Goal: Task Accomplishment & Management: Complete application form

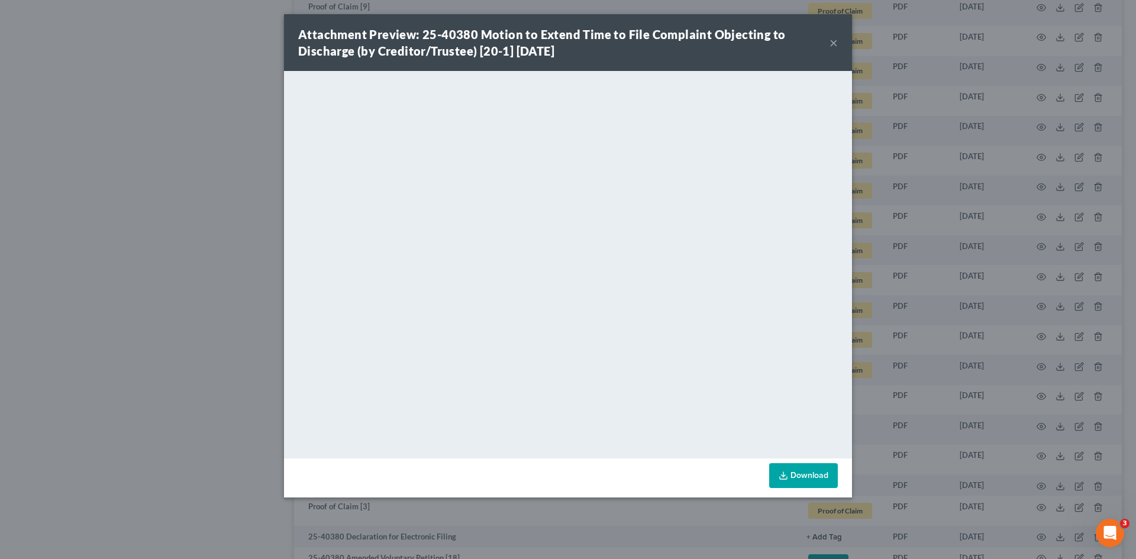
click at [833, 41] on button "×" at bounding box center [834, 42] width 8 height 14
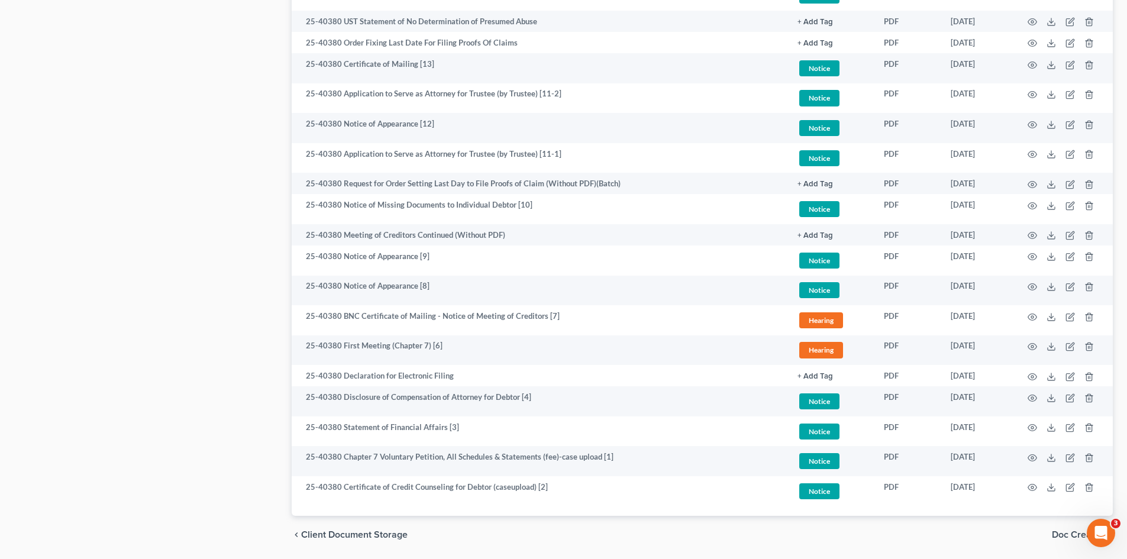
scroll to position [1542, 0]
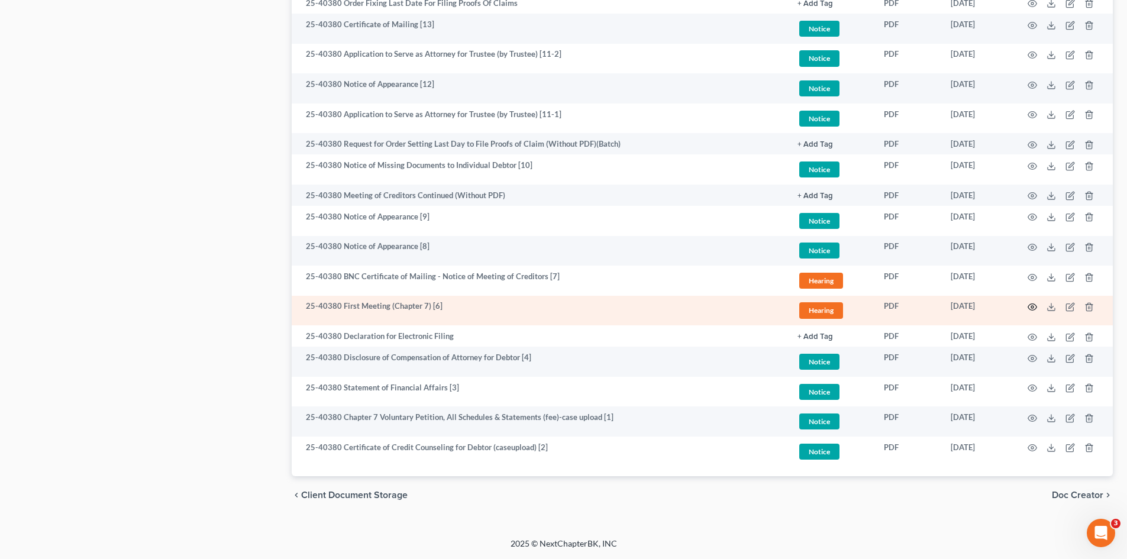
click at [1028, 308] on icon "button" at bounding box center [1032, 306] width 9 height 9
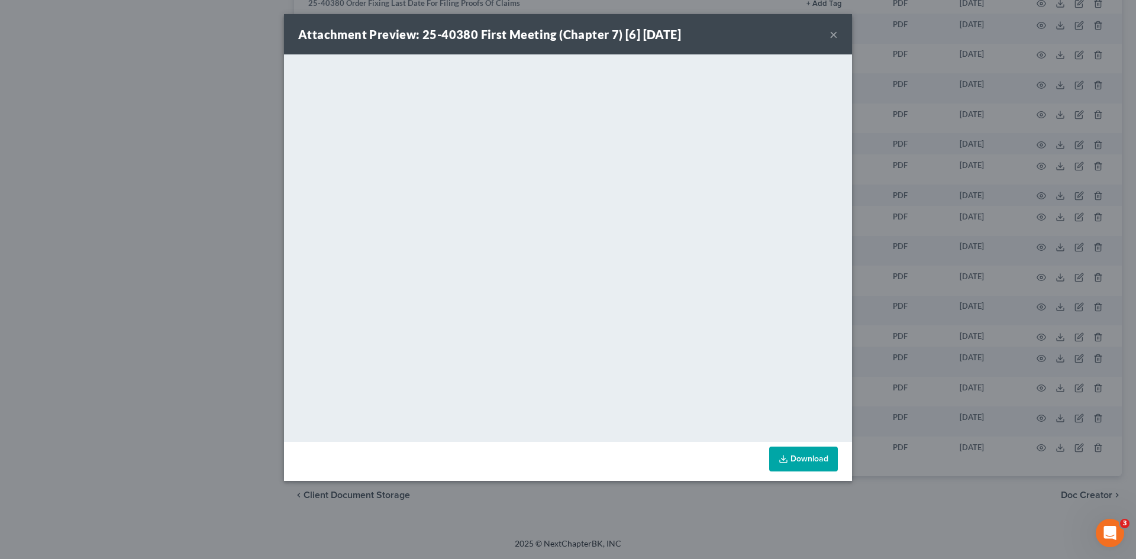
drag, startPoint x: 831, startPoint y: 36, endPoint x: 844, endPoint y: 41, distance: 14.6
click at [831, 36] on button "×" at bounding box center [834, 34] width 8 height 14
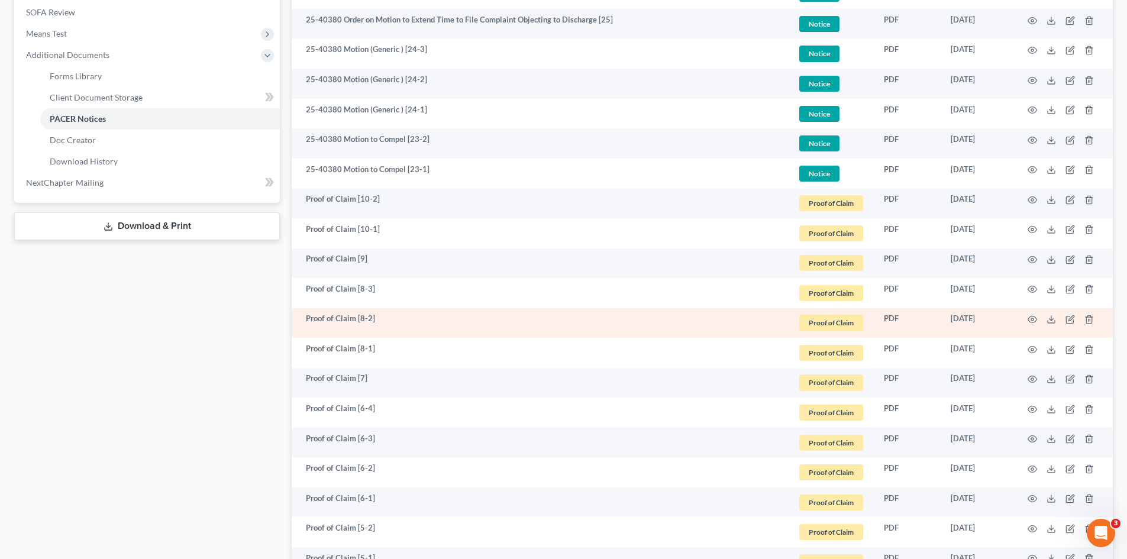
scroll to position [375, 0]
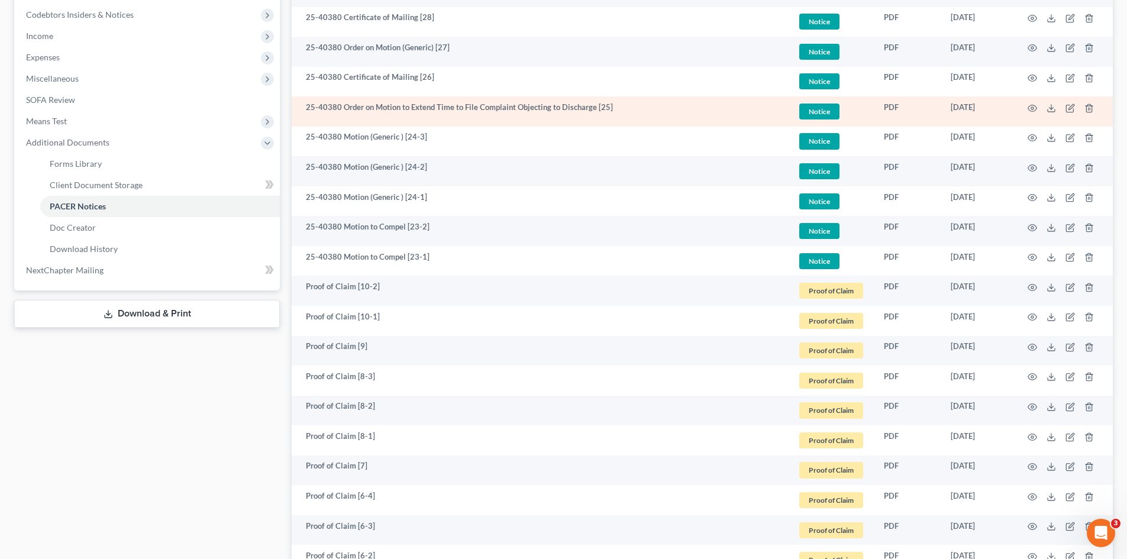
click at [403, 106] on td "25-40380 Order on Motion to Extend Time to File Complaint Objecting to Discharg…" at bounding box center [540, 111] width 496 height 30
click at [1034, 107] on circle "button" at bounding box center [1032, 108] width 2 height 2
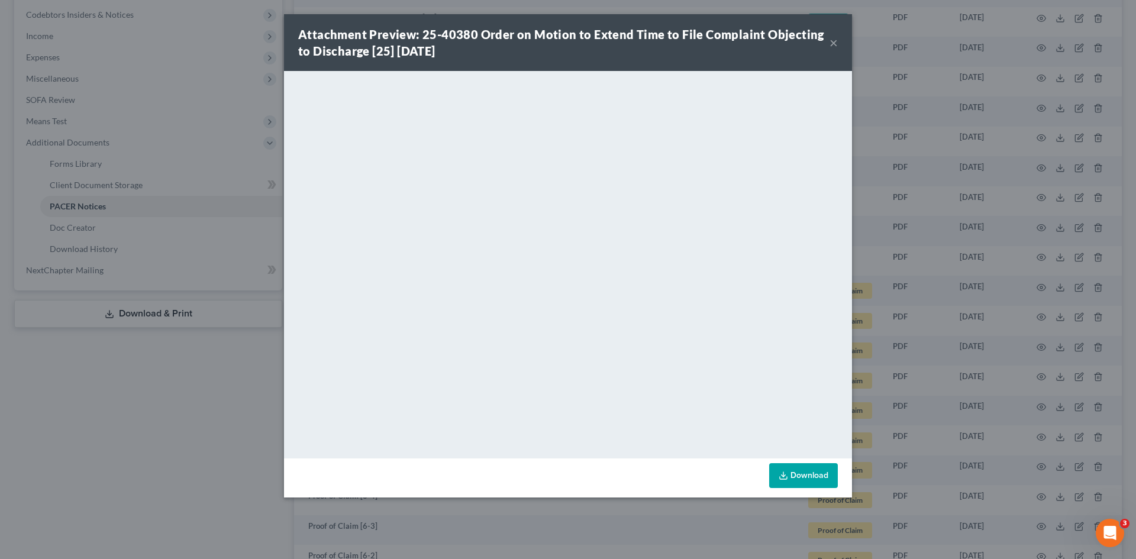
click at [837, 41] on button "×" at bounding box center [834, 42] width 8 height 14
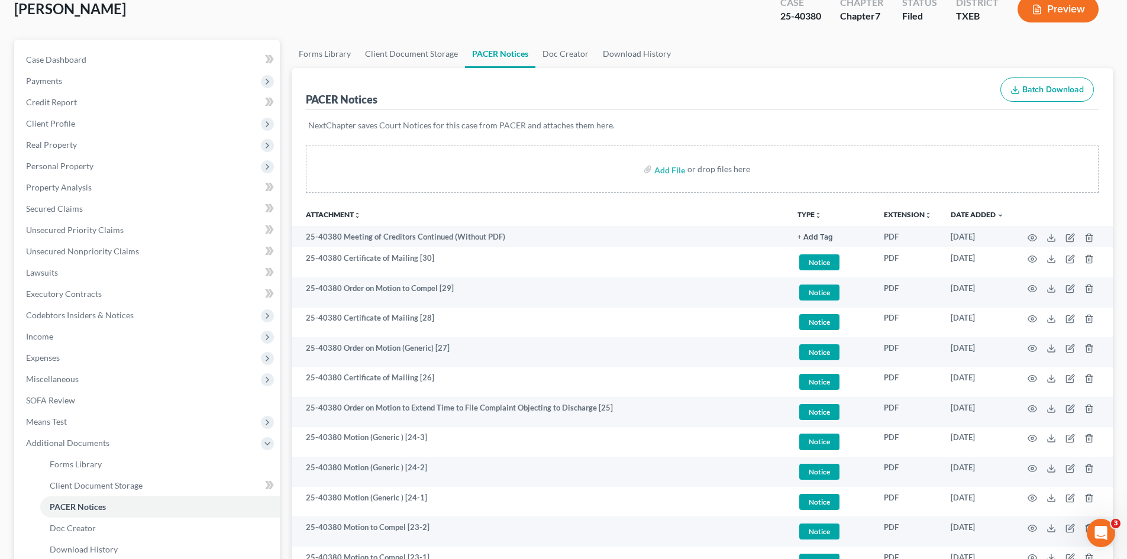
scroll to position [0, 0]
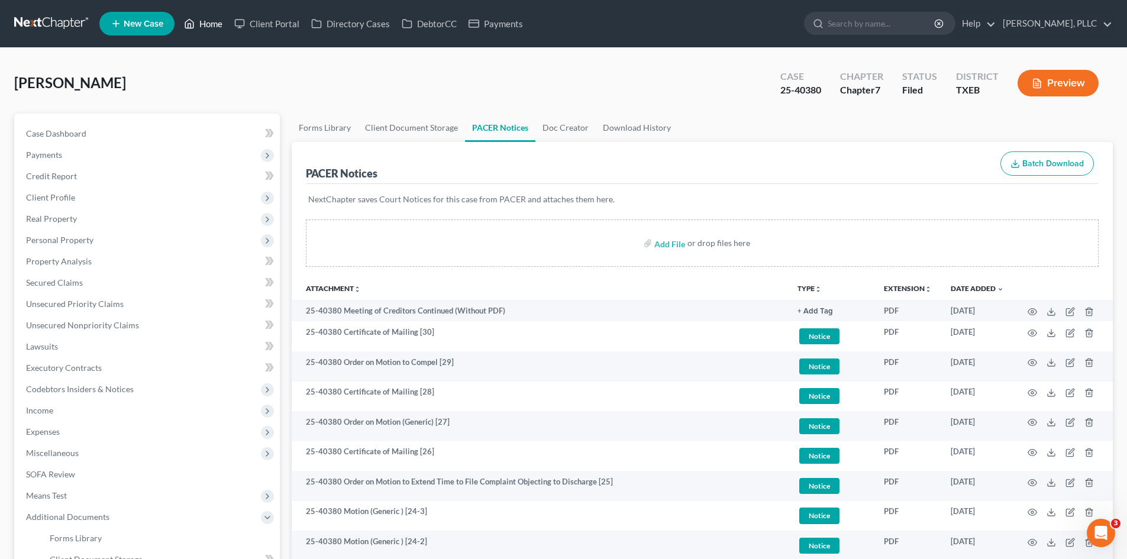
click at [214, 23] on link "Home" at bounding box center [203, 23] width 50 height 21
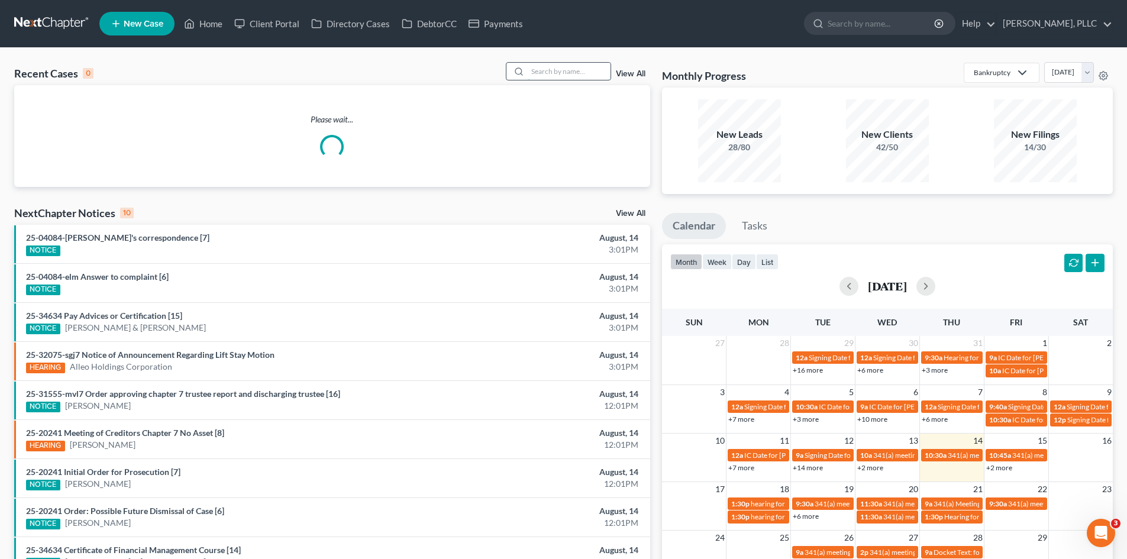
click at [534, 72] on input "search" at bounding box center [569, 71] width 83 height 17
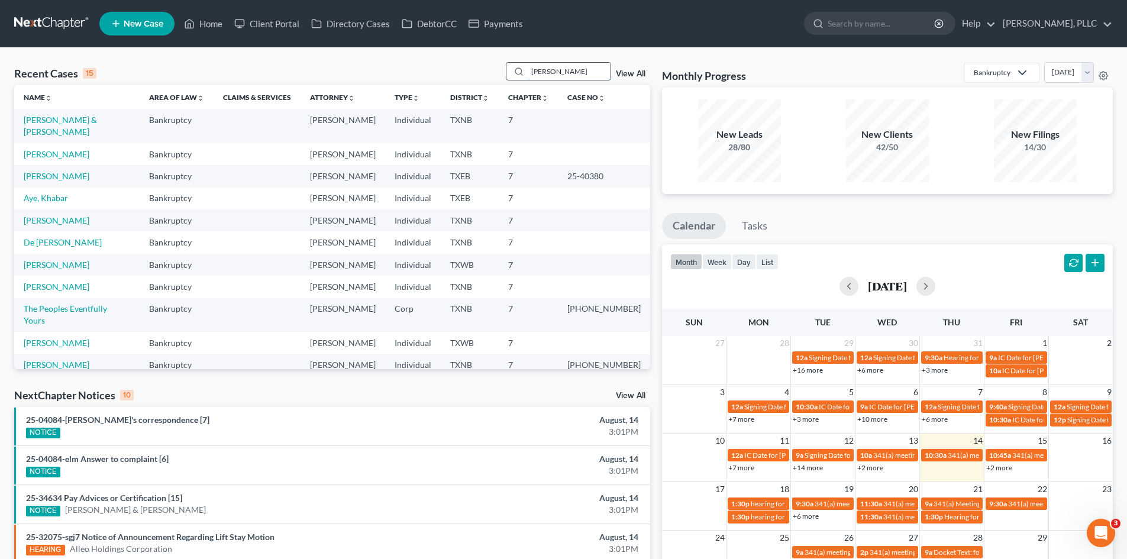
type input "rendon"
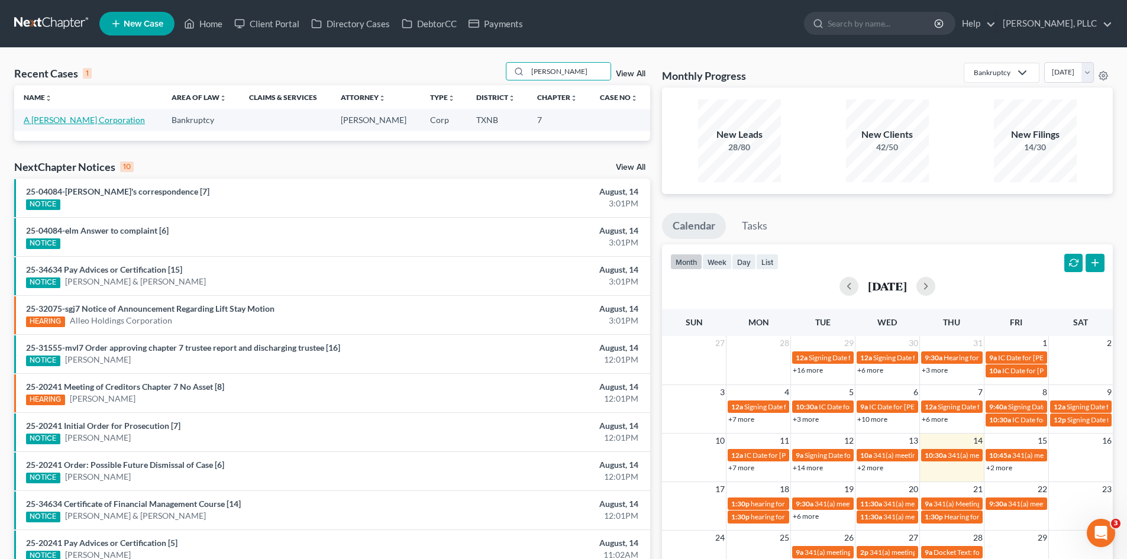
click at [85, 121] on link "A [PERSON_NAME] Corporation" at bounding box center [84, 120] width 121 height 10
select select "4"
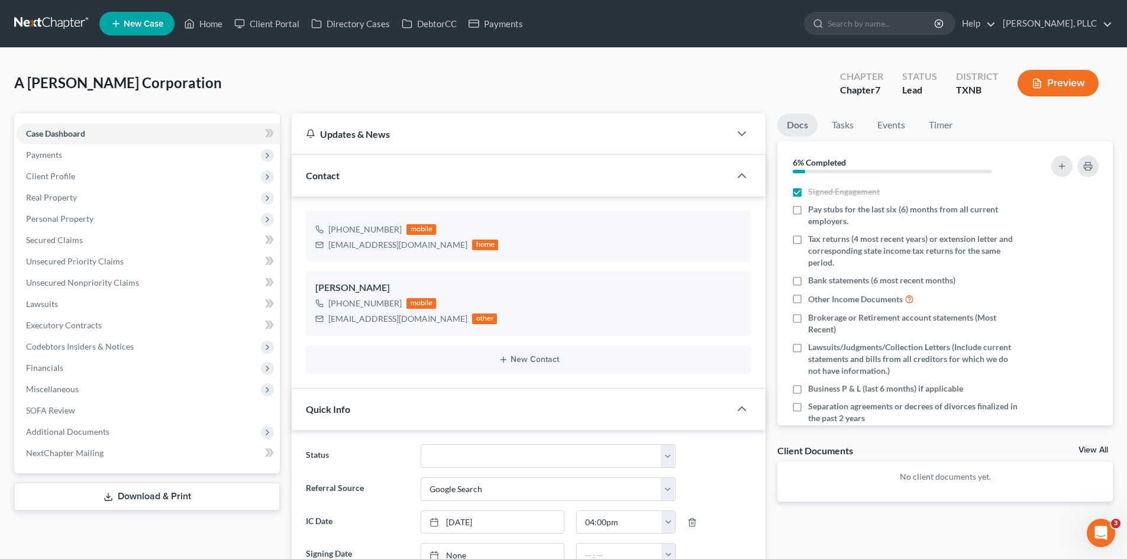
drag, startPoint x: 216, startPoint y: 86, endPoint x: 10, endPoint y: 86, distance: 205.9
click at [9, 86] on div "A Rendon Ramirez Corporation Upgraded Chapter Chapter 7 Status Lead District TX…" at bounding box center [563, 534] width 1127 height 973
copy span "A [PERSON_NAME] Corporation"
click at [499, 24] on link "Payments" at bounding box center [496, 23] width 66 height 21
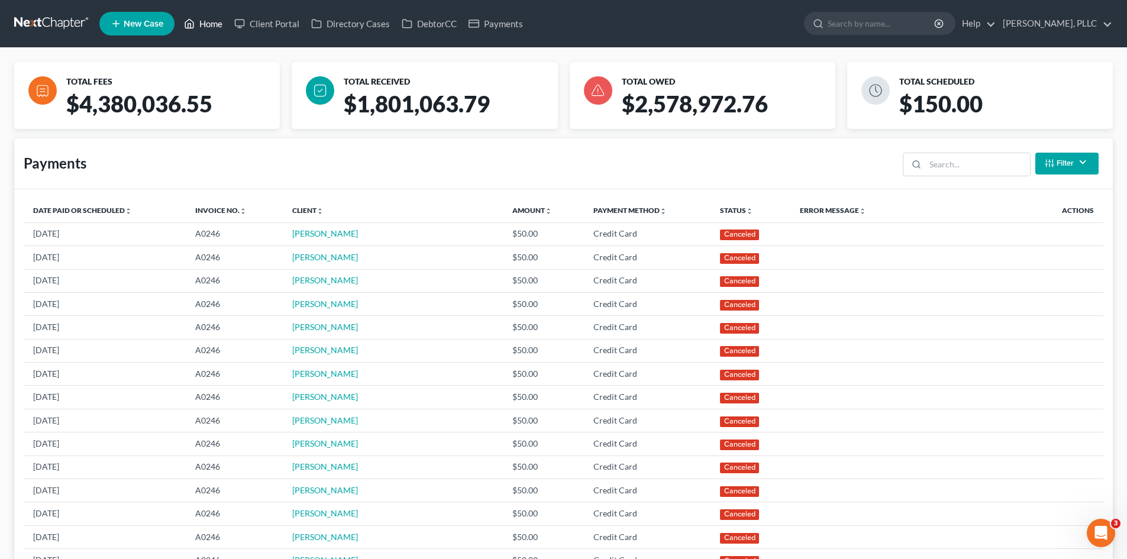
click at [225, 18] on link "Home" at bounding box center [203, 23] width 50 height 21
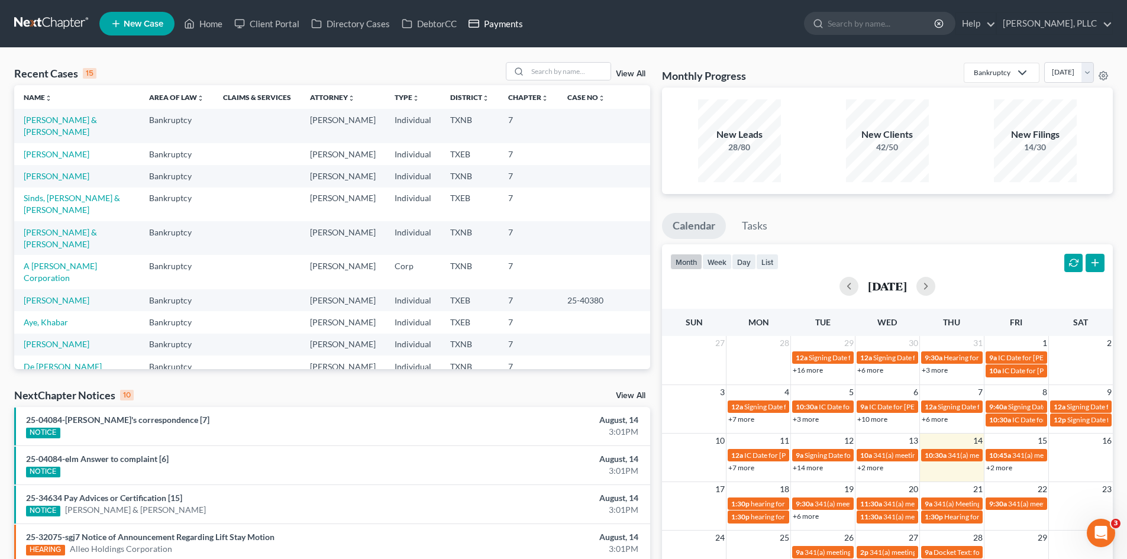
click at [517, 22] on link "Payments" at bounding box center [496, 23] width 66 height 21
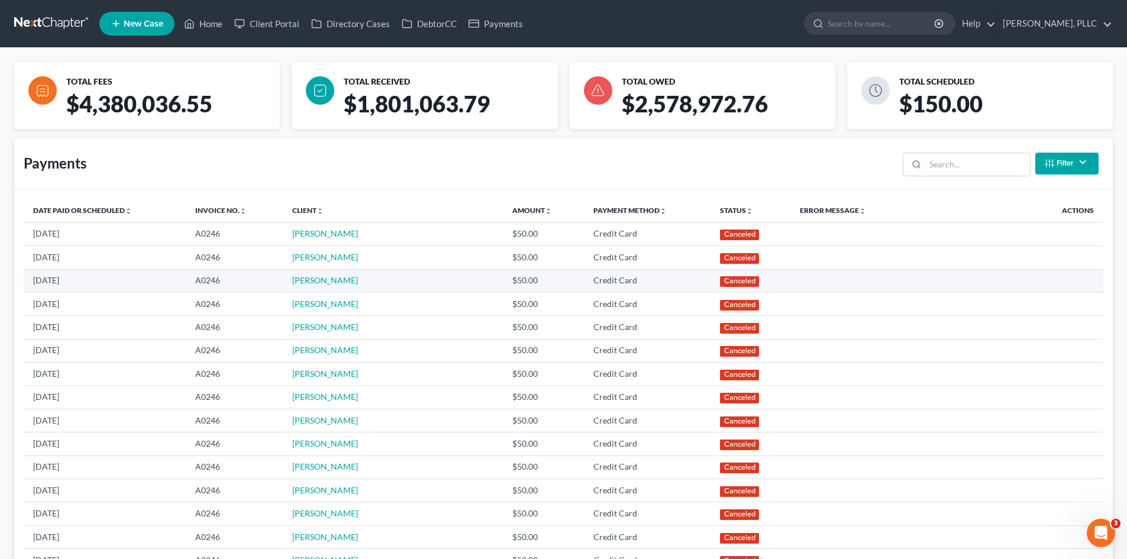
click at [266, 286] on td "A0246" at bounding box center [234, 280] width 97 height 23
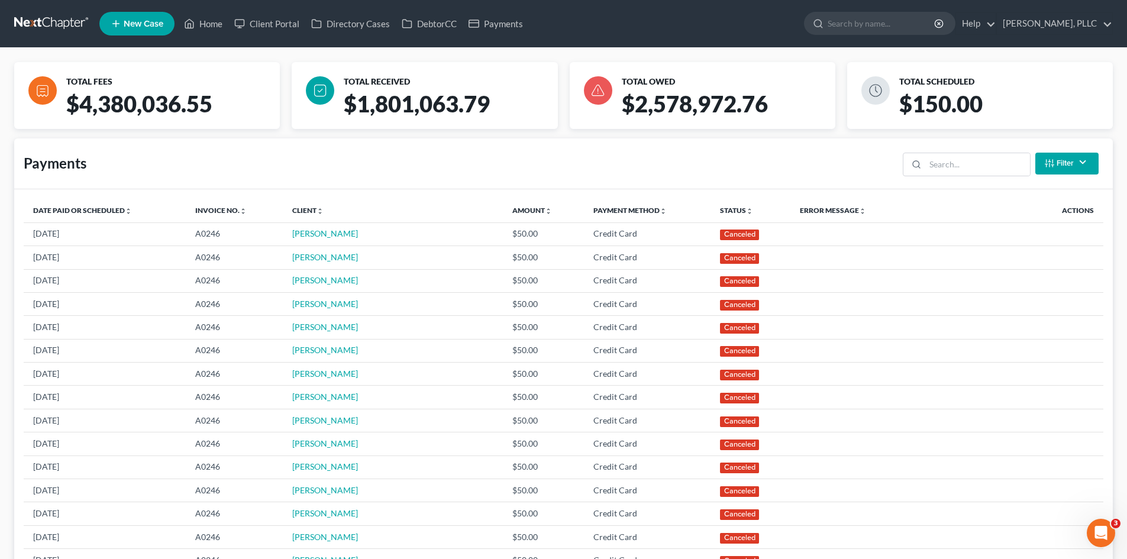
click at [0, 120] on div "TOTAL FEES $4,380,036.55 TOTAL RECEIVED $1,801,063.79 TOTAL OWED $2,578,972.76 …" at bounding box center [563, 560] width 1127 height 1024
click at [130, 105] on div "$4,380,036.55" at bounding box center [176, 109] width 228 height 39
click at [143, 128] on div "$4,380,036.55" at bounding box center [176, 109] width 228 height 39
click at [419, 167] on div "Payments Filter Status Filter... Scheduled Paid Pending Declined Refunded Cance…" at bounding box center [563, 163] width 1099 height 51
click at [186, 25] on icon at bounding box center [190, 24] width 8 height 9
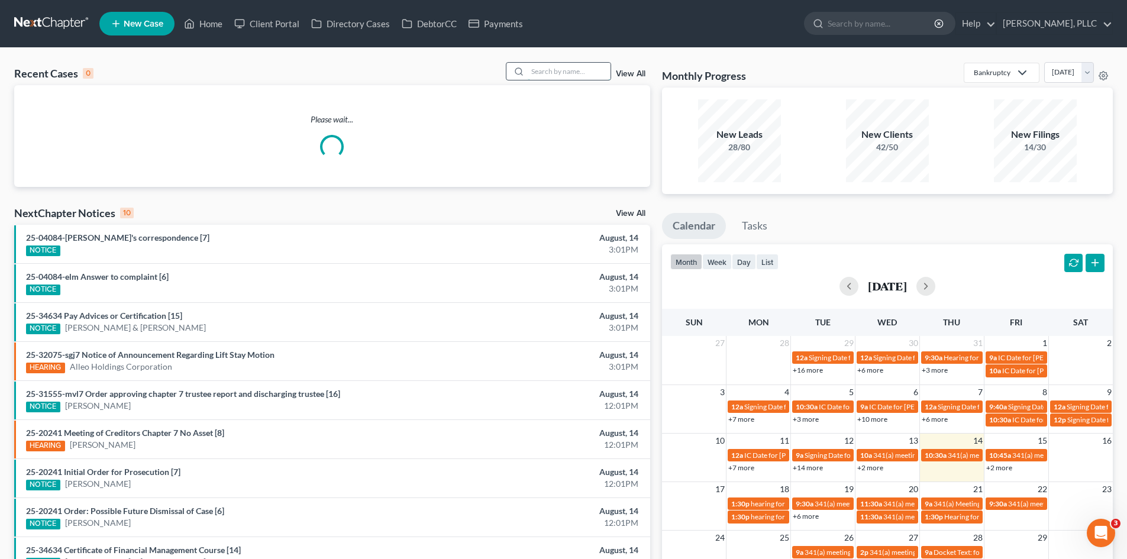
click at [536, 76] on input "search" at bounding box center [569, 71] width 83 height 17
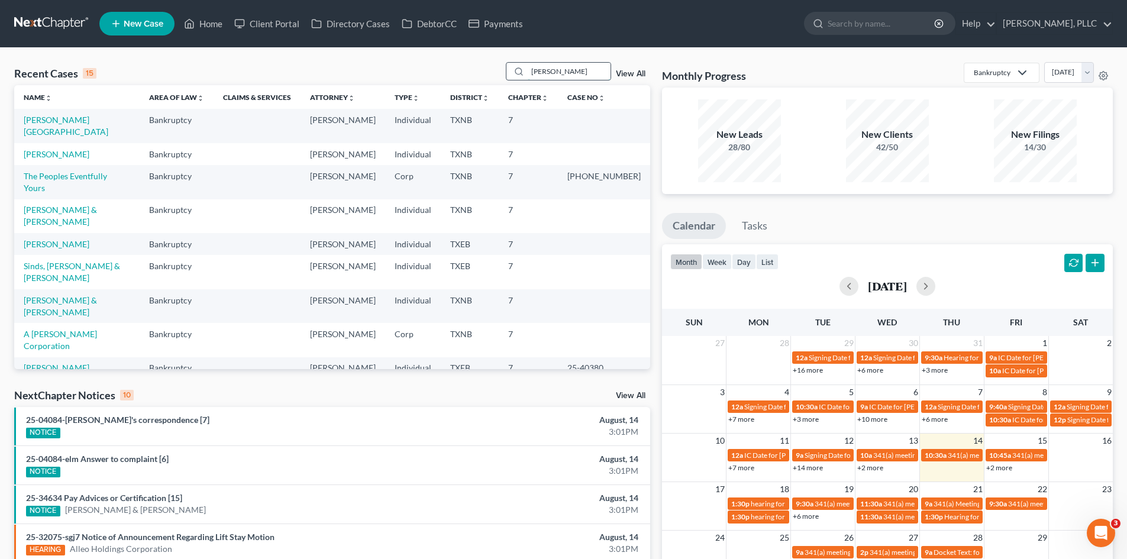
type input "VICTOR"
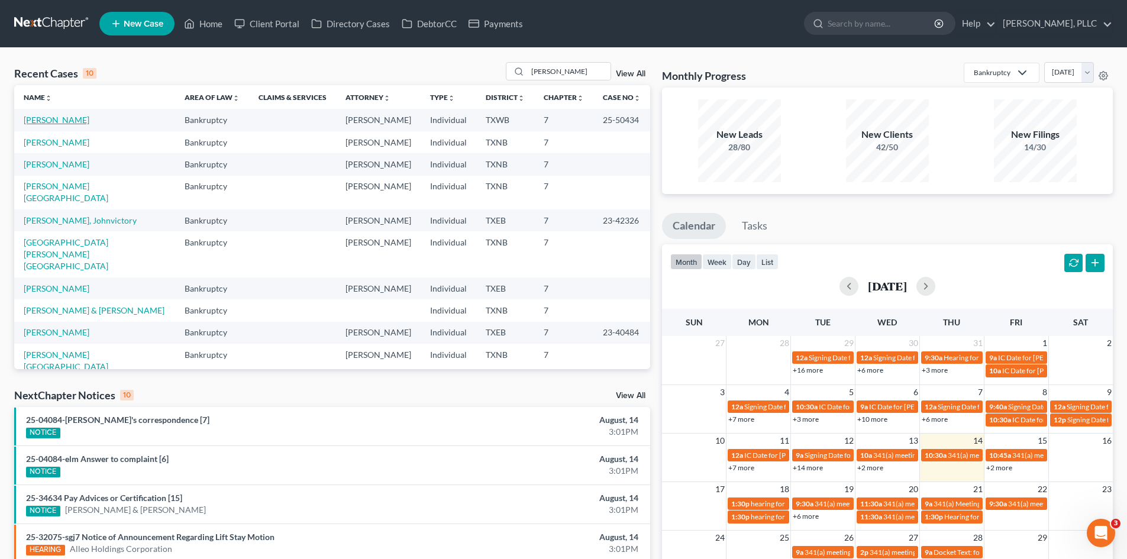
click at [44, 124] on link "Cadena, Victor" at bounding box center [57, 120] width 66 height 10
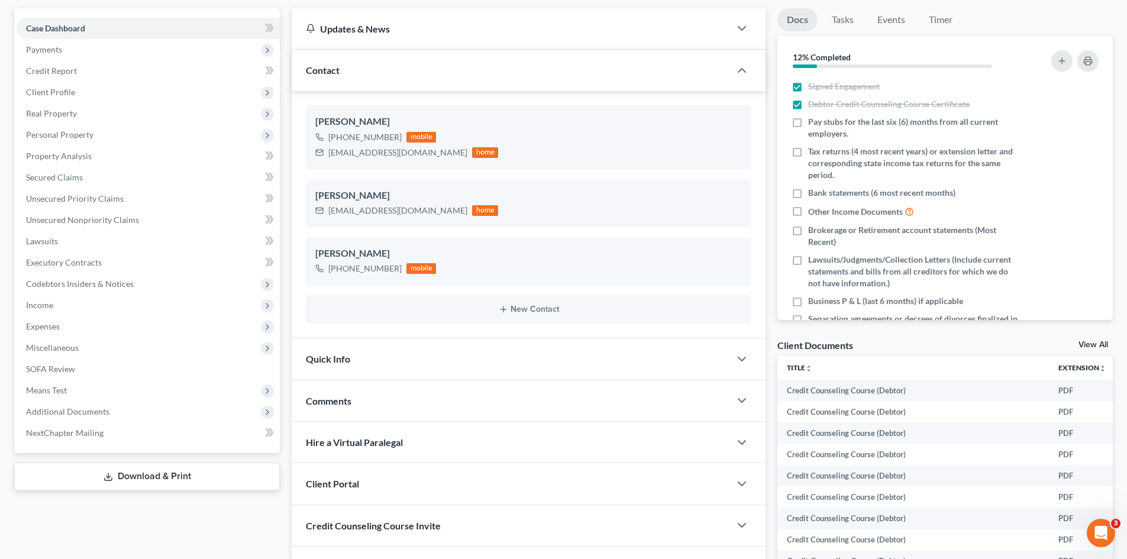
scroll to position [203, 0]
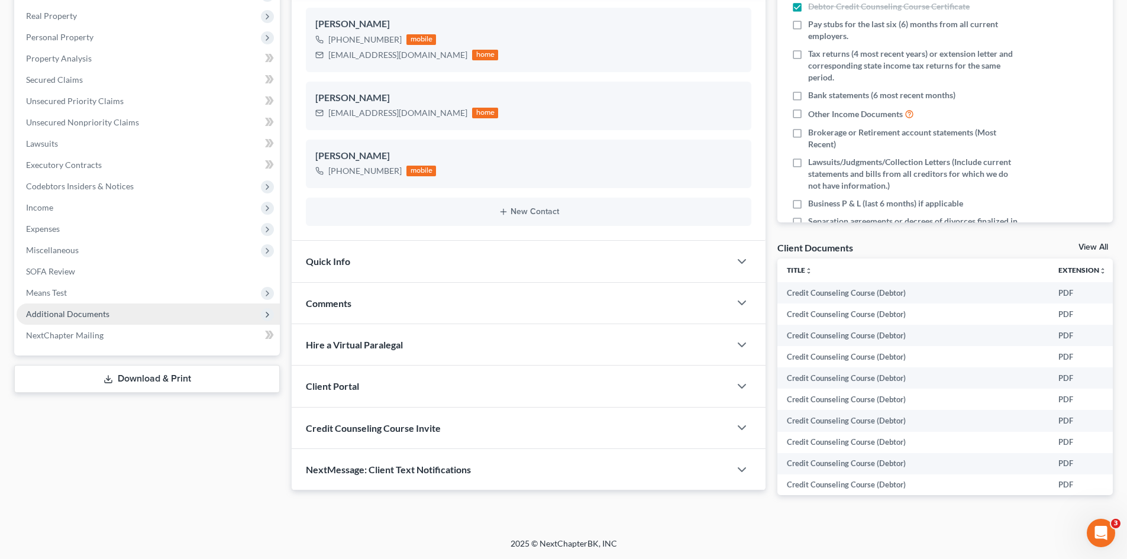
click at [98, 322] on span "Additional Documents" at bounding box center [148, 314] width 263 height 21
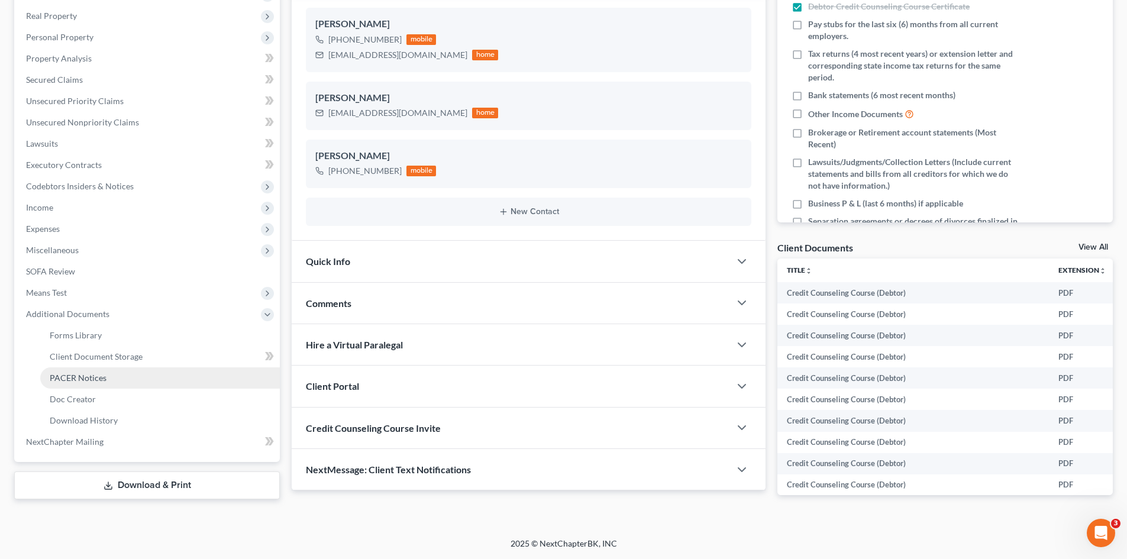
click at [88, 370] on link "PACER Notices" at bounding box center [160, 377] width 240 height 21
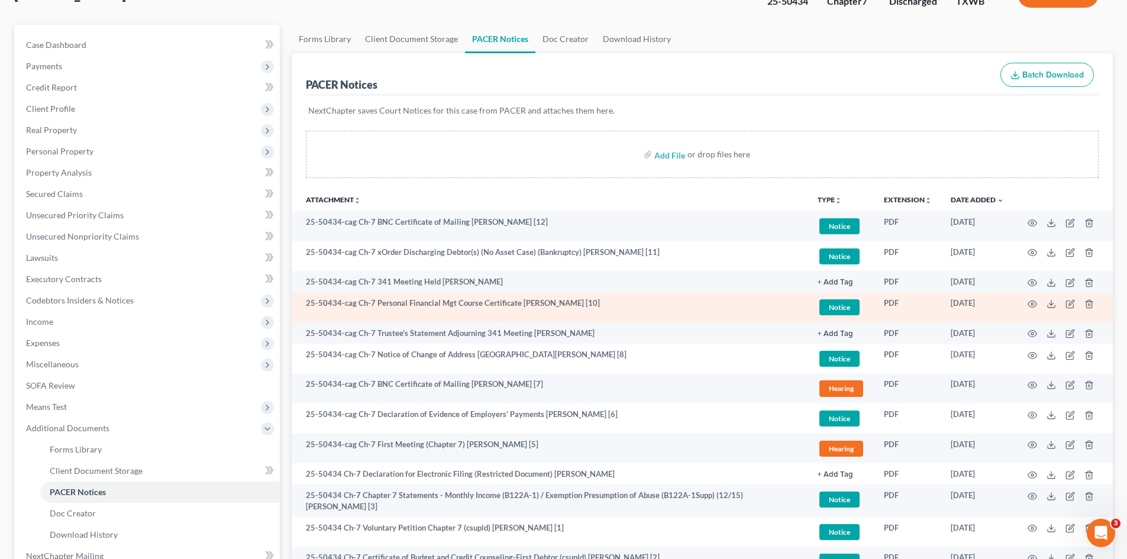
scroll to position [199, 0]
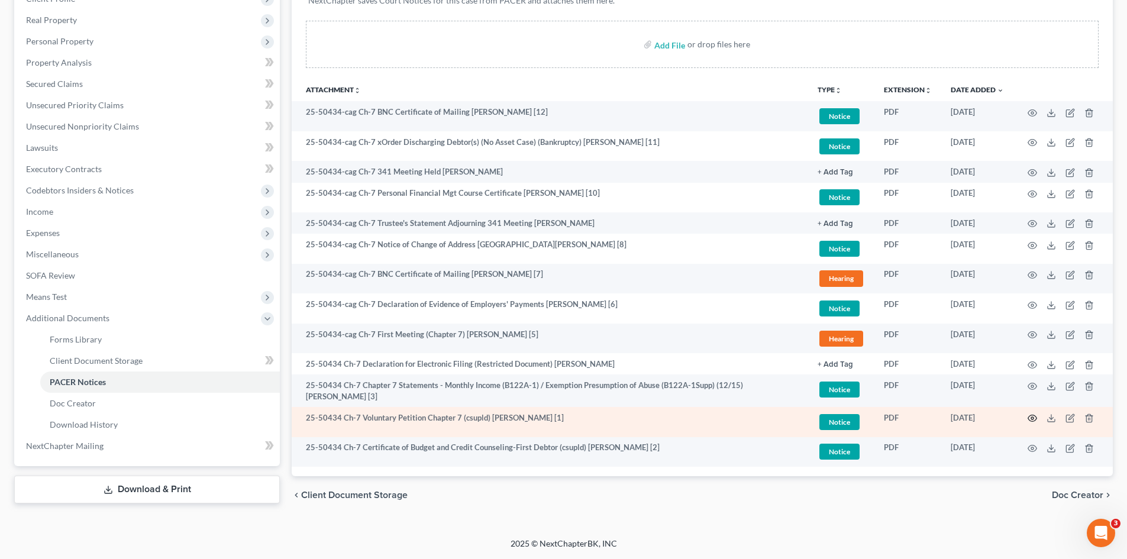
click at [1030, 419] on icon "button" at bounding box center [1032, 418] width 9 height 9
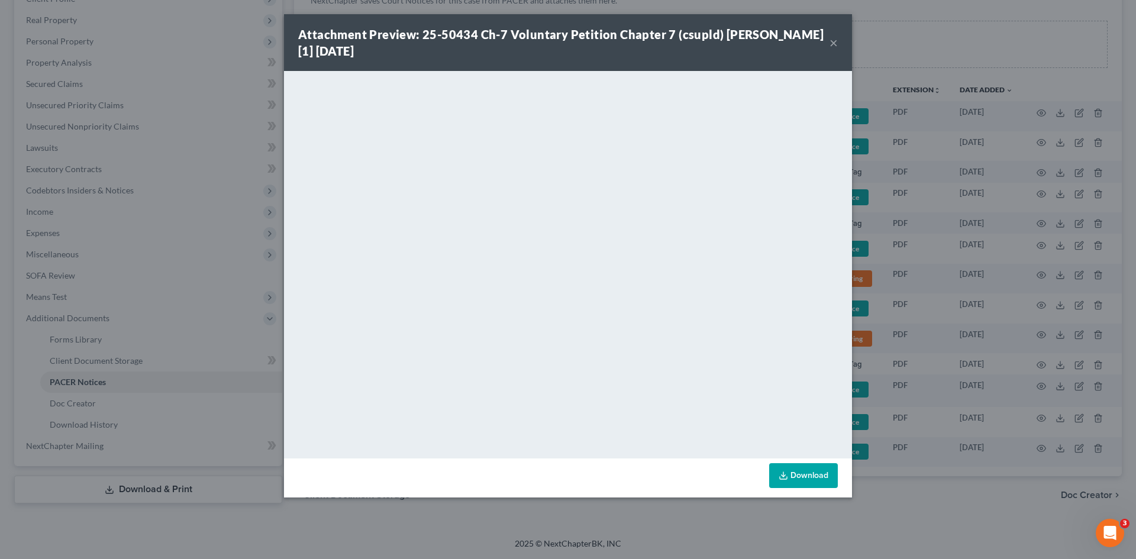
click at [835, 41] on button "×" at bounding box center [834, 42] width 8 height 14
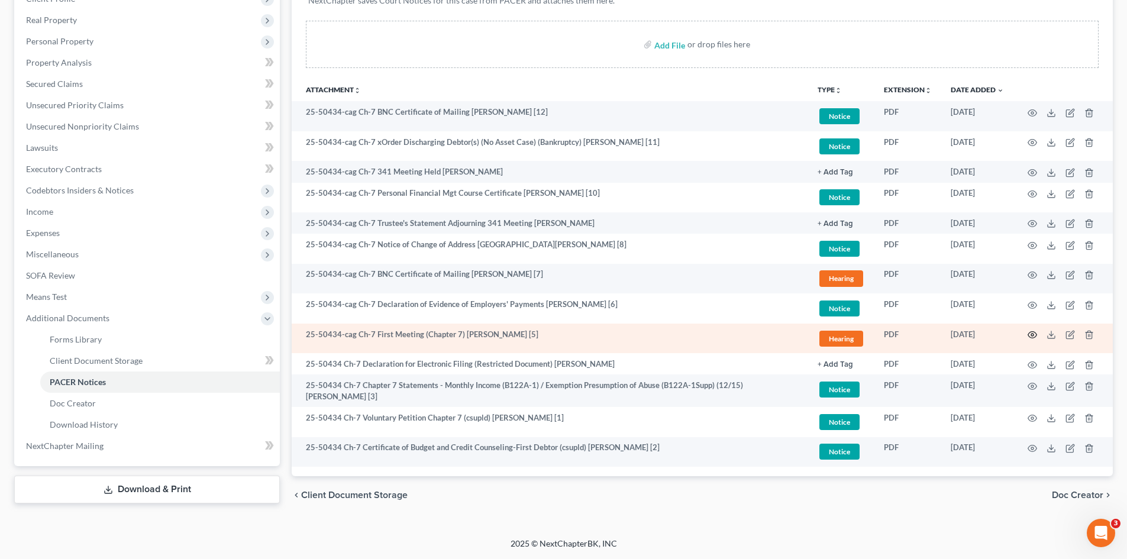
click at [1031, 333] on icon "button" at bounding box center [1032, 334] width 9 height 9
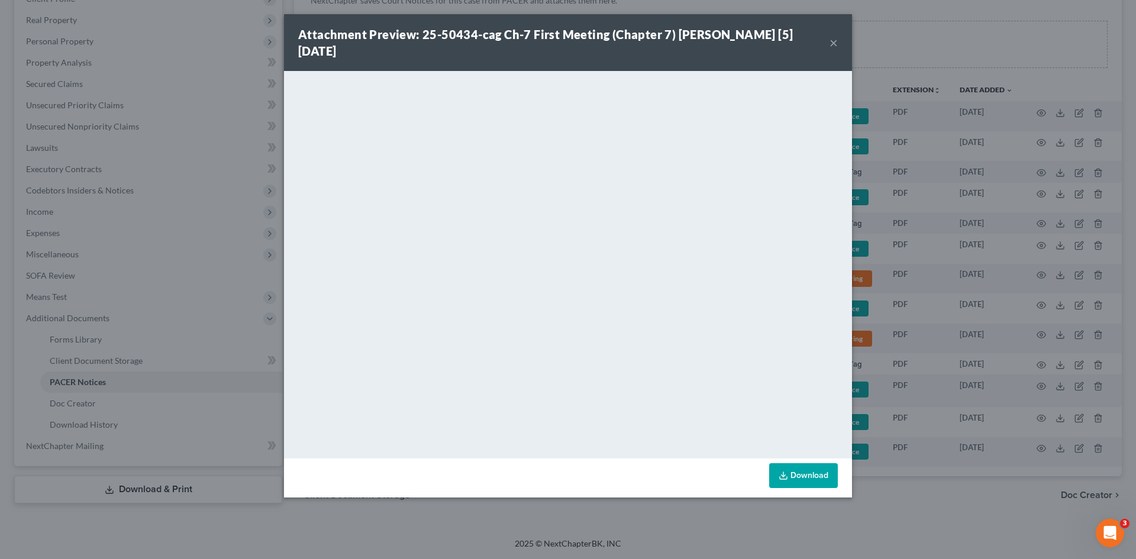
click at [831, 48] on button "×" at bounding box center [834, 42] width 8 height 14
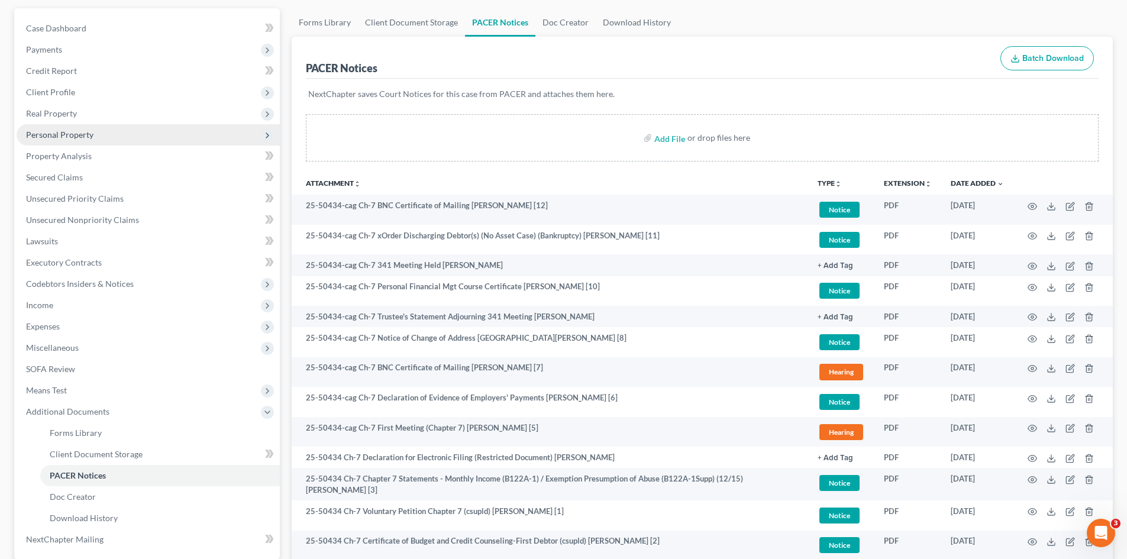
scroll to position [0, 0]
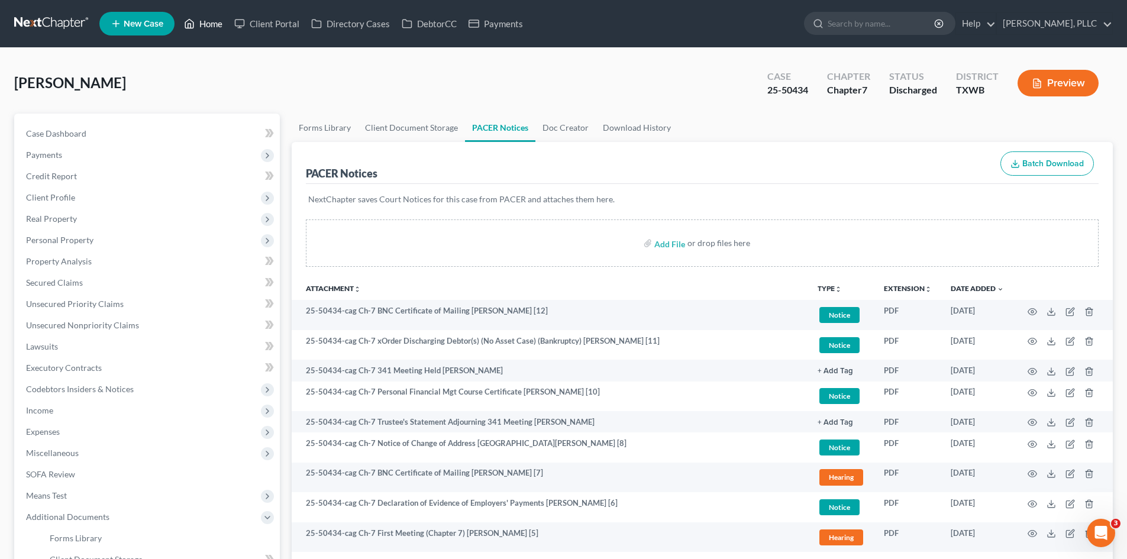
click at [222, 17] on link "Home" at bounding box center [203, 23] width 50 height 21
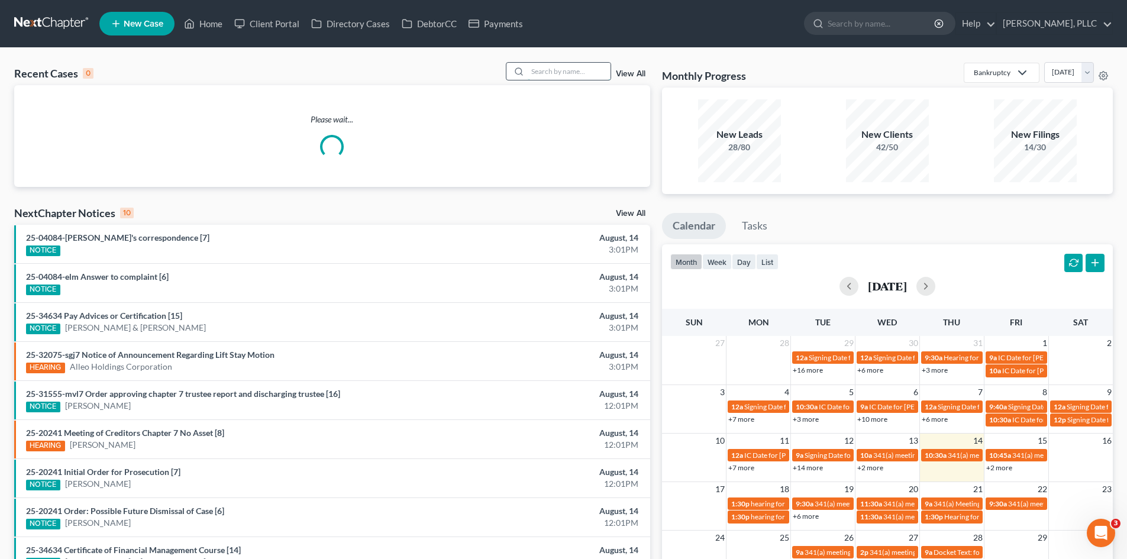
click at [557, 72] on input "search" at bounding box center [569, 71] width 83 height 17
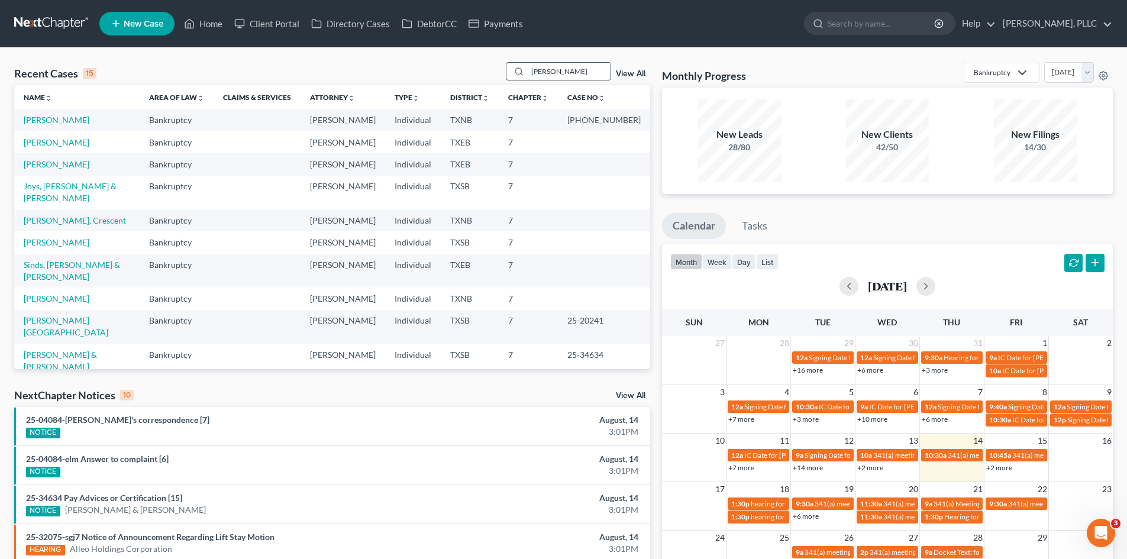
type input "cazares"
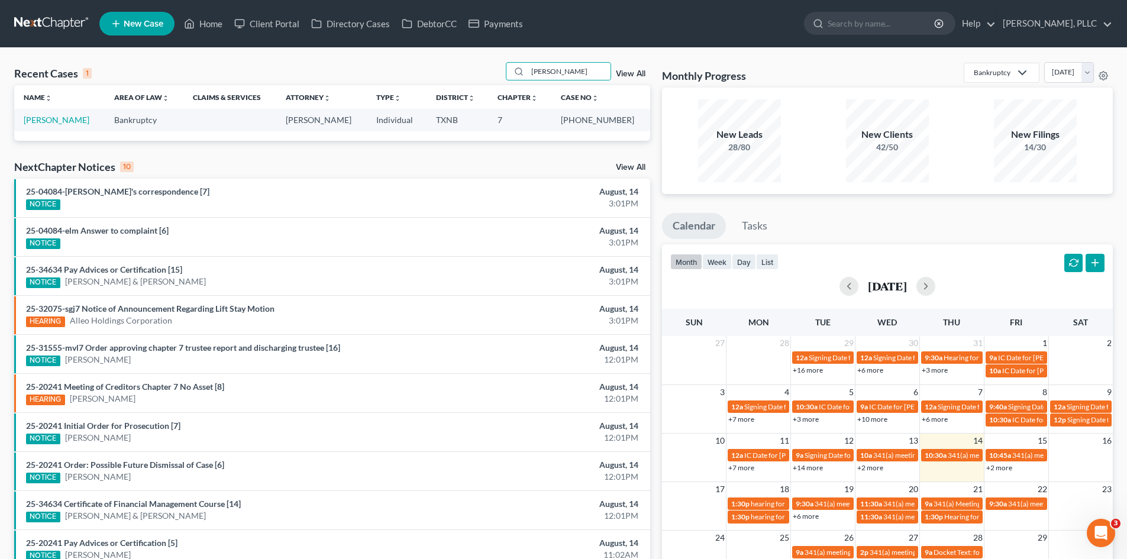
click at [54, 114] on td "[PERSON_NAME]" at bounding box center [59, 120] width 91 height 22
click at [57, 121] on link "[PERSON_NAME]" at bounding box center [57, 120] width 66 height 10
select select "1"
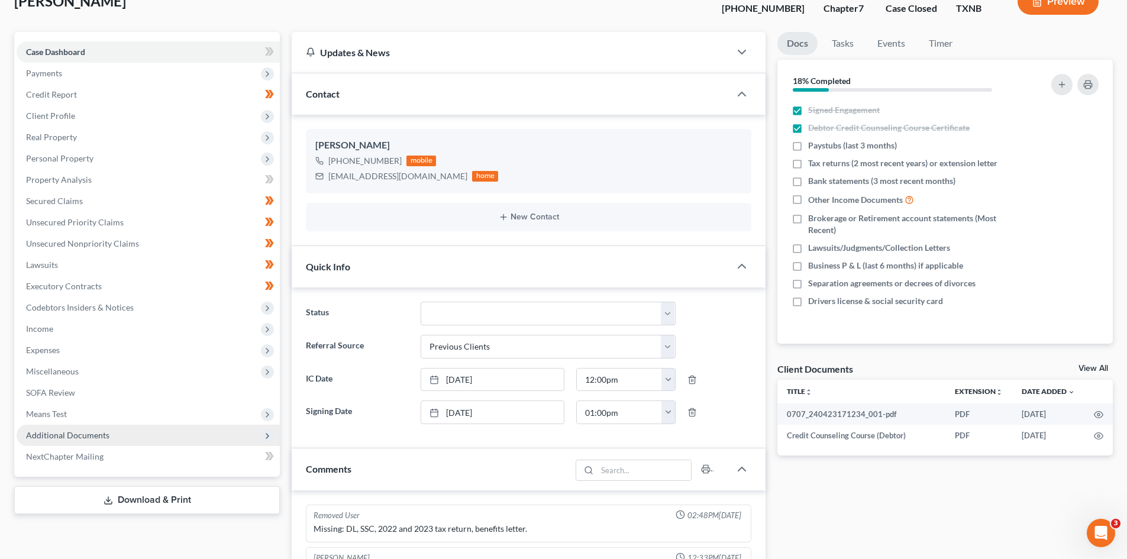
scroll to position [755, 0]
click at [79, 436] on span "Additional Documents" at bounding box center [67, 435] width 83 height 10
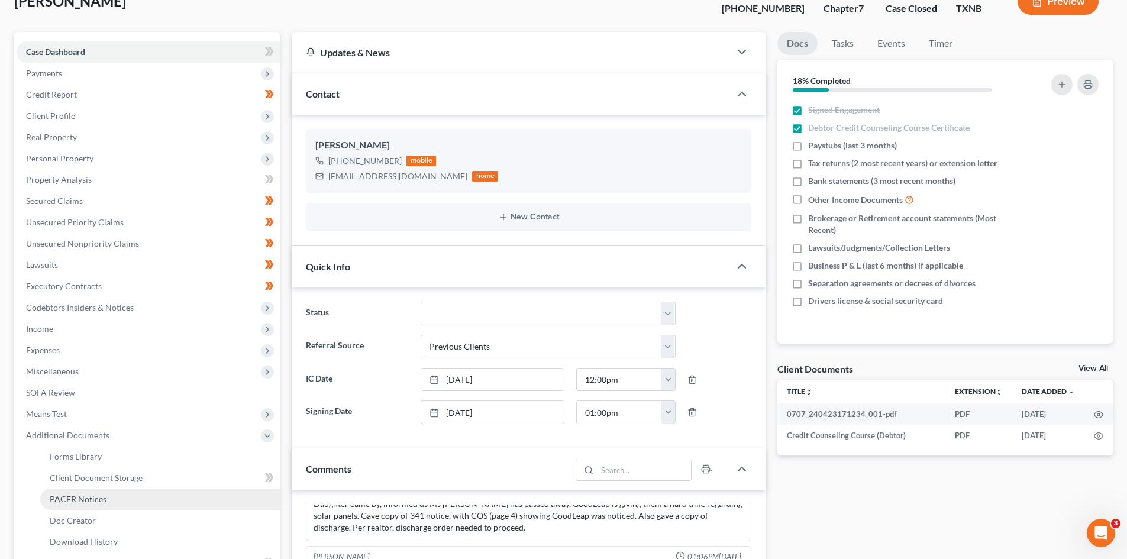
click at [86, 499] on span "PACER Notices" at bounding box center [78, 499] width 57 height 10
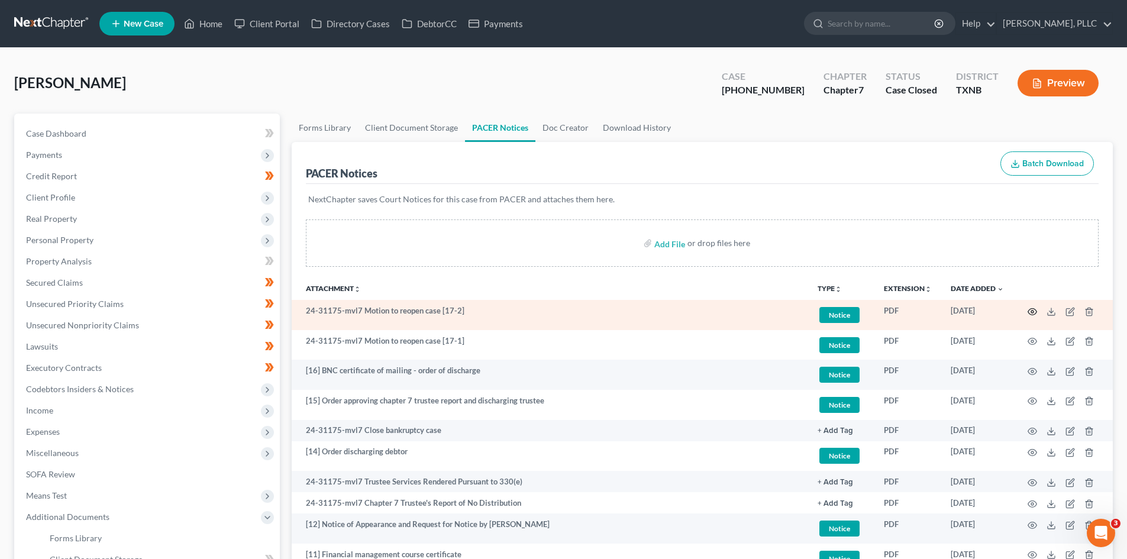
click at [1031, 314] on icon "button" at bounding box center [1032, 311] width 9 height 9
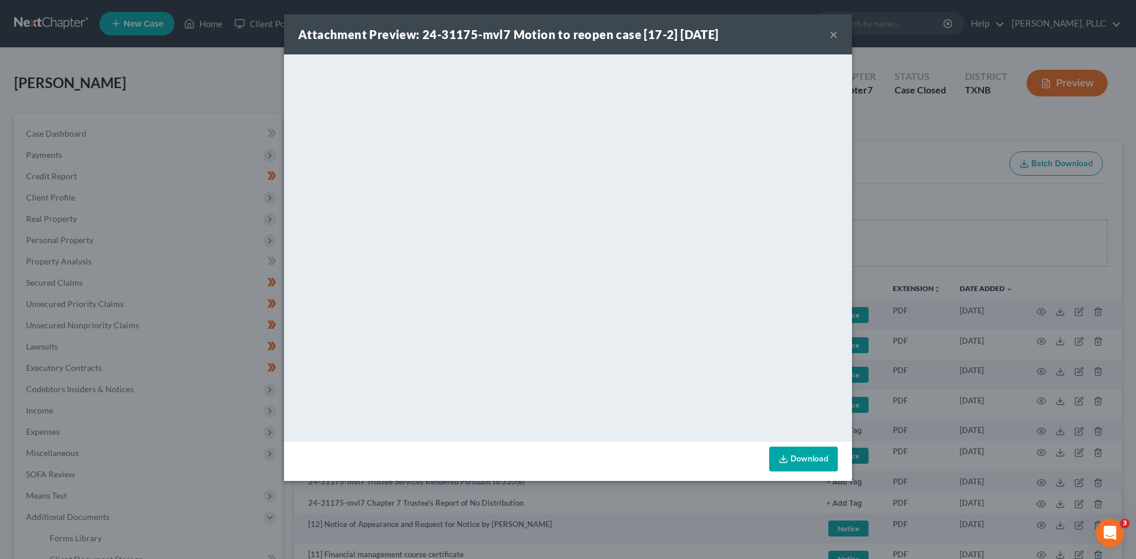
click at [831, 38] on button "×" at bounding box center [834, 34] width 8 height 14
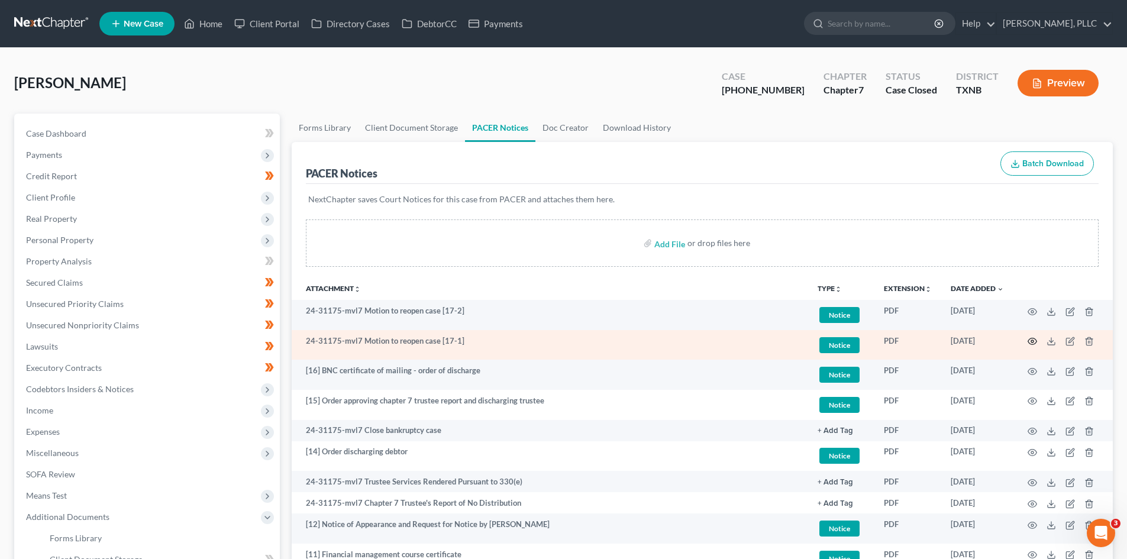
click at [1032, 342] on icon "button" at bounding box center [1032, 341] width 9 height 9
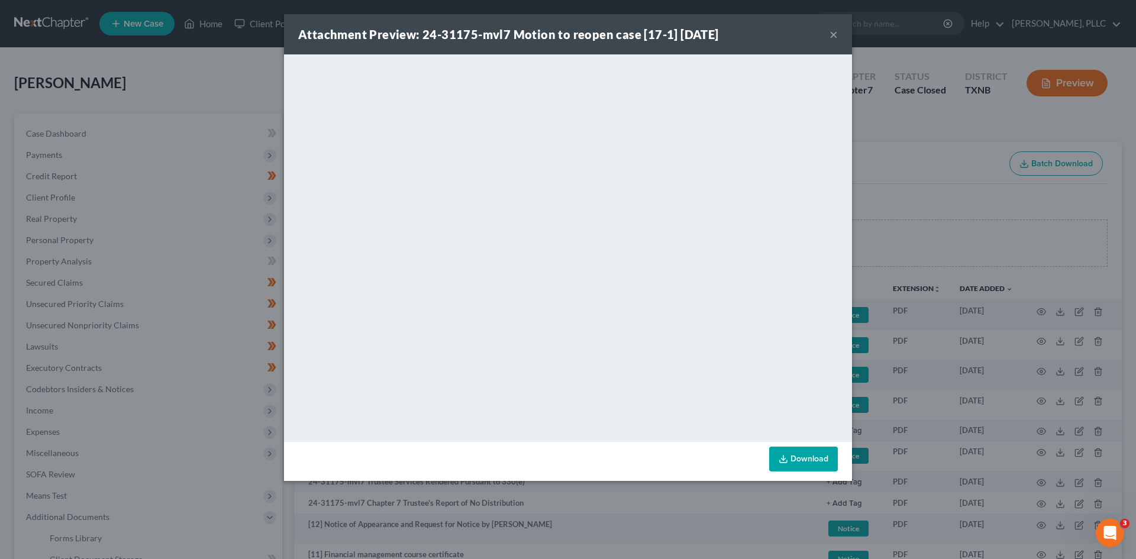
click at [832, 35] on button "×" at bounding box center [834, 34] width 8 height 14
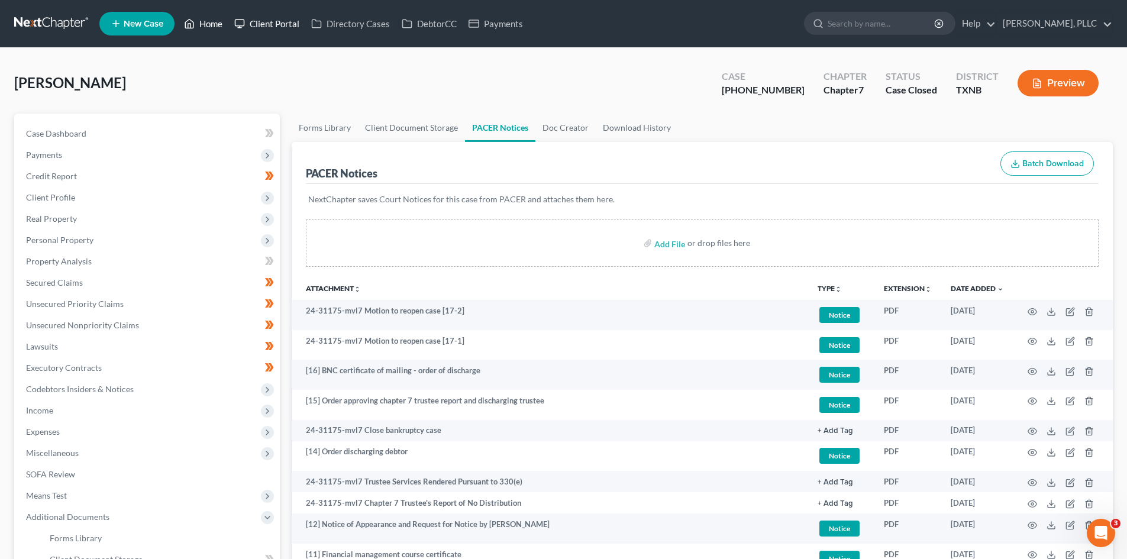
drag, startPoint x: 204, startPoint y: 20, endPoint x: 234, endPoint y: 14, distance: 30.2
click at [204, 20] on link "Home" at bounding box center [203, 23] width 50 height 21
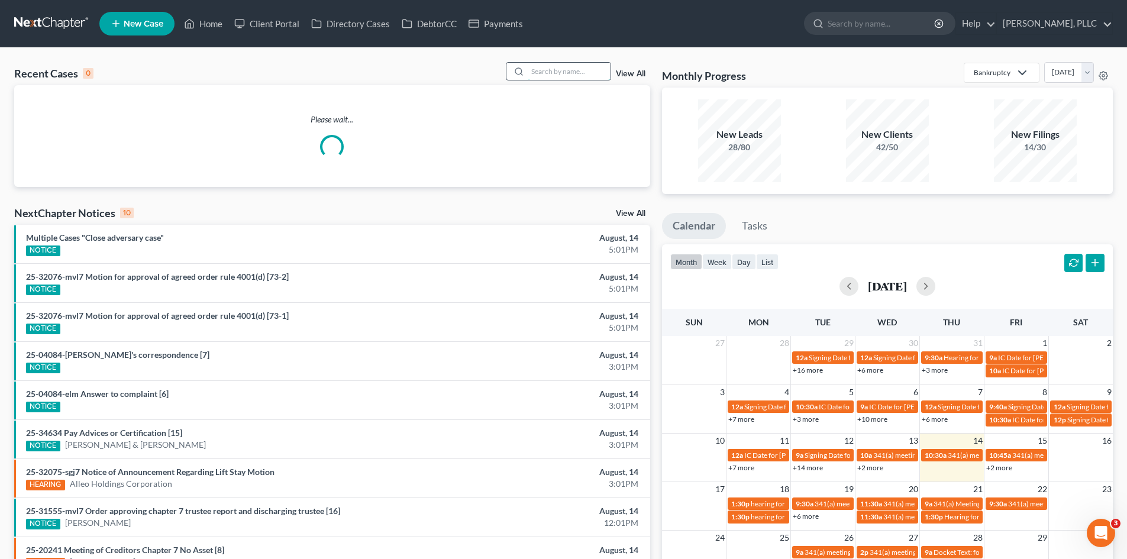
click at [540, 73] on input "search" at bounding box center [569, 71] width 83 height 17
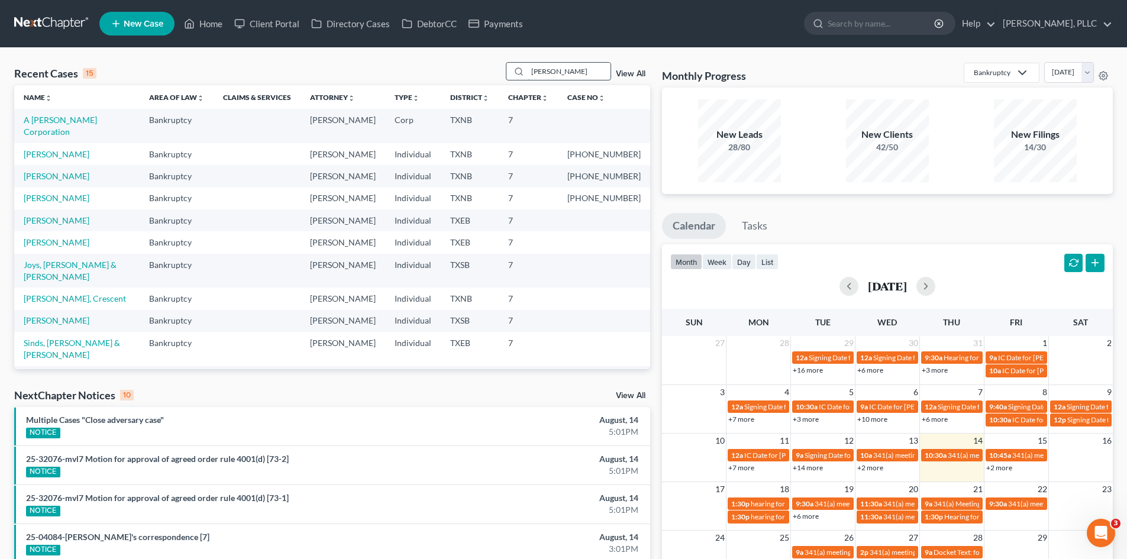
type input "frenette"
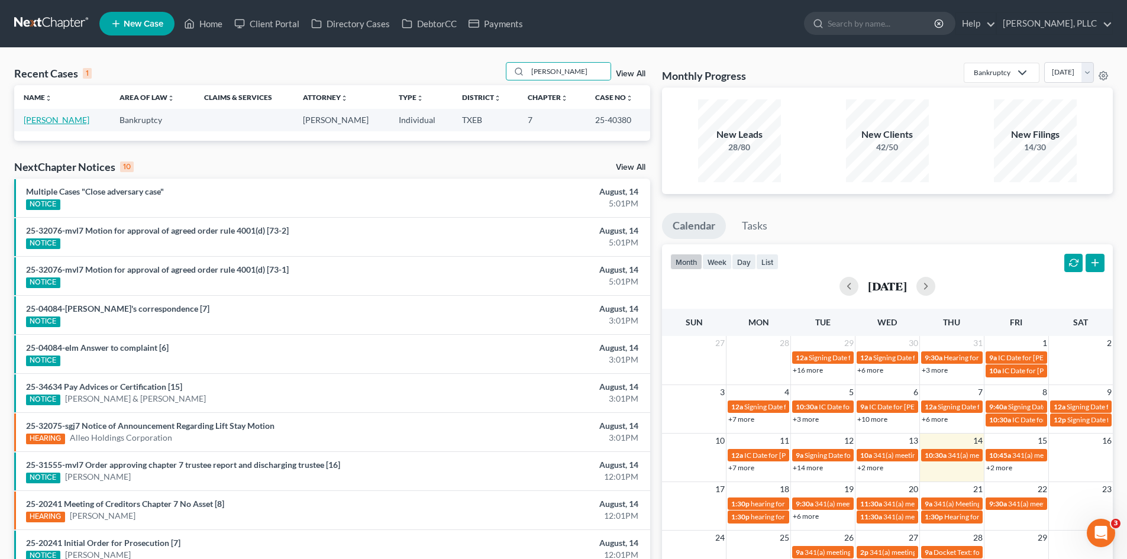
click at [53, 116] on link "[PERSON_NAME]" at bounding box center [57, 120] width 66 height 10
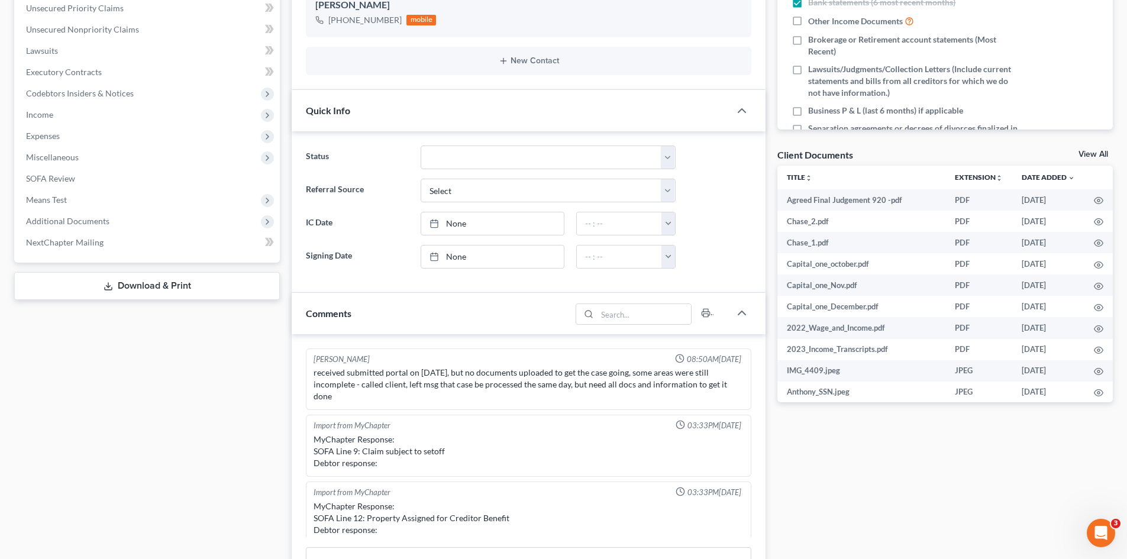
scroll to position [2160, 0]
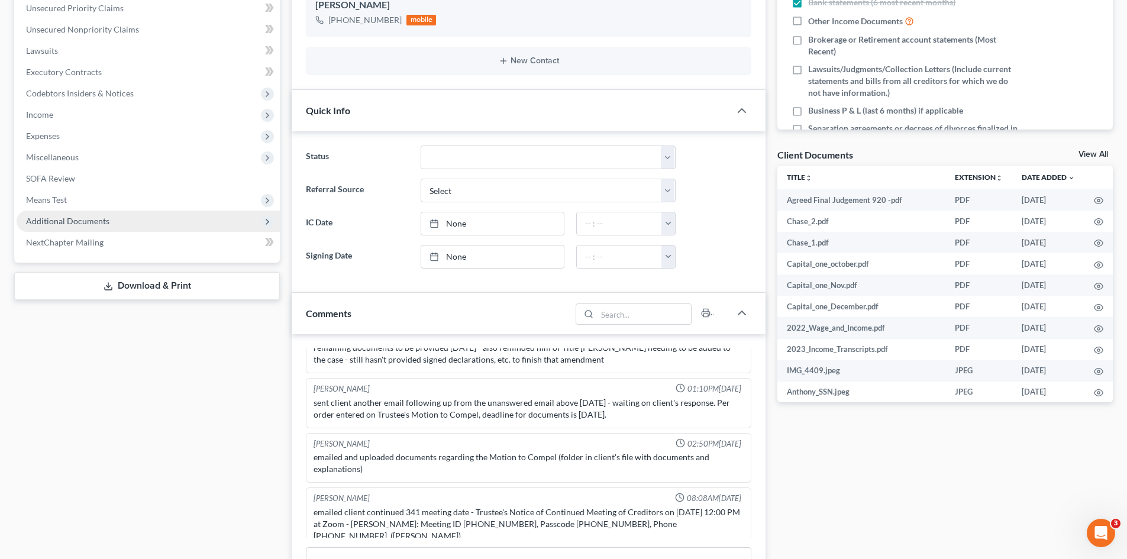
click at [67, 225] on span "Additional Documents" at bounding box center [67, 221] width 83 height 10
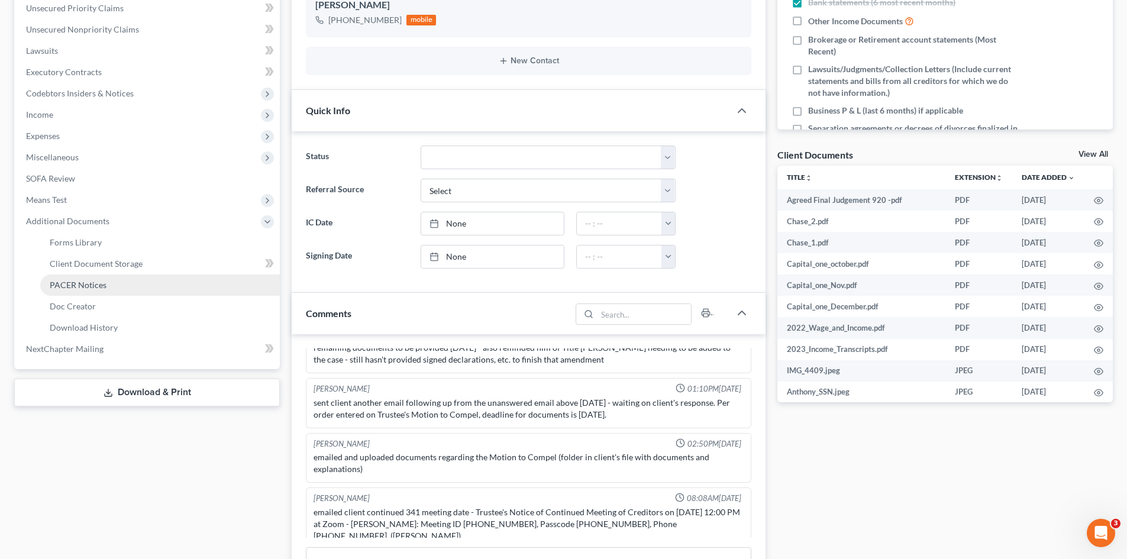
click at [99, 286] on span "PACER Notices" at bounding box center [78, 285] width 57 height 10
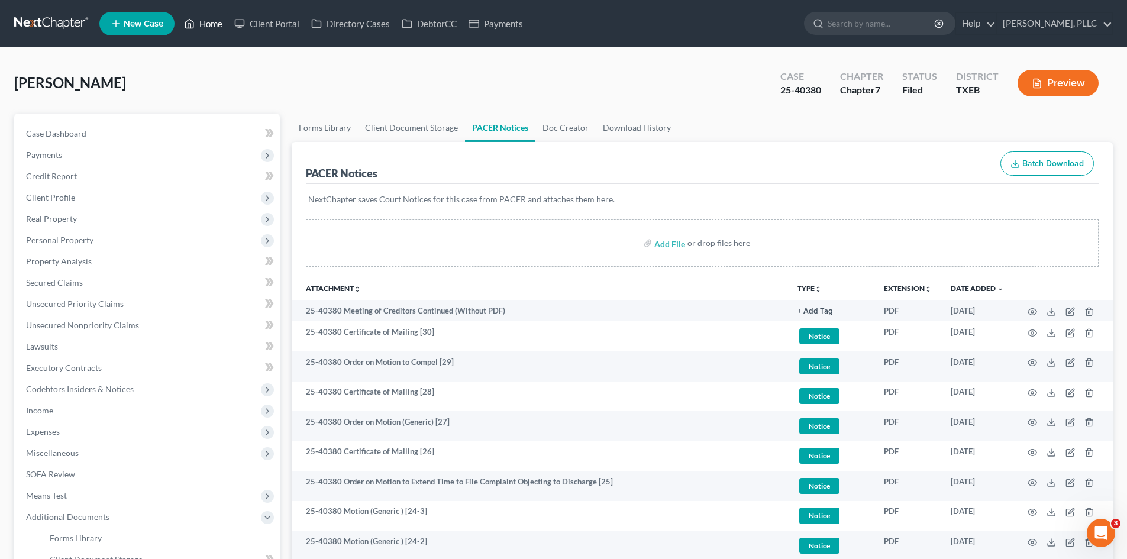
click at [206, 16] on link "Home" at bounding box center [203, 23] width 50 height 21
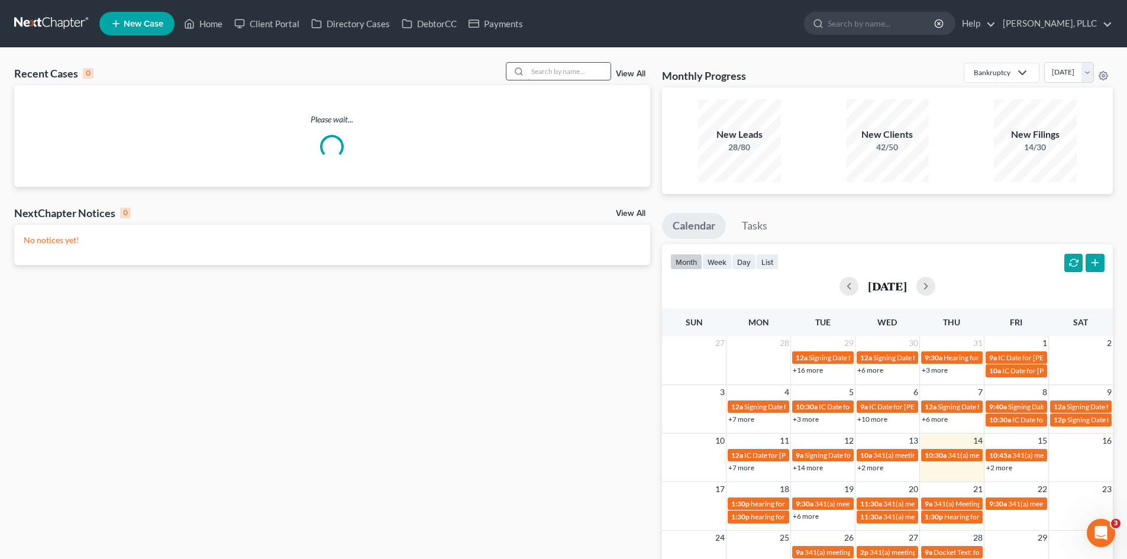
click at [567, 76] on input "search" at bounding box center [569, 71] width 83 height 17
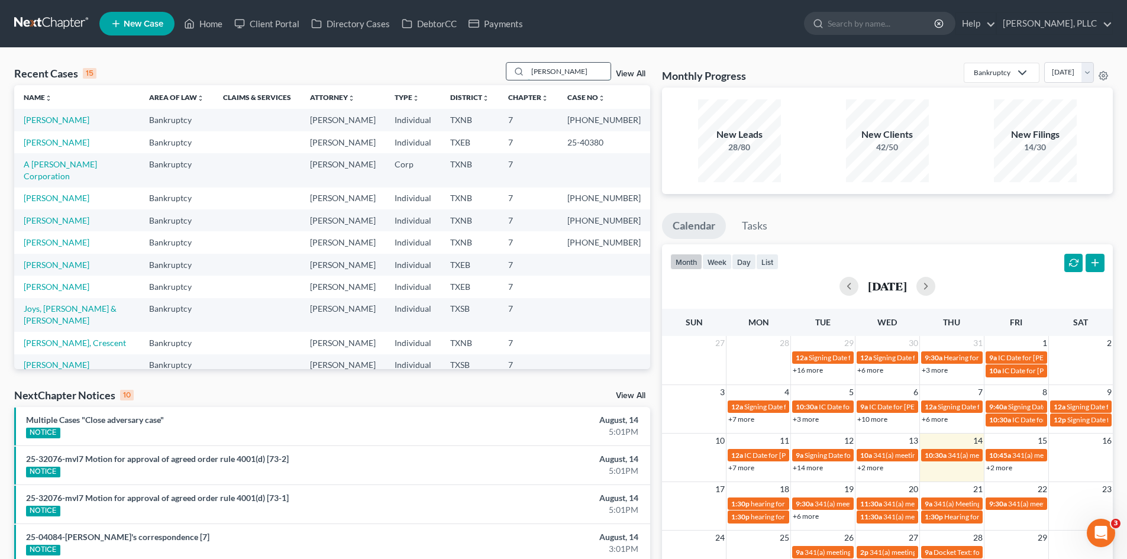
type input "bidwell"
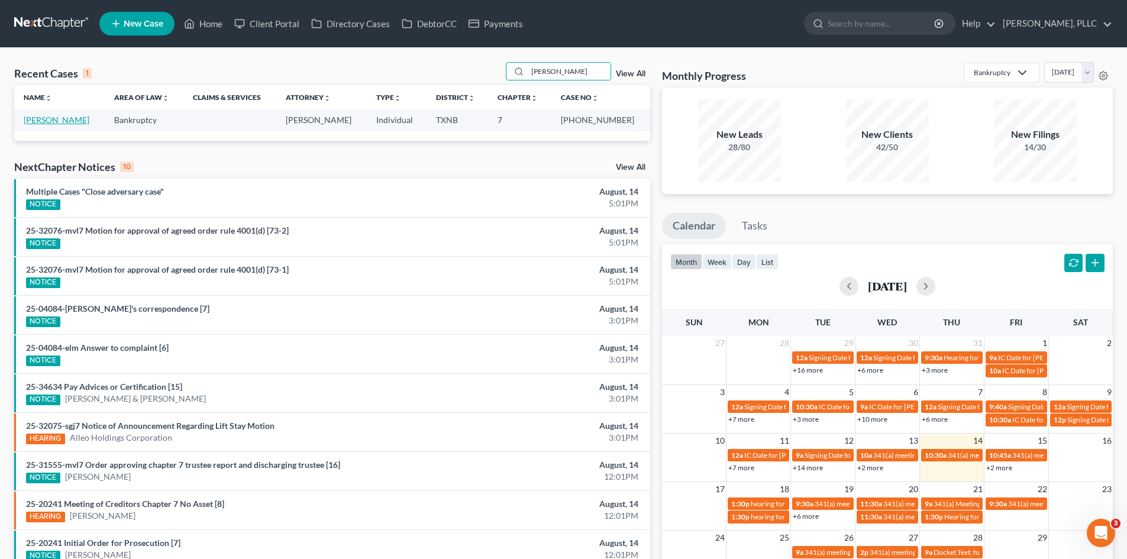
click at [58, 121] on link "[PERSON_NAME]" at bounding box center [57, 120] width 66 height 10
select select "6"
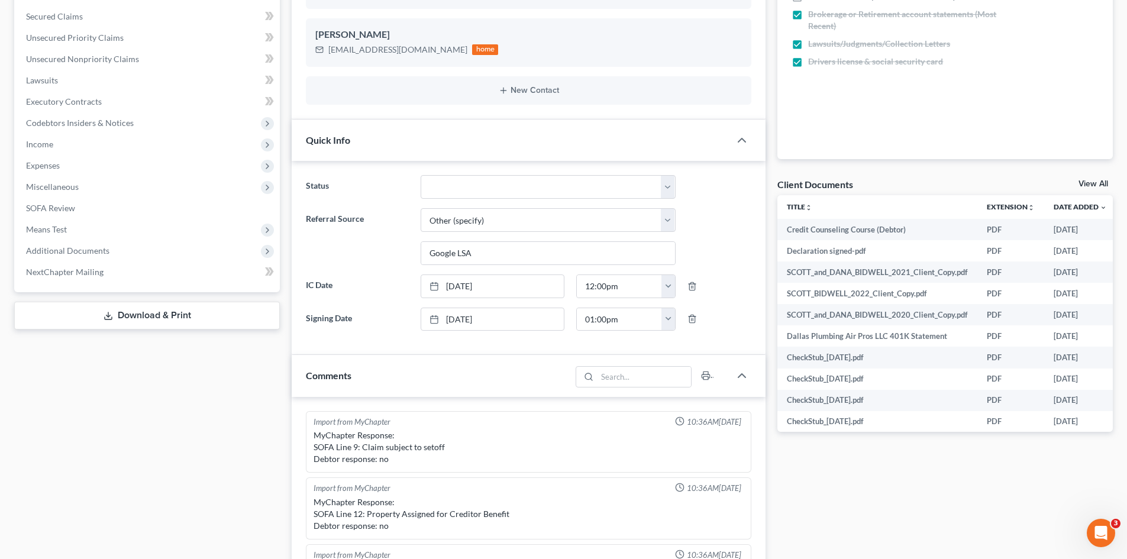
scroll to position [3348, 0]
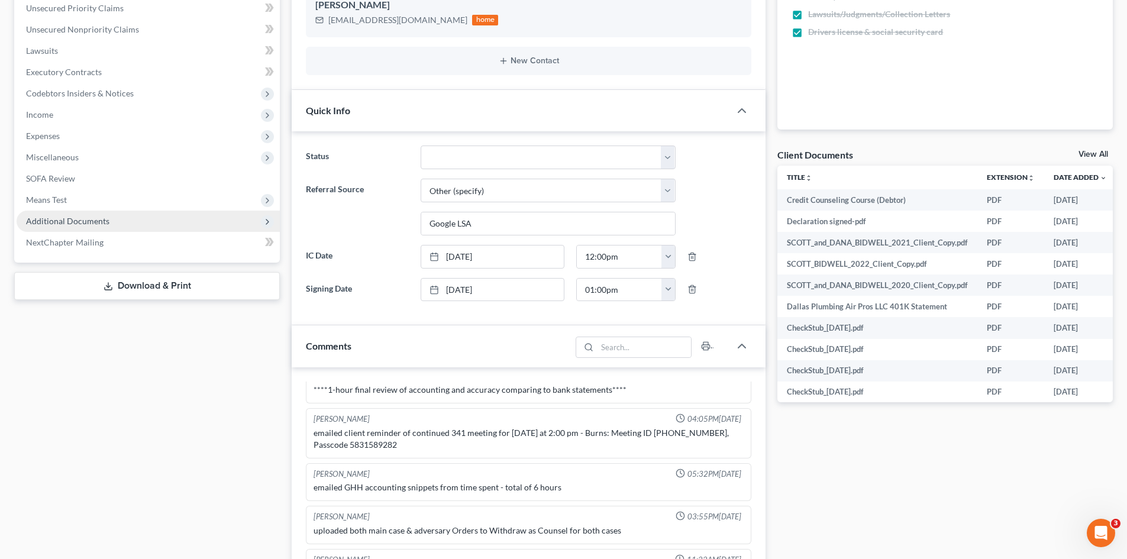
click at [104, 225] on span "Additional Documents" at bounding box center [67, 221] width 83 height 10
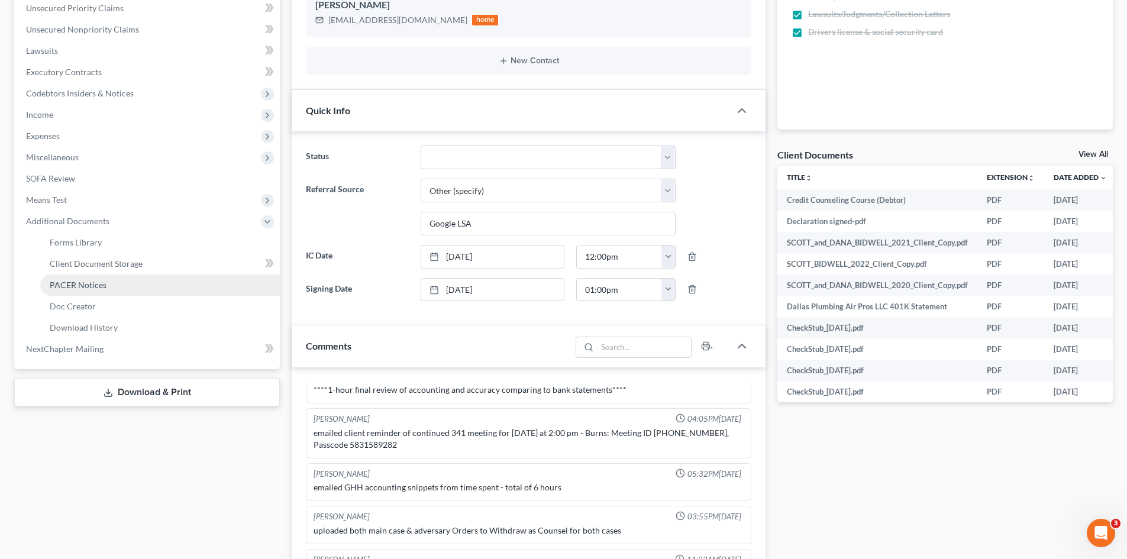
click at [133, 278] on link "PACER Notices" at bounding box center [160, 285] width 240 height 21
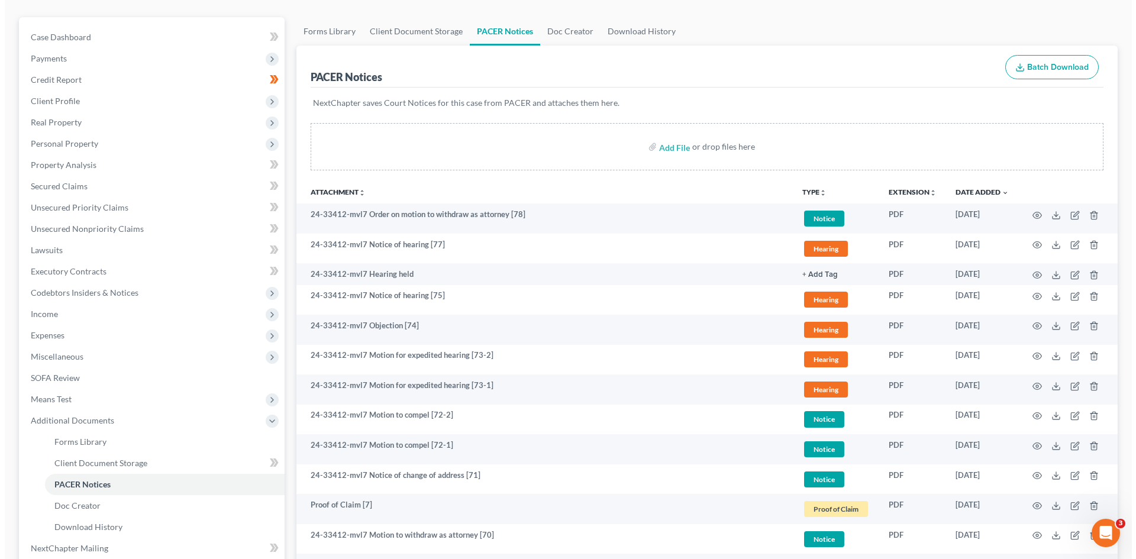
scroll to position [237, 0]
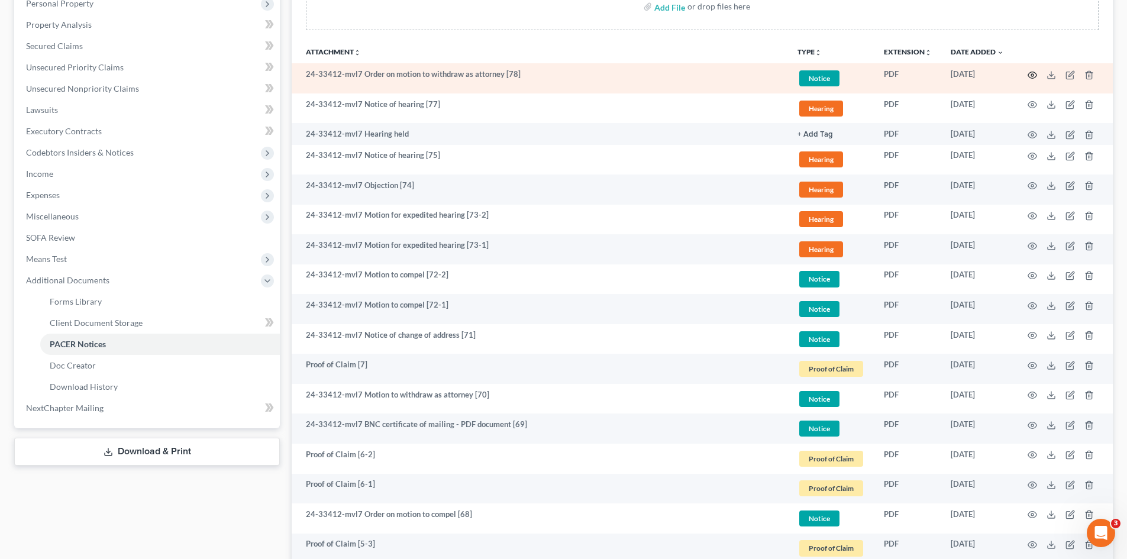
click at [1031, 75] on icon "button" at bounding box center [1032, 74] width 9 height 9
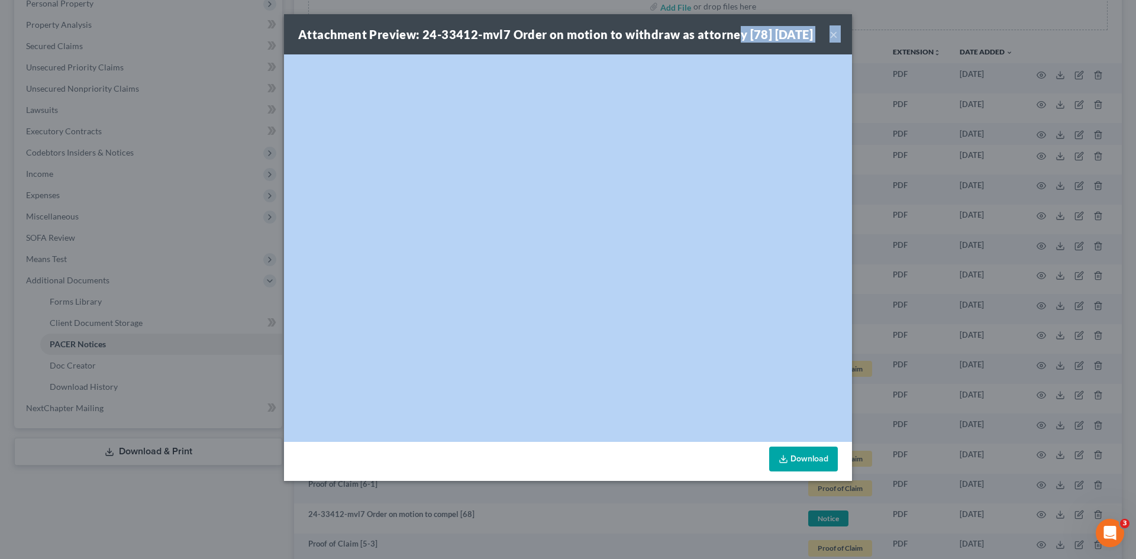
drag, startPoint x: 735, startPoint y: 37, endPoint x: 1061, endPoint y: 79, distance: 328.8
click at [1066, 80] on div "Attachment Preview: 24-33412-mvl7 Order on motion to withdraw as attorney [78] …" at bounding box center [568, 279] width 1136 height 559
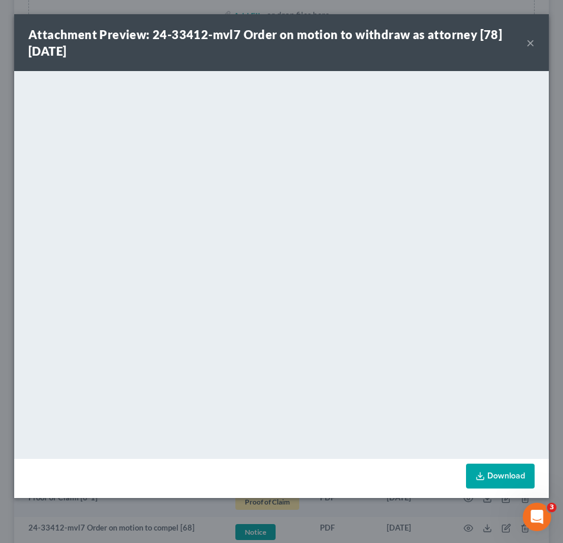
click at [380, 5] on div "Attachment Preview: 24-33412-mvl7 Order on motion to withdraw as attorney [78] …" at bounding box center [281, 271] width 563 height 543
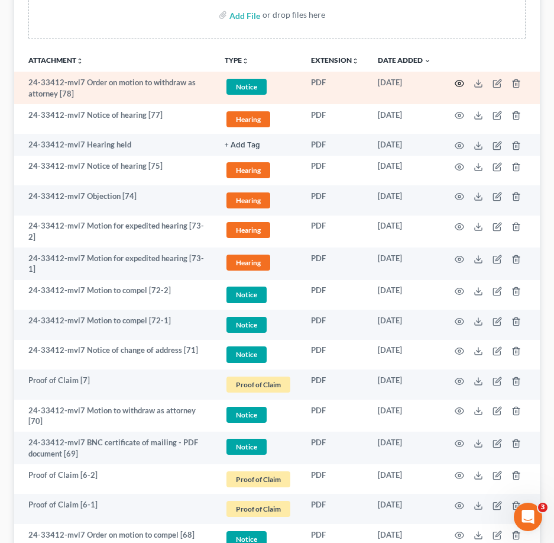
click at [457, 85] on icon "button" at bounding box center [459, 83] width 9 height 9
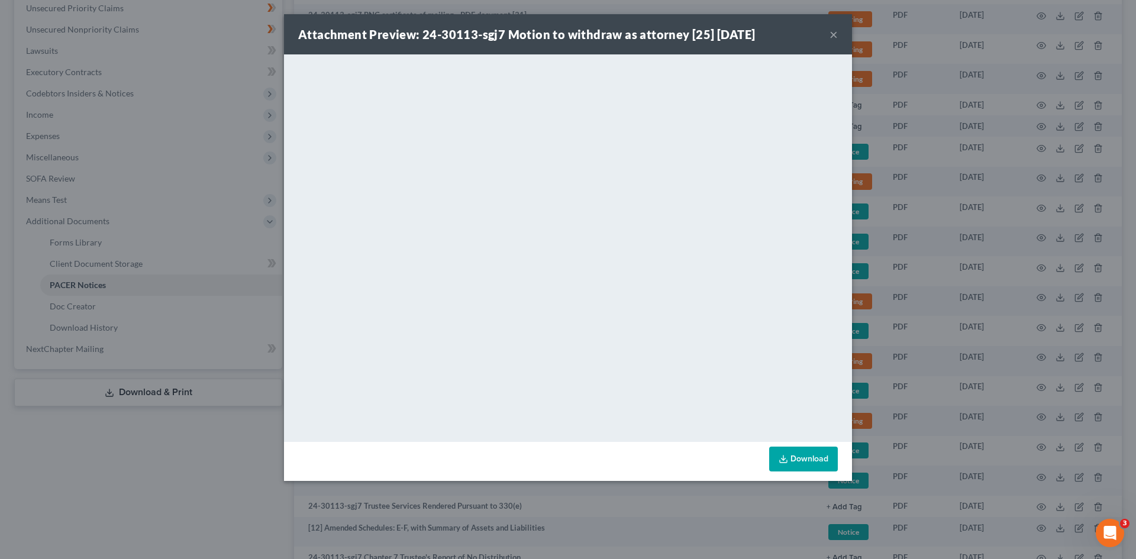
click at [833, 33] on button "×" at bounding box center [834, 34] width 8 height 14
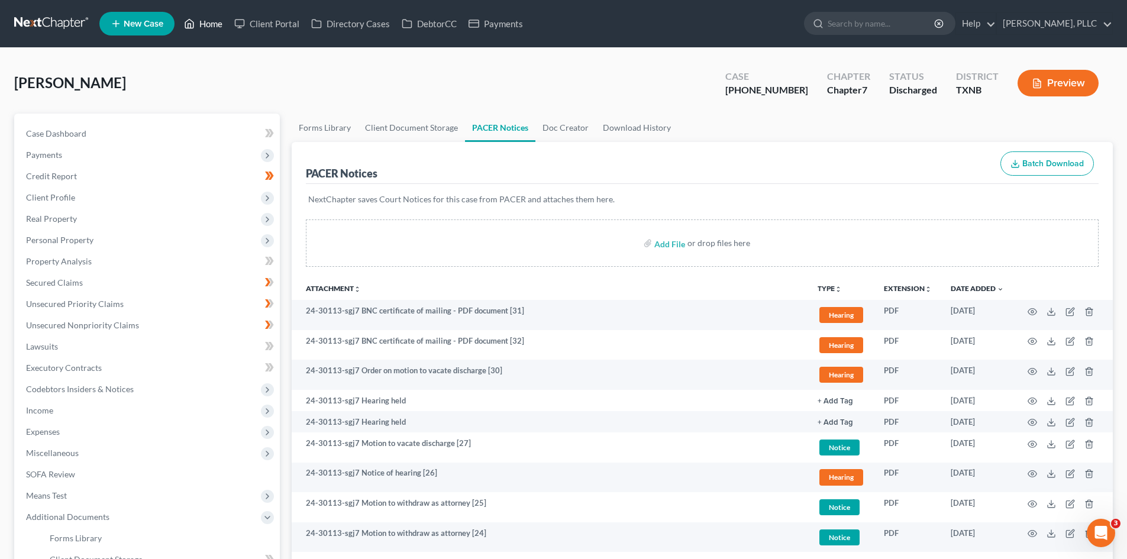
click at [205, 26] on link "Home" at bounding box center [203, 23] width 50 height 21
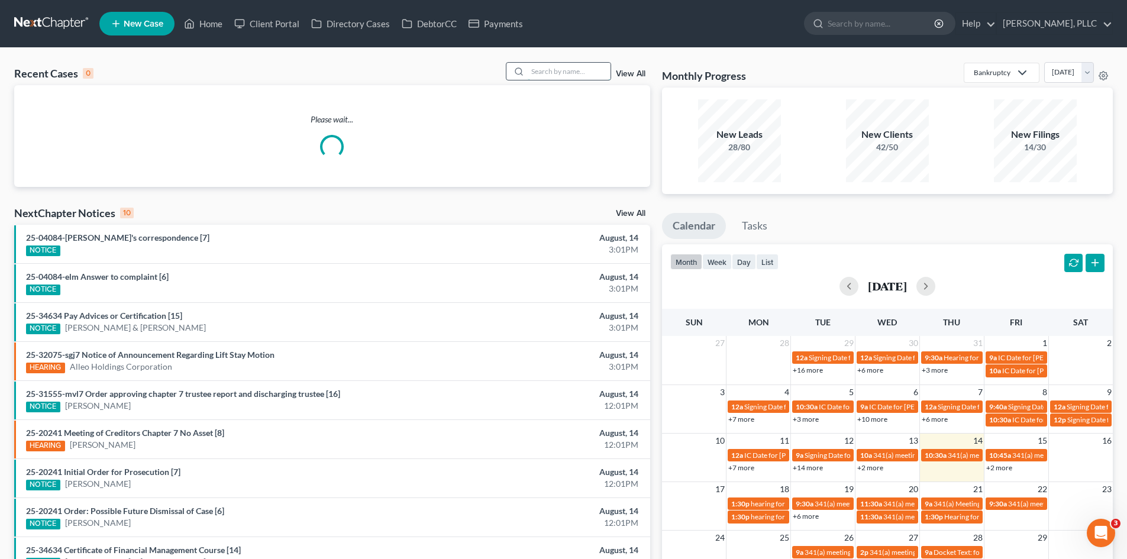
click at [548, 73] on input "search" at bounding box center [569, 71] width 83 height 17
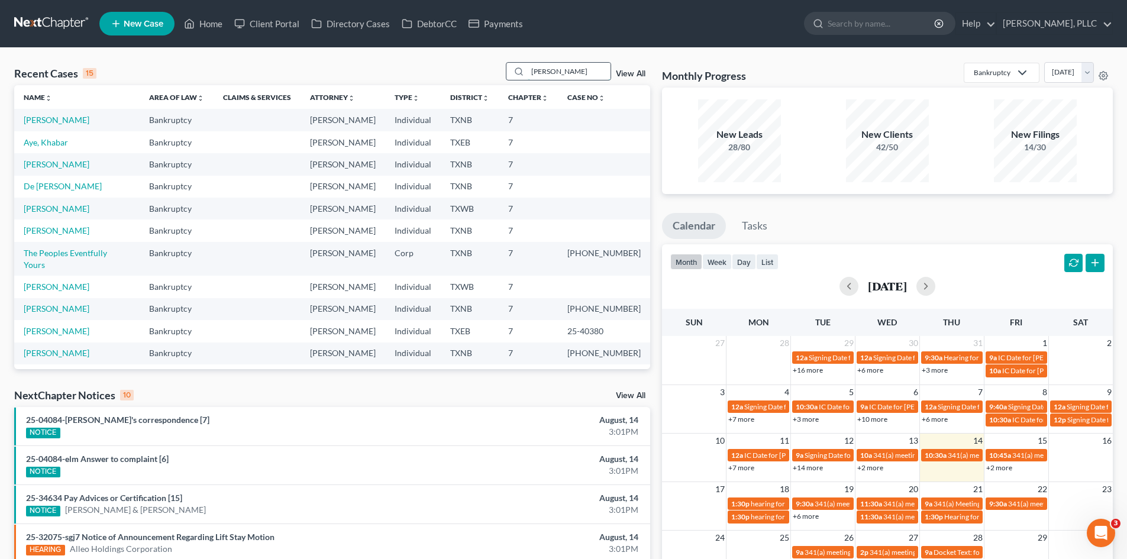
type input "FRENETTE"
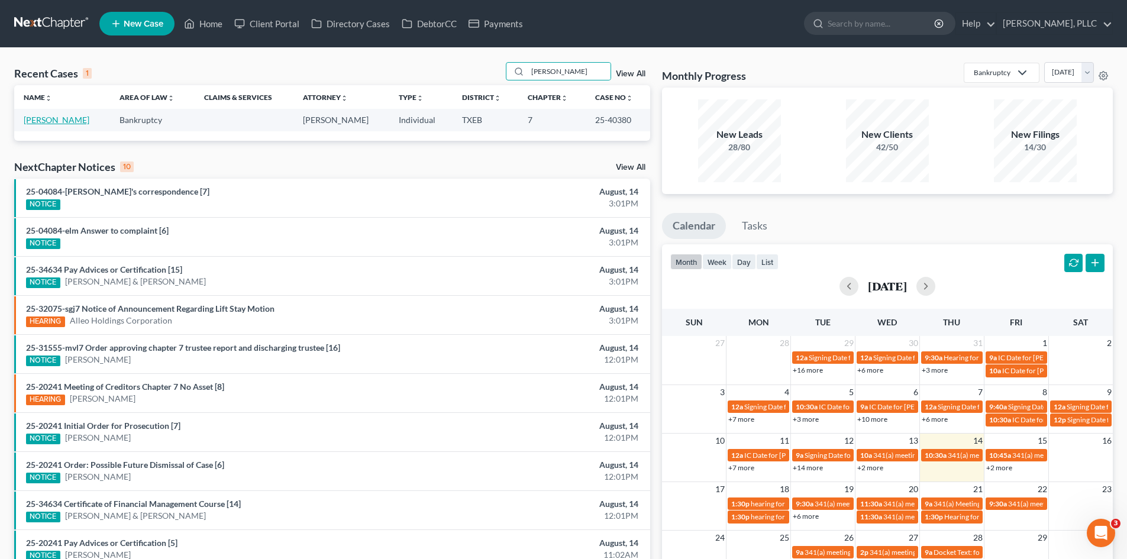
click at [46, 124] on link "[PERSON_NAME]" at bounding box center [57, 120] width 66 height 10
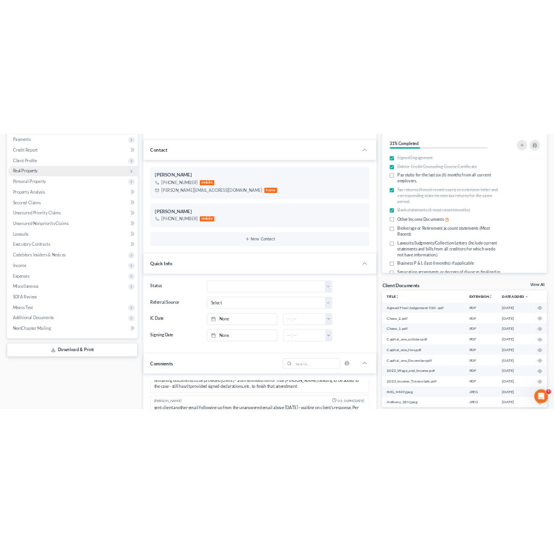
scroll to position [296, 0]
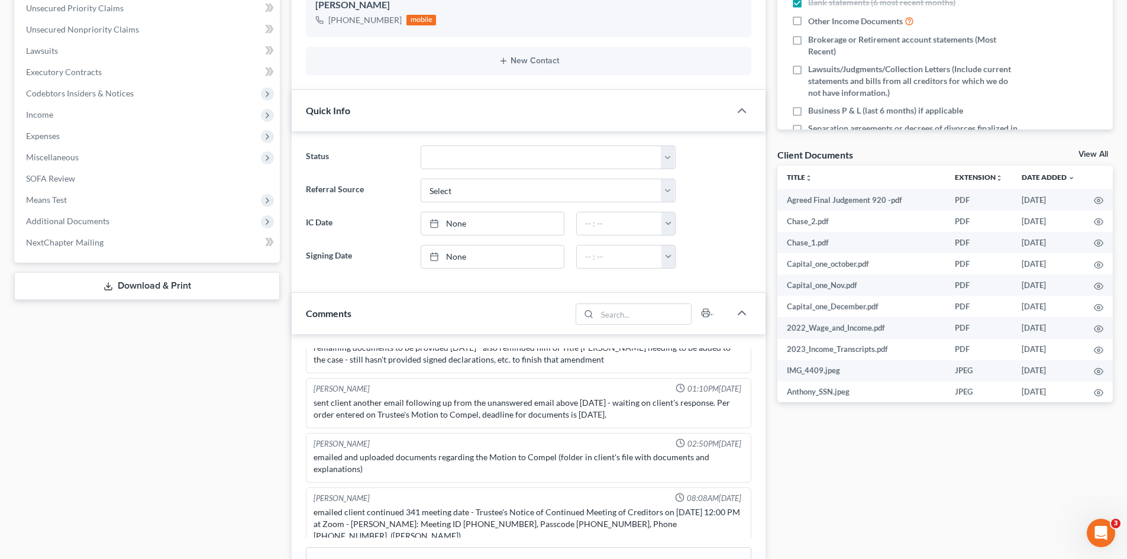
drag, startPoint x: 1125, startPoint y: 498, endPoint x: 969, endPoint y: 480, distance: 157.9
click at [1047, 482] on div "Frenette, Anthony Upgraded Case 25-40380 Chapter Chapter 7 Status Filed Distric…" at bounding box center [563, 353] width 1127 height 1202
drag, startPoint x: 970, startPoint y: 546, endPoint x: 867, endPoint y: 533, distance: 103.2
click at [918, 539] on div "Docs Tasks Events Timer 31% Completed Nothing here yet! Signed Engagement Debto…" at bounding box center [945, 374] width 347 height 1113
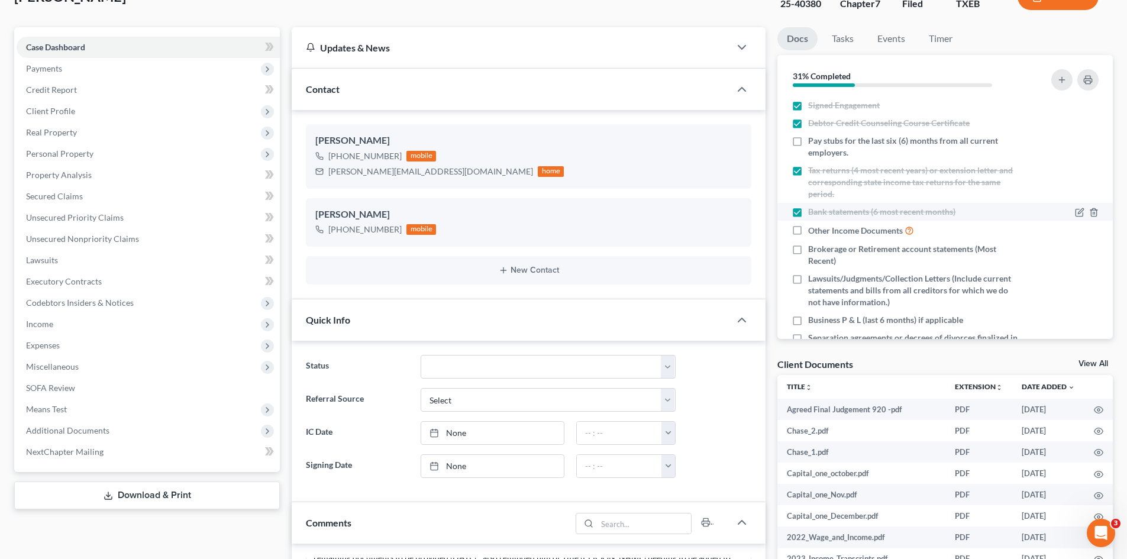
scroll to position [59, 0]
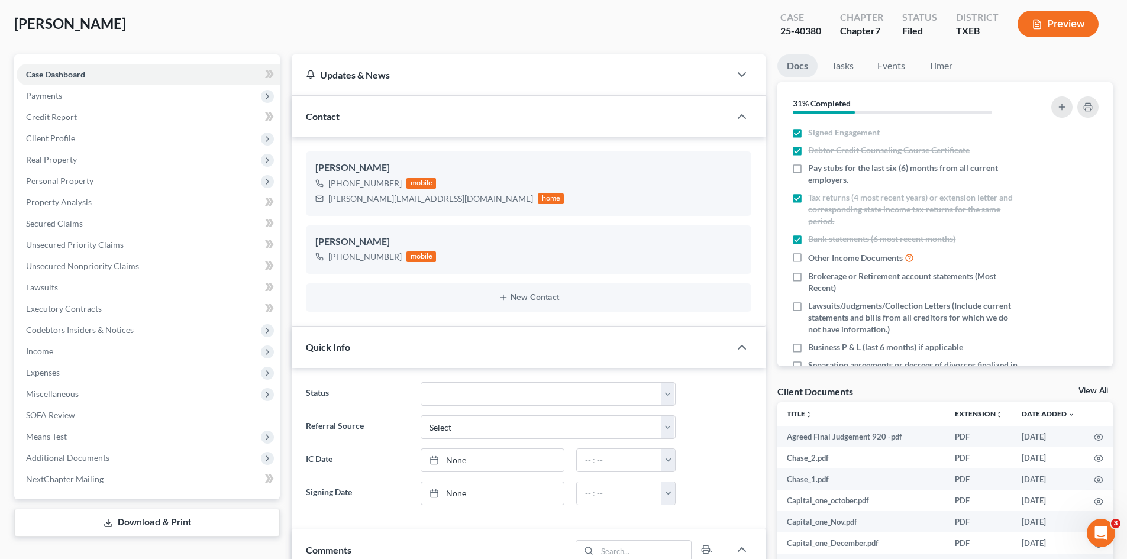
click at [660, 30] on div "Frenette, Anthony Upgraded Case 25-40380 Chapter Chapter 7 Status Filed Distric…" at bounding box center [563, 28] width 1099 height 51
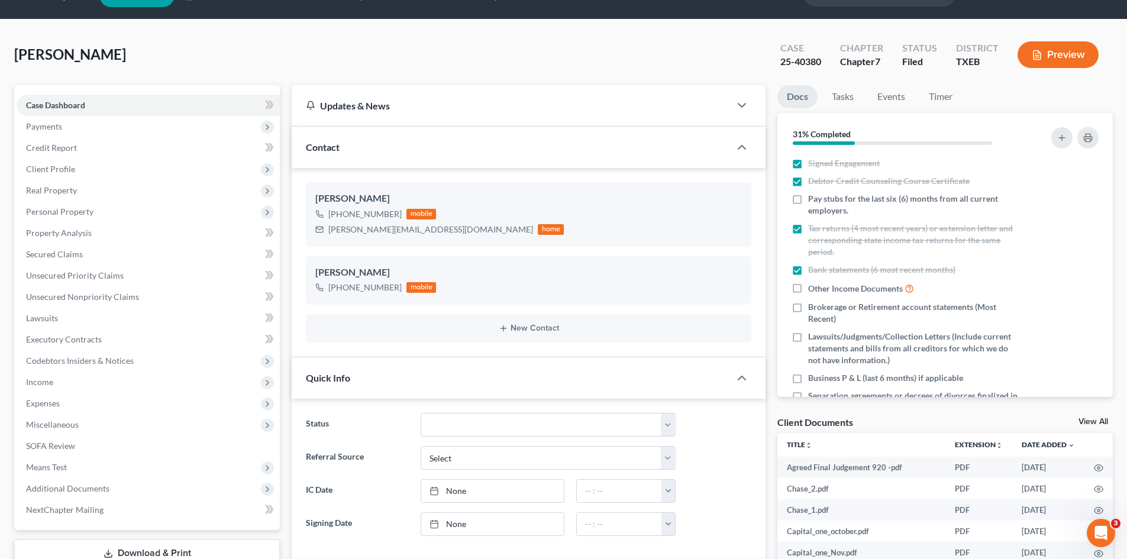
scroll to position [0, 0]
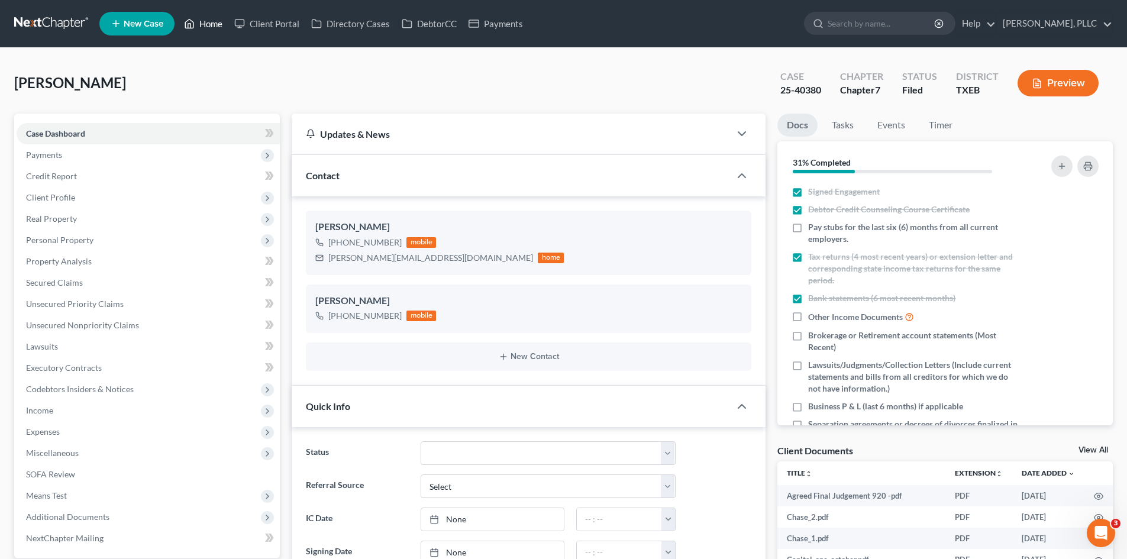
click at [211, 22] on link "Home" at bounding box center [203, 23] width 50 height 21
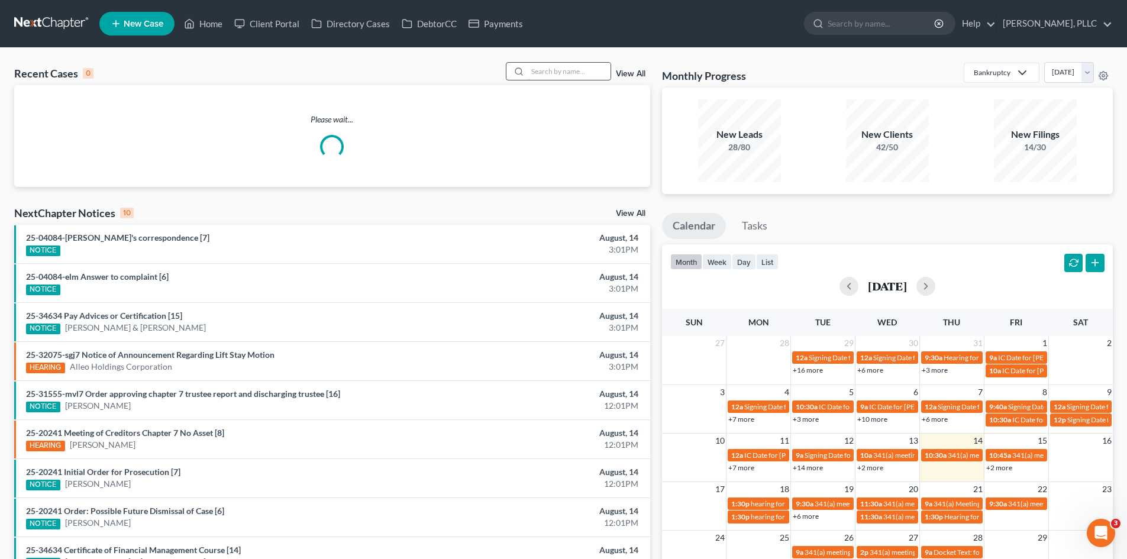
click at [548, 70] on input "search" at bounding box center [569, 71] width 83 height 17
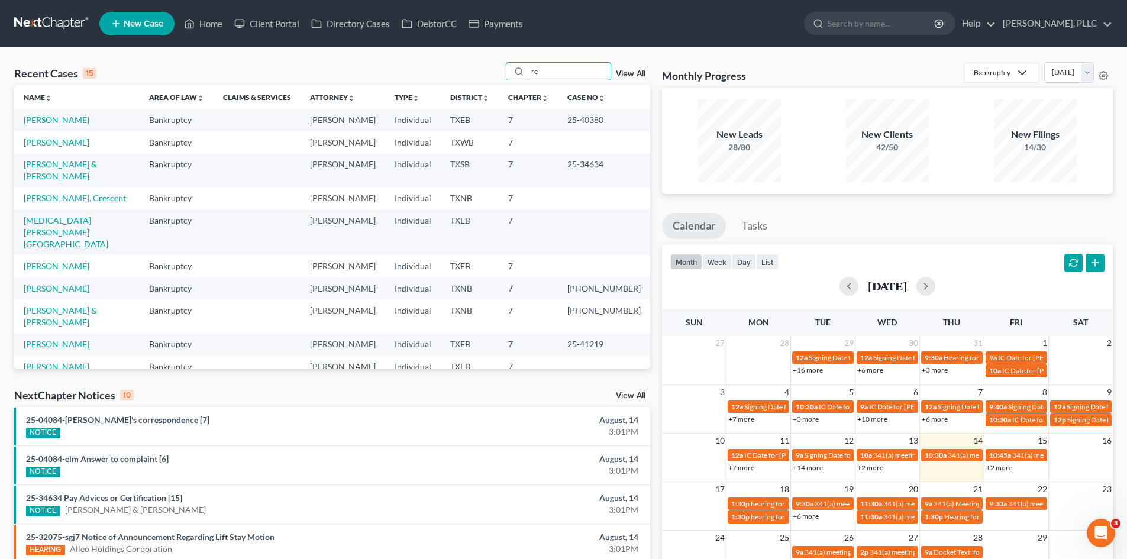
type input "r"
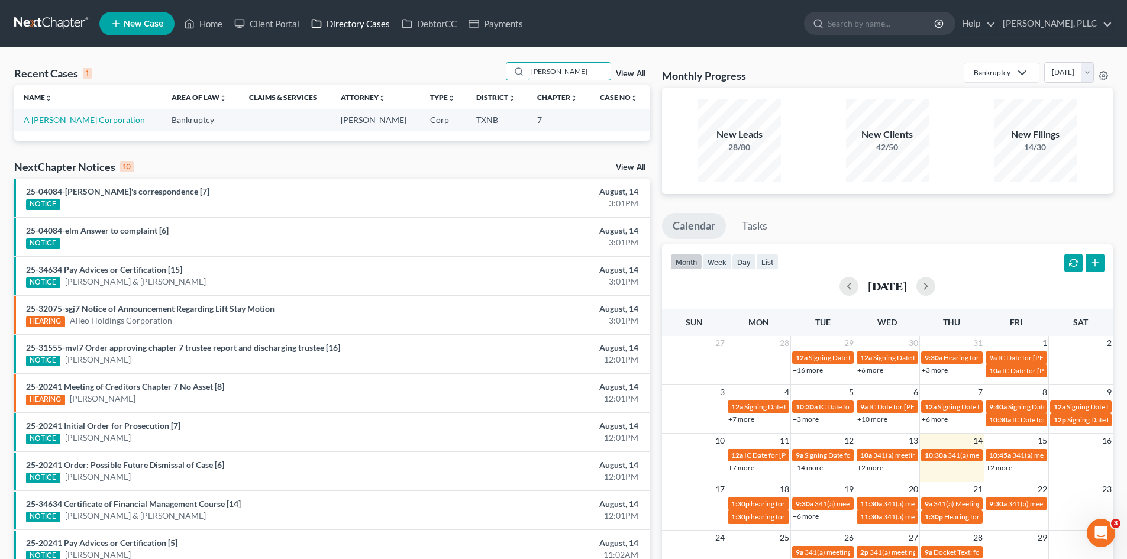
type input "[PERSON_NAME]"
click at [335, 29] on link "Directory Cases" at bounding box center [350, 23] width 91 height 21
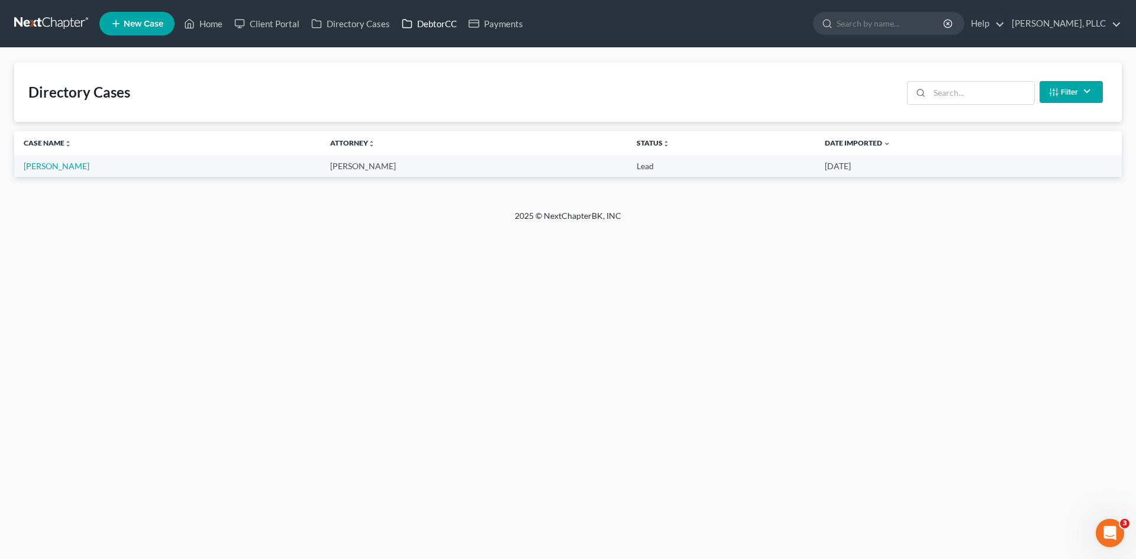
click at [445, 21] on link "DebtorCC" at bounding box center [429, 23] width 67 height 21
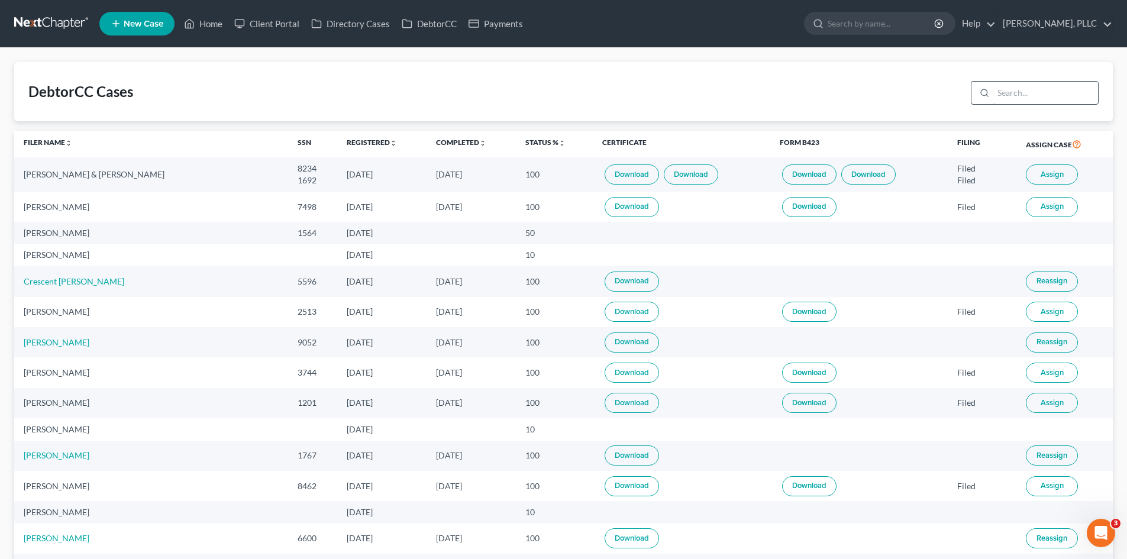
click at [1033, 98] on input "search" at bounding box center [1045, 93] width 105 height 22
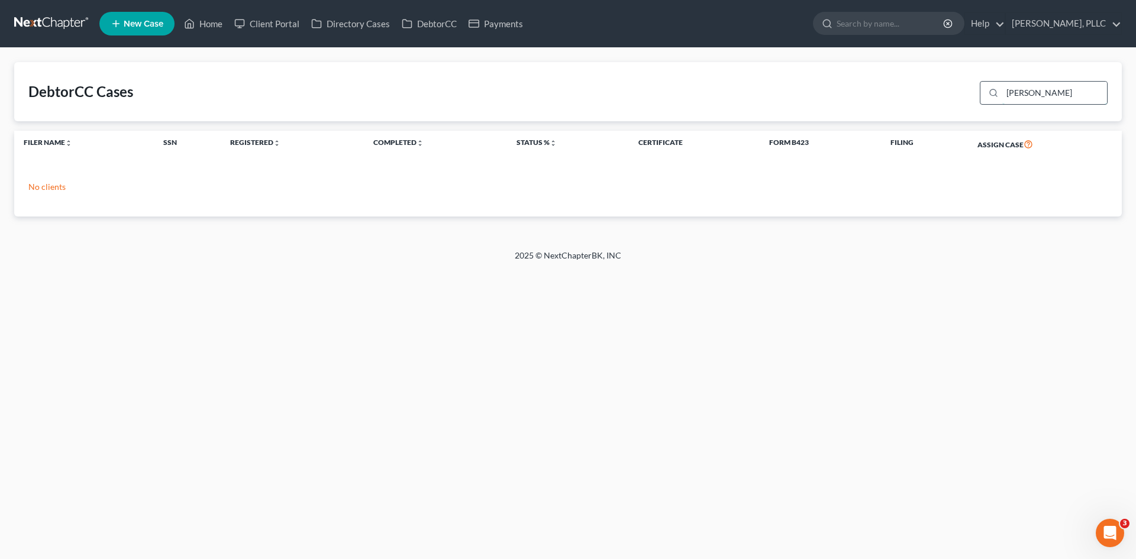
drag, startPoint x: 1050, startPoint y: 96, endPoint x: 996, endPoint y: 95, distance: 53.9
click at [996, 95] on div "[PERSON_NAME]" at bounding box center [1044, 93] width 128 height 24
click at [1056, 94] on input "[PERSON_NAME]" at bounding box center [1054, 93] width 105 height 22
type input "r"
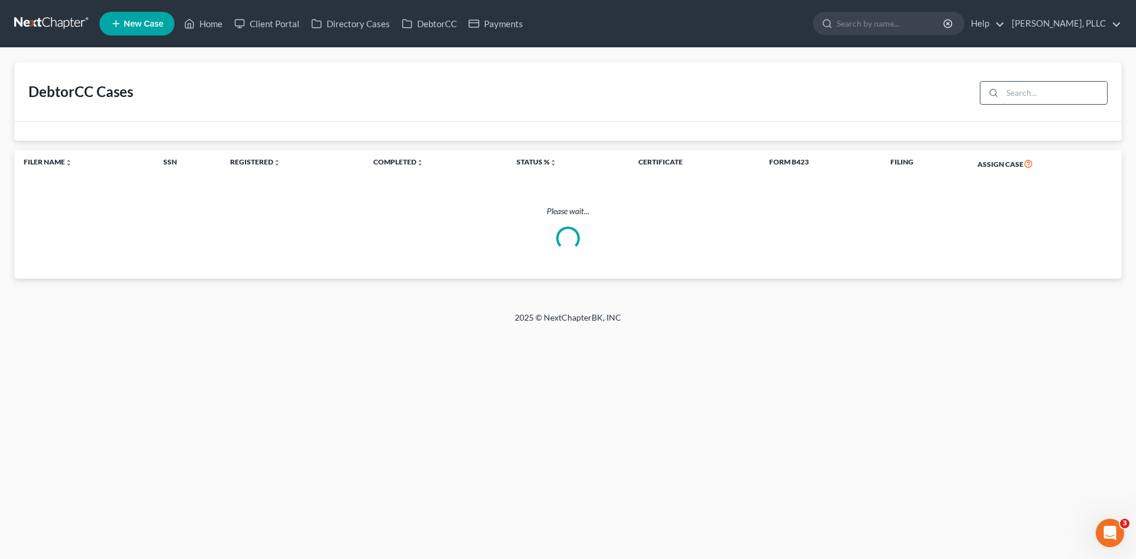
paste input "A [PERSON_NAME] Corporation"
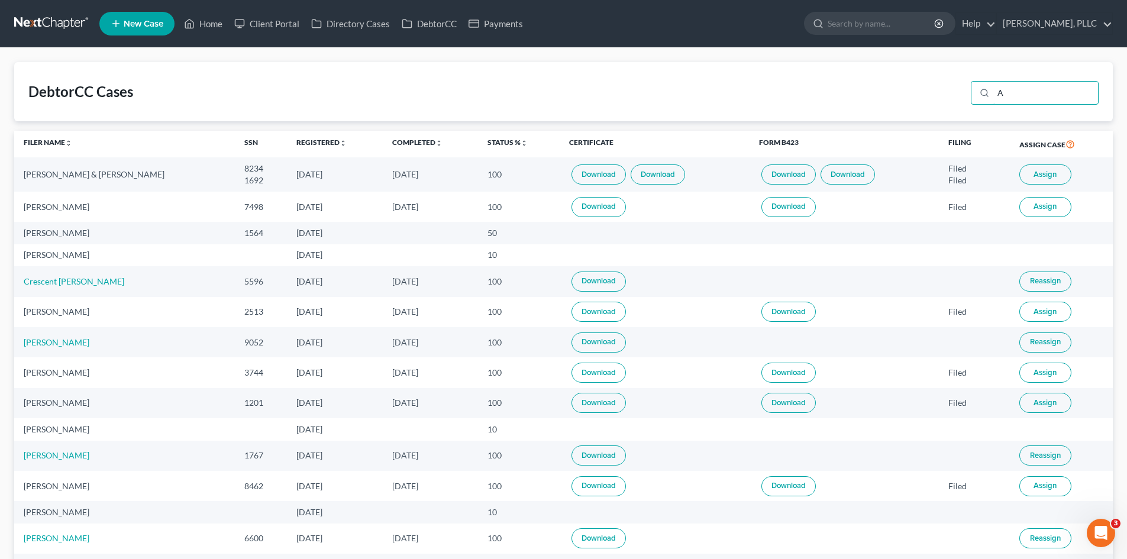
type input "A"
click at [208, 30] on link "Home" at bounding box center [203, 23] width 50 height 21
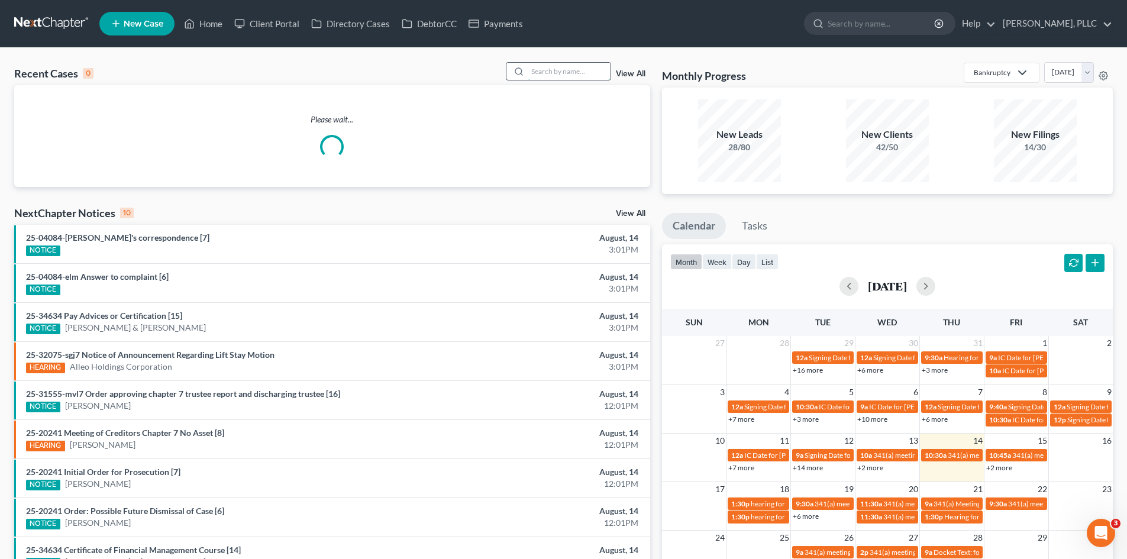
click at [554, 74] on input "search" at bounding box center [569, 71] width 83 height 17
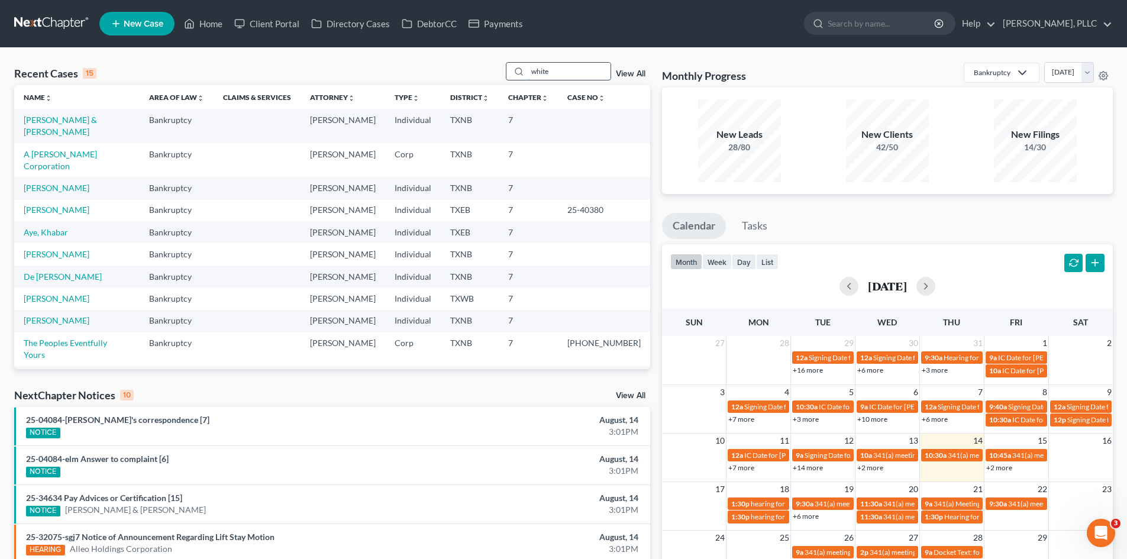
type input "white"
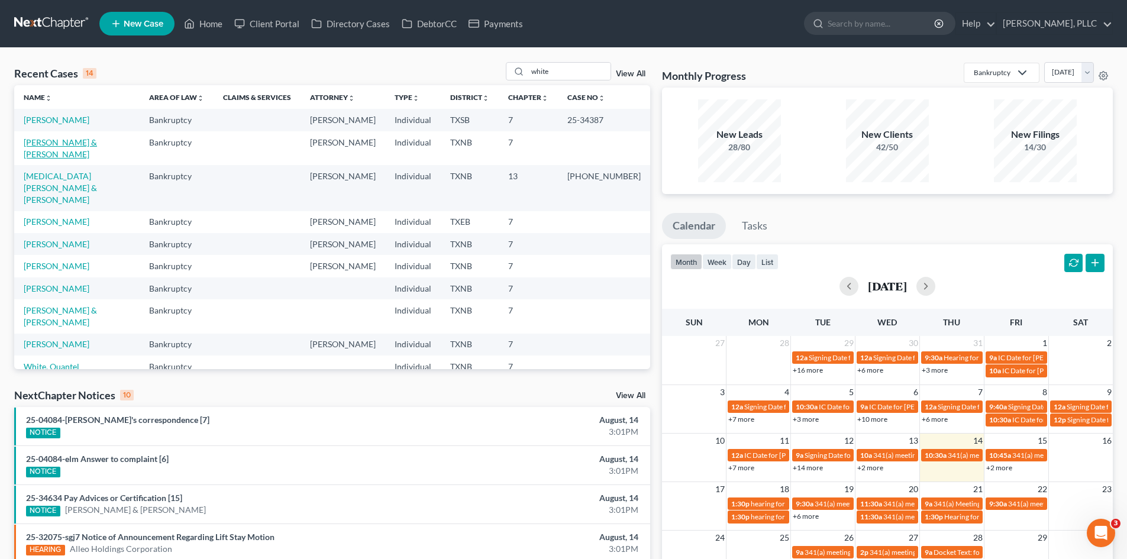
click at [70, 147] on link "[PERSON_NAME] & [PERSON_NAME]" at bounding box center [60, 148] width 73 height 22
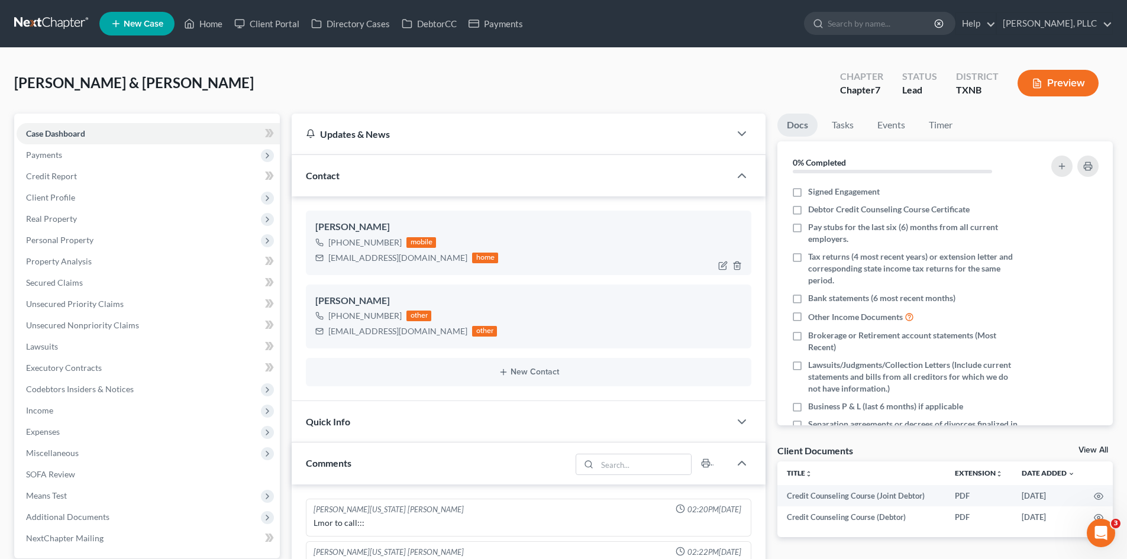
scroll to position [167, 0]
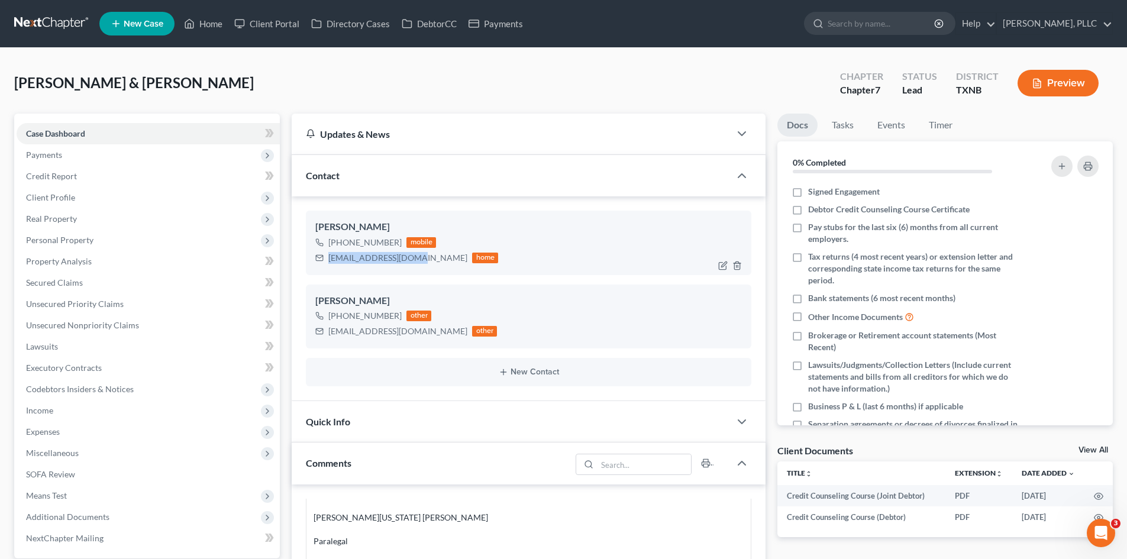
drag, startPoint x: 415, startPoint y: 259, endPoint x: 326, endPoint y: 255, distance: 88.8
click at [326, 255] on div "swhite0723@gmail.com home" at bounding box center [406, 257] width 183 height 15
copy div "swhite0723@gmail.com"
click at [88, 150] on span "Payments" at bounding box center [148, 154] width 263 height 21
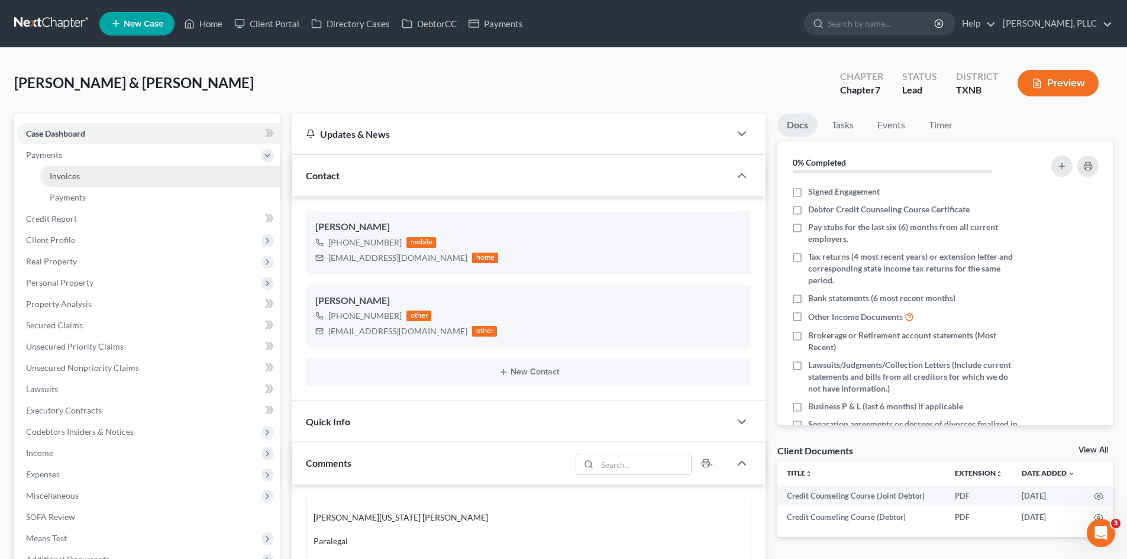
click at [168, 183] on link "Invoices" at bounding box center [160, 176] width 240 height 21
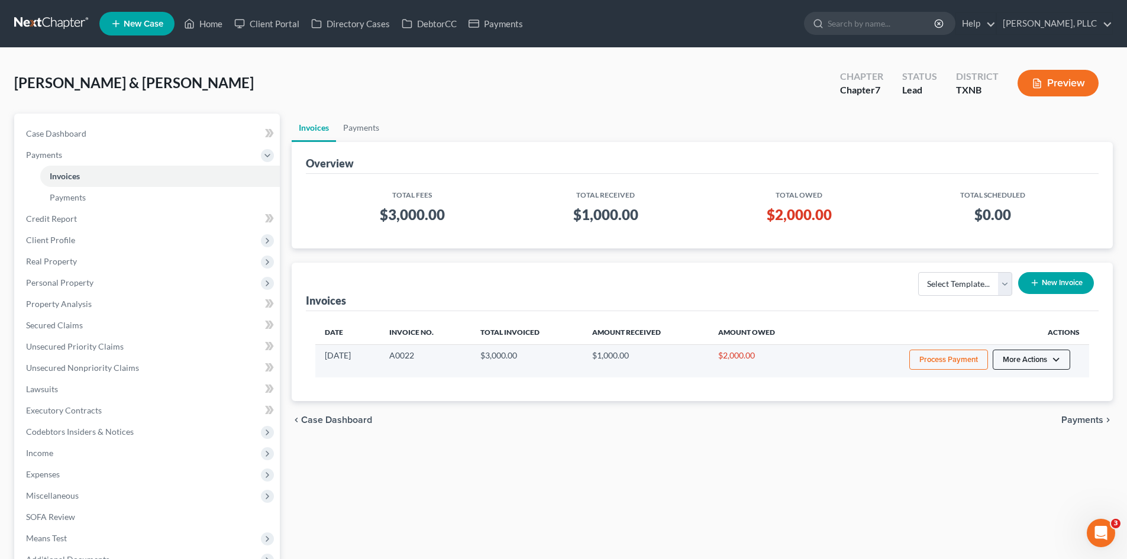
click at [1016, 362] on button "More Actions" at bounding box center [1032, 360] width 78 height 20
click at [1008, 386] on link "View/Edit" at bounding box center [1048, 385] width 138 height 20
select select "1"
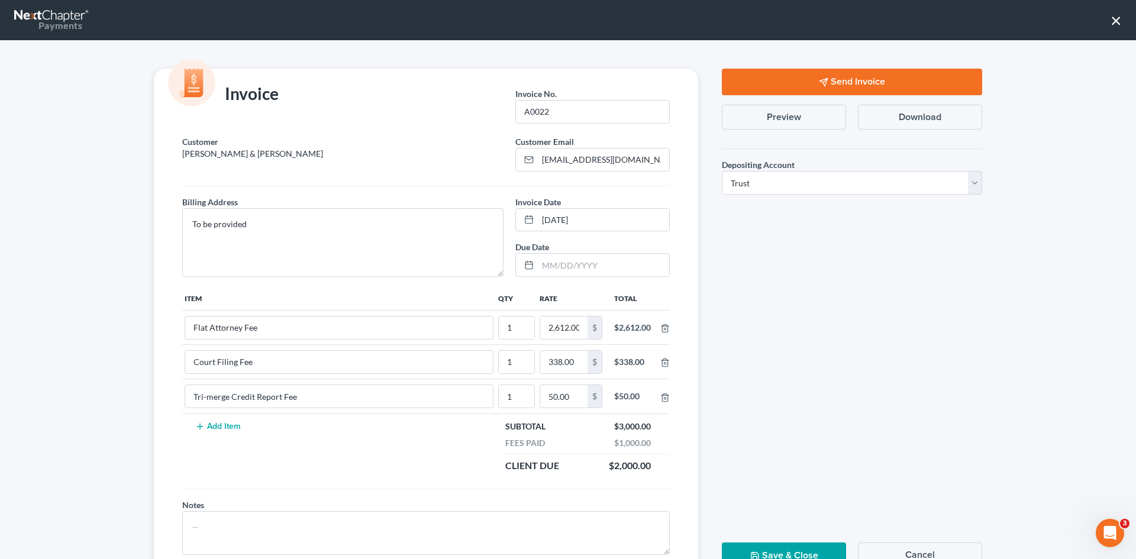
click at [826, 83] on button "Send Invoice" at bounding box center [852, 82] width 260 height 27
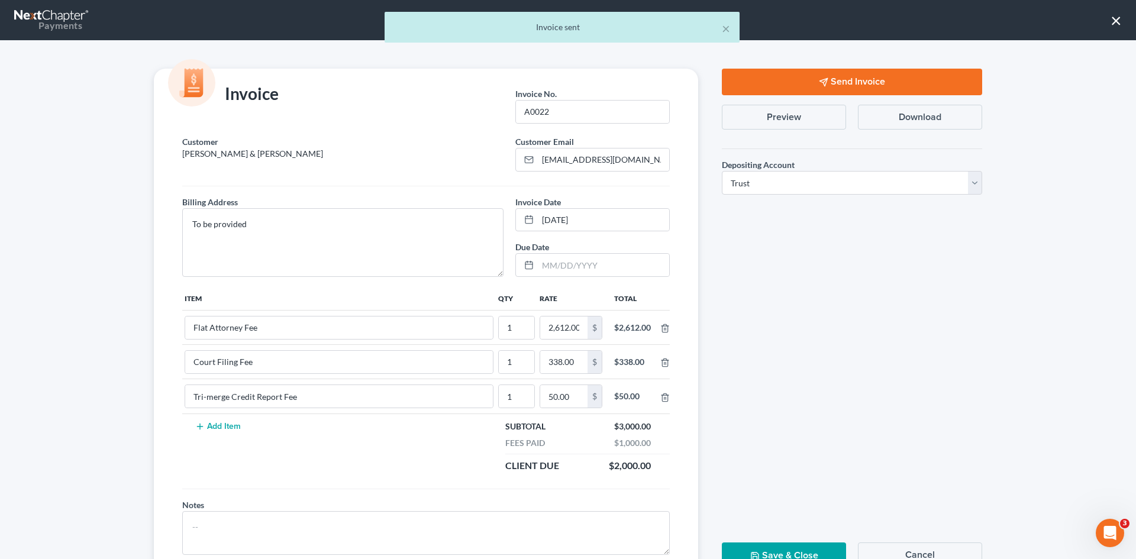
click at [793, 550] on button "Save & Close" at bounding box center [784, 556] width 124 height 27
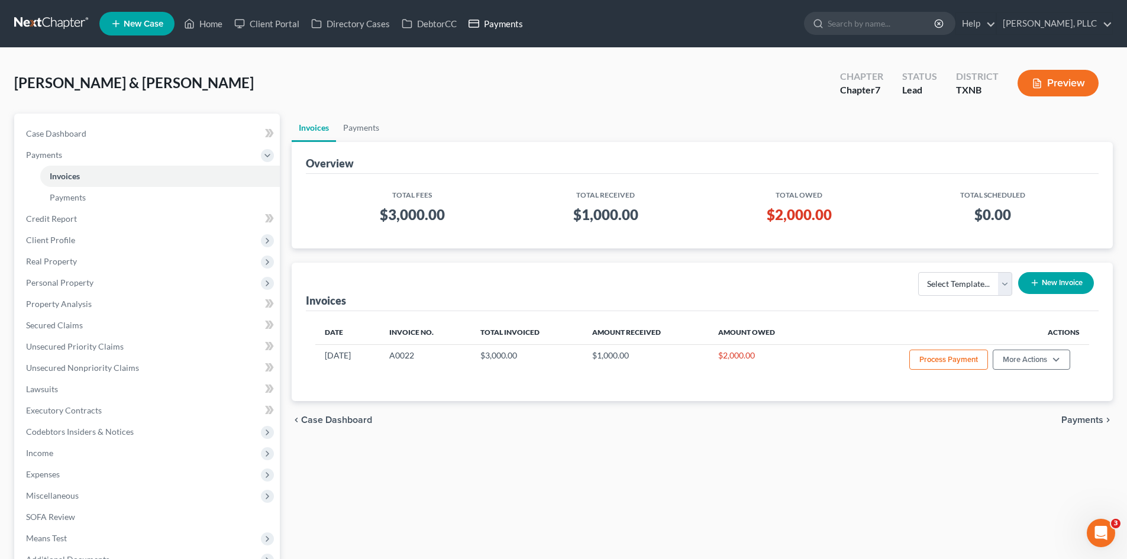
click at [505, 25] on link "Payments" at bounding box center [496, 23] width 66 height 21
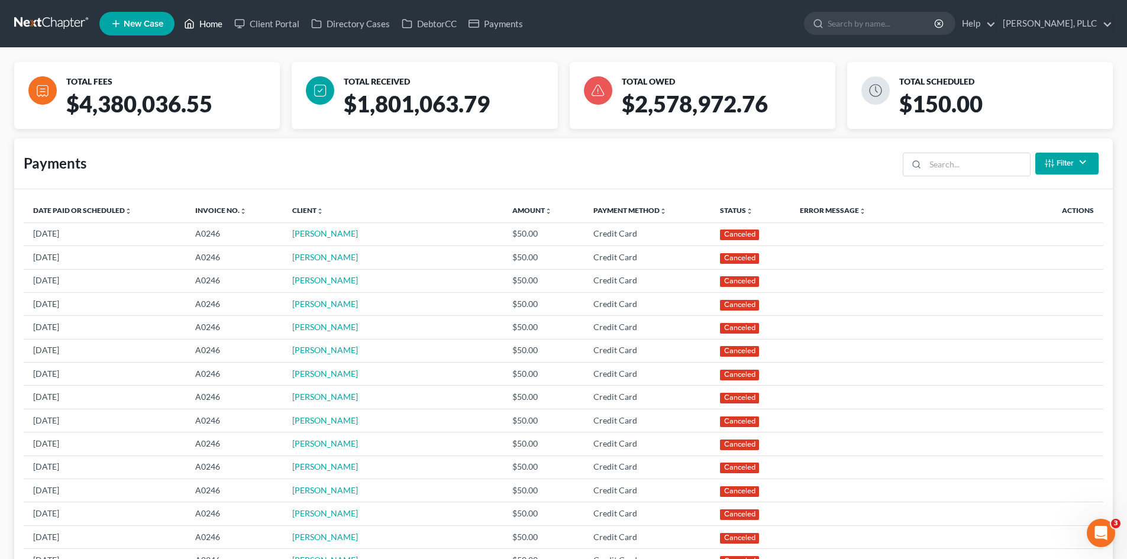
click at [222, 28] on link "Home" at bounding box center [203, 23] width 50 height 21
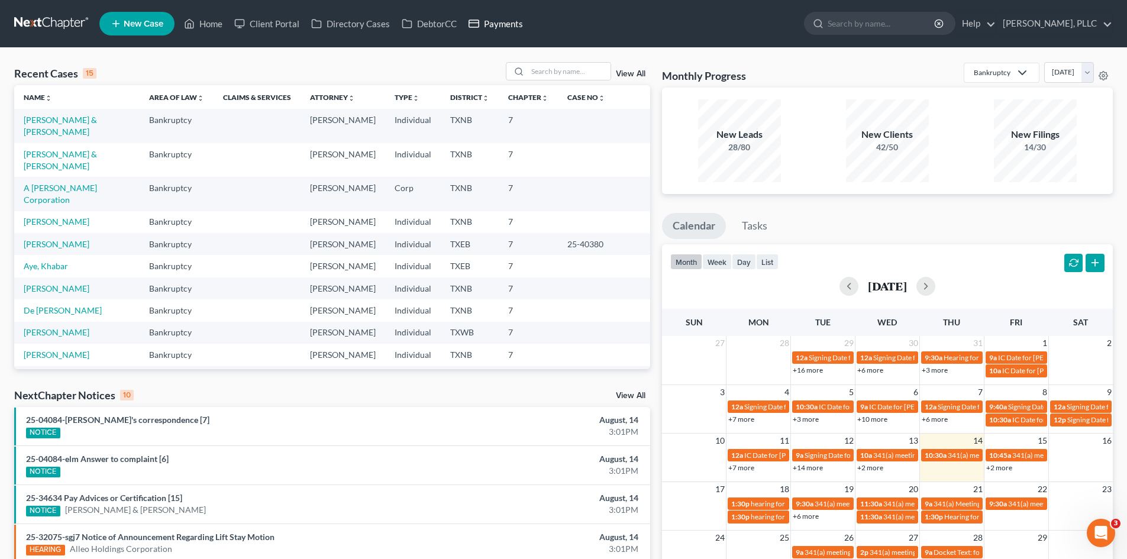
click at [498, 30] on link "Payments" at bounding box center [496, 23] width 66 height 21
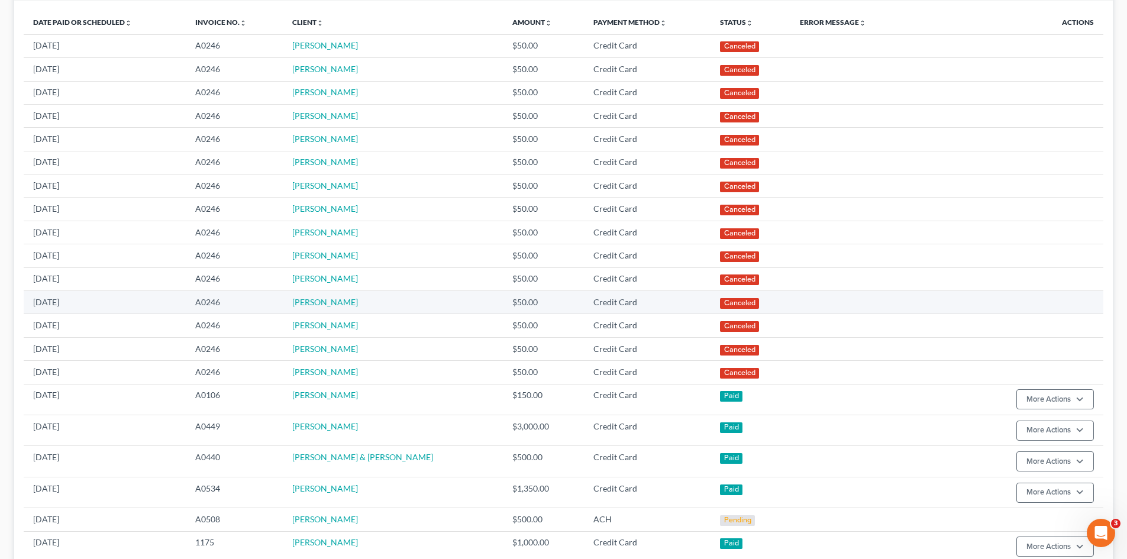
scroll to position [355, 0]
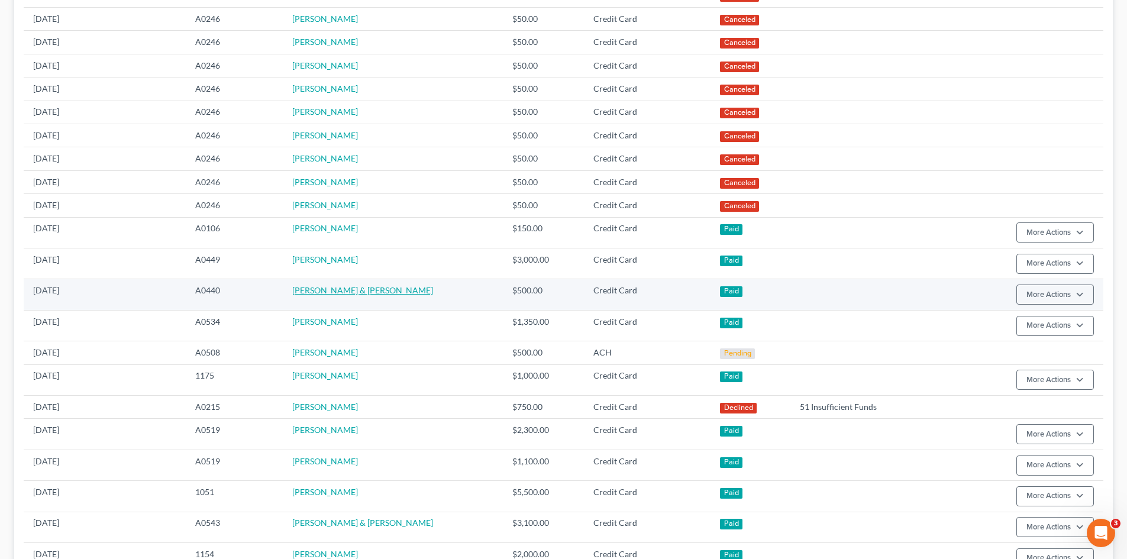
click at [353, 293] on link "[PERSON_NAME] & [PERSON_NAME]" at bounding box center [362, 290] width 141 height 10
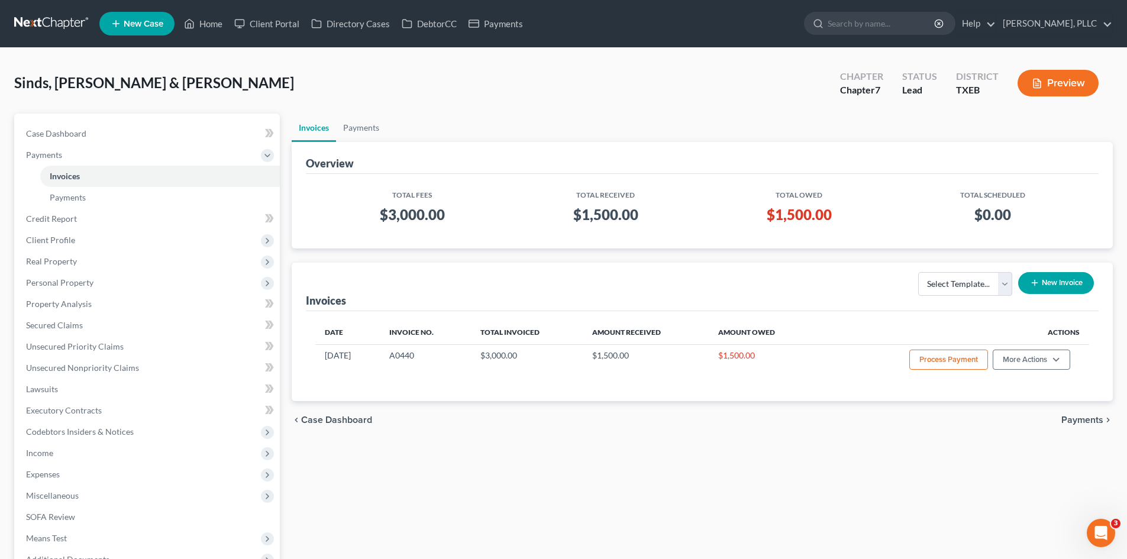
click at [528, 37] on ul "New Case Home Client Portal Directory Cases DebtorCC Payments - No Result - See…" at bounding box center [606, 23] width 1014 height 31
click at [486, 26] on link "Payments" at bounding box center [496, 23] width 66 height 21
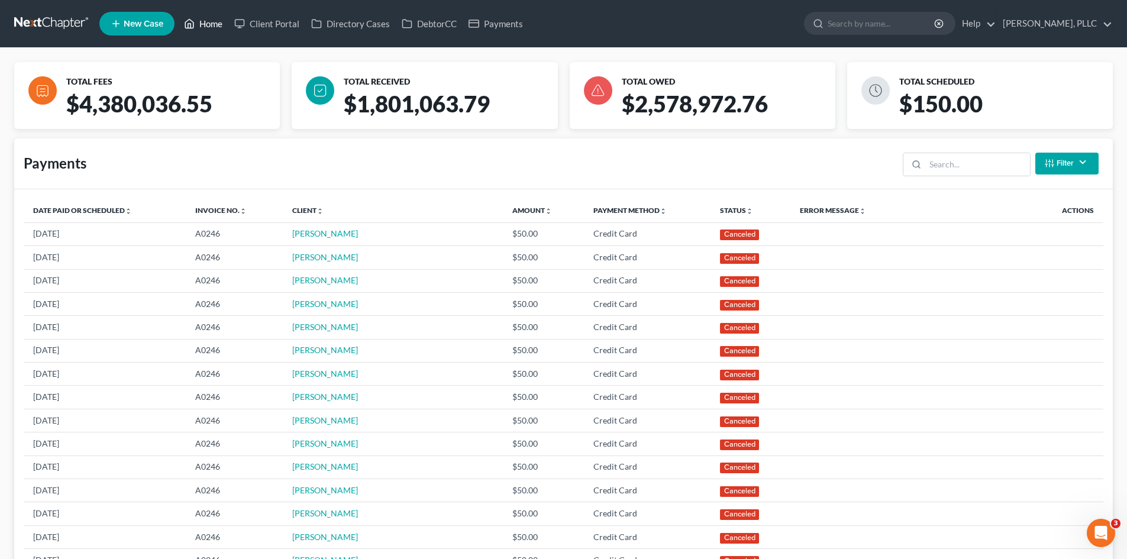
click at [205, 25] on link "Home" at bounding box center [203, 23] width 50 height 21
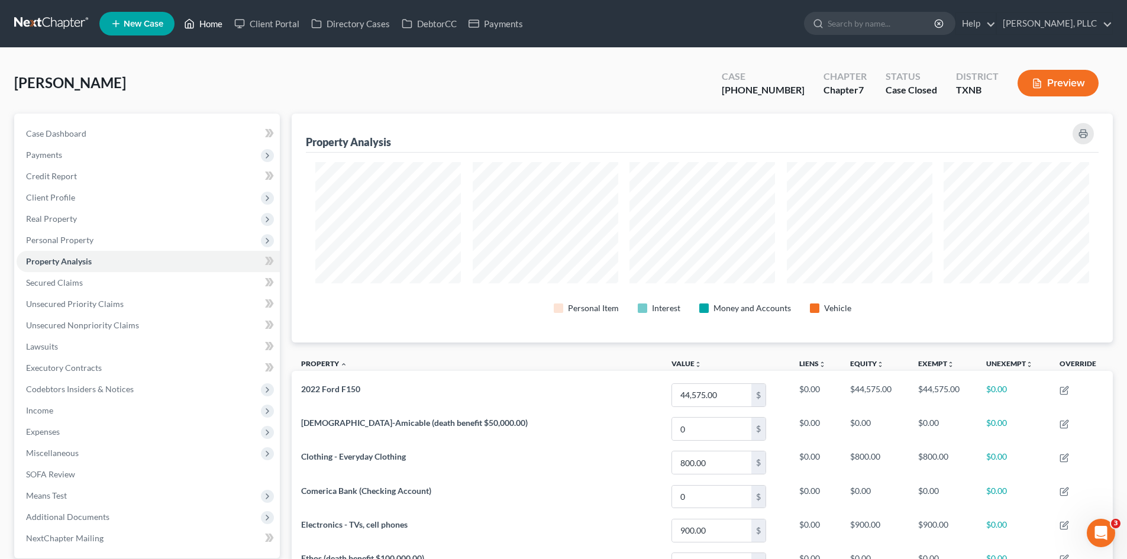
click at [205, 22] on link "Home" at bounding box center [203, 23] width 50 height 21
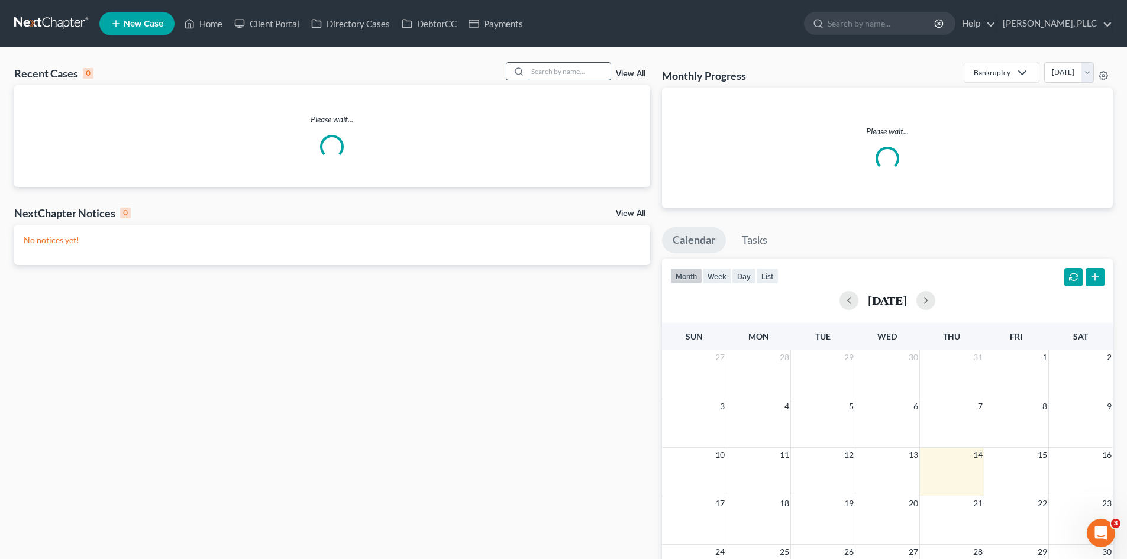
click at [552, 76] on input "search" at bounding box center [569, 71] width 83 height 17
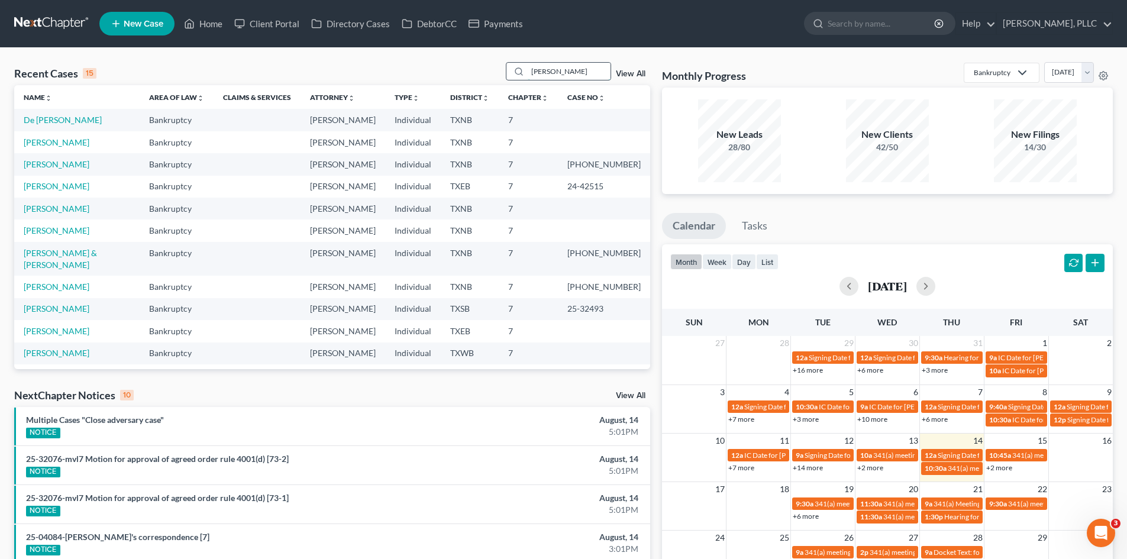
type input "lashawn"
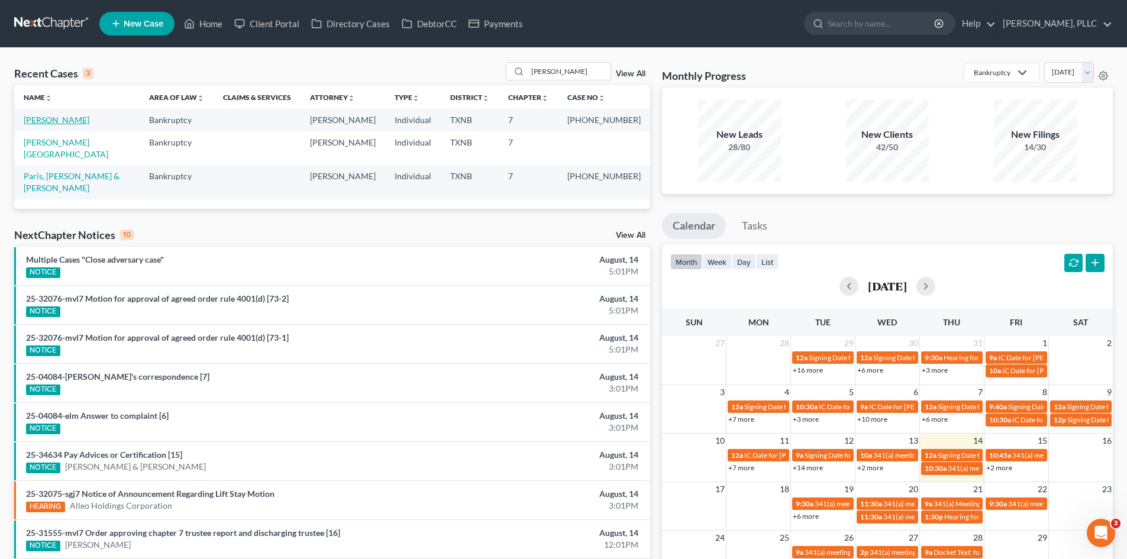
click at [79, 121] on link "[PERSON_NAME]" at bounding box center [57, 120] width 66 height 10
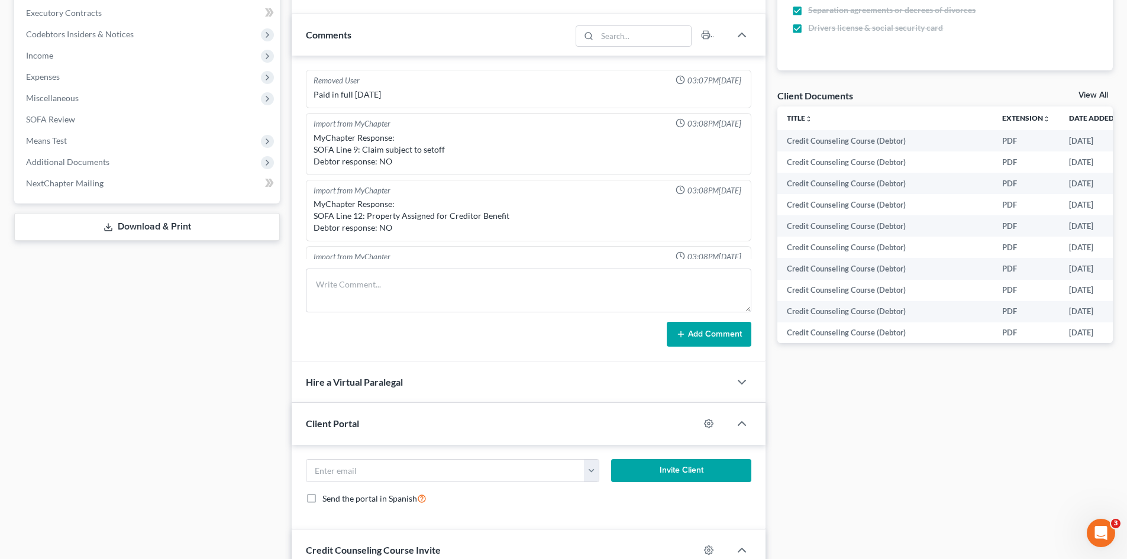
scroll to position [1904, 0]
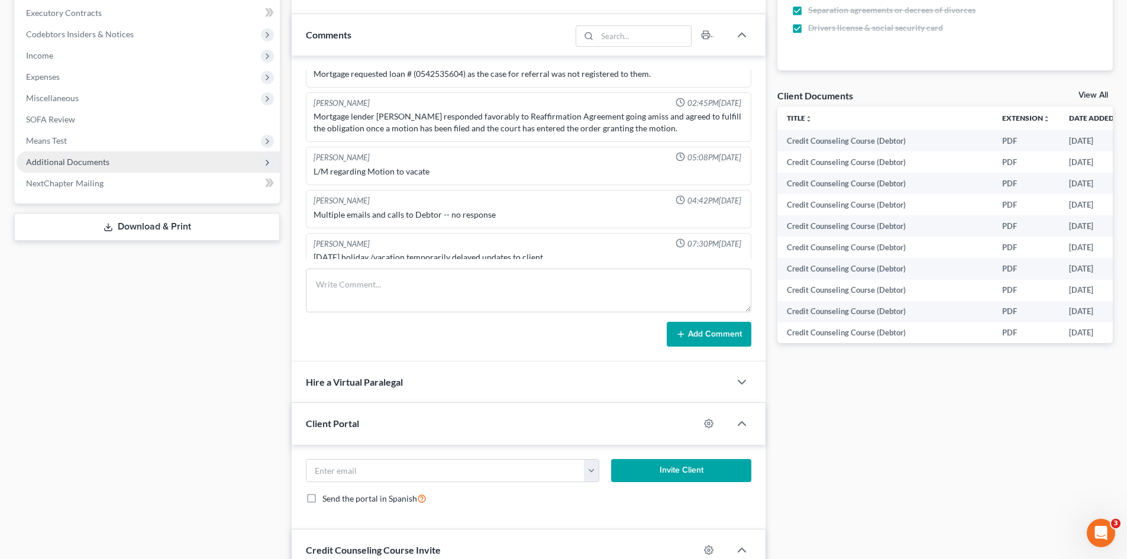
click at [33, 165] on span "Additional Documents" at bounding box center [67, 162] width 83 height 10
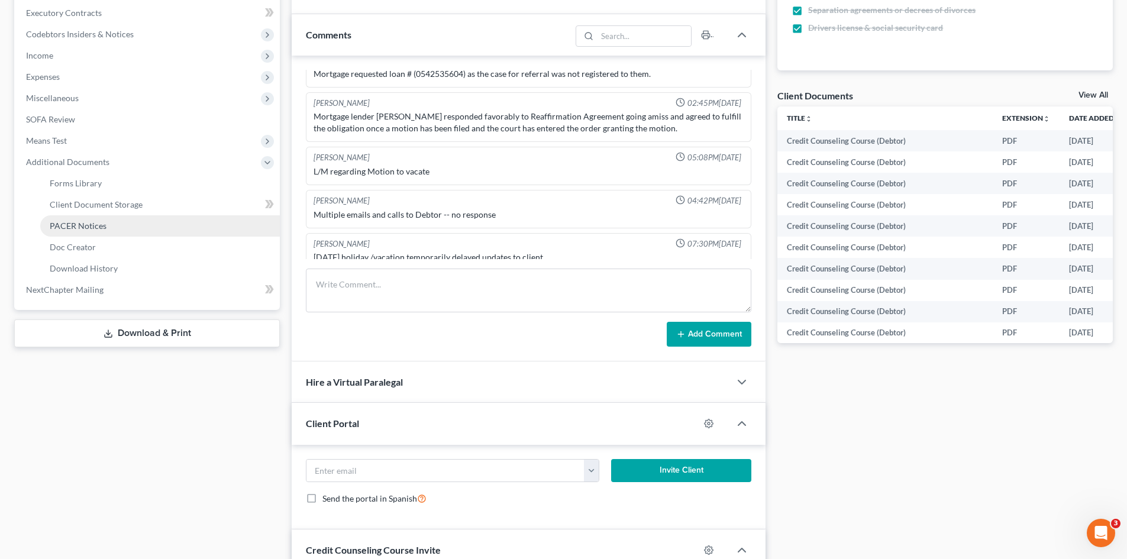
click at [130, 223] on link "PACER Notices" at bounding box center [160, 225] width 240 height 21
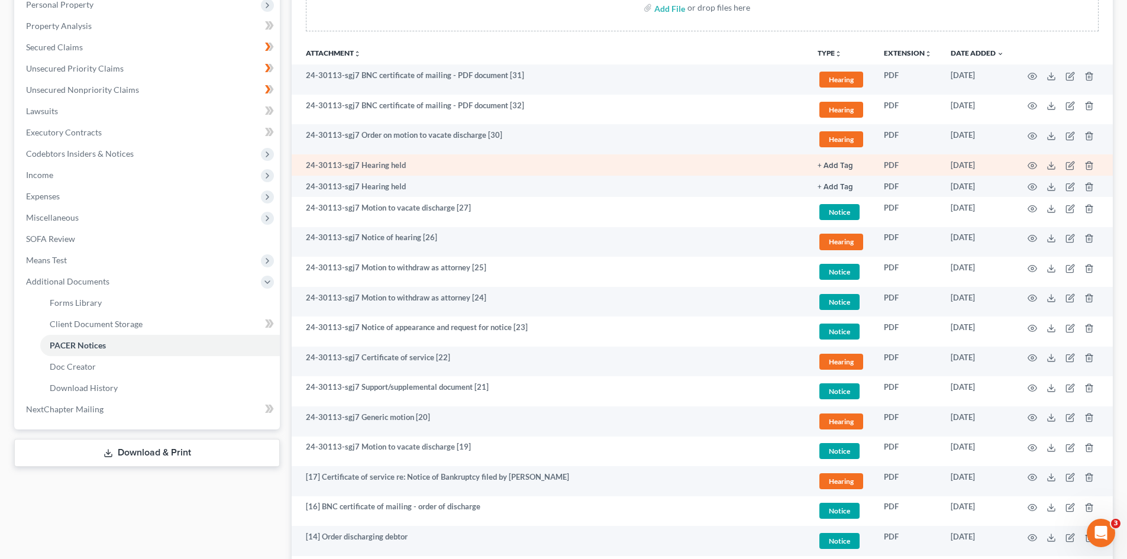
scroll to position [237, 0]
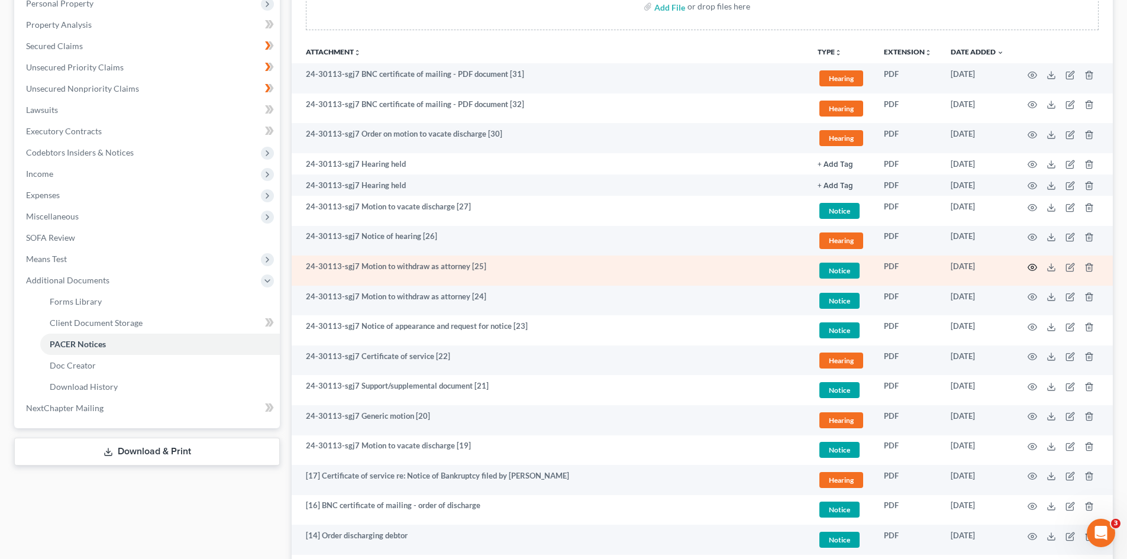
click at [1033, 269] on icon "button" at bounding box center [1032, 267] width 9 height 9
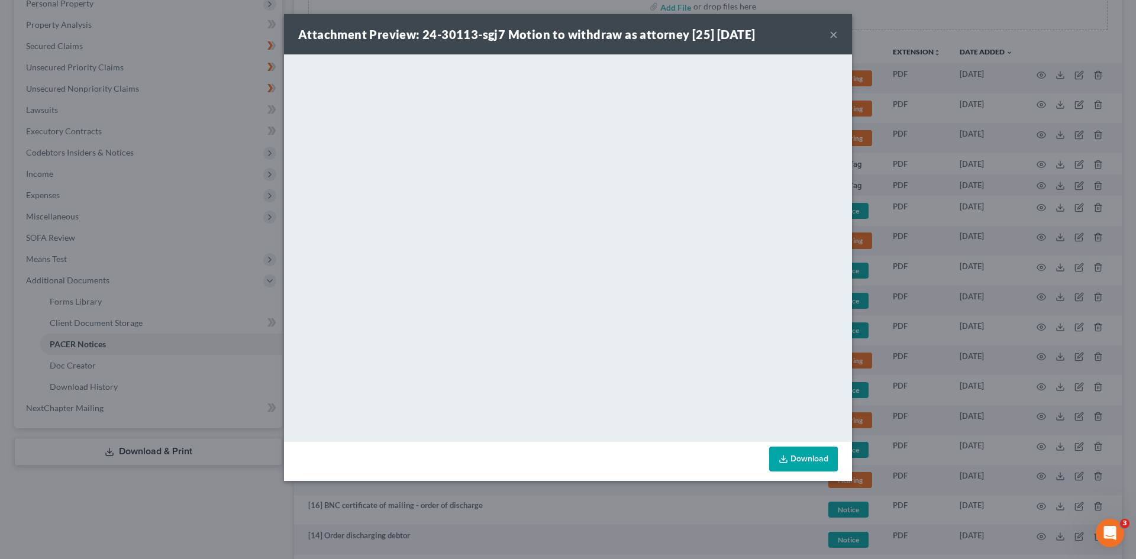
click at [832, 37] on button "×" at bounding box center [834, 34] width 8 height 14
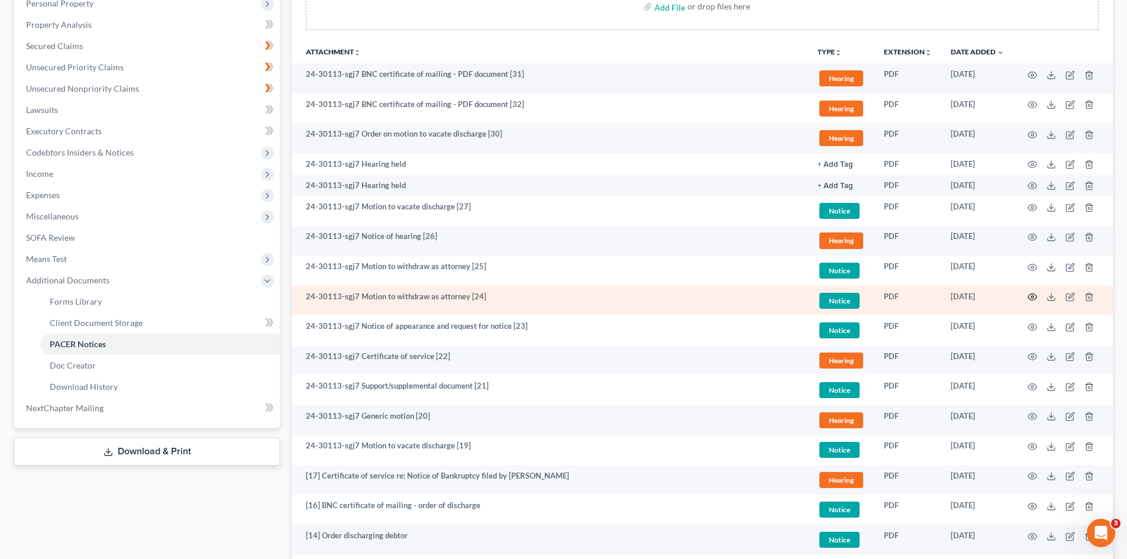
click at [1037, 293] on td at bounding box center [1063, 301] width 99 height 30
click at [1036, 293] on icon "button" at bounding box center [1032, 296] width 9 height 9
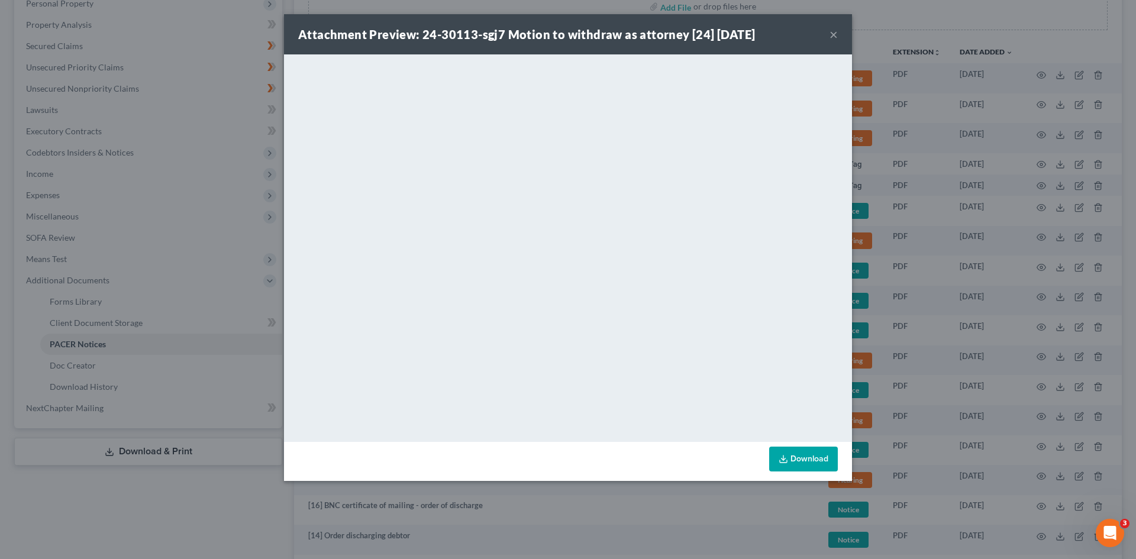
click at [834, 34] on button "×" at bounding box center [834, 34] width 8 height 14
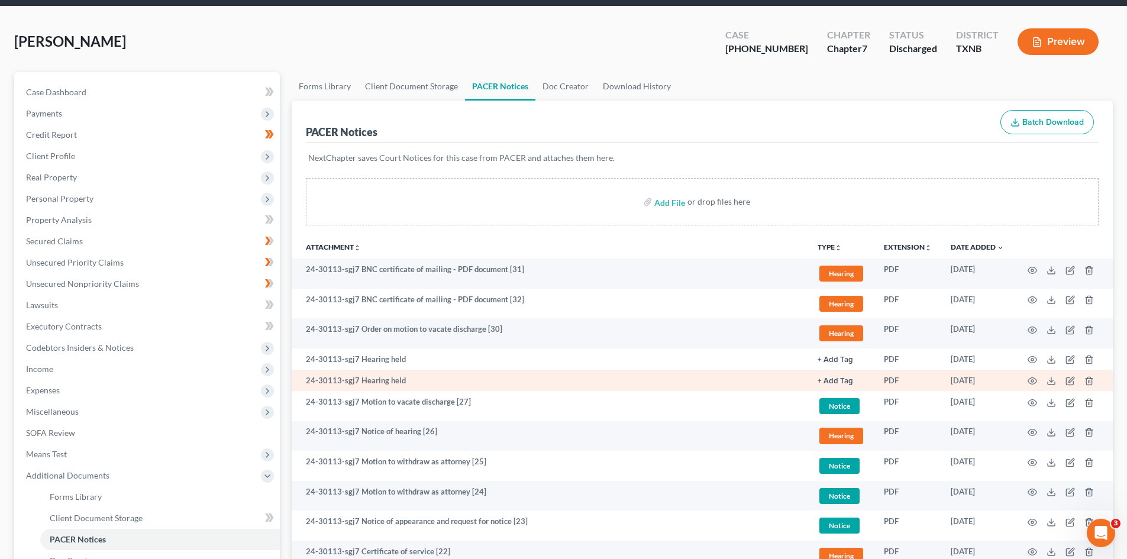
scroll to position [0, 0]
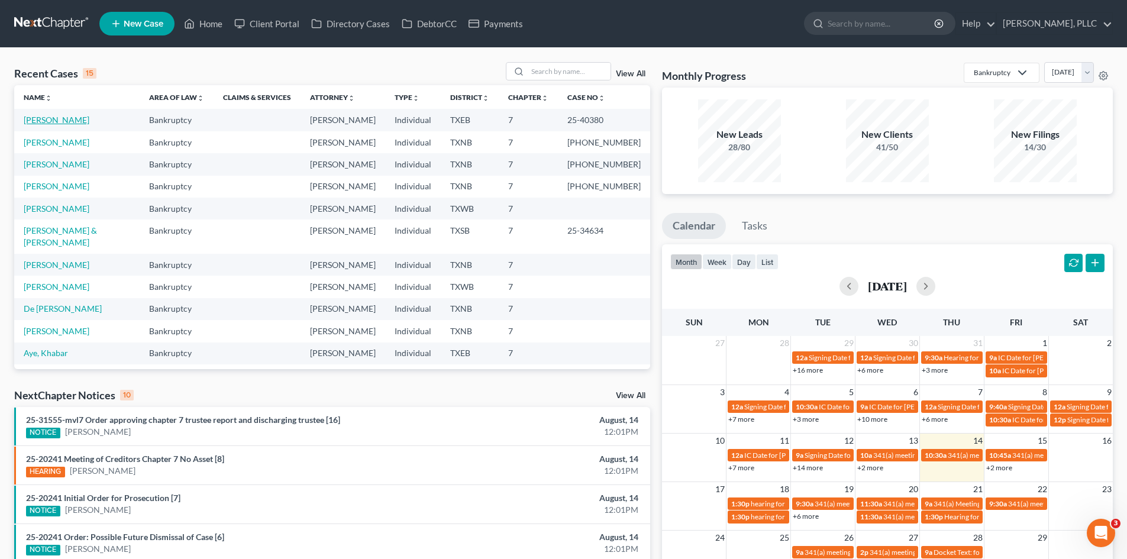
click at [69, 120] on link "[PERSON_NAME]" at bounding box center [57, 120] width 66 height 10
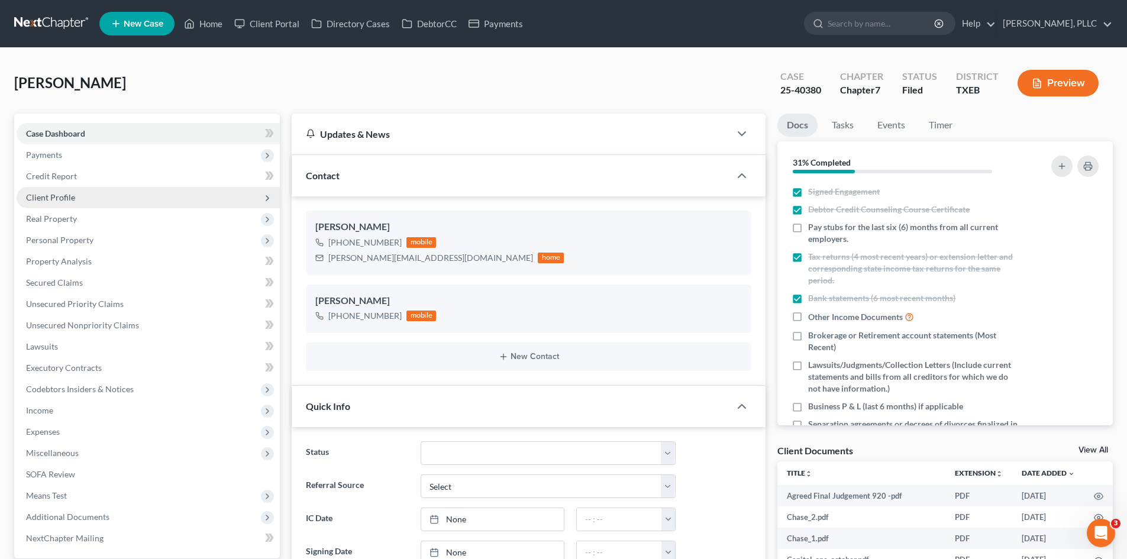
scroll to position [2160, 0]
click at [75, 206] on span "Client Profile" at bounding box center [148, 197] width 263 height 21
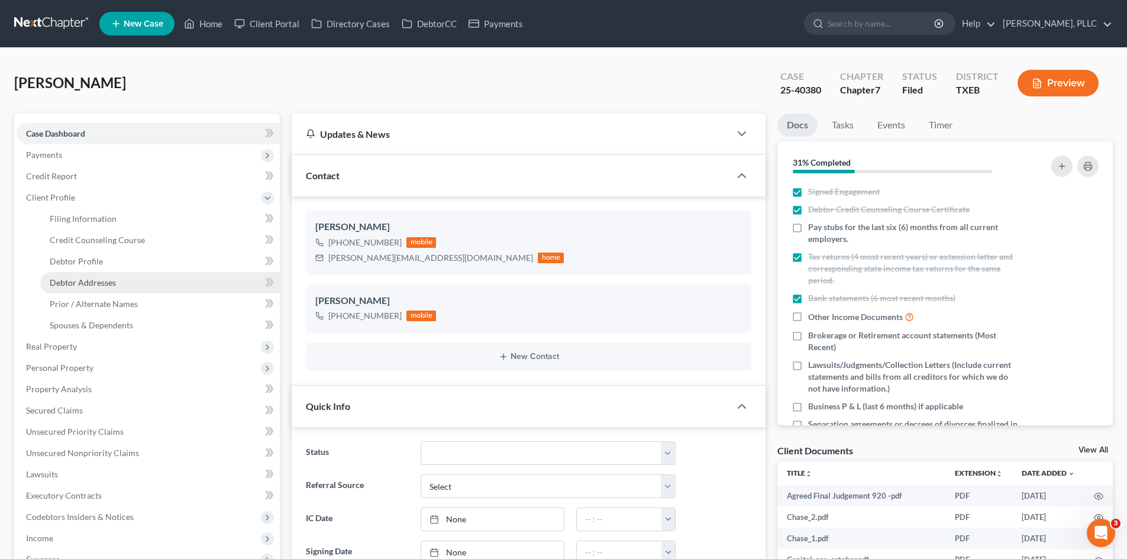
click at [88, 288] on link "Debtor Addresses" at bounding box center [160, 282] width 240 height 21
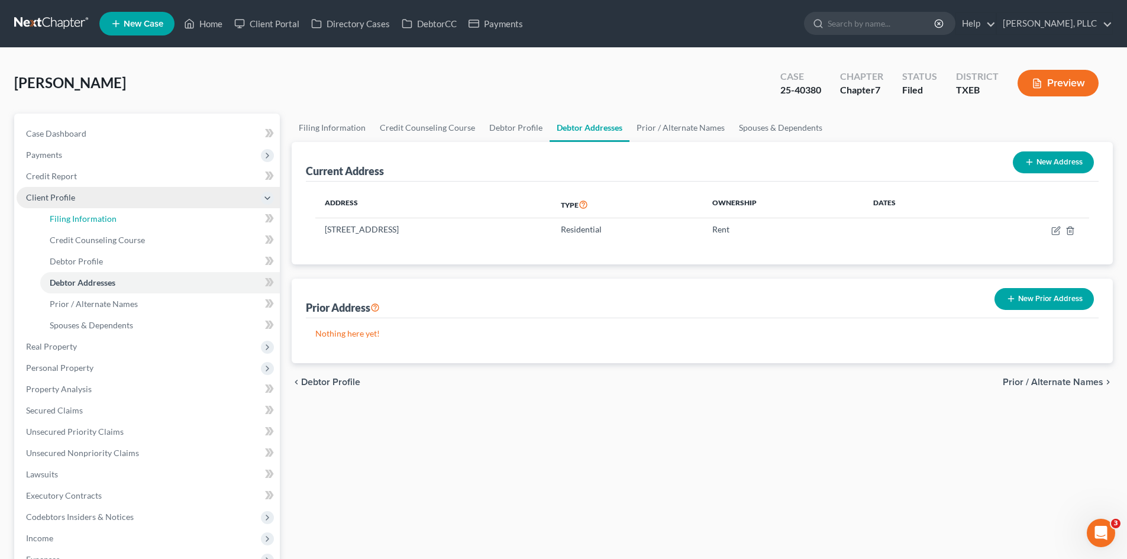
drag, startPoint x: 81, startPoint y: 214, endPoint x: 104, endPoint y: 204, distance: 24.6
click at [80, 214] on span "Filing Information" at bounding box center [83, 219] width 67 height 10
select select "0"
select select "3"
select select "0"
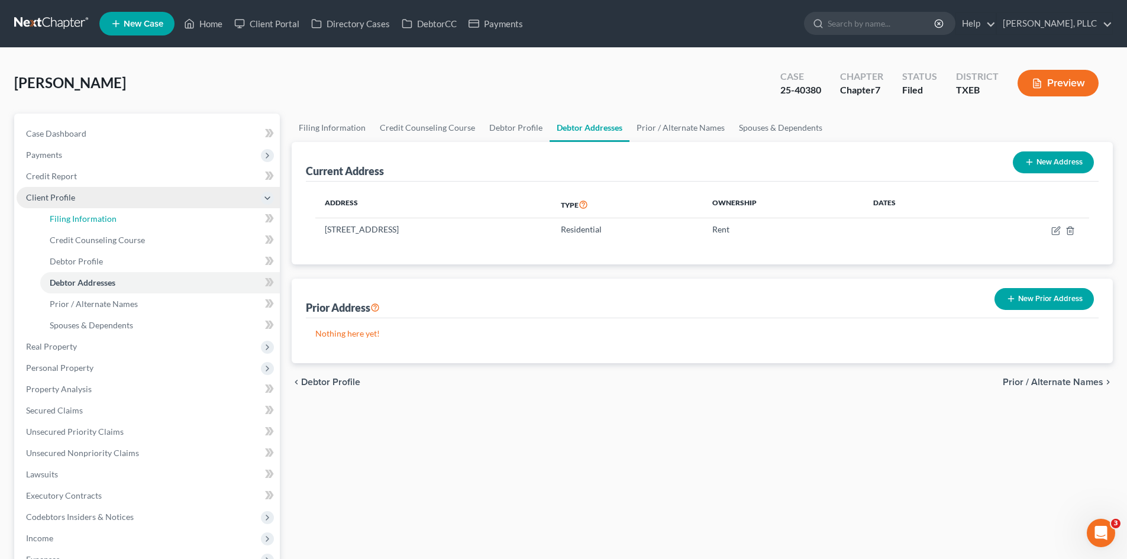
select select "0"
select select "45"
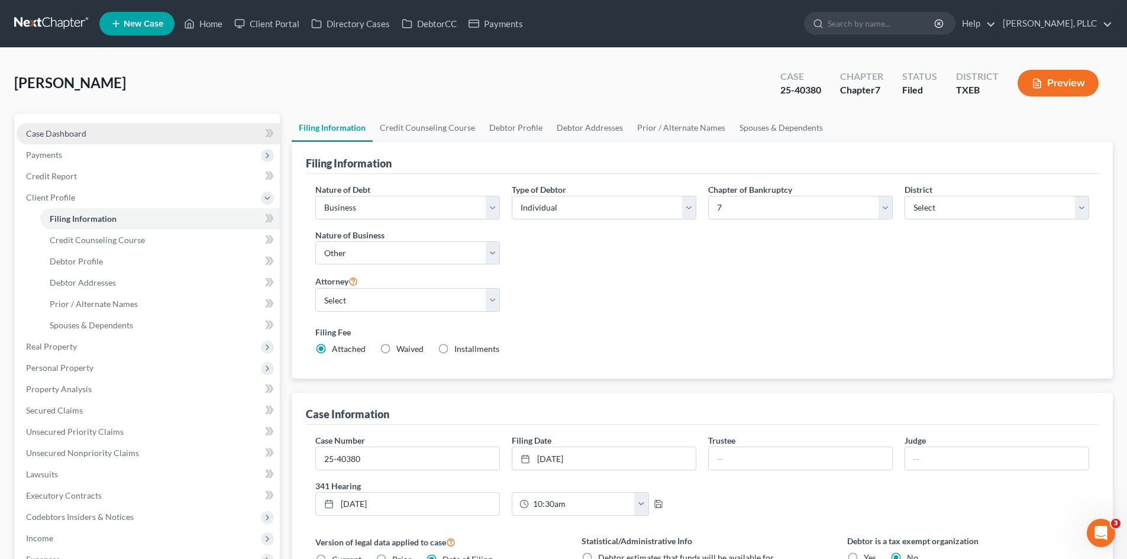
click at [95, 138] on link "Case Dashboard" at bounding box center [148, 133] width 263 height 21
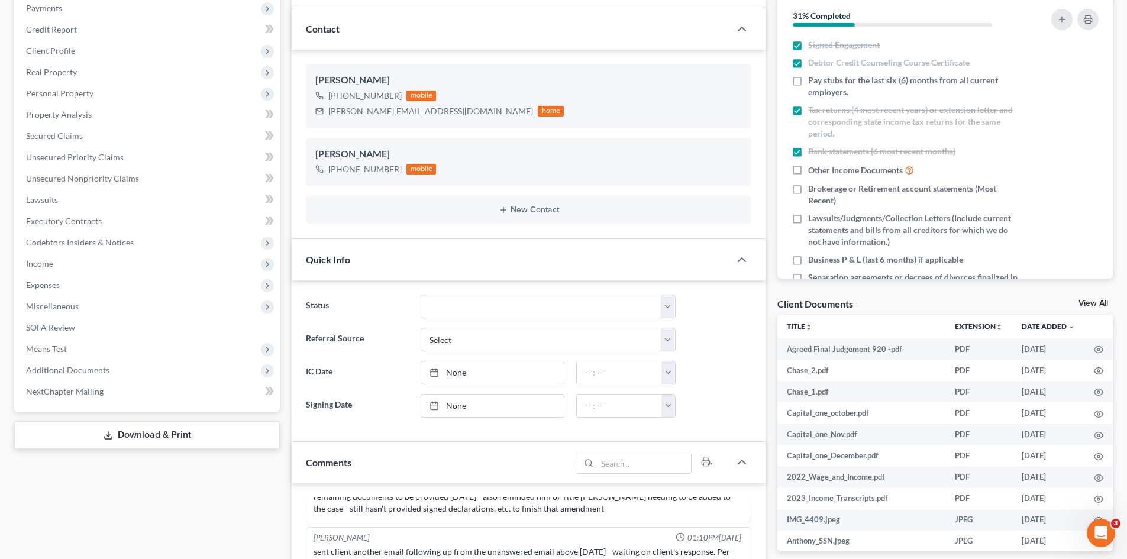
scroll to position [237, 0]
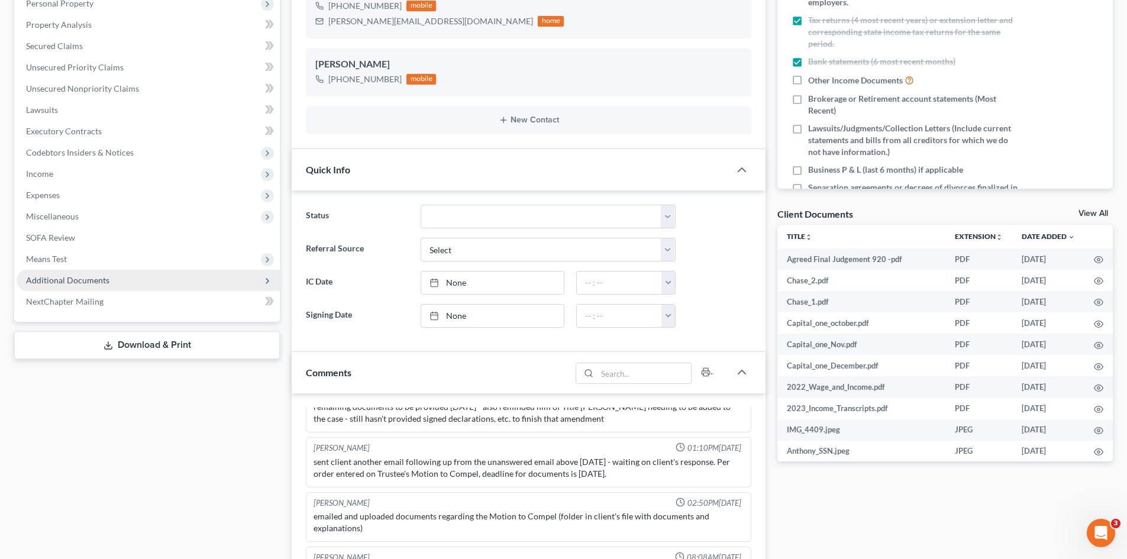
click at [85, 285] on span "Additional Documents" at bounding box center [148, 280] width 263 height 21
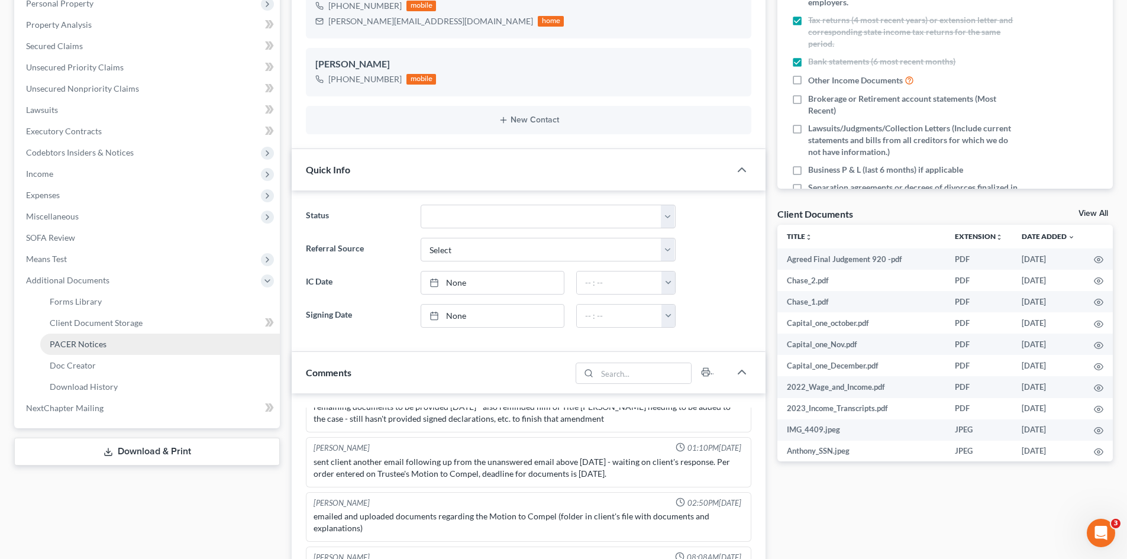
click at [114, 348] on link "PACER Notices" at bounding box center [160, 344] width 240 height 21
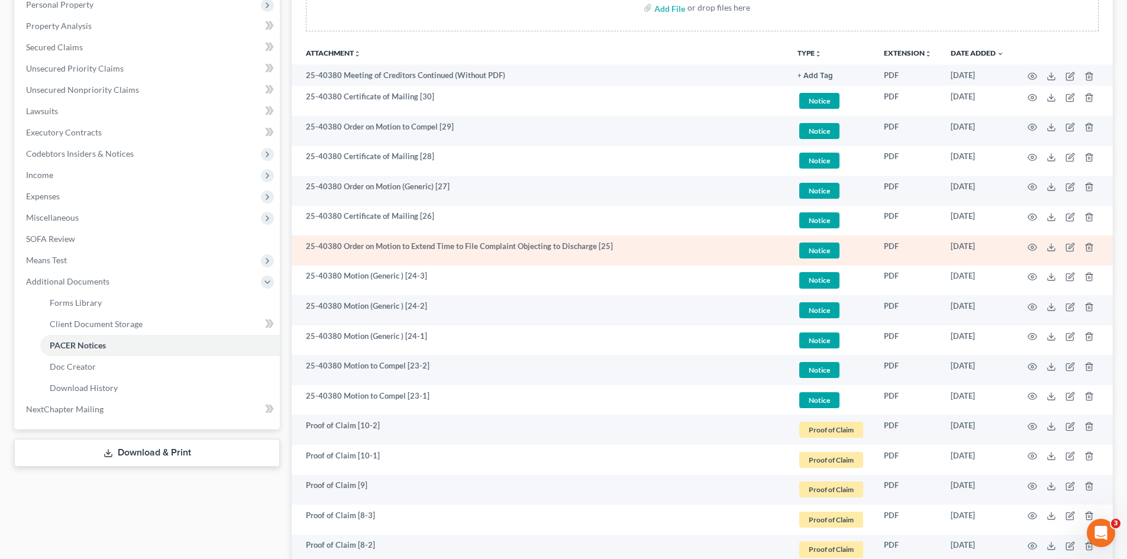
scroll to position [237, 0]
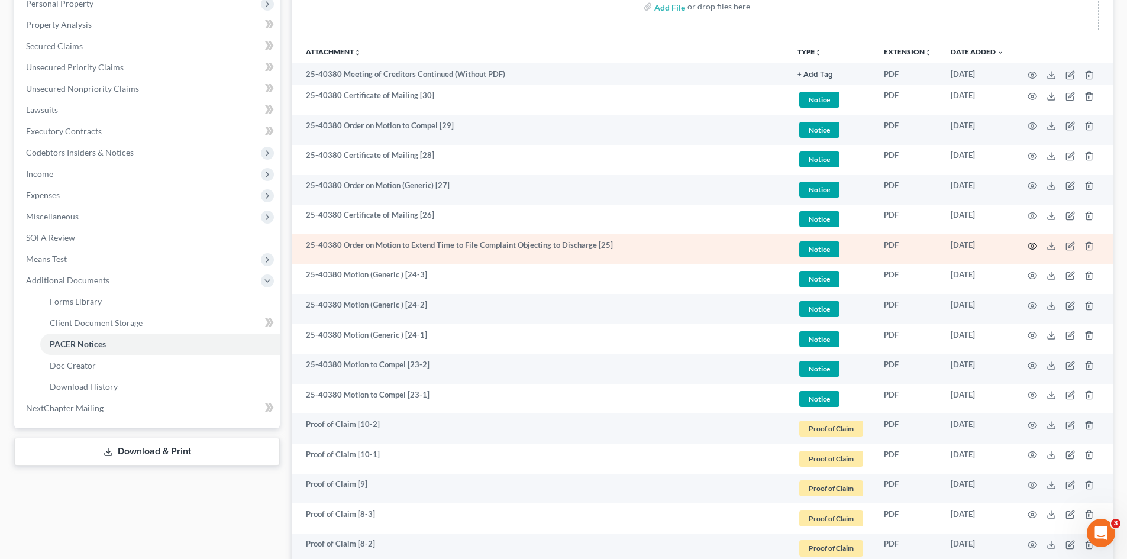
click at [1030, 247] on icon "button" at bounding box center [1032, 245] width 9 height 9
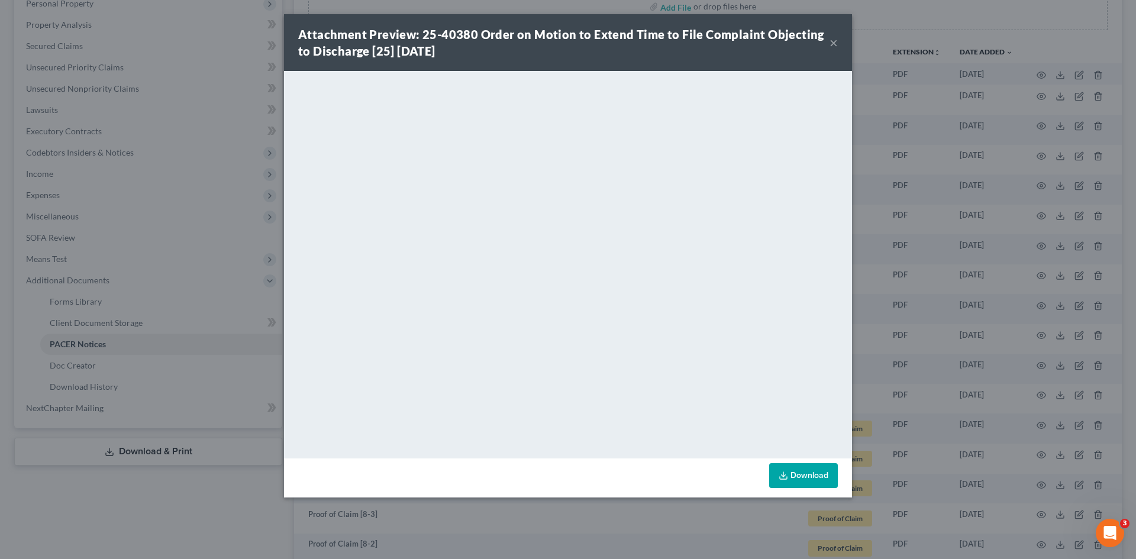
click at [837, 41] on button "×" at bounding box center [834, 42] width 8 height 14
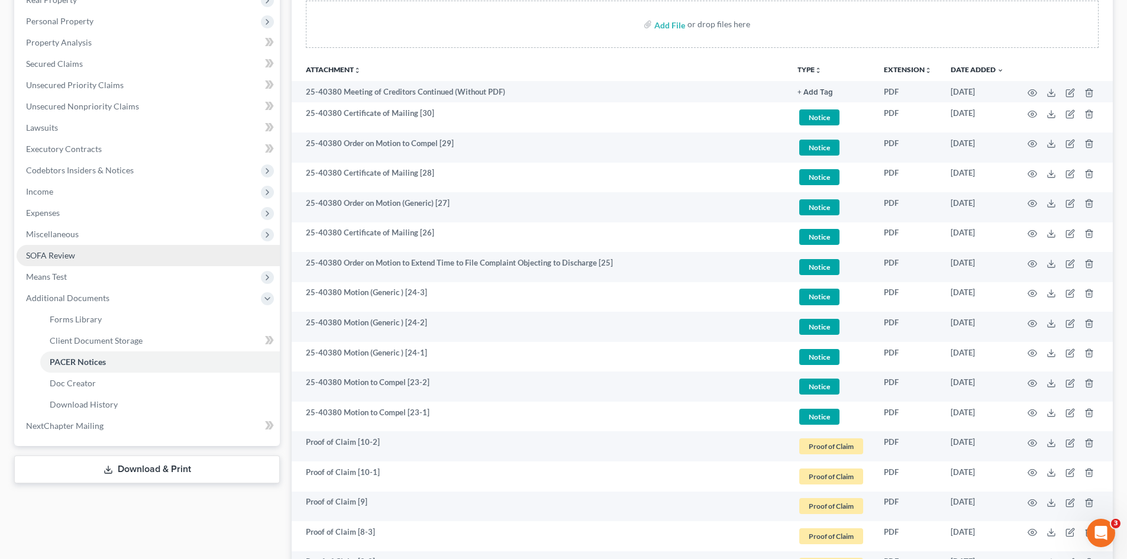
scroll to position [296, 0]
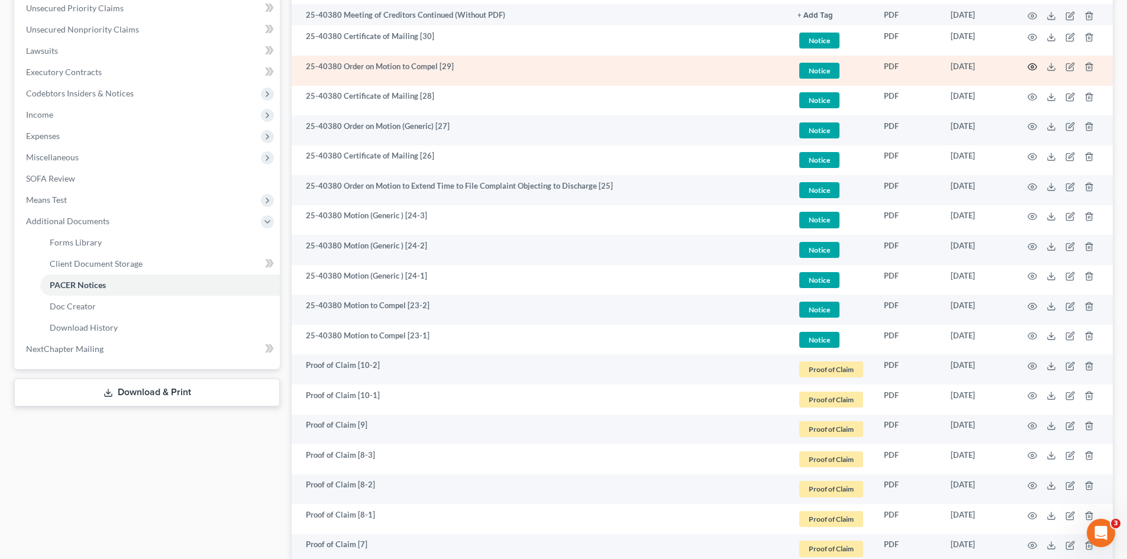
click at [1032, 67] on icon "button" at bounding box center [1032, 66] width 9 height 9
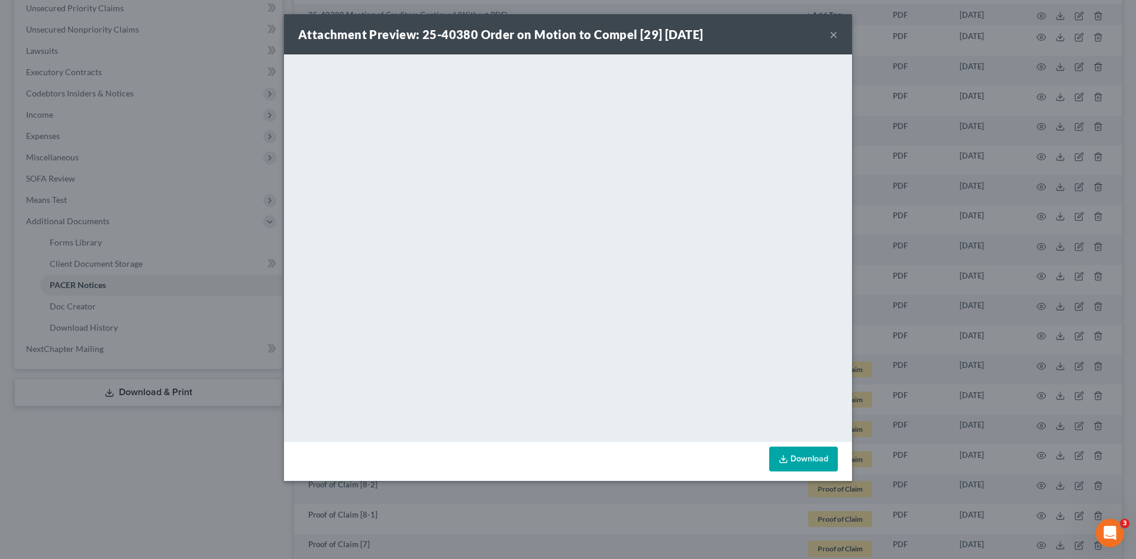
click at [217, 473] on div "Attachment Preview: 25-40380 Order on Motion to Compel [29] 07/01/2025 × <objec…" at bounding box center [568, 279] width 1136 height 559
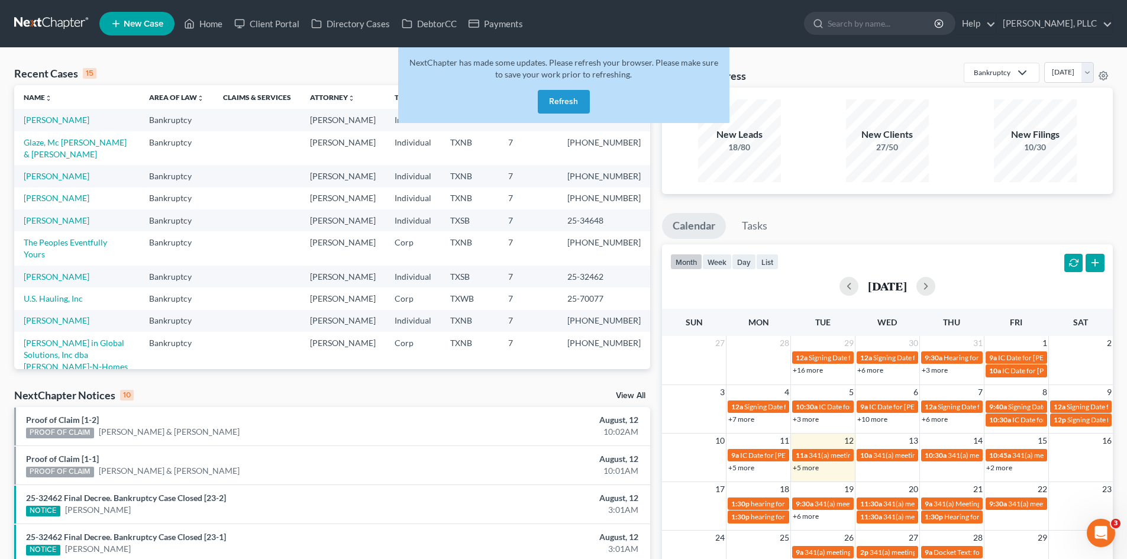
click at [554, 104] on button "Refresh" at bounding box center [564, 102] width 52 height 24
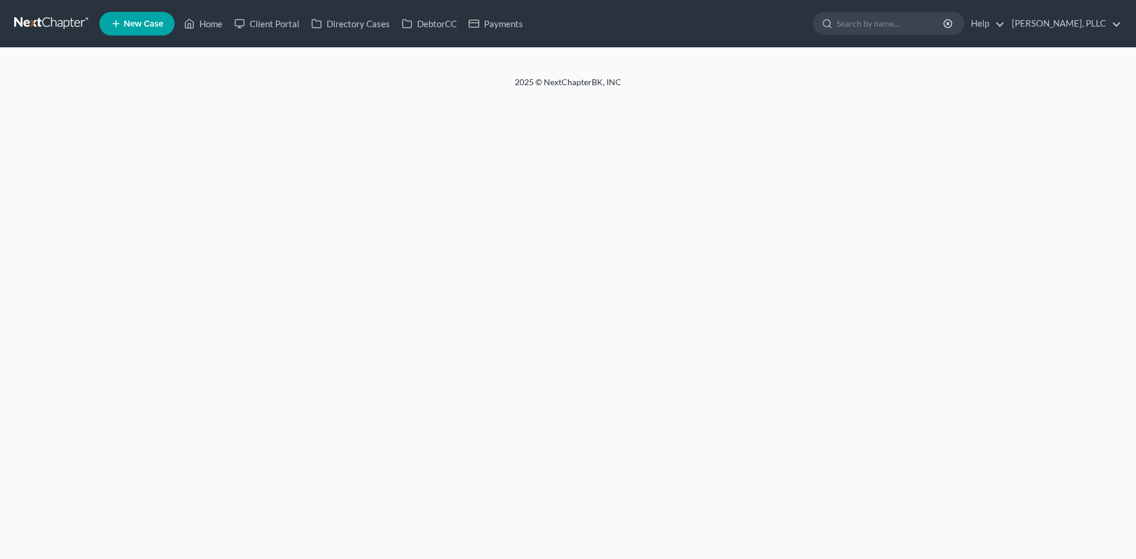
click at [137, 22] on span "New Case" at bounding box center [144, 24] width 40 height 9
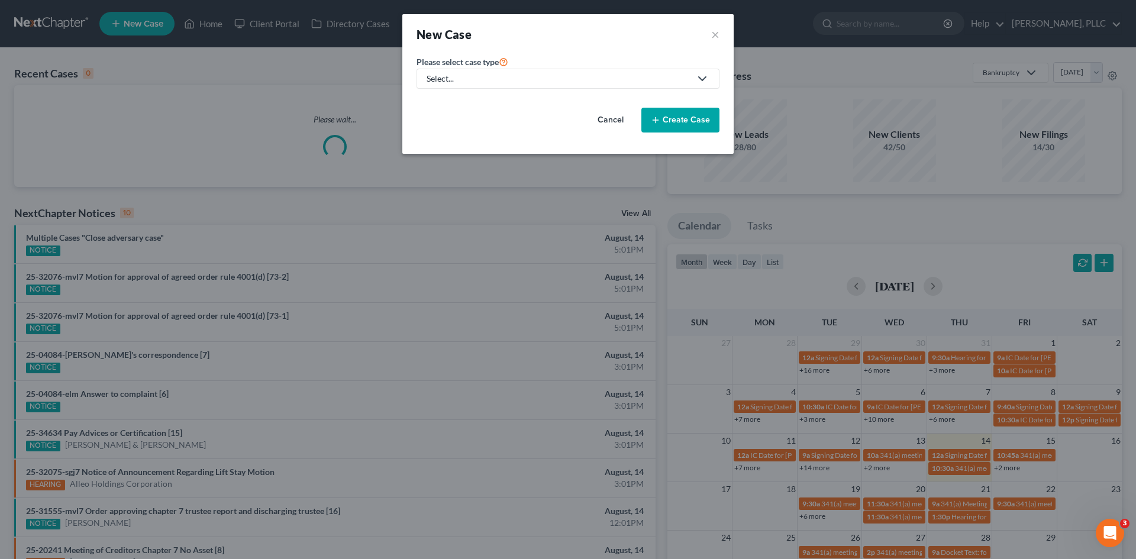
click at [469, 77] on div "Select..." at bounding box center [559, 79] width 264 height 12
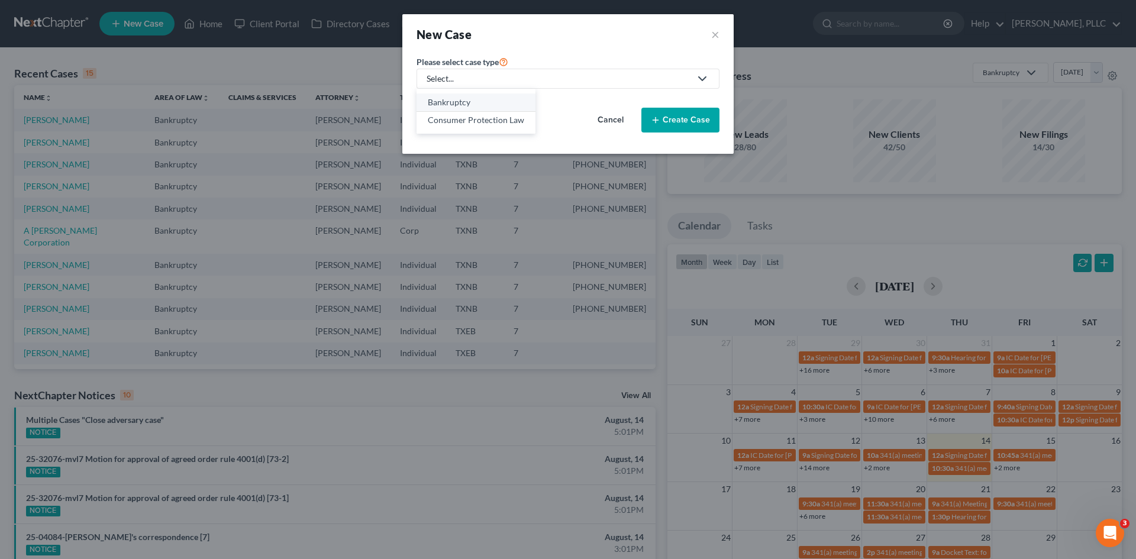
click at [489, 99] on div "Bankruptcy" at bounding box center [476, 102] width 96 height 12
select select "78"
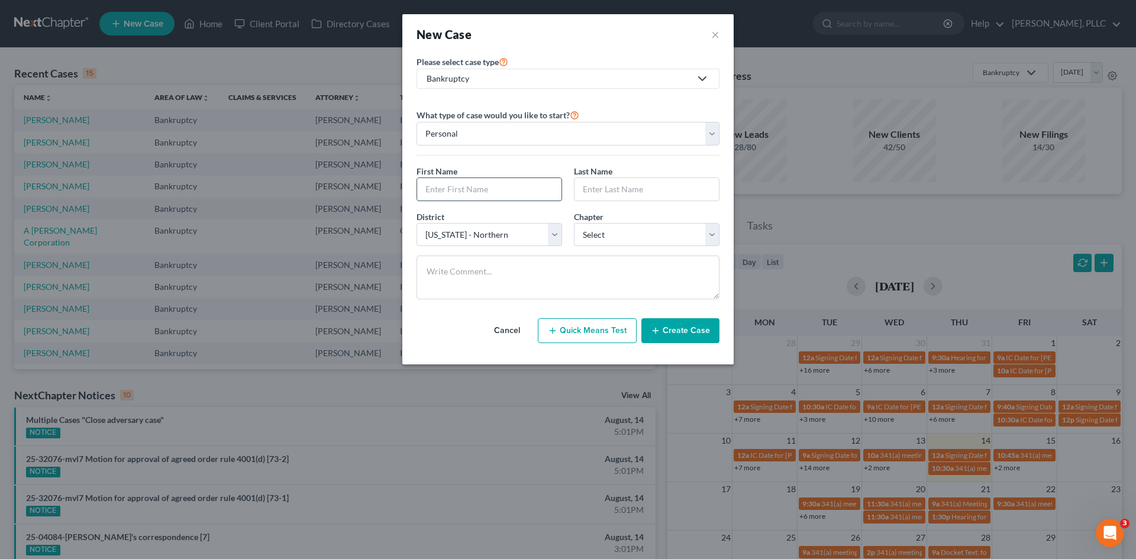
click at [486, 194] on input "text" at bounding box center [489, 189] width 144 height 22
type input "Angimero"
click at [670, 192] on input "text" at bounding box center [646, 189] width 144 height 22
type input "Lebron"
click at [638, 247] on div "District * Select [US_STATE] - [GEOGRAPHIC_DATA] [US_STATE] - [GEOGRAPHIC_DATA]…" at bounding box center [568, 234] width 315 height 46
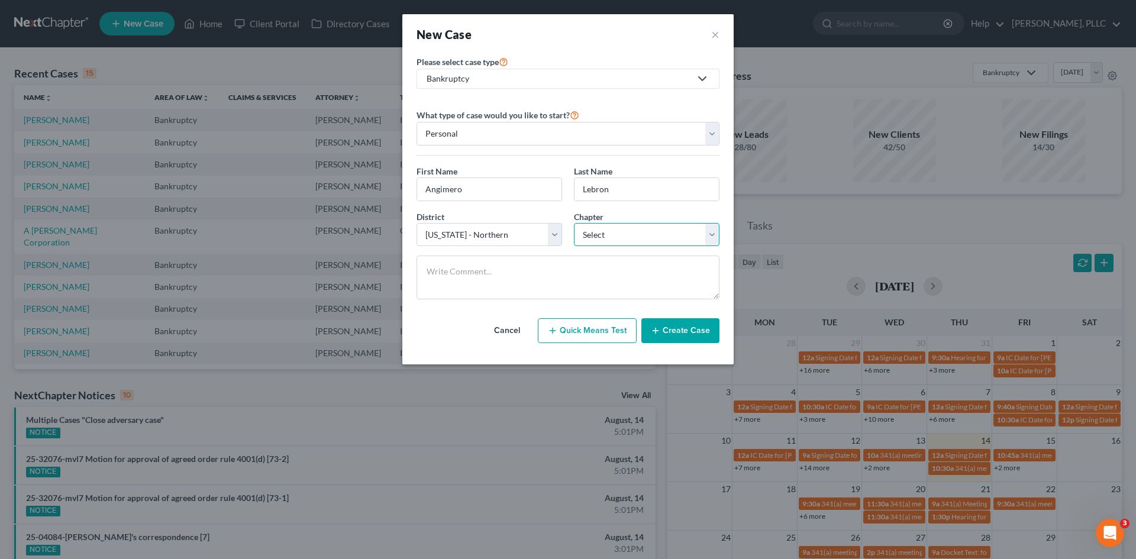
click at [631, 238] on select "Select 7 11 12 13" at bounding box center [647, 235] width 146 height 24
select select "0"
click at [574, 223] on select "Select 7 11 12 13" at bounding box center [647, 235] width 146 height 24
click at [513, 243] on select "Select [US_STATE] - [GEOGRAPHIC_DATA] [US_STATE] - [GEOGRAPHIC_DATA][US_STATE] …" at bounding box center [490, 235] width 146 height 24
click at [518, 230] on select "Select [US_STATE] - [GEOGRAPHIC_DATA] [US_STATE] - [GEOGRAPHIC_DATA][US_STATE] …" at bounding box center [490, 235] width 146 height 24
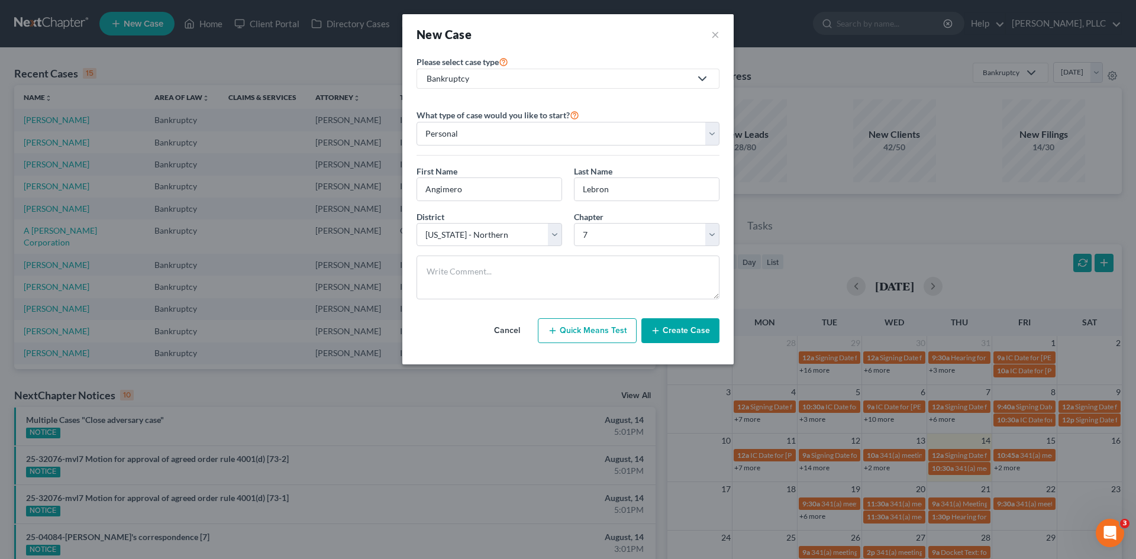
click at [690, 325] on button "Create Case" at bounding box center [680, 330] width 78 height 25
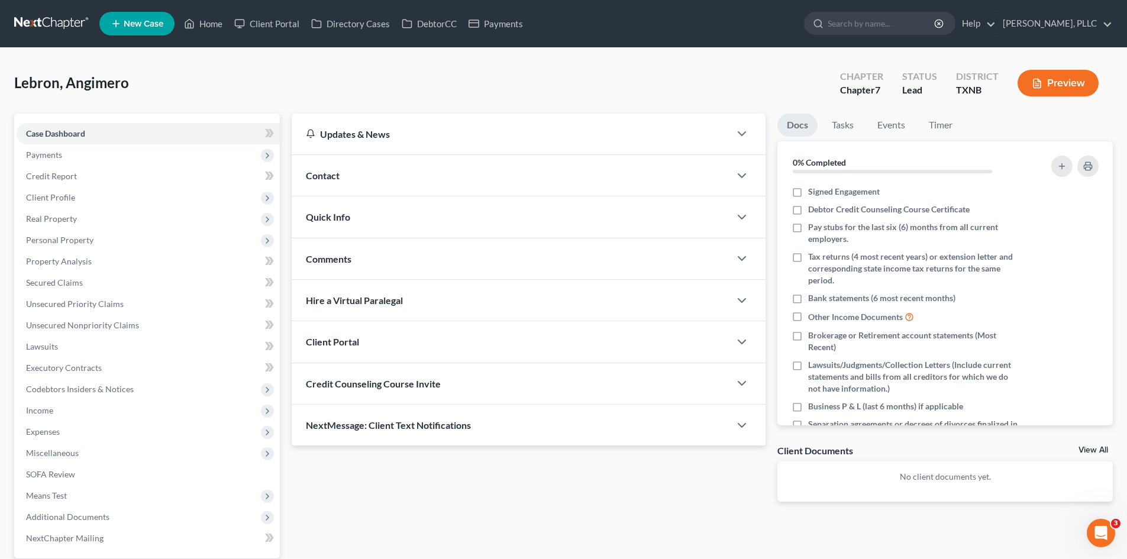
click at [438, 191] on div "Contact" at bounding box center [511, 175] width 438 height 41
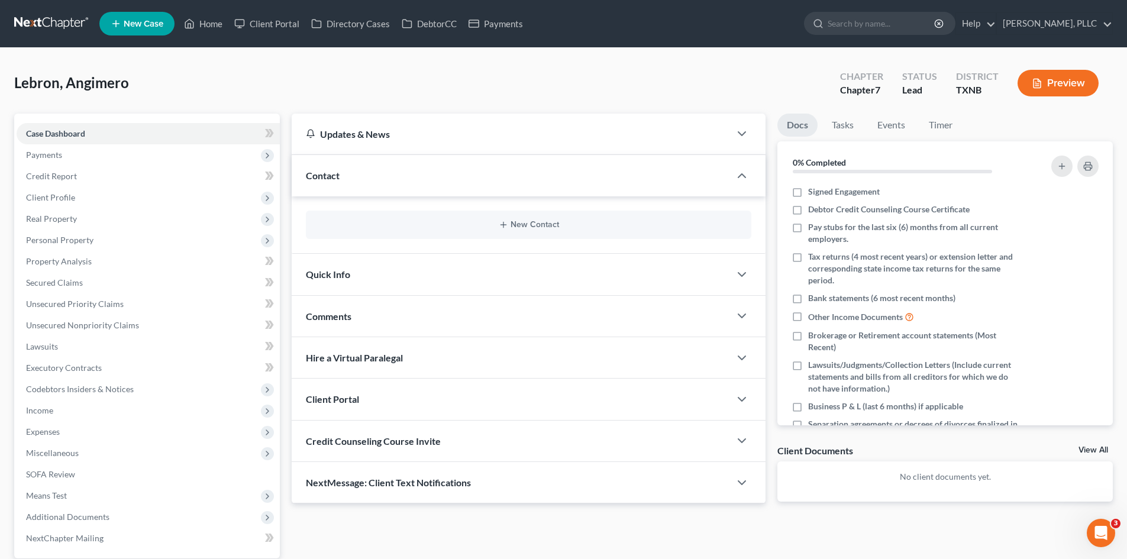
click at [441, 180] on div "Contact" at bounding box center [511, 175] width 438 height 41
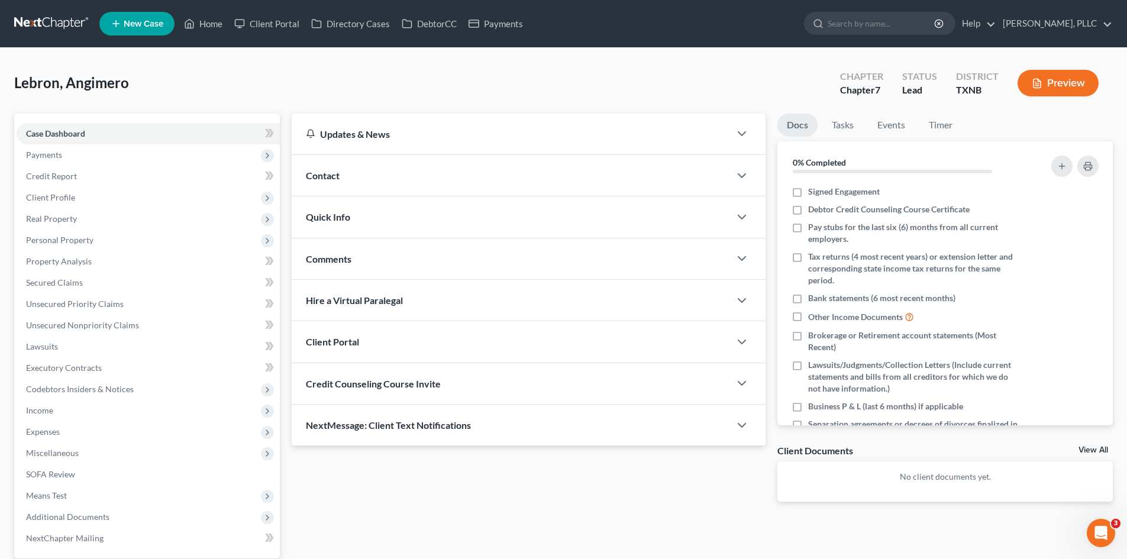
click at [450, 182] on div "Contact" at bounding box center [511, 175] width 438 height 41
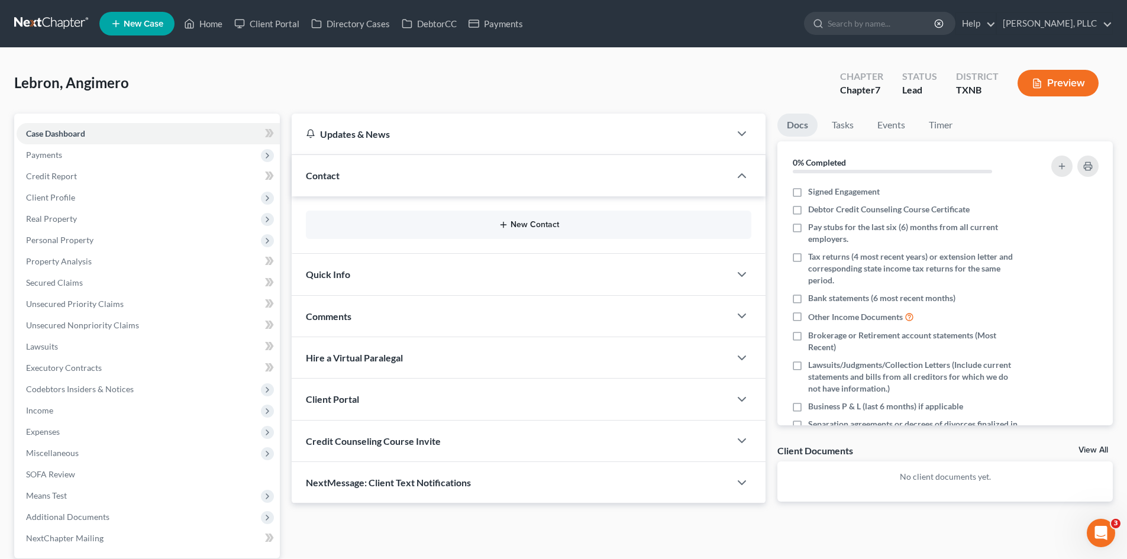
click at [538, 224] on button "New Contact" at bounding box center [528, 224] width 427 height 9
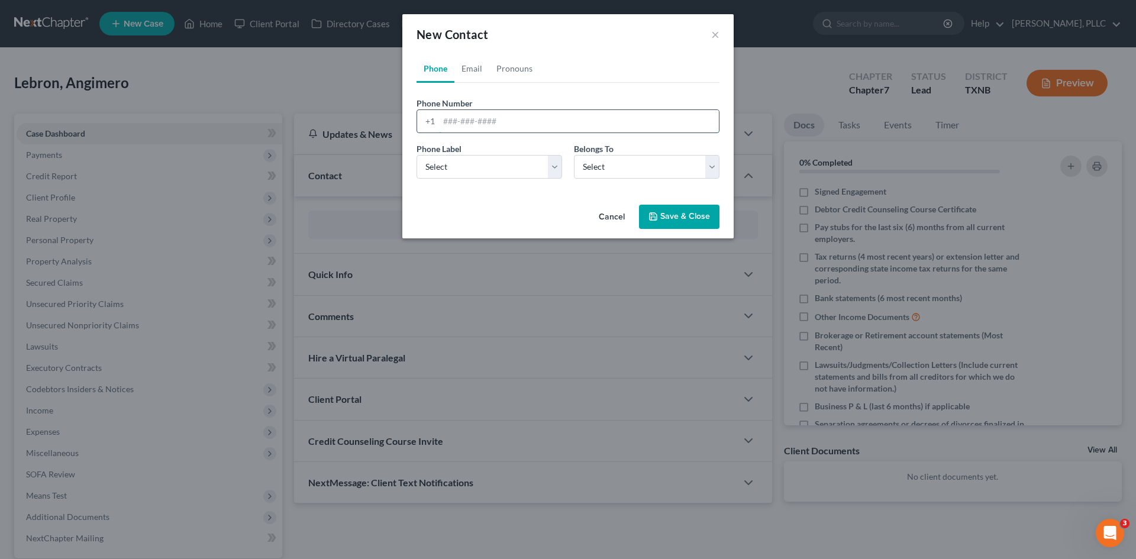
click at [493, 121] on input "tel" at bounding box center [579, 121] width 280 height 22
type input "[PHONE_NUMBER]"
click at [486, 160] on select "Select Mobile Home Work Other" at bounding box center [490, 167] width 146 height 24
select select "0"
click at [417, 155] on select "Select Mobile Home Work Other" at bounding box center [490, 167] width 146 height 24
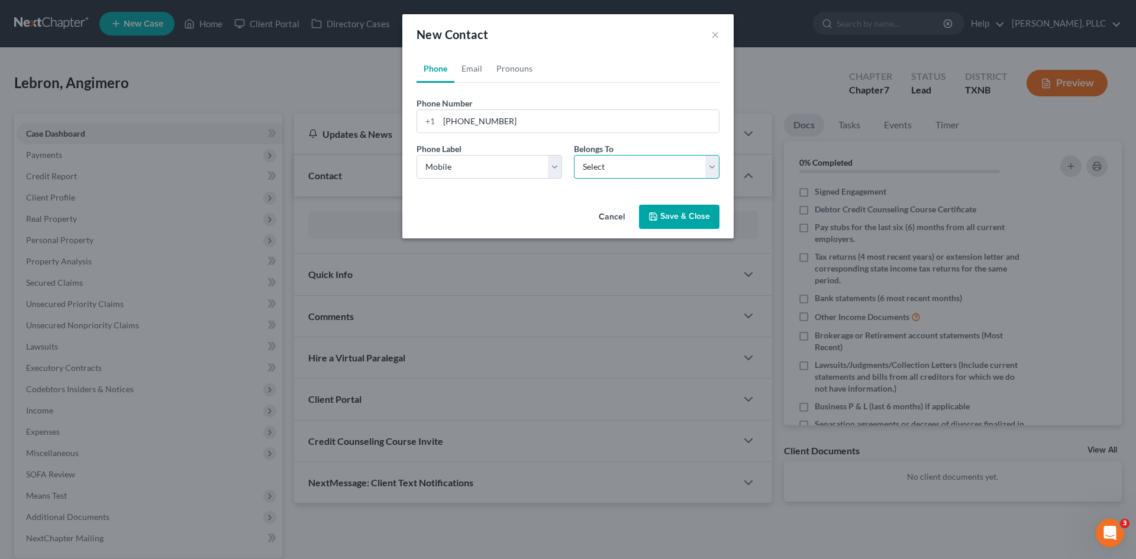
drag, startPoint x: 588, startPoint y: 164, endPoint x: 592, endPoint y: 176, distance: 13.1
click at [588, 164] on select "Select Client Other" at bounding box center [647, 167] width 146 height 24
select select "0"
click at [574, 155] on select "Select Client Other" at bounding box center [647, 167] width 146 height 24
select select "0"
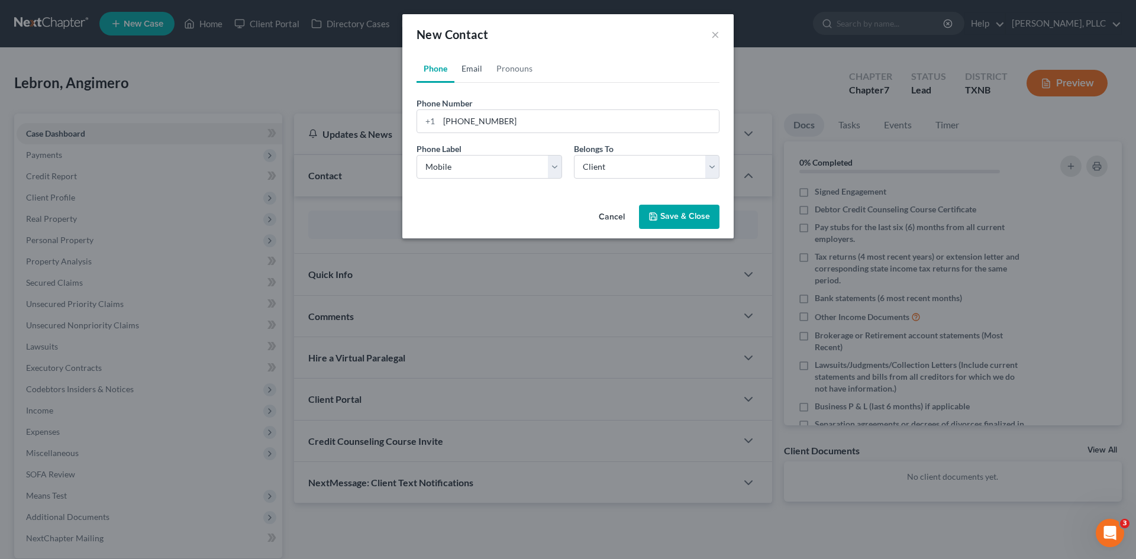
click at [470, 66] on link "Email" at bounding box center [471, 68] width 35 height 28
click at [480, 127] on input "email" at bounding box center [579, 121] width 280 height 22
paste input "[EMAIL_ADDRESS][DOMAIN_NAME]"
type input "[EMAIL_ADDRESS][DOMAIN_NAME]"
click at [498, 173] on select "Select Home Work Other" at bounding box center [490, 167] width 146 height 24
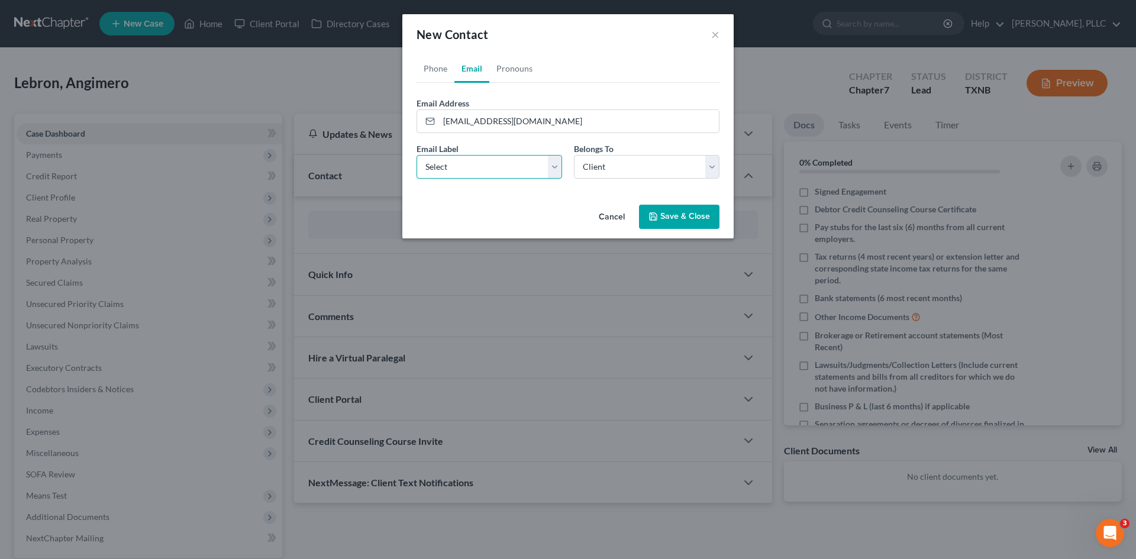
select select "0"
click at [417, 155] on select "Select Home Work Other" at bounding box center [490, 167] width 146 height 24
click at [683, 222] on button "Save & Close" at bounding box center [679, 217] width 80 height 25
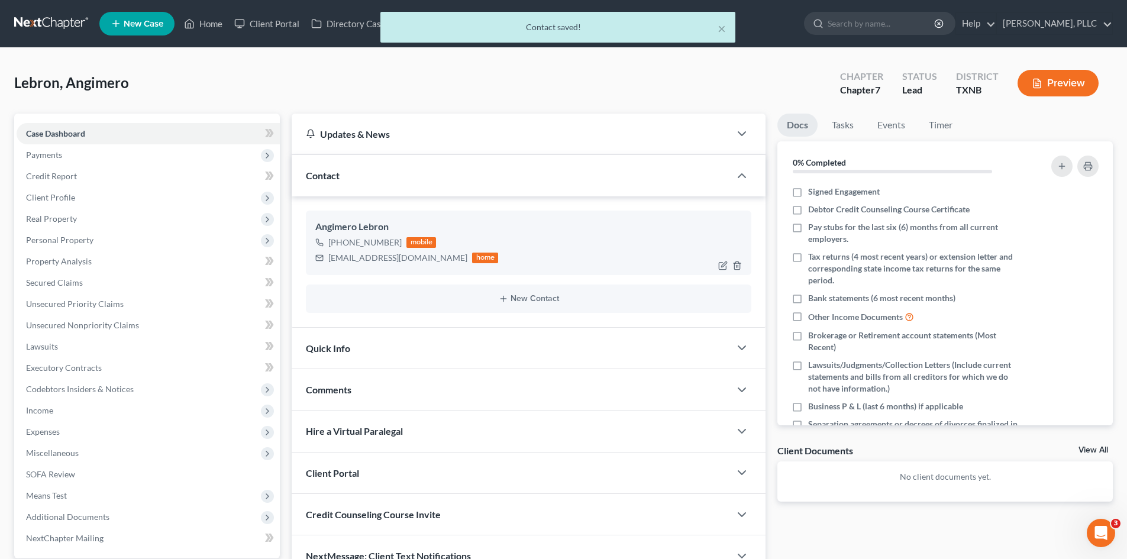
scroll to position [82, 0]
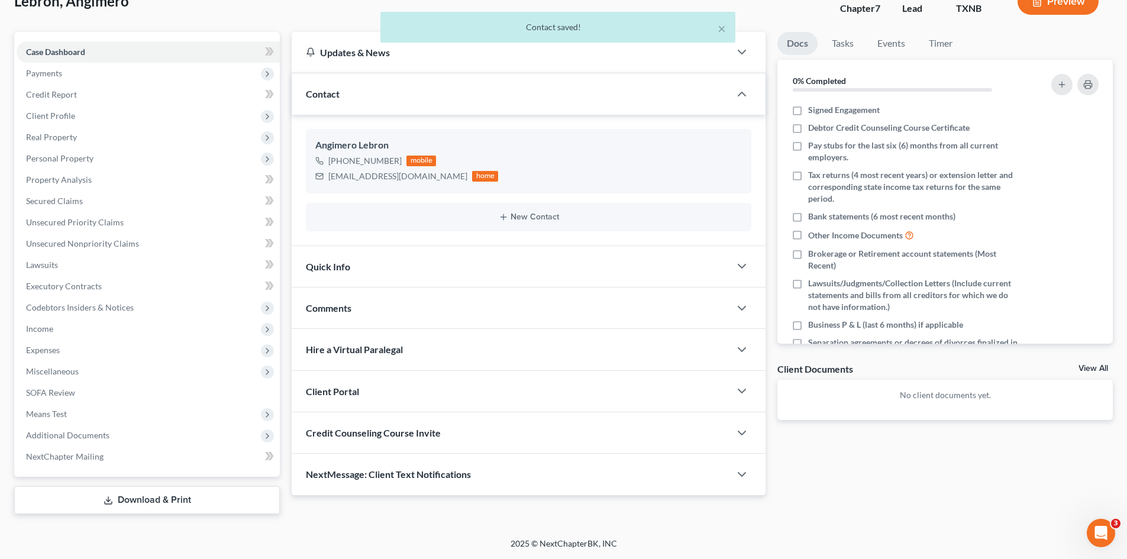
click at [385, 277] on div "Quick Info" at bounding box center [511, 266] width 438 height 41
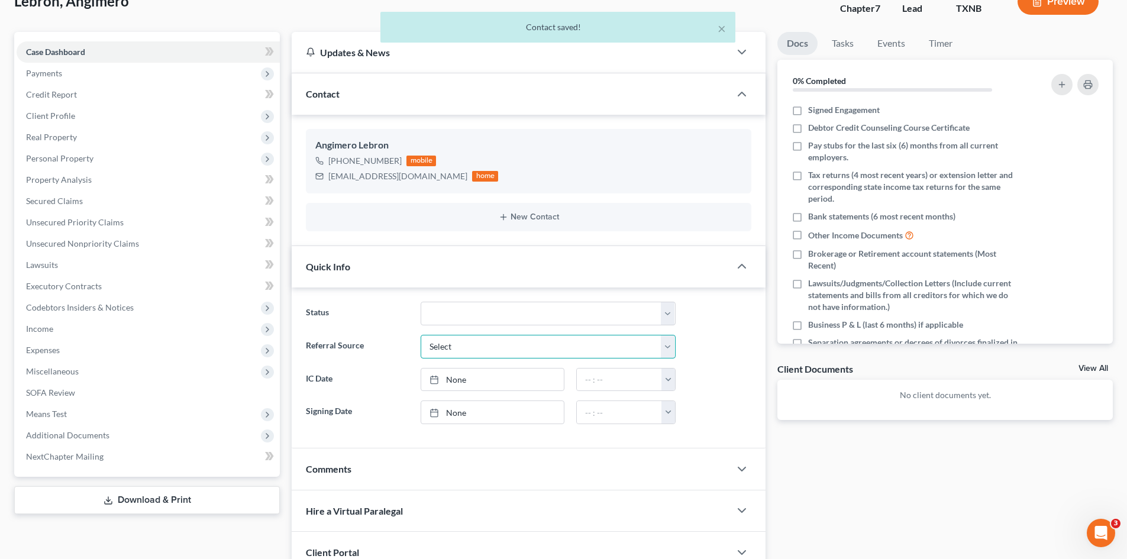
click at [460, 343] on select "Select Word Of Mouth Previous Clients Direct Mail Website Google Search Modern …" at bounding box center [548, 347] width 255 height 24
select select "4"
click at [421, 335] on select "Select Word Of Mouth Previous Clients Direct Mail Website Google Search Modern …" at bounding box center [548, 347] width 255 height 24
click at [470, 370] on link "None" at bounding box center [492, 380] width 143 height 22
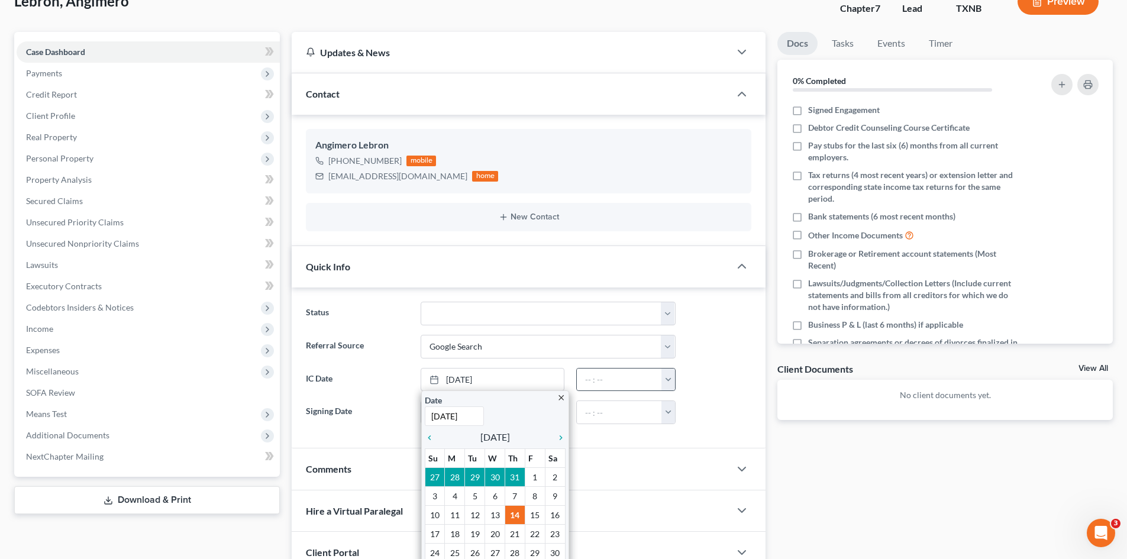
click at [669, 378] on button "button" at bounding box center [668, 380] width 14 height 22
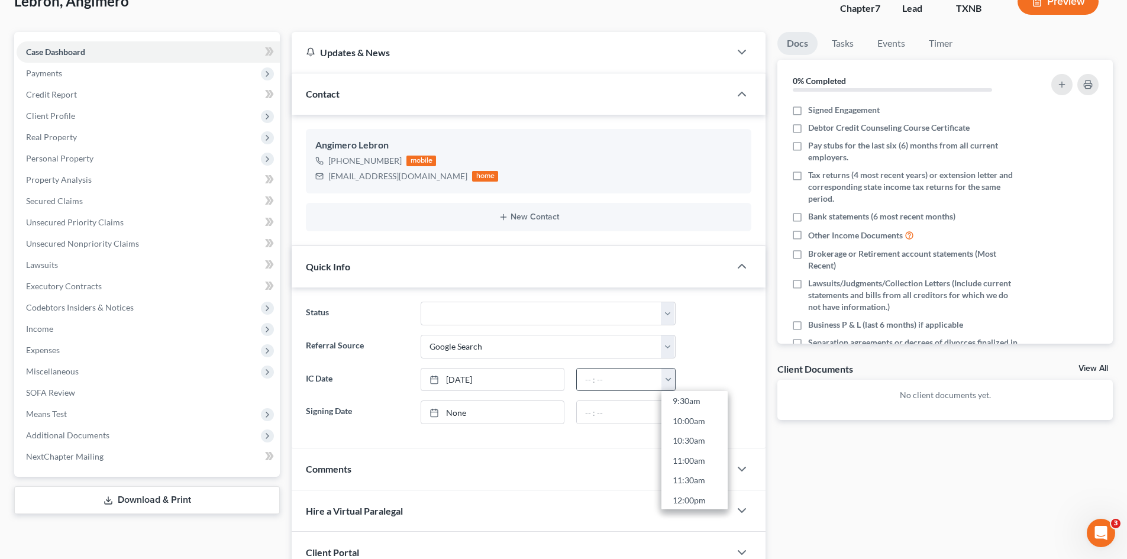
scroll to position [414, 0]
click at [689, 446] on link "11:30am" at bounding box center [694, 448] width 66 height 20
type input "11:30am"
click at [830, 465] on div "Docs Tasks Events Timer 0% Completed Nothing here yet! Signed Engagement Debtor…" at bounding box center [945, 344] width 347 height 625
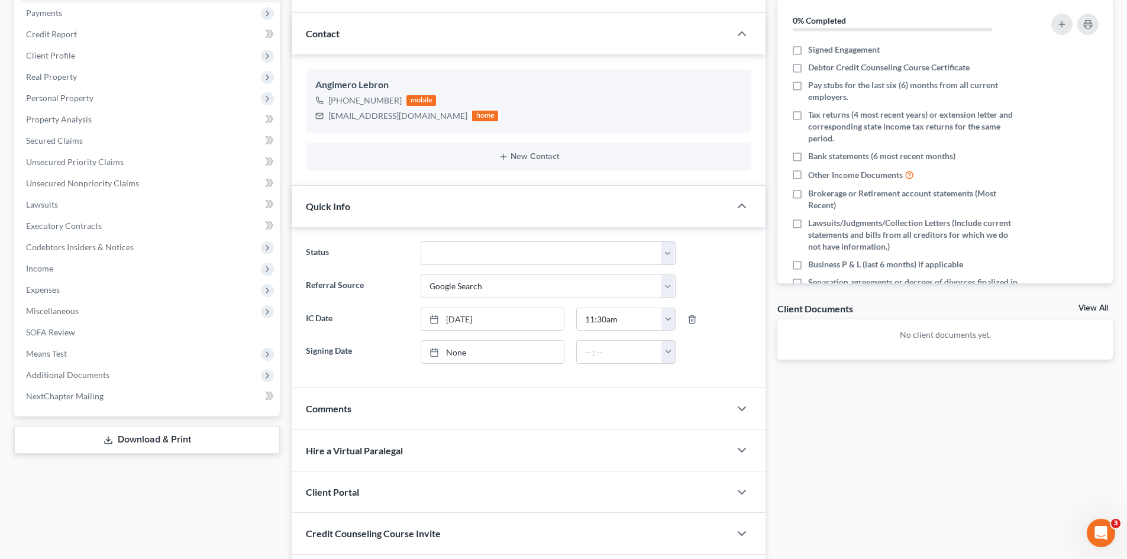
scroll to position [224, 0]
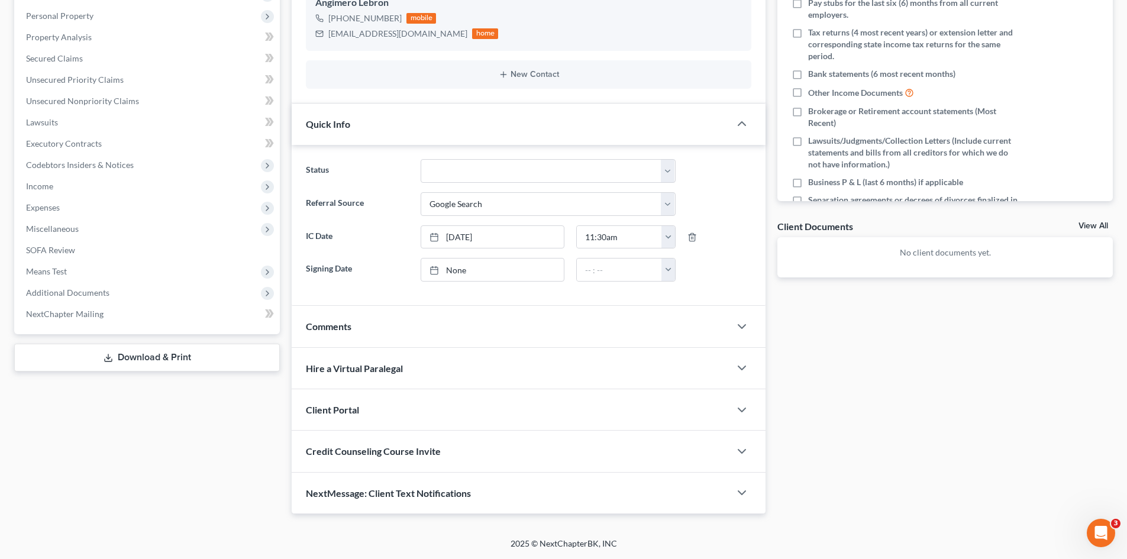
click at [371, 419] on div "Client Portal" at bounding box center [511, 409] width 438 height 41
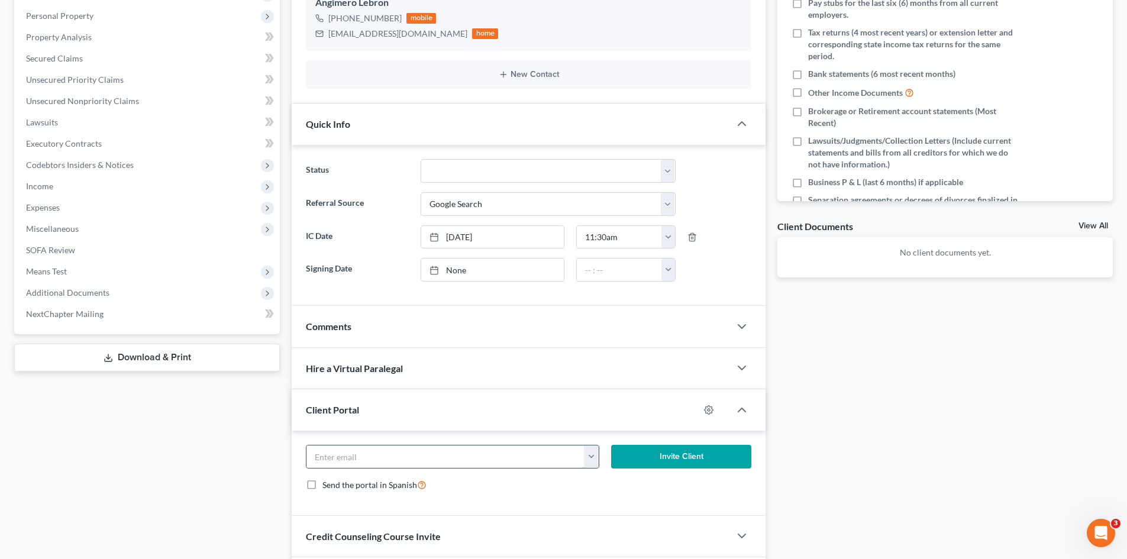
click at [371, 451] on input "email" at bounding box center [445, 457] width 278 height 22
paste input "[EMAIL_ADDRESS][DOMAIN_NAME]"
type input "[EMAIL_ADDRESS][DOMAIN_NAME]"
click at [674, 456] on button "Invite Client" at bounding box center [681, 457] width 141 height 24
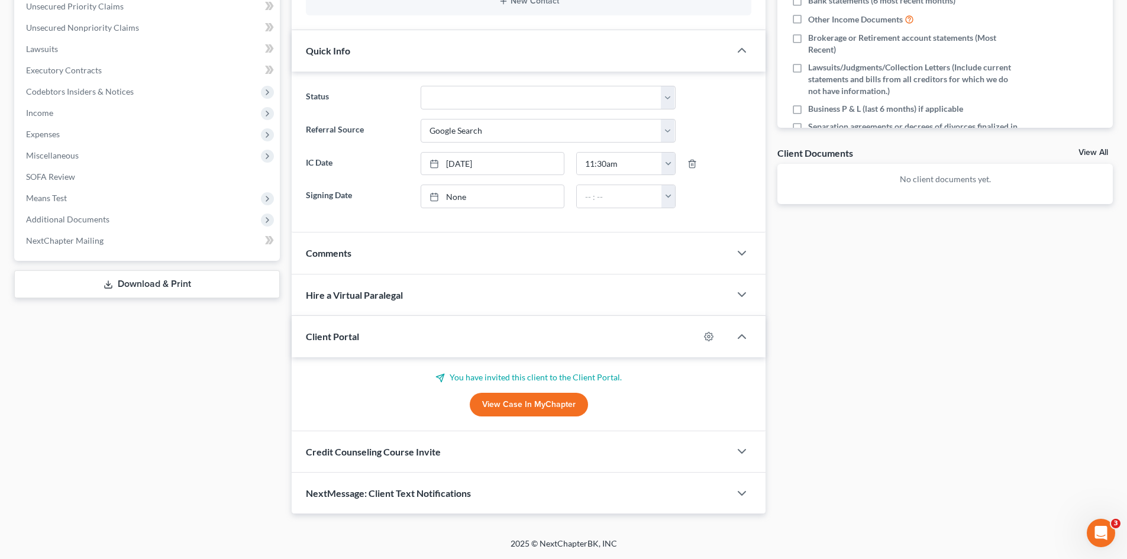
click at [438, 445] on div "Credit Counseling Course Invite" at bounding box center [511, 451] width 438 height 41
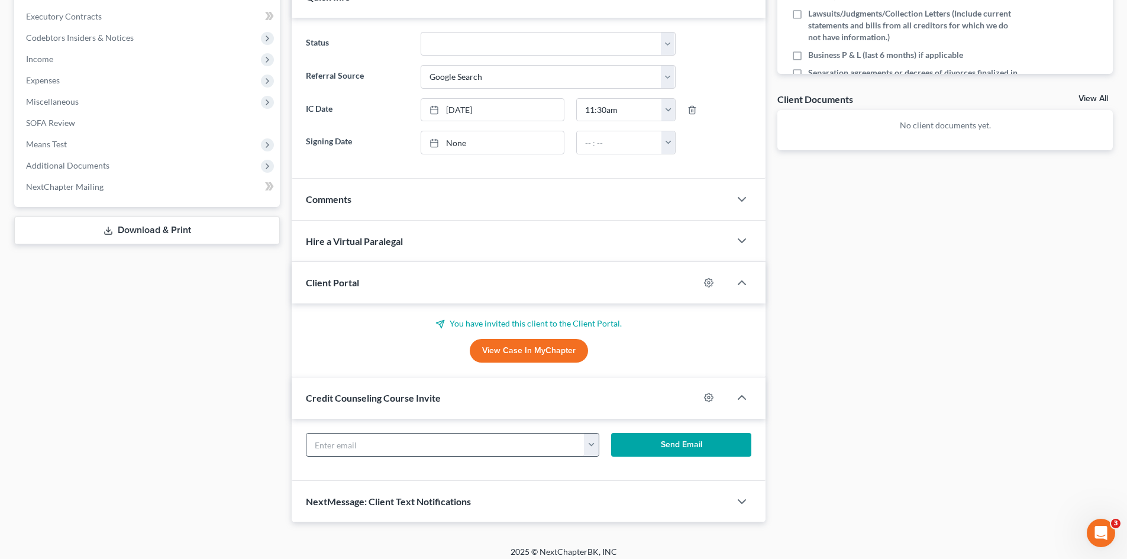
scroll to position [355, 0]
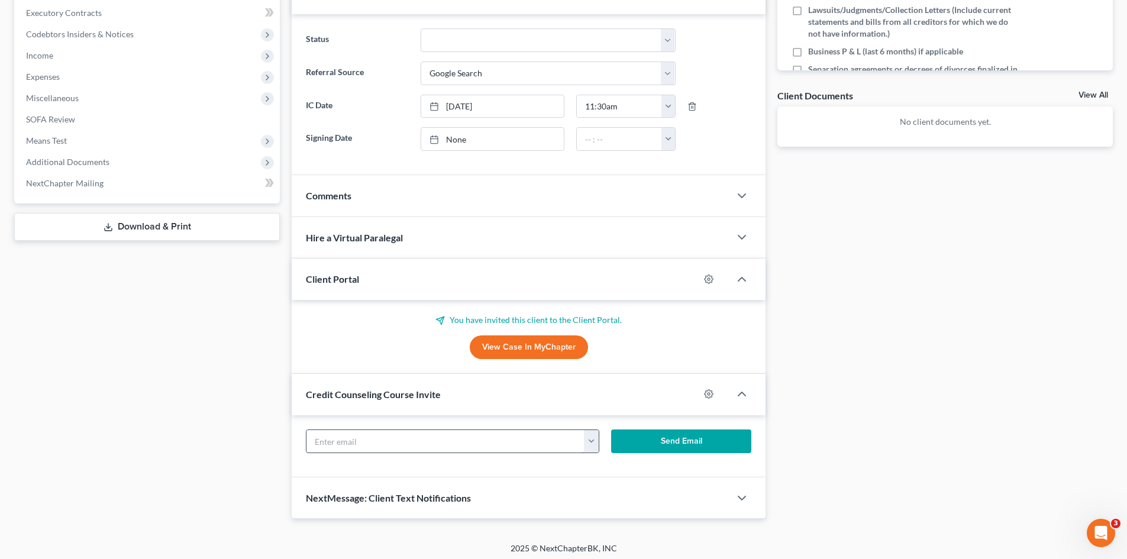
click at [403, 446] on input "text" at bounding box center [445, 441] width 278 height 22
paste input "[EMAIL_ADDRESS][DOMAIN_NAME]"
type input "[EMAIL_ADDRESS][DOMAIN_NAME]"
click at [665, 430] on button "Send Email" at bounding box center [681, 442] width 141 height 24
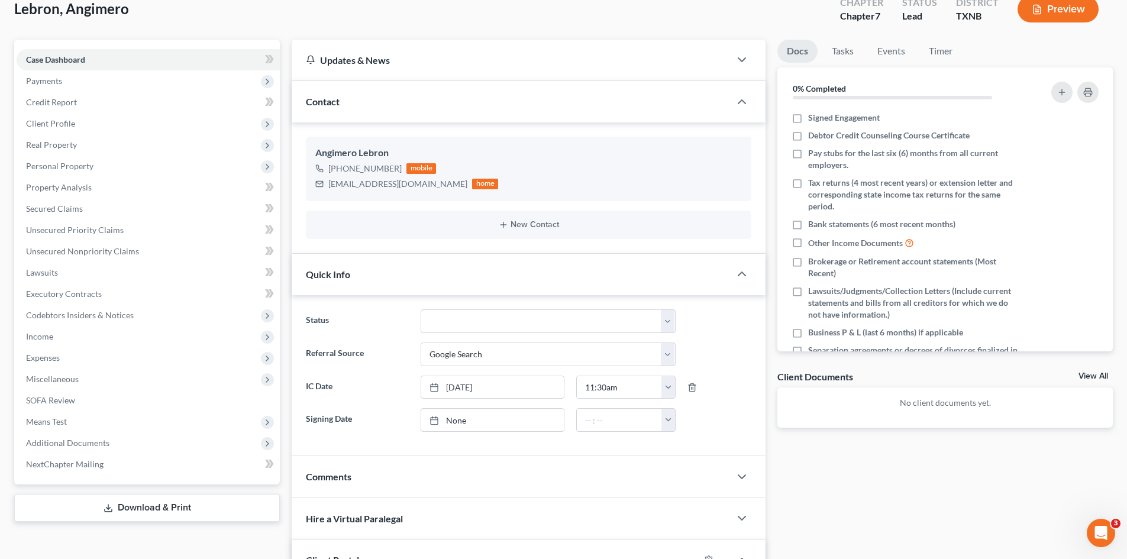
scroll to position [59, 0]
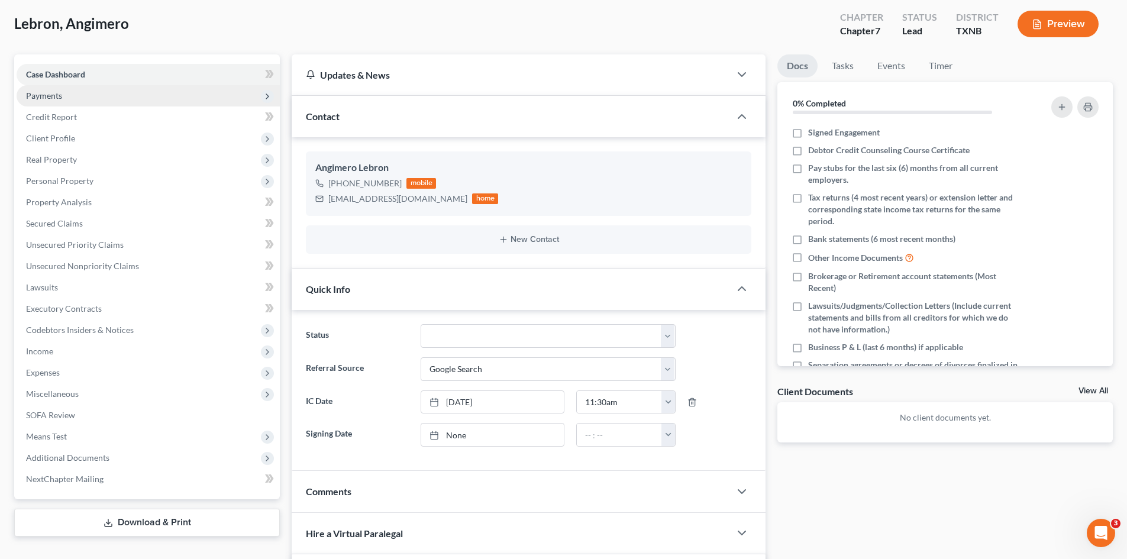
click at [52, 101] on span "Payments" at bounding box center [148, 95] width 263 height 21
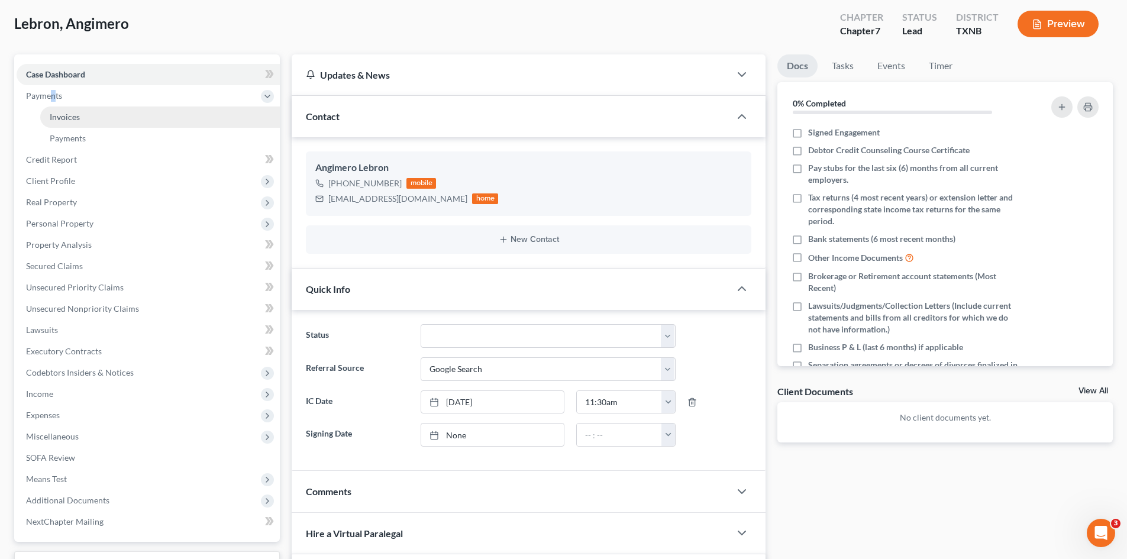
click at [99, 119] on link "Invoices" at bounding box center [160, 116] width 240 height 21
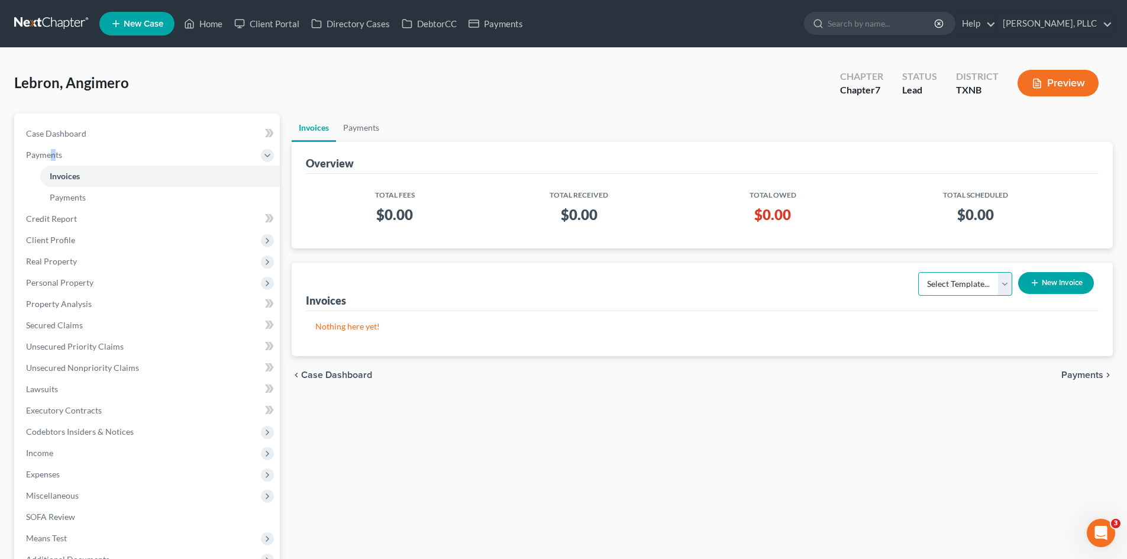
click at [966, 284] on select "Select Template... Invoice" at bounding box center [965, 284] width 94 height 24
select select "0"
click at [918, 272] on select "Select Template... Invoice" at bounding box center [965, 284] width 94 height 24
click at [1048, 271] on div "Select Template... Invoice New Invoice" at bounding box center [1003, 287] width 191 height 40
click at [1040, 283] on button "New Invoice" at bounding box center [1056, 283] width 76 height 22
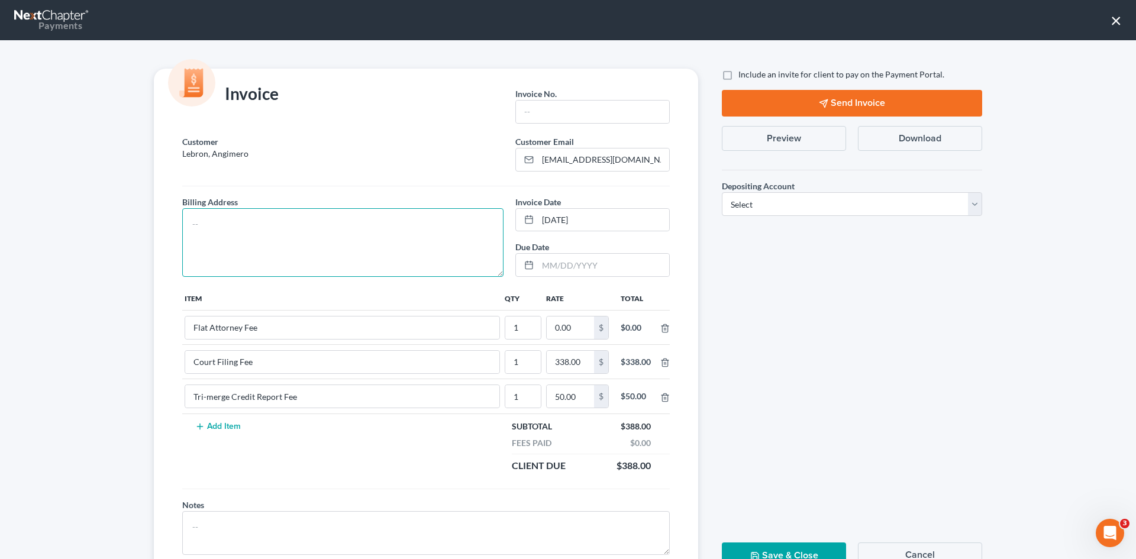
click at [235, 226] on textarea at bounding box center [342, 242] width 321 height 69
type textarea "To be provided."
click at [541, 108] on input "text" at bounding box center [592, 112] width 153 height 22
type input "A0560"
click at [569, 323] on input "0.00" at bounding box center [570, 328] width 47 height 22
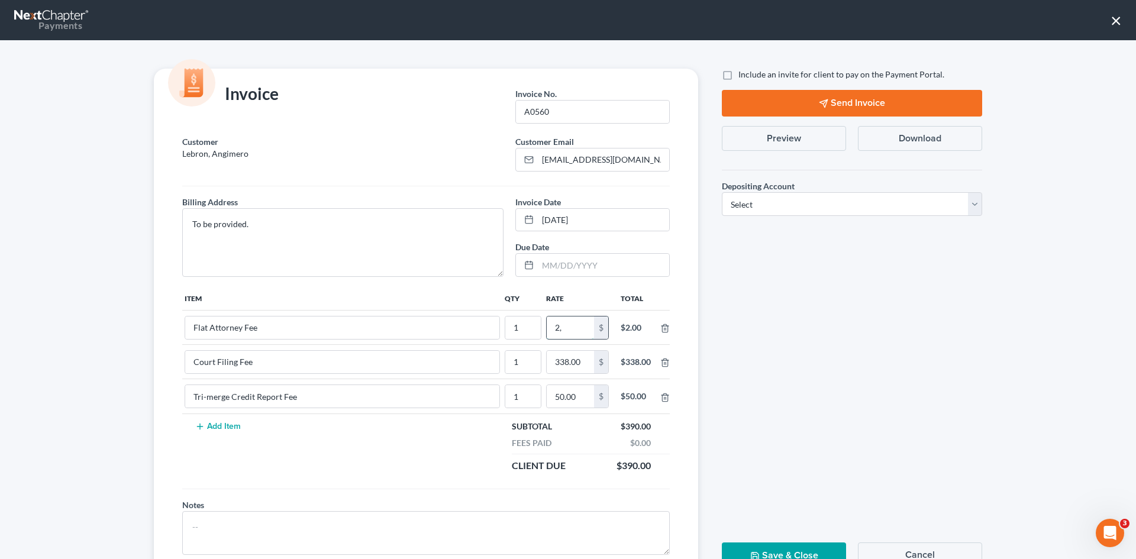
type input "2"
type input "2,412.00"
click at [738, 72] on label "Include an invite for client to pay on the Payment Portal." at bounding box center [841, 75] width 206 height 12
click at [743, 72] on input "Include an invite for client to pay on the Payment Portal." at bounding box center [747, 73] width 8 height 8
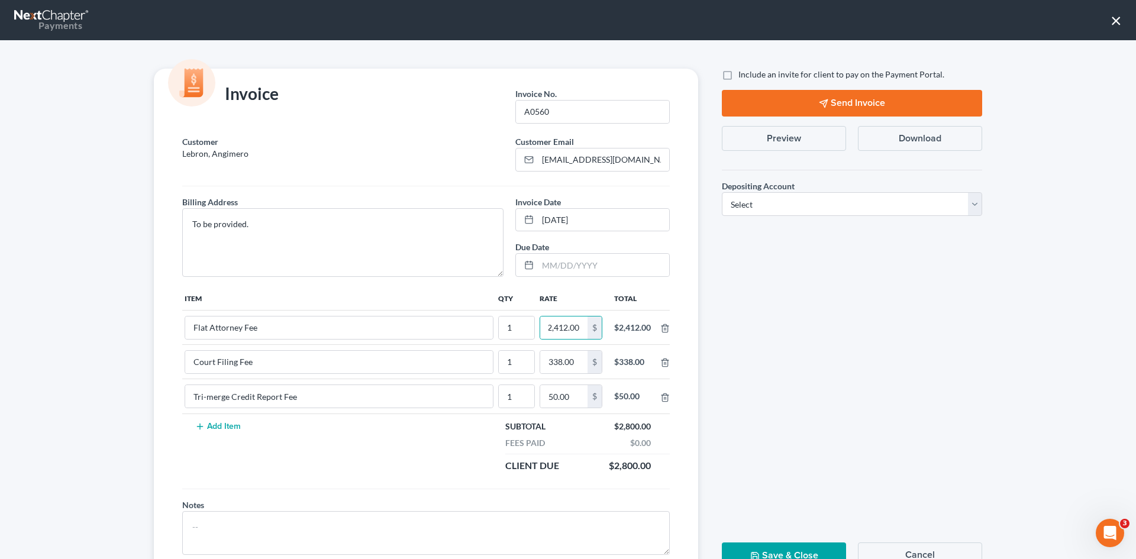
checkbox input "true"
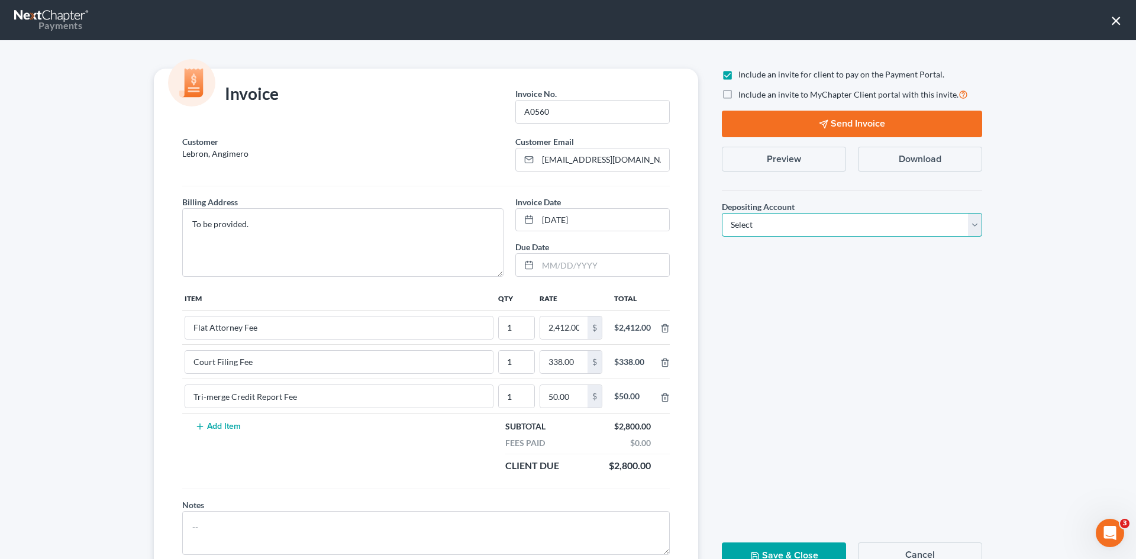
click at [810, 225] on select "Select Operation Trust" at bounding box center [852, 225] width 260 height 24
select select "1"
click at [722, 213] on select "Select Operation Trust" at bounding box center [852, 225] width 260 height 24
click at [857, 117] on button "Send Invoice" at bounding box center [852, 124] width 260 height 27
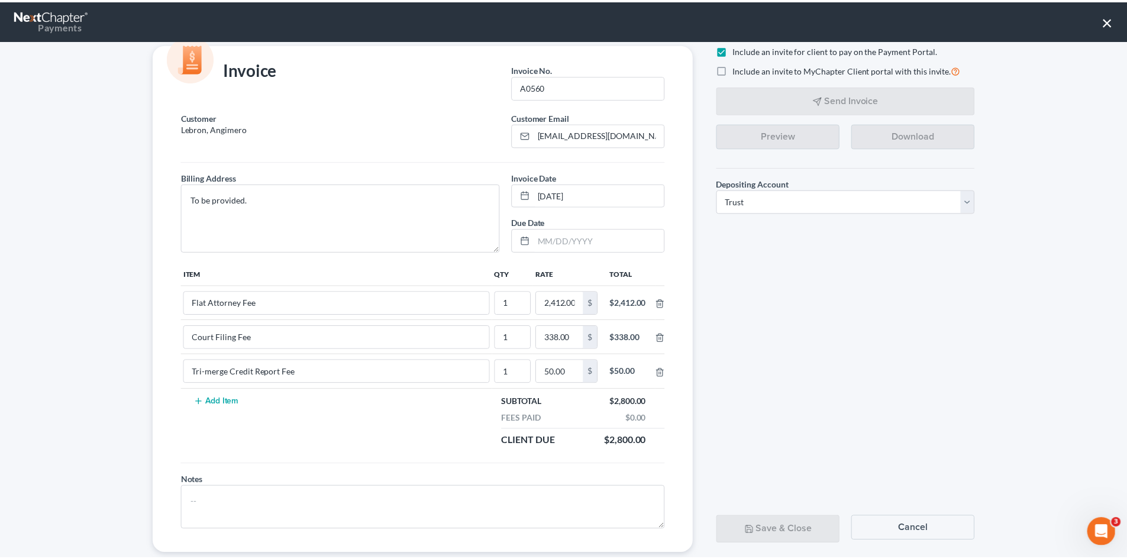
scroll to position [48, 0]
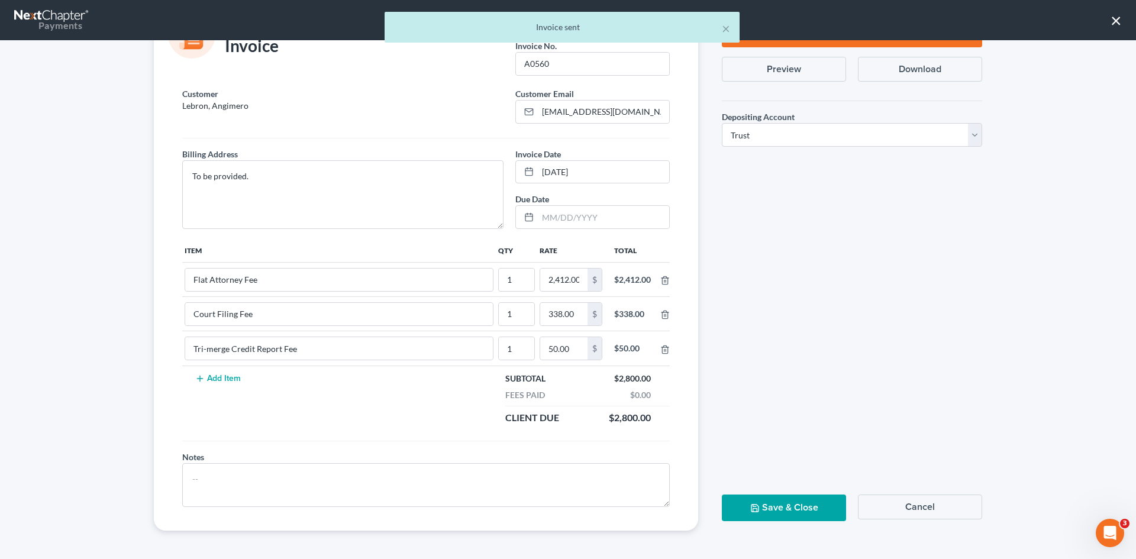
drag, startPoint x: 797, startPoint y: 514, endPoint x: 789, endPoint y: 509, distance: 8.7
click at [796, 514] on button "Save & Close" at bounding box center [784, 508] width 124 height 27
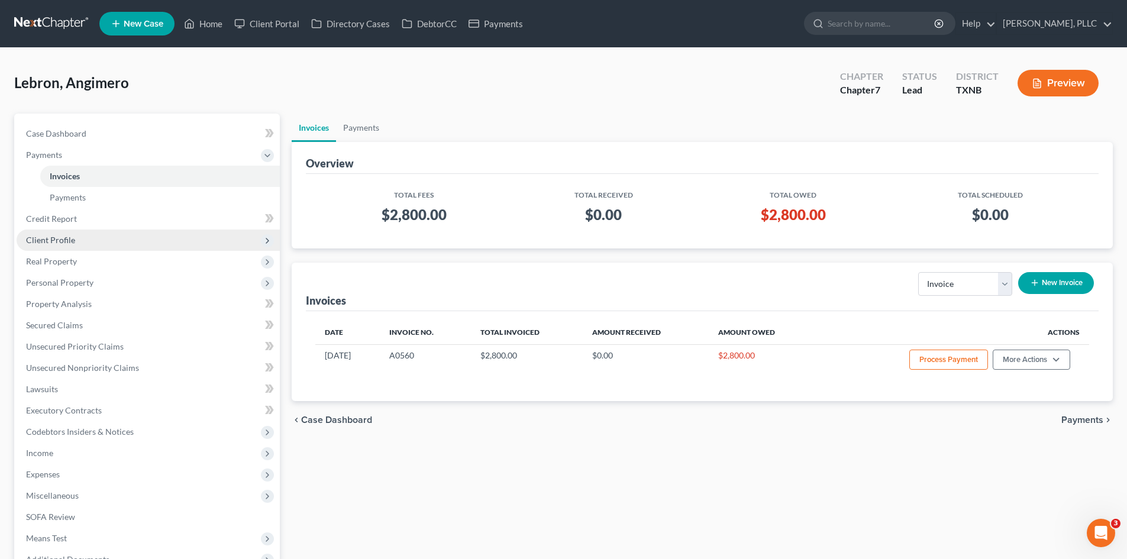
click at [85, 238] on span "Client Profile" at bounding box center [148, 240] width 263 height 21
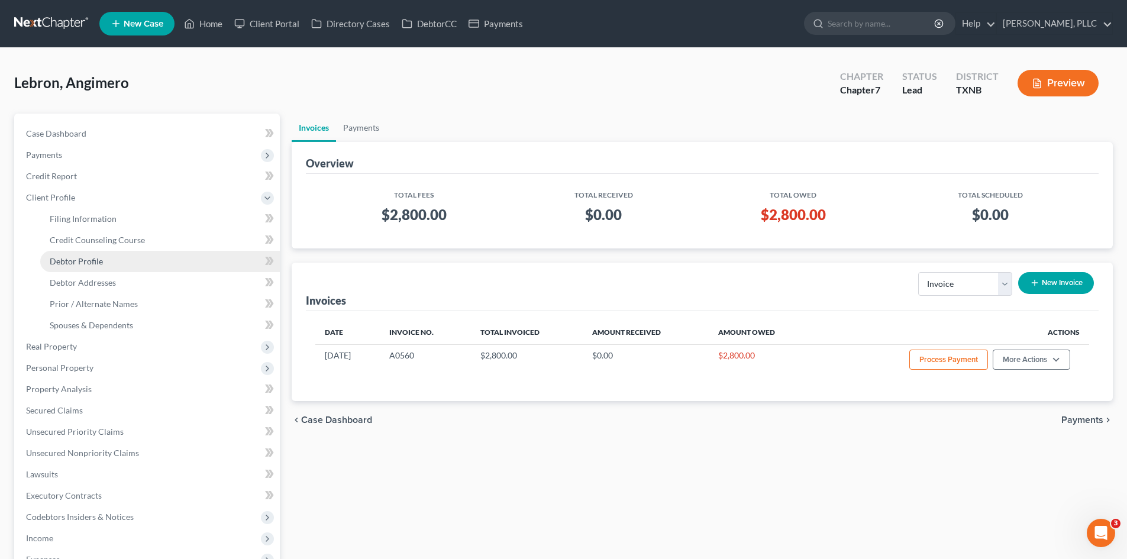
click at [95, 260] on span "Debtor Profile" at bounding box center [76, 261] width 53 height 10
select select "0"
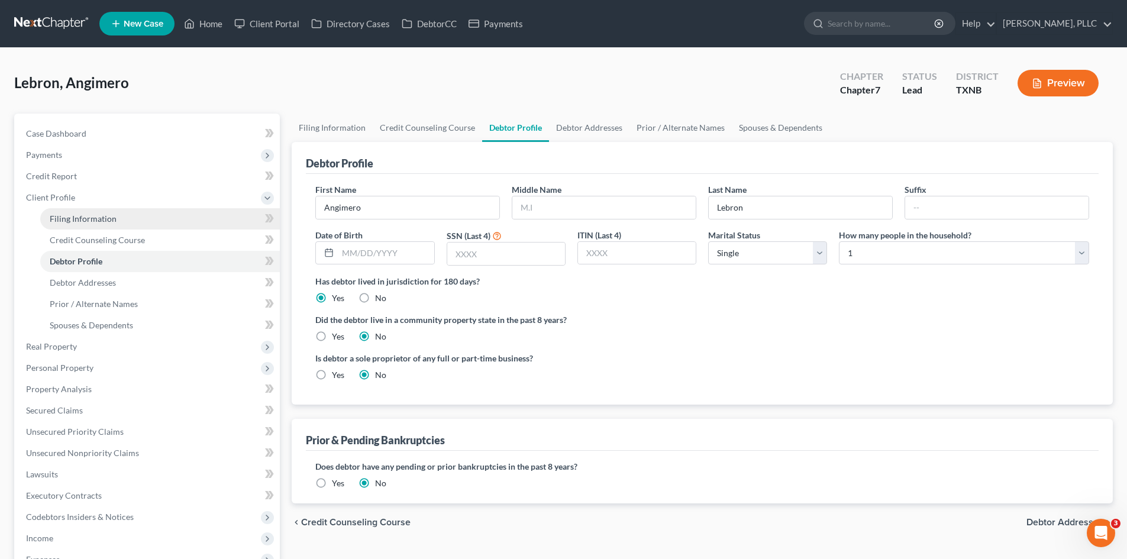
click at [93, 224] on link "Filing Information" at bounding box center [160, 218] width 240 height 21
select select "1"
select select "0"
select select "78"
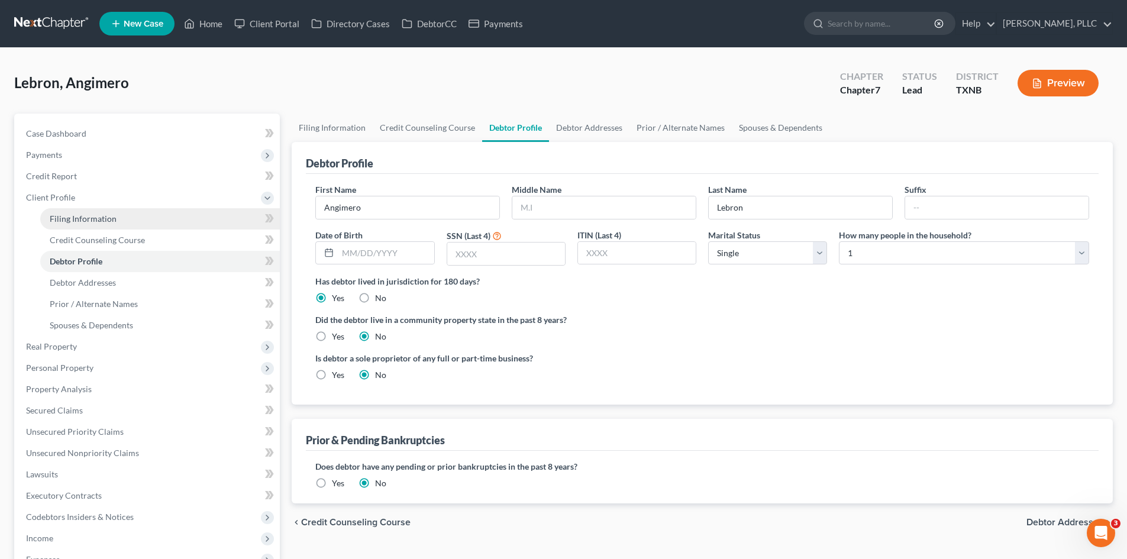
select select "45"
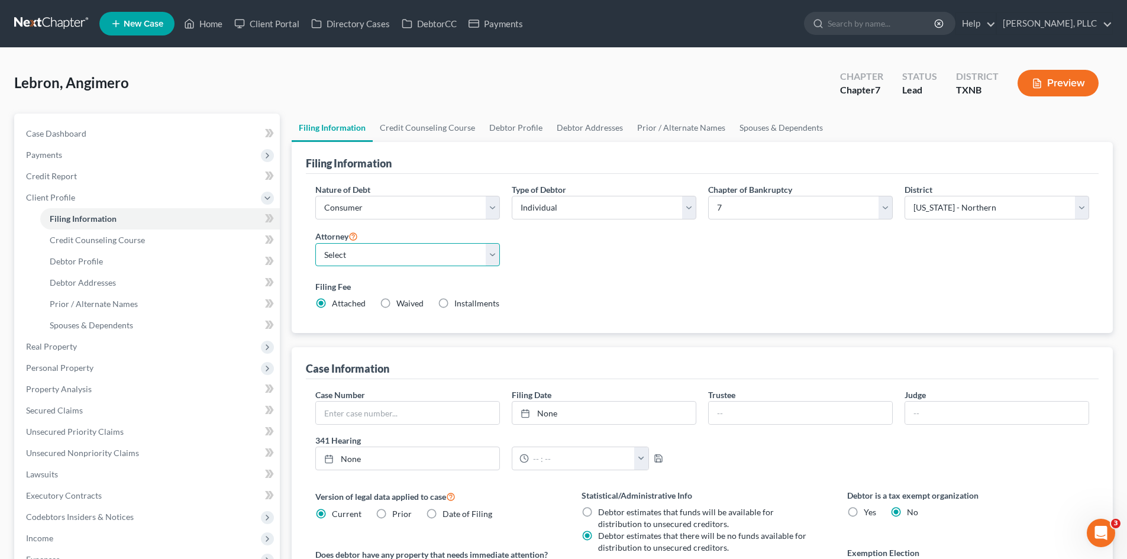
click at [446, 263] on select "Select [PERSON_NAME] - TXEB [PERSON_NAME] - [GEOGRAPHIC_DATA] [PERSON_NAME] - […" at bounding box center [407, 255] width 185 height 24
select select "1"
click at [315, 243] on select "Select [PERSON_NAME] - TXEB [PERSON_NAME] - [GEOGRAPHIC_DATA] [PERSON_NAME] - […" at bounding box center [407, 255] width 185 height 24
click at [155, 25] on span "New Case" at bounding box center [144, 24] width 40 height 9
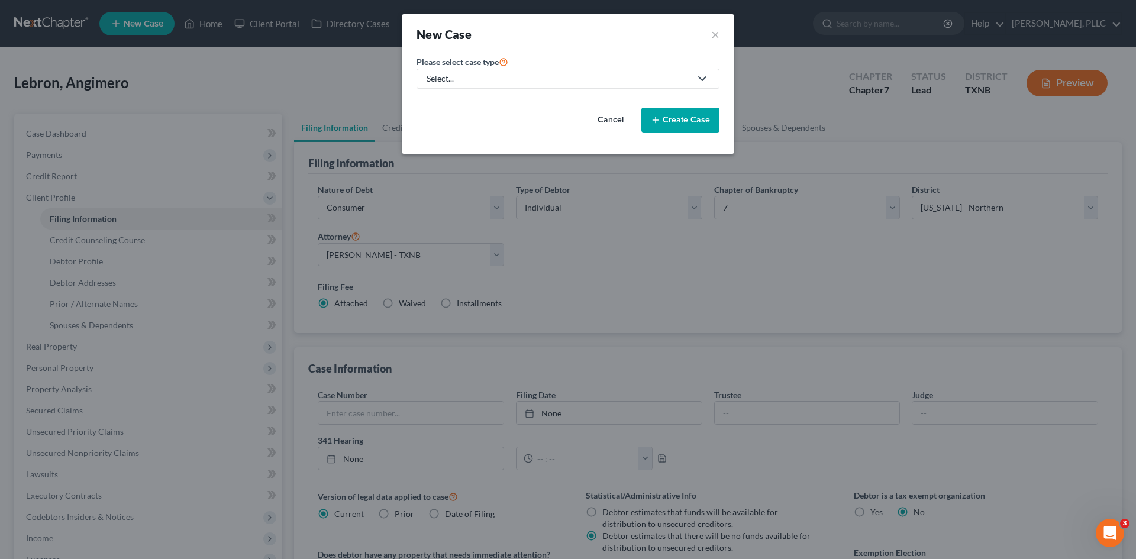
click at [503, 83] on div "Select..." at bounding box center [559, 79] width 264 height 12
click at [460, 106] on div "Bankruptcy" at bounding box center [476, 102] width 96 height 12
select select "78"
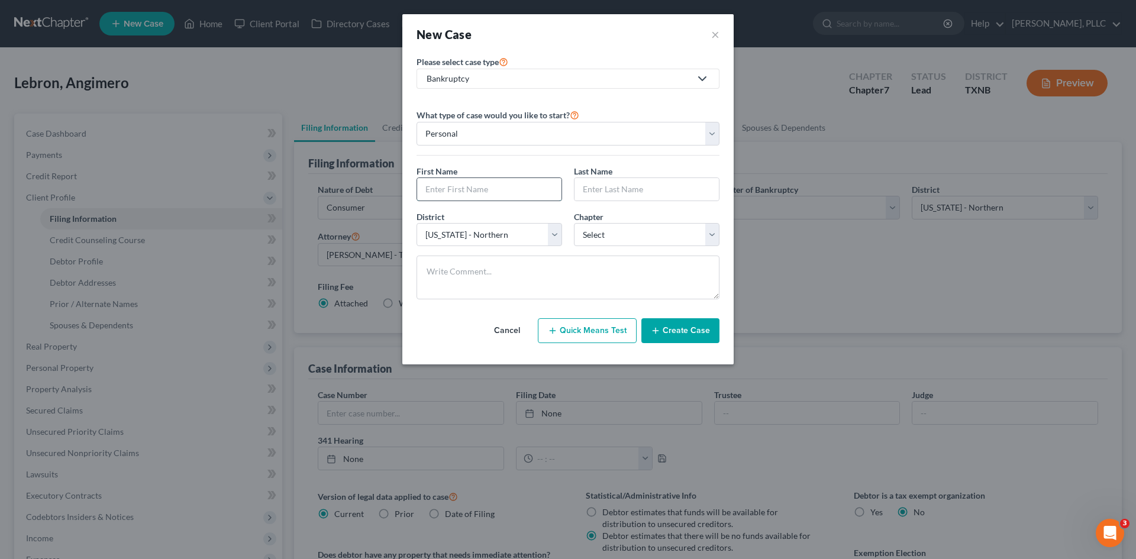
click at [467, 186] on input "text" at bounding box center [489, 189] width 144 height 22
type input "Diamond"
click at [625, 193] on input "text" at bounding box center [646, 189] width 144 height 22
type input "[PERSON_NAME]"
drag, startPoint x: 593, startPoint y: 237, endPoint x: 599, endPoint y: 245, distance: 9.8
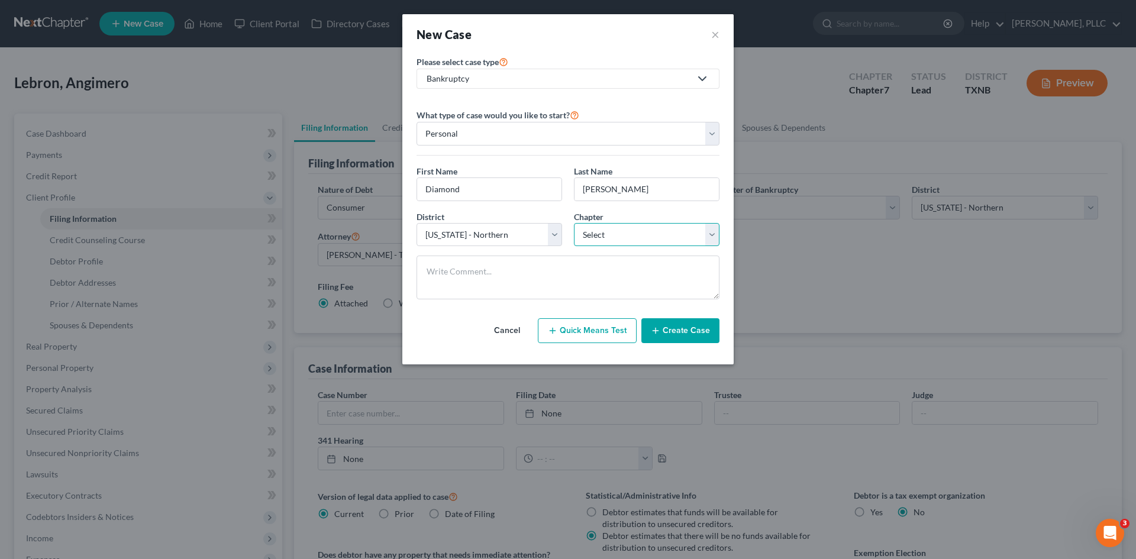
click at [593, 237] on select "Select 7 11 12 13" at bounding box center [647, 235] width 146 height 24
select select "0"
click at [574, 223] on select "Select 7 11 12 13" at bounding box center [647, 235] width 146 height 24
click at [495, 248] on div "District * Select [US_STATE] - [GEOGRAPHIC_DATA] [US_STATE] - [GEOGRAPHIC_DATA]…" at bounding box center [568, 234] width 315 height 46
drag, startPoint x: 495, startPoint y: 239, endPoint x: 496, endPoint y: 245, distance: 6.0
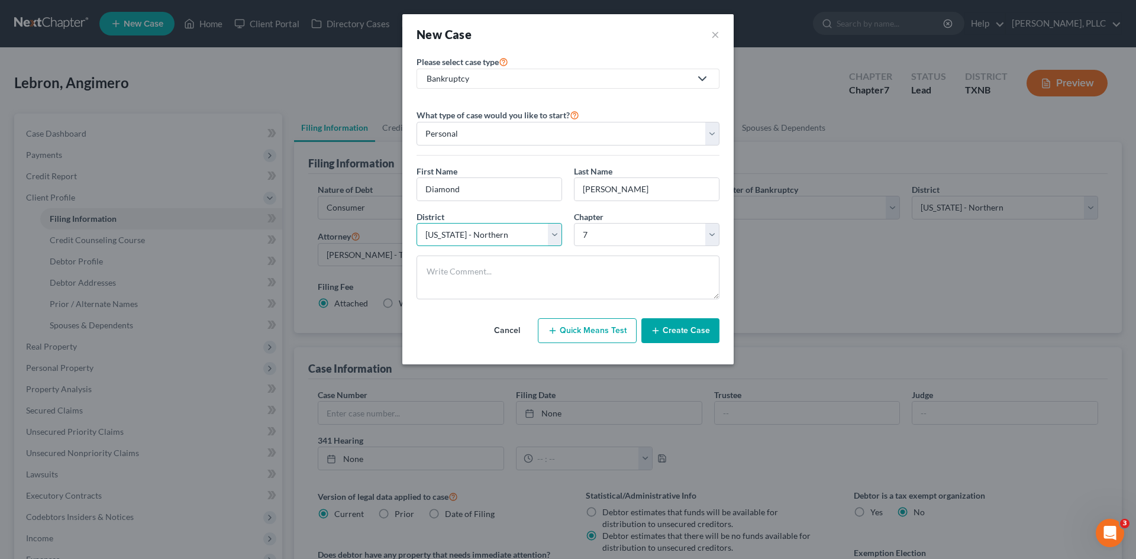
click at [495, 239] on select "Select [US_STATE] - [GEOGRAPHIC_DATA] [US_STATE] - [GEOGRAPHIC_DATA][US_STATE] …" at bounding box center [490, 235] width 146 height 24
select select "80"
click at [417, 223] on select "Select [US_STATE] - [GEOGRAPHIC_DATA] [US_STATE] - [GEOGRAPHIC_DATA][US_STATE] …" at bounding box center [490, 235] width 146 height 24
click at [667, 325] on button "Create Case" at bounding box center [680, 330] width 78 height 25
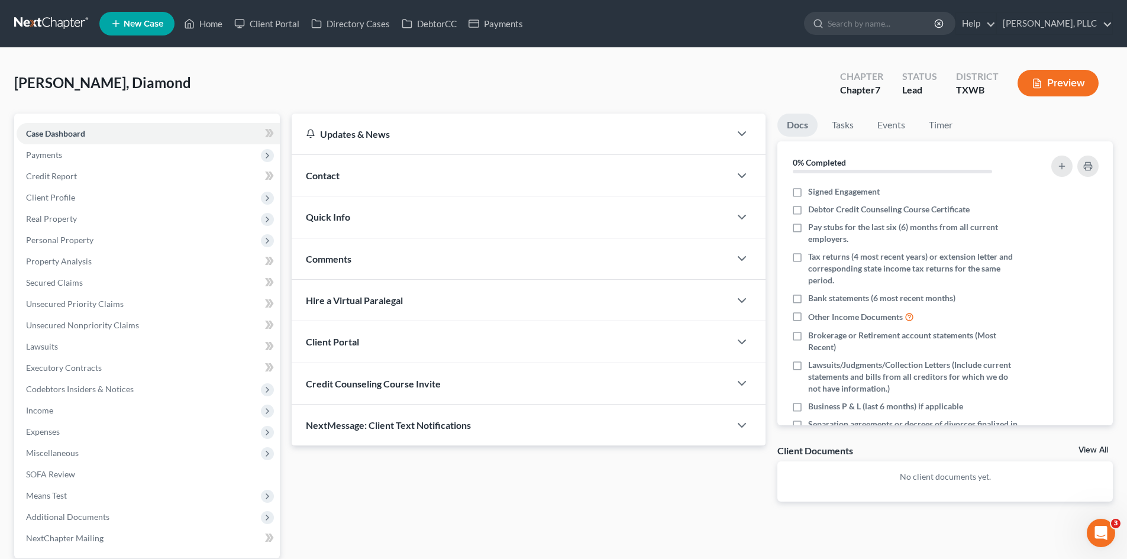
click at [362, 160] on div "Contact" at bounding box center [511, 175] width 438 height 41
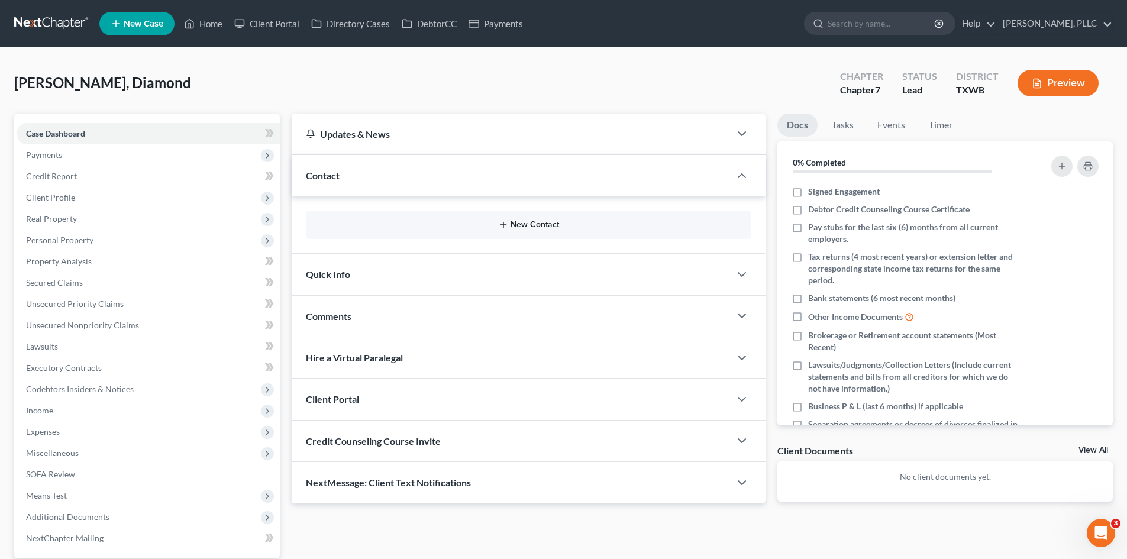
click at [515, 226] on button "New Contact" at bounding box center [528, 224] width 427 height 9
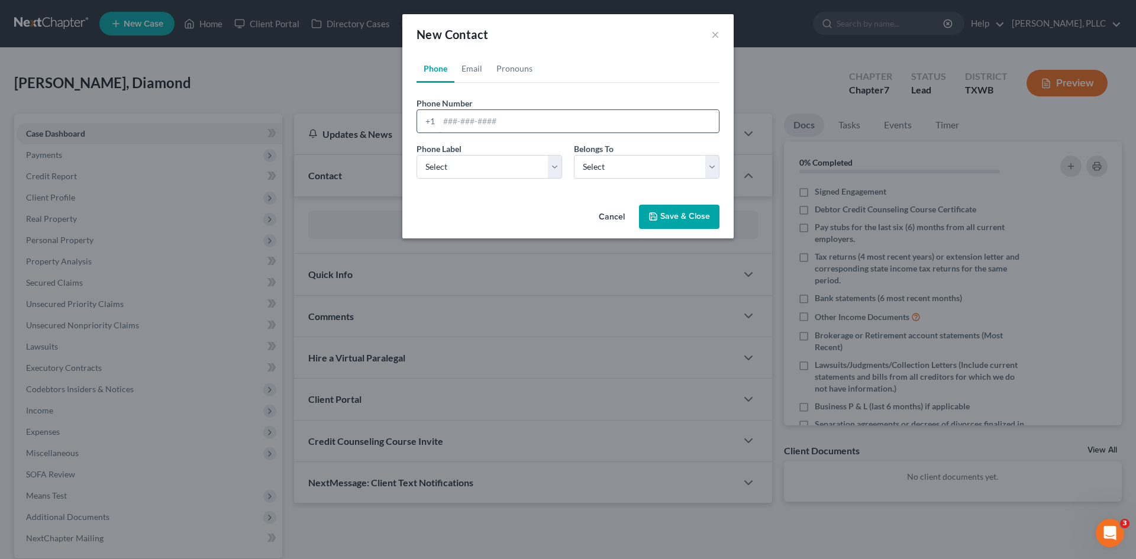
click at [470, 122] on input "tel" at bounding box center [579, 121] width 280 height 22
type input "[PHONE_NUMBER]"
click at [446, 175] on select "Select Mobile Home Work Other" at bounding box center [490, 167] width 146 height 24
select select "0"
click at [417, 155] on select "Select Mobile Home Work Other" at bounding box center [490, 167] width 146 height 24
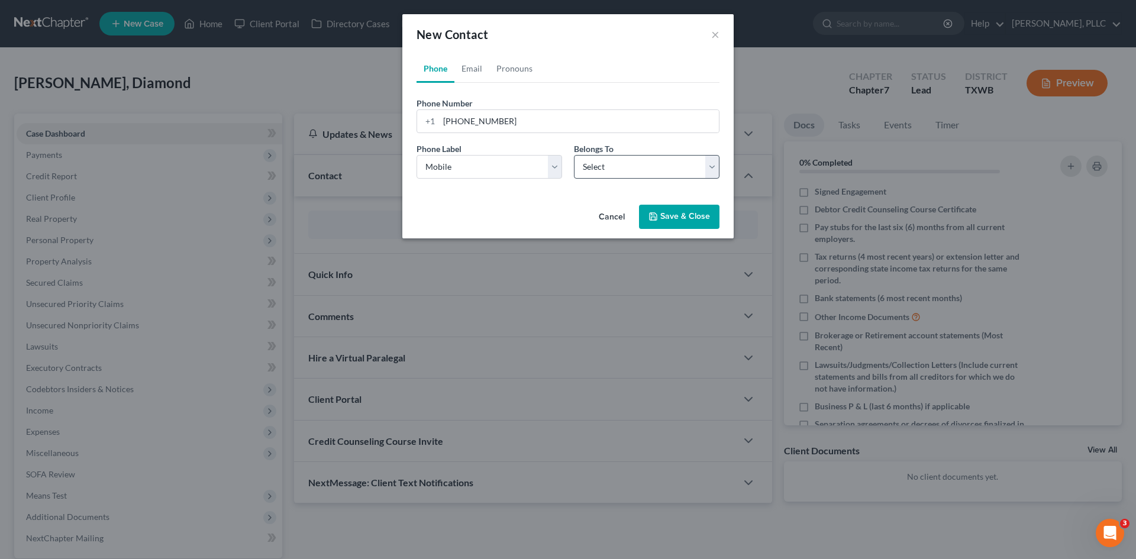
drag, startPoint x: 680, startPoint y: 154, endPoint x: 673, endPoint y: 160, distance: 9.7
click at [680, 154] on div "Belongs To * Select Client Other" at bounding box center [646, 161] width 157 height 36
drag, startPoint x: 638, startPoint y: 175, endPoint x: 630, endPoint y: 177, distance: 9.2
click at [638, 175] on select "Select Client Other" at bounding box center [647, 167] width 146 height 24
select select "0"
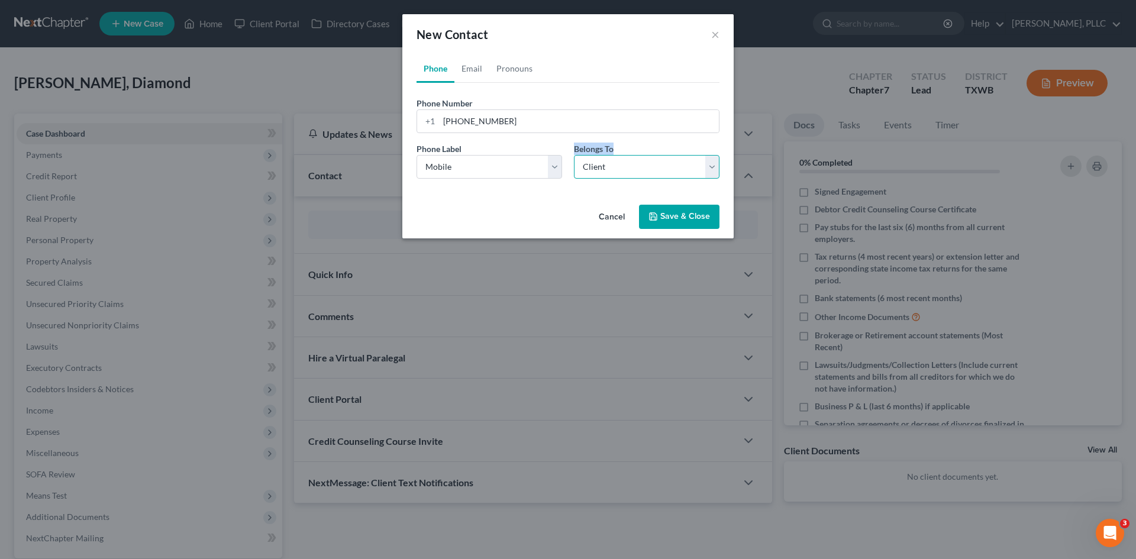
click at [574, 155] on select "Select Client Other" at bounding box center [647, 167] width 146 height 24
select select "0"
click at [468, 76] on link "Email" at bounding box center [471, 68] width 35 height 28
click at [461, 124] on input "email" at bounding box center [579, 121] width 280 height 22
type input "V"
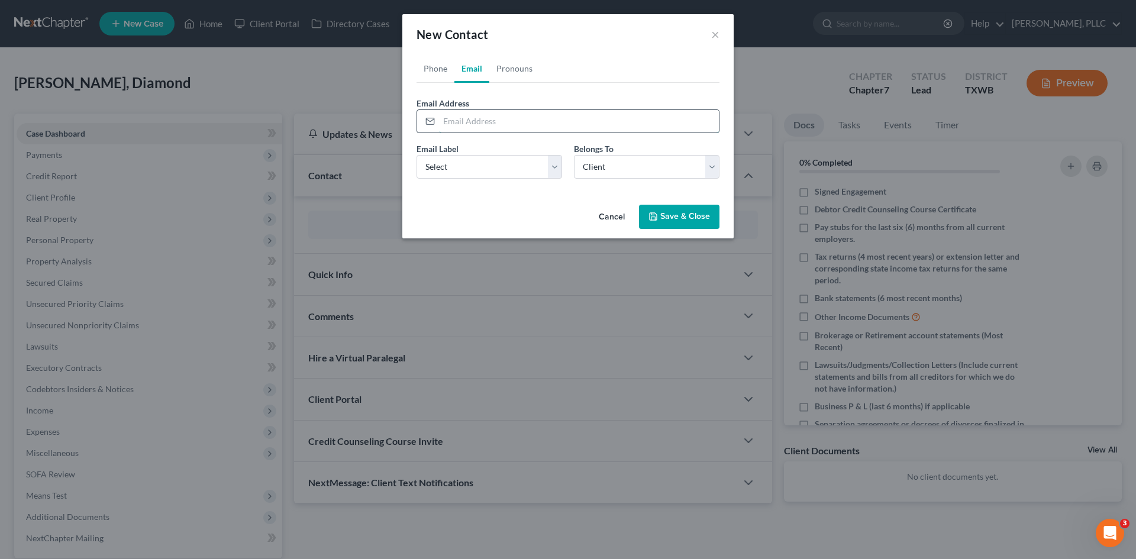
type input "V"
paste input "[EMAIL_ADDRESS][DOMAIN_NAME]"
type input "[EMAIL_ADDRESS][DOMAIN_NAME]"
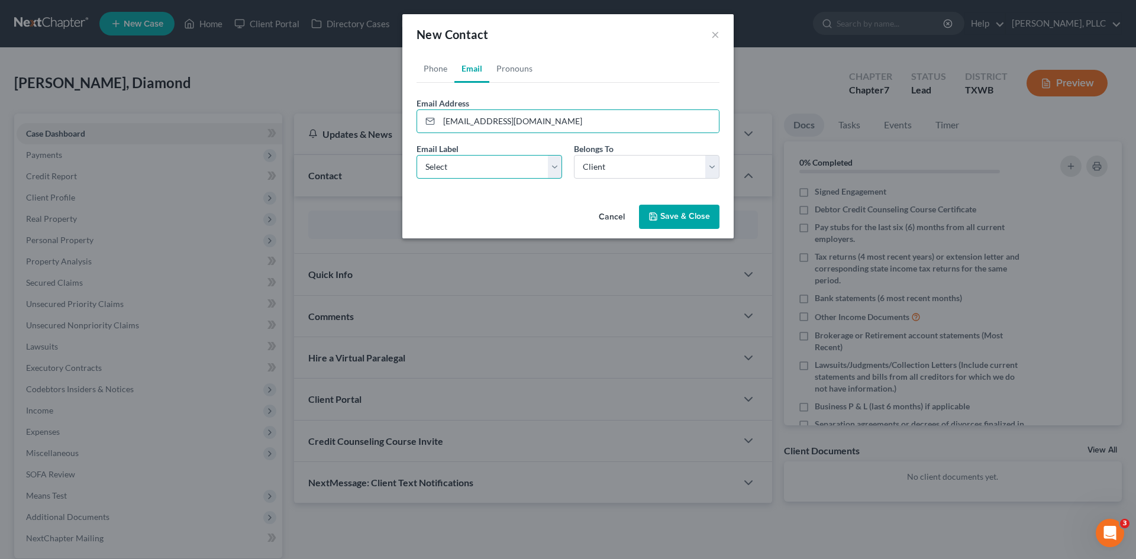
click at [502, 167] on select "Select Home Work Other" at bounding box center [490, 167] width 146 height 24
select select "0"
click at [417, 155] on select "Select Home Work Other" at bounding box center [490, 167] width 146 height 24
click at [668, 217] on button "Save & Close" at bounding box center [679, 217] width 80 height 25
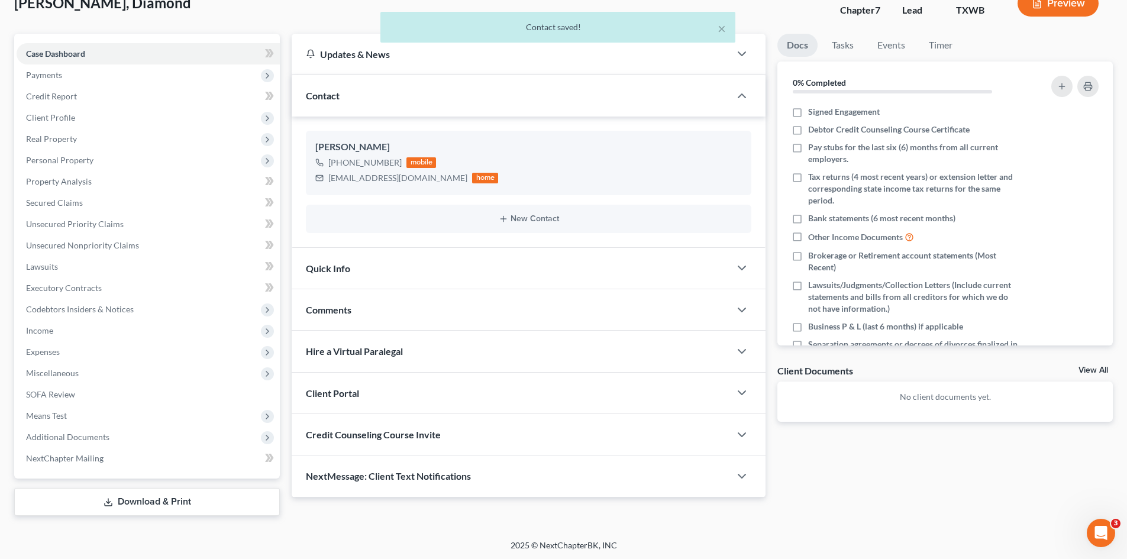
scroll to position [82, 0]
click at [360, 270] on div "Quick Info" at bounding box center [511, 266] width 438 height 41
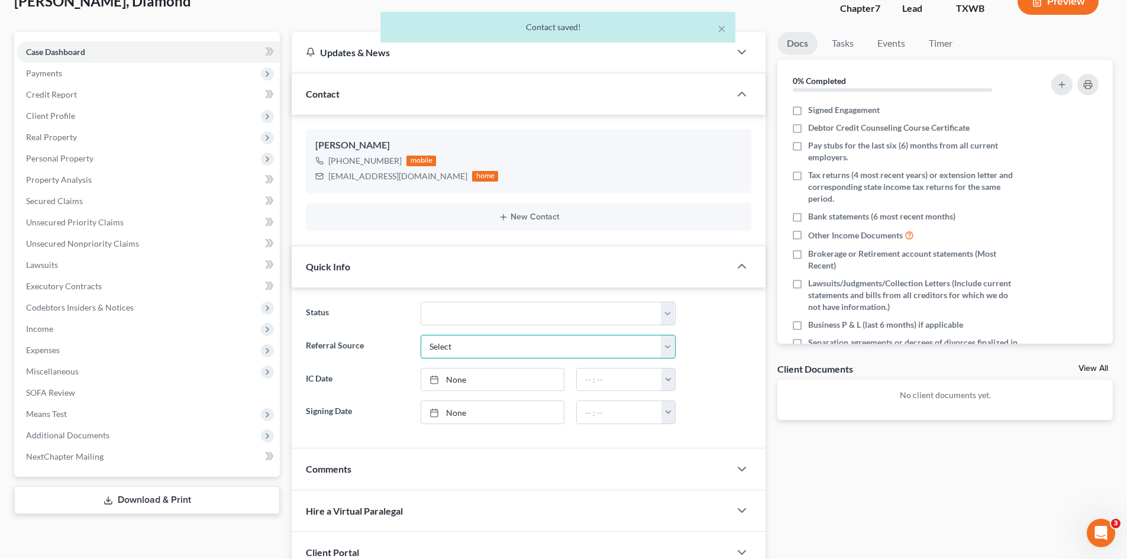
click at [493, 344] on select "Select Word Of Mouth Previous Clients Direct Mail Website Google Search Modern …" at bounding box center [548, 347] width 255 height 24
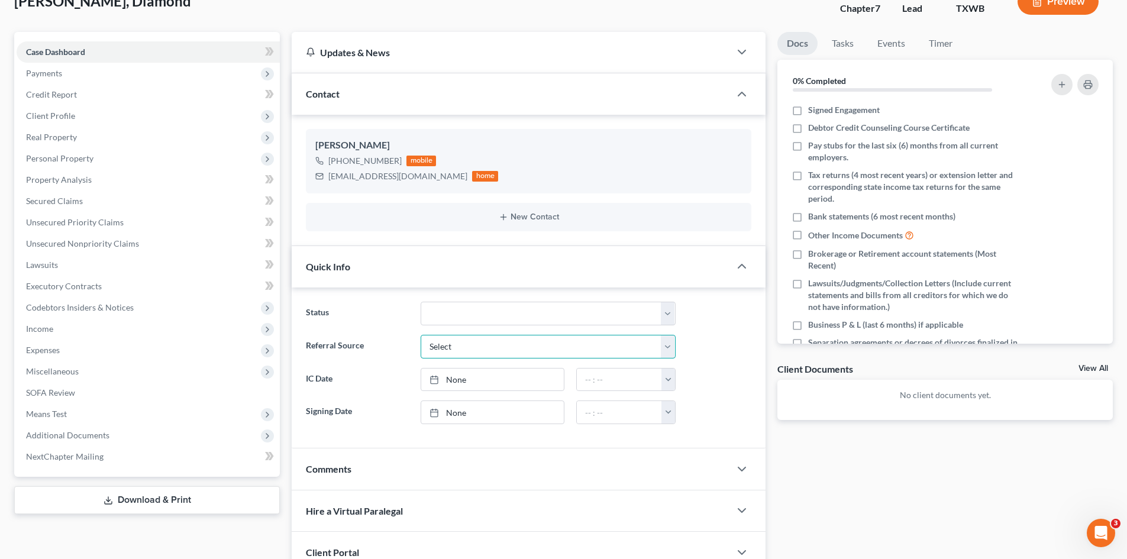
select select "4"
click at [421, 335] on select "Select Word Of Mouth Previous Clients Direct Mail Website Google Search Modern …" at bounding box center [548, 347] width 255 height 24
type input "[DATE]"
click at [468, 382] on link "None" at bounding box center [492, 380] width 143 height 22
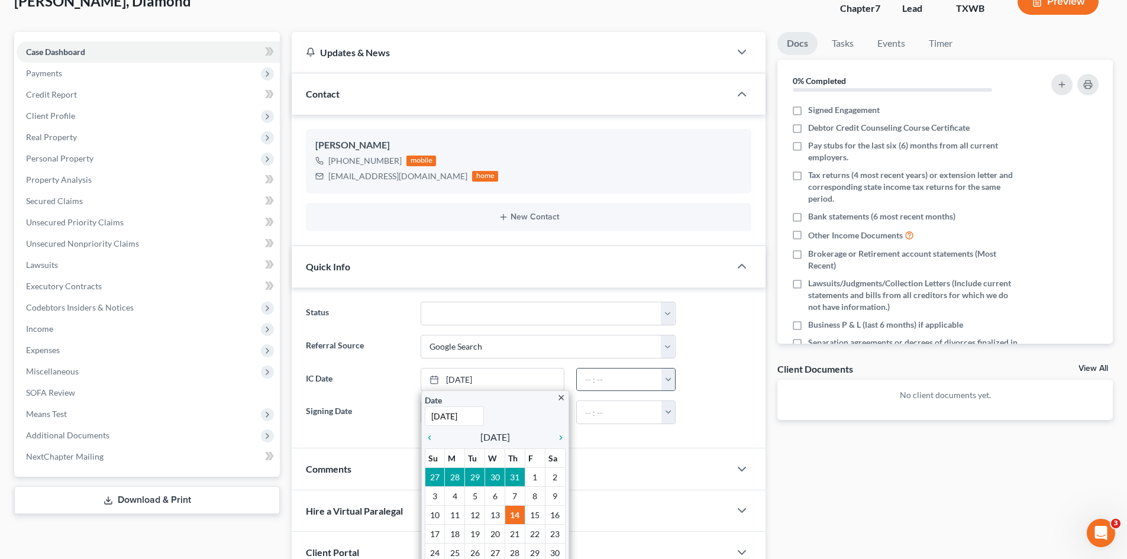
click at [666, 377] on button "button" at bounding box center [668, 380] width 14 height 22
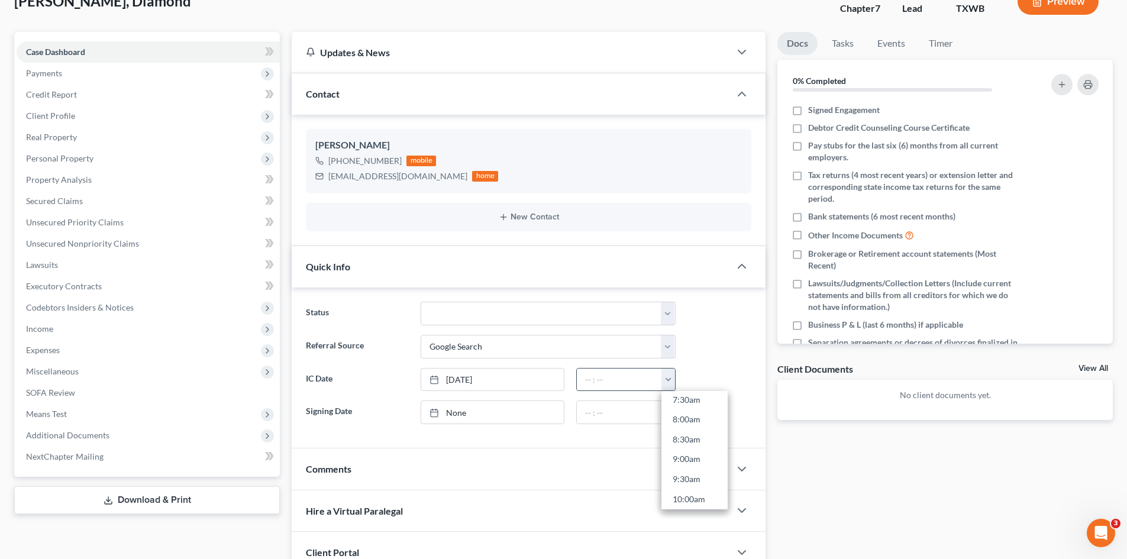
scroll to position [355, 0]
drag, startPoint x: 693, startPoint y: 470, endPoint x: 730, endPoint y: 466, distance: 37.5
click at [693, 470] on link "10:30am" at bounding box center [694, 468] width 66 height 20
type input "10:30am"
drag, startPoint x: 928, startPoint y: 469, endPoint x: 922, endPoint y: 465, distance: 7.4
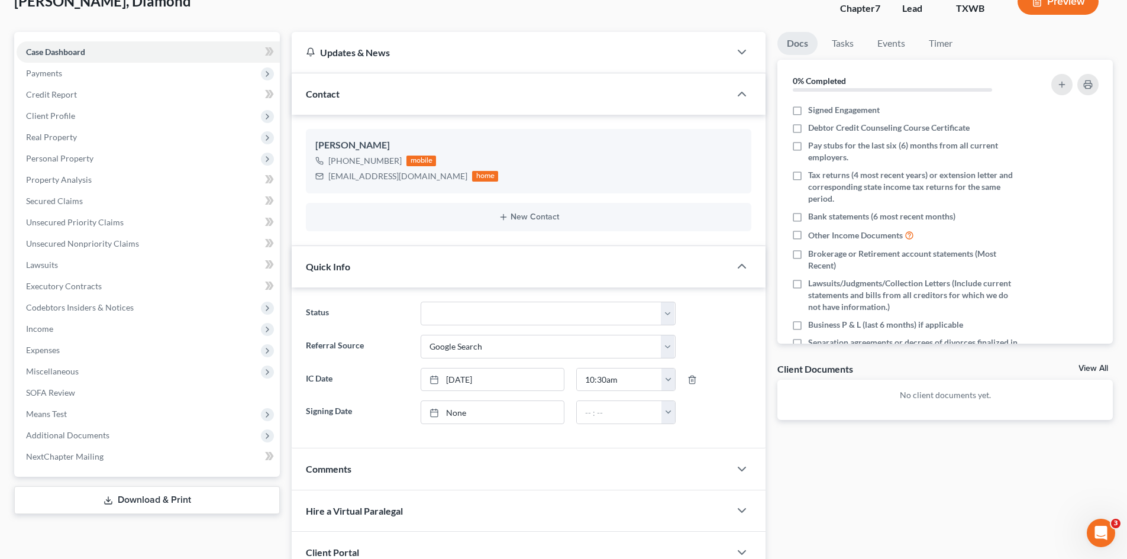
click at [928, 469] on div "Docs Tasks Events Timer 0% Completed Nothing here yet! Signed Engagement Debtor…" at bounding box center [945, 344] width 347 height 625
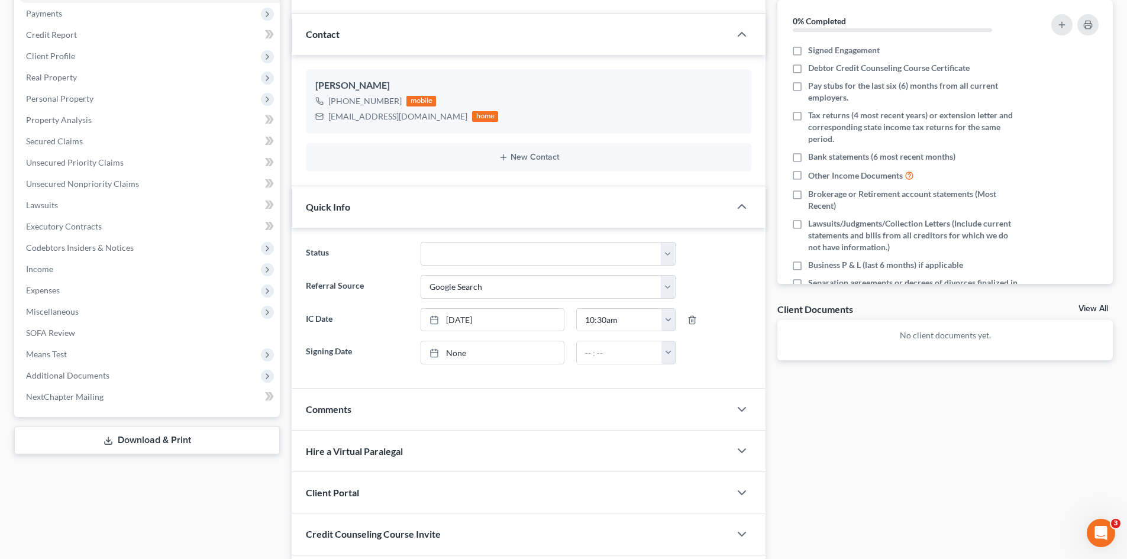
scroll to position [224, 0]
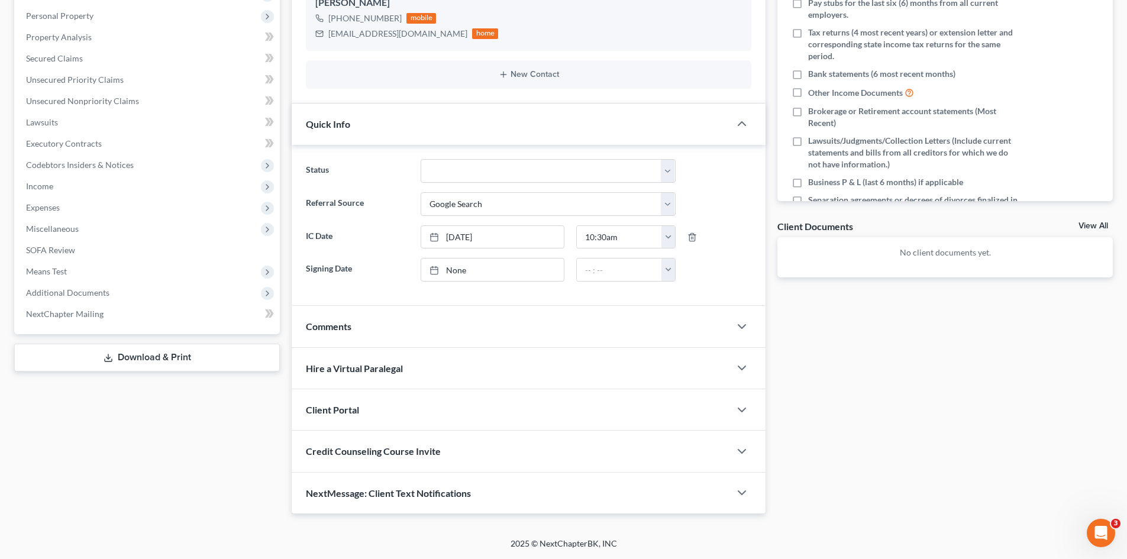
click at [386, 403] on div "Client Portal" at bounding box center [511, 409] width 438 height 41
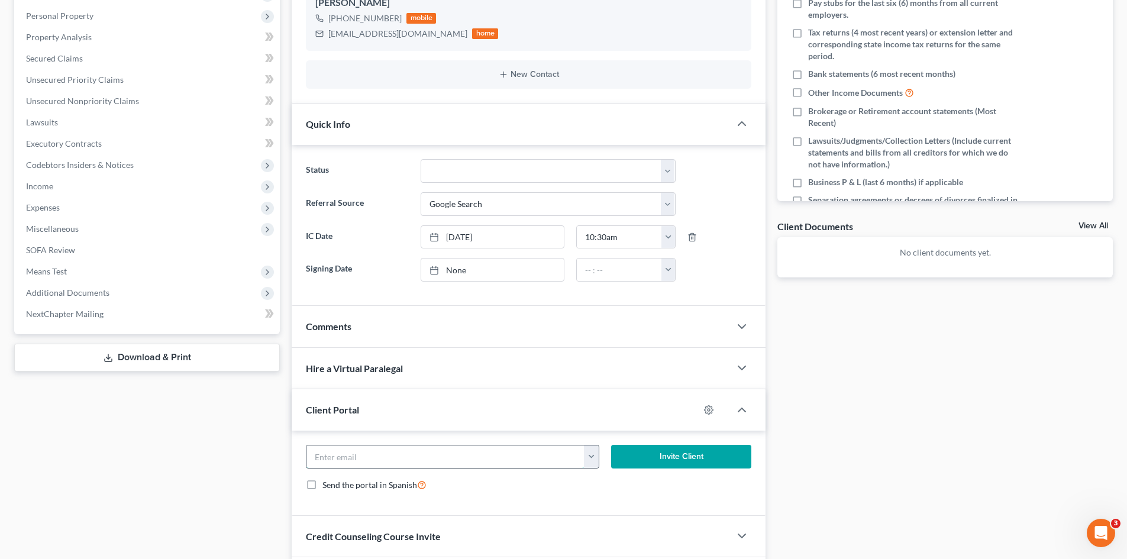
click at [394, 456] on input "email" at bounding box center [445, 457] width 278 height 22
type input "V"
paste input "[EMAIL_ADDRESS][DOMAIN_NAME]"
type input "[EMAIL_ADDRESS][DOMAIN_NAME]"
click at [651, 460] on button "Invite Client" at bounding box center [681, 457] width 141 height 24
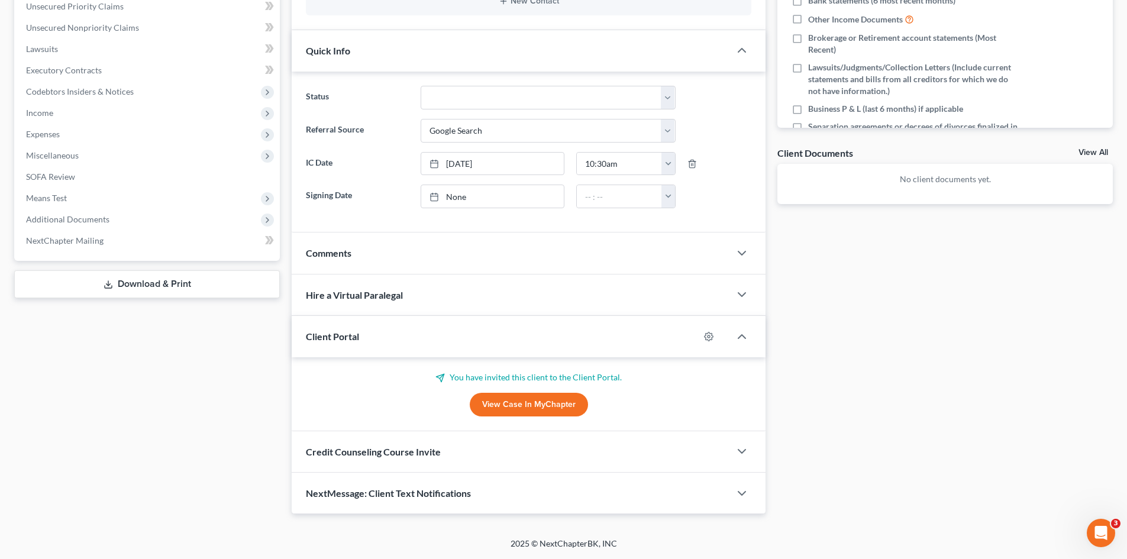
click at [496, 453] on div "Credit Counseling Course Invite" at bounding box center [511, 451] width 438 height 41
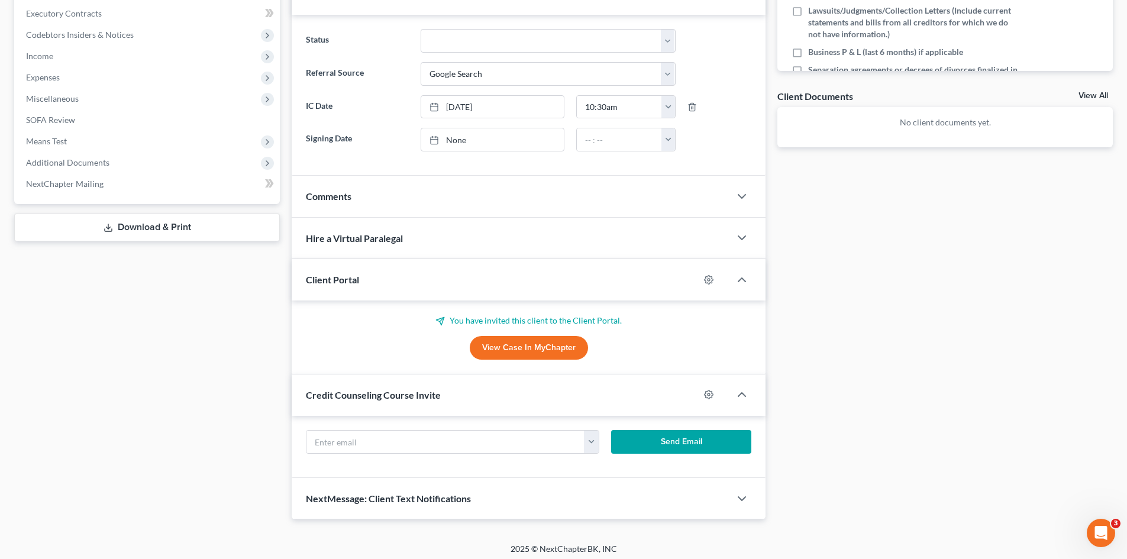
scroll to position [355, 0]
click at [466, 443] on input "text" at bounding box center [445, 441] width 278 height 22
paste input "[EMAIL_ADDRESS][DOMAIN_NAME]"
type input "[EMAIL_ADDRESS][DOMAIN_NAME]"
click at [672, 446] on button "Send Email" at bounding box center [681, 442] width 141 height 24
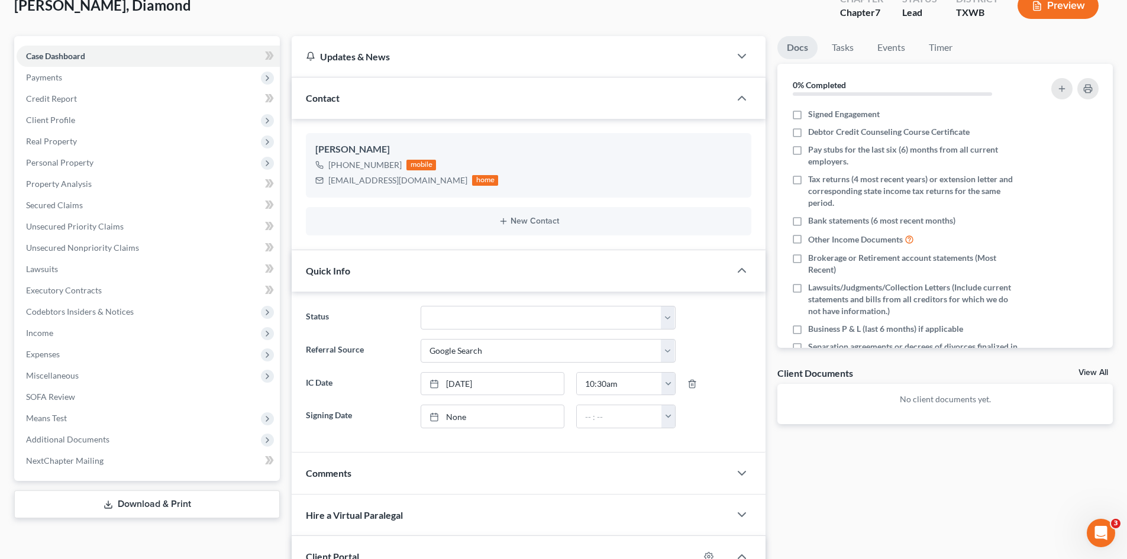
scroll to position [59, 0]
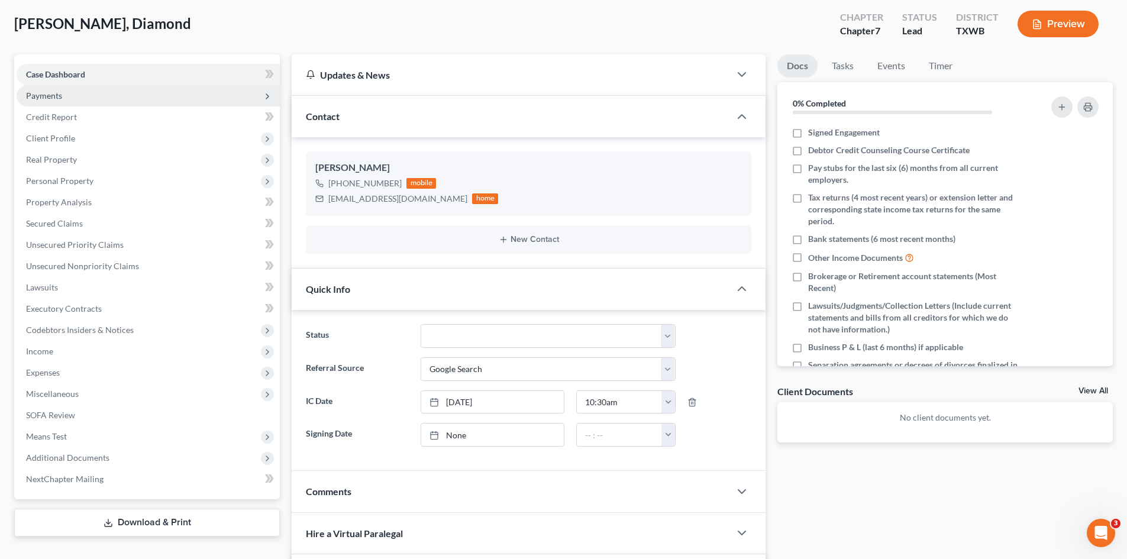
click at [92, 92] on span "Payments" at bounding box center [148, 95] width 263 height 21
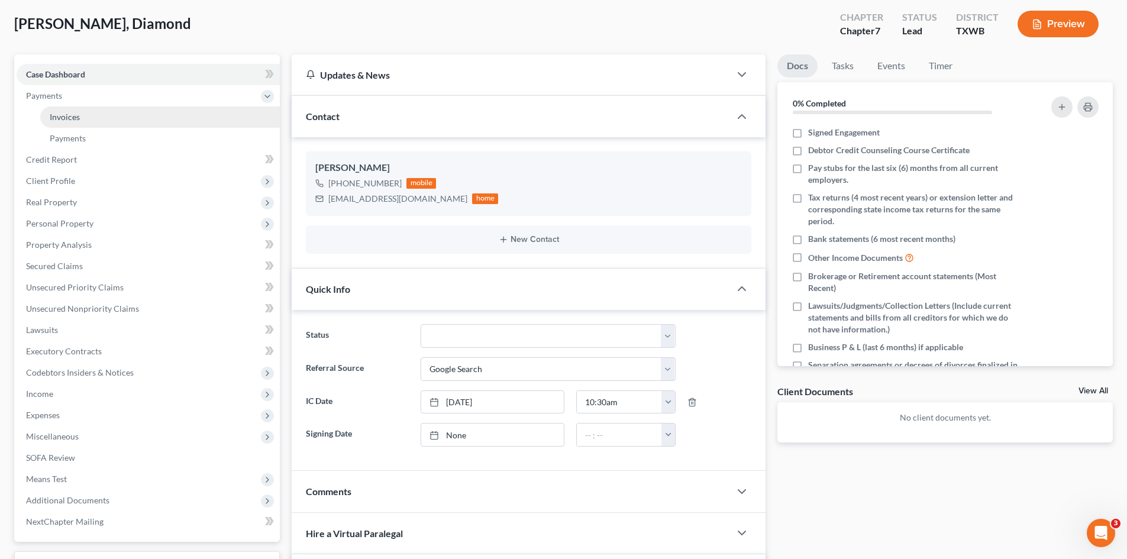
click at [109, 121] on link "Invoices" at bounding box center [160, 116] width 240 height 21
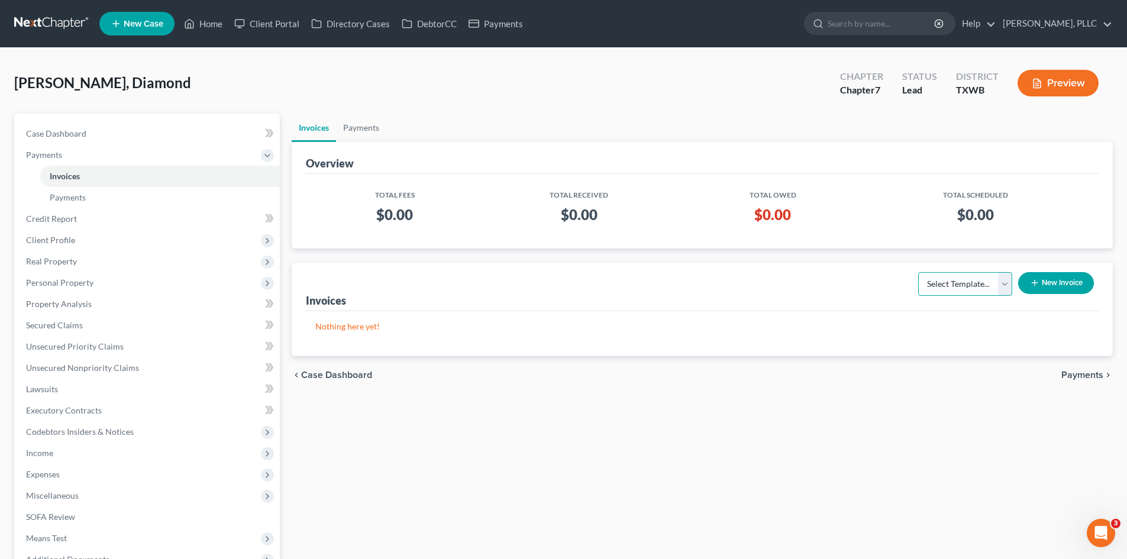
click at [952, 285] on select "Select Template... Invoice" at bounding box center [965, 284] width 94 height 24
select select "0"
click at [918, 272] on select "Select Template... Invoice" at bounding box center [965, 284] width 94 height 24
click at [1035, 282] on icon "button" at bounding box center [1034, 282] width 9 height 9
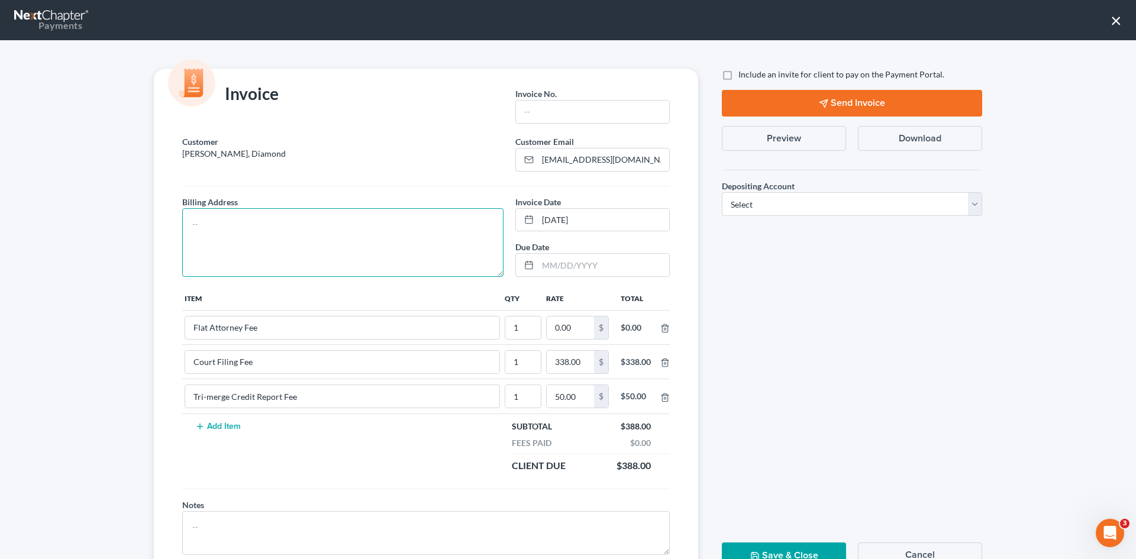
click at [372, 236] on textarea at bounding box center [342, 242] width 321 height 69
type textarea "To be provided."
click at [552, 108] on input "text" at bounding box center [592, 112] width 153 height 22
type input "A0561"
click at [583, 324] on input "0.00" at bounding box center [570, 328] width 47 height 22
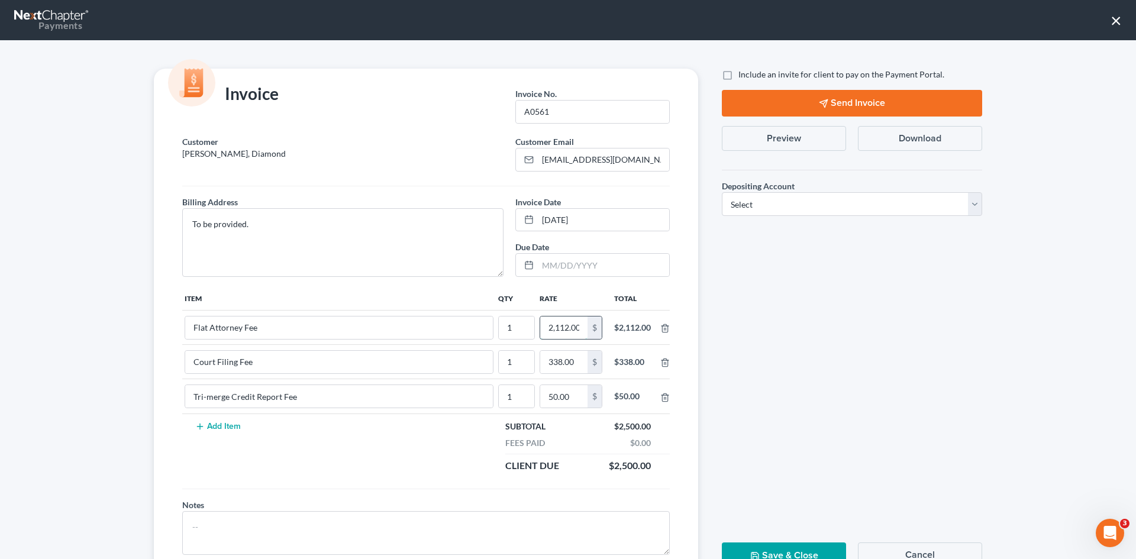
scroll to position [0, 2]
type input "2,112.00"
click at [738, 76] on label "Include an invite for client to pay on the Payment Portal." at bounding box center [841, 75] width 206 height 12
click at [743, 76] on input "Include an invite for client to pay on the Payment Portal." at bounding box center [747, 73] width 8 height 8
checkbox input "true"
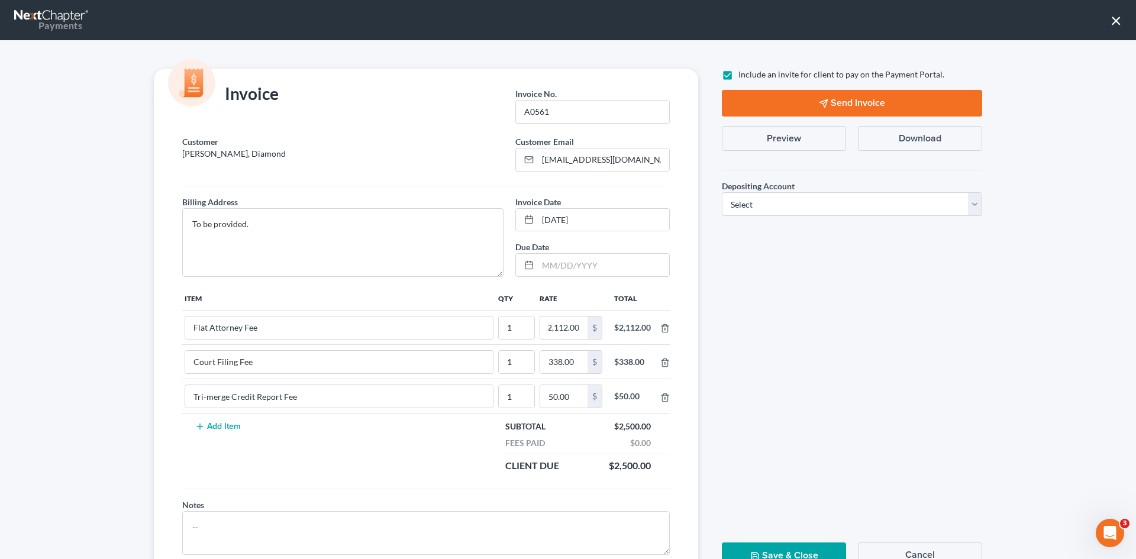
scroll to position [0, 0]
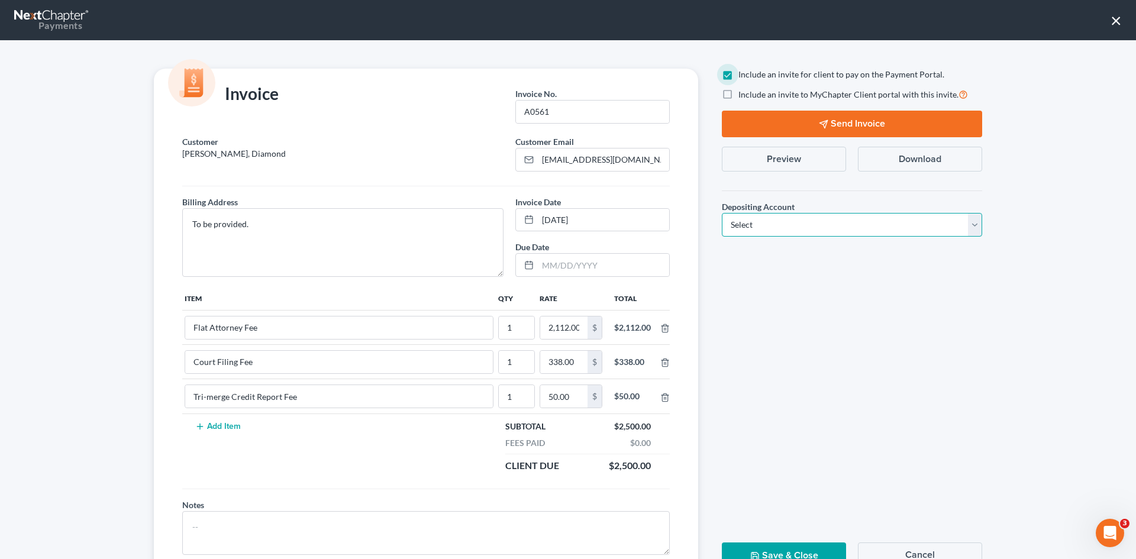
click at [872, 233] on select "Select Operation Trust" at bounding box center [852, 225] width 260 height 24
select select "1"
click at [722, 213] on select "Select Operation Trust" at bounding box center [852, 225] width 260 height 24
click at [863, 122] on button "Send Invoice" at bounding box center [852, 124] width 260 height 27
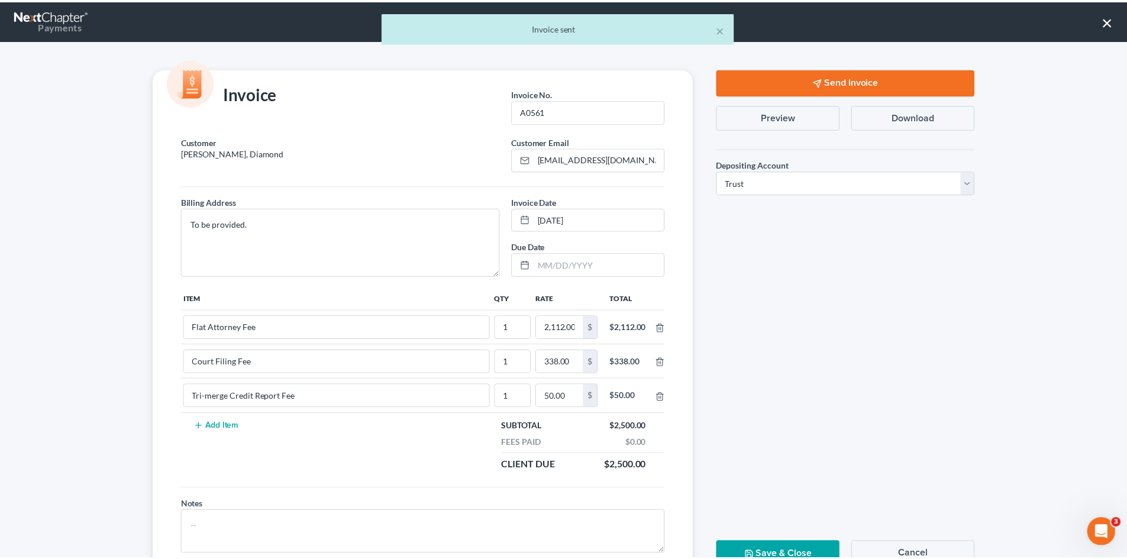
scroll to position [48, 0]
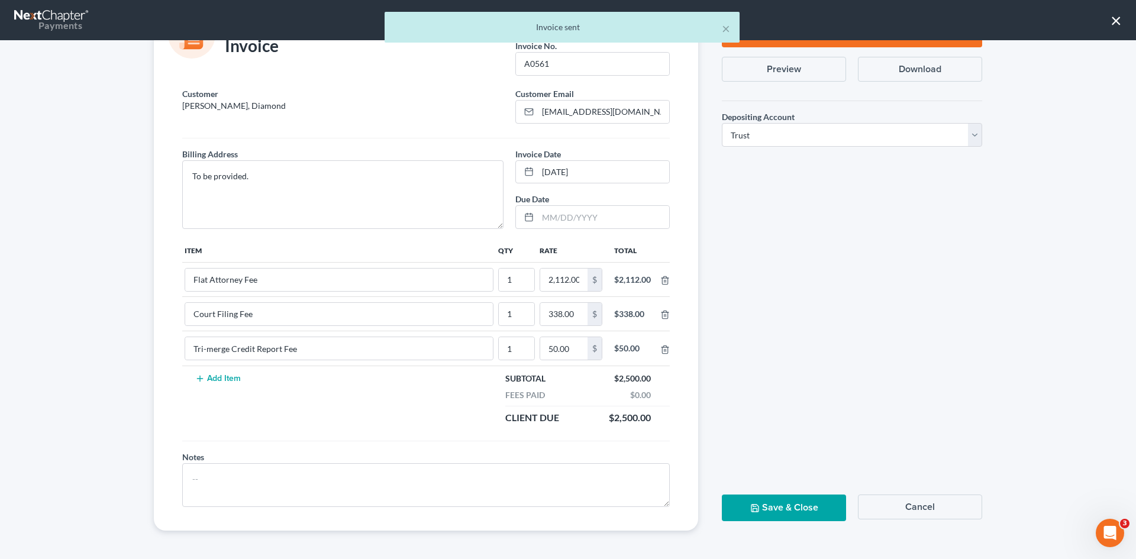
click at [813, 496] on button "Save & Close" at bounding box center [784, 508] width 124 height 27
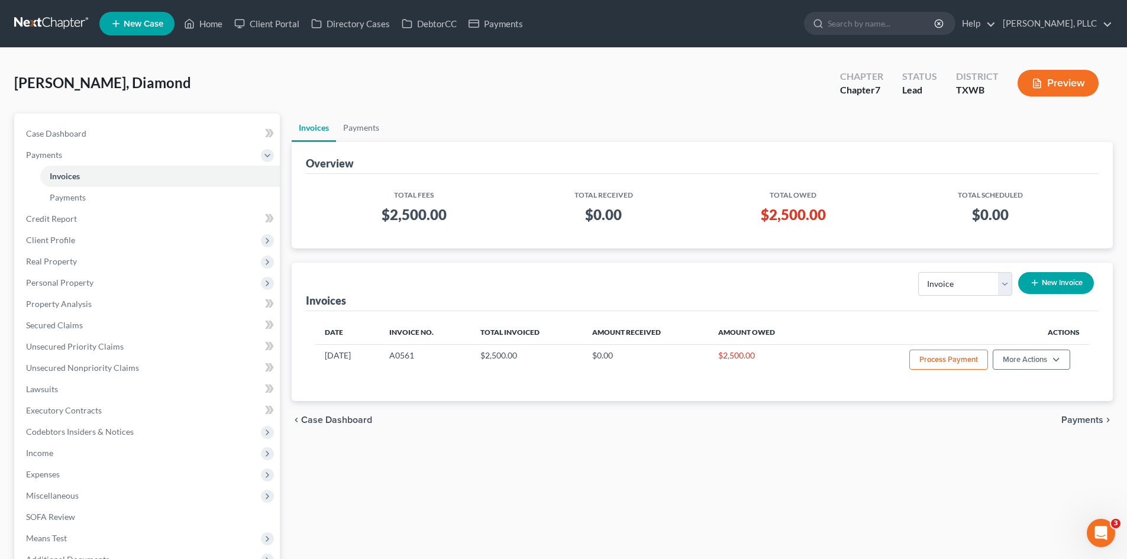
click at [143, 25] on span "New Case" at bounding box center [144, 24] width 40 height 9
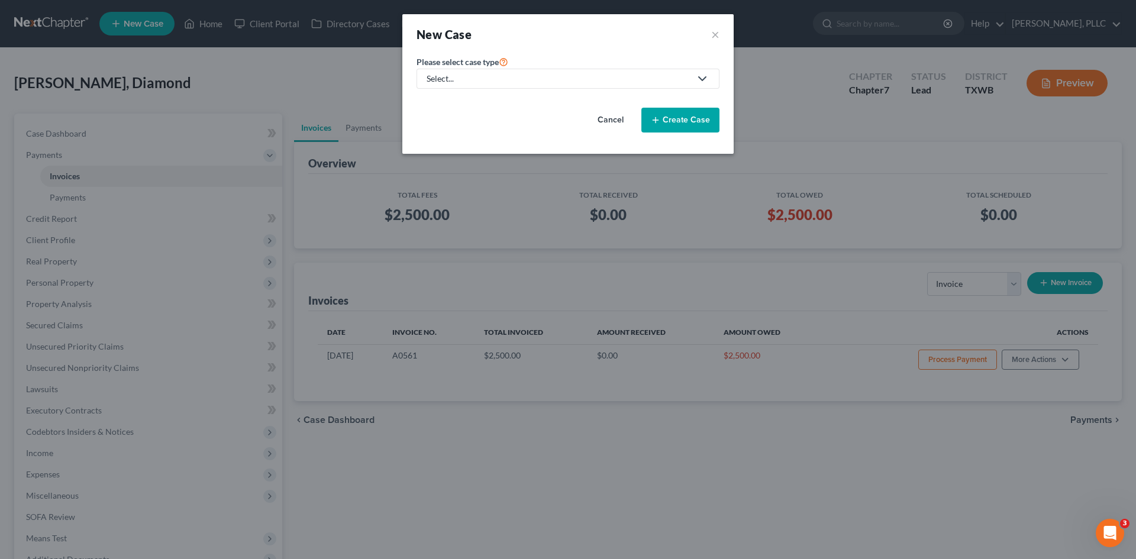
click at [491, 70] on link "Select..." at bounding box center [568, 79] width 303 height 20
click at [476, 96] on div "Bankruptcy" at bounding box center [476, 102] width 96 height 12
select select "78"
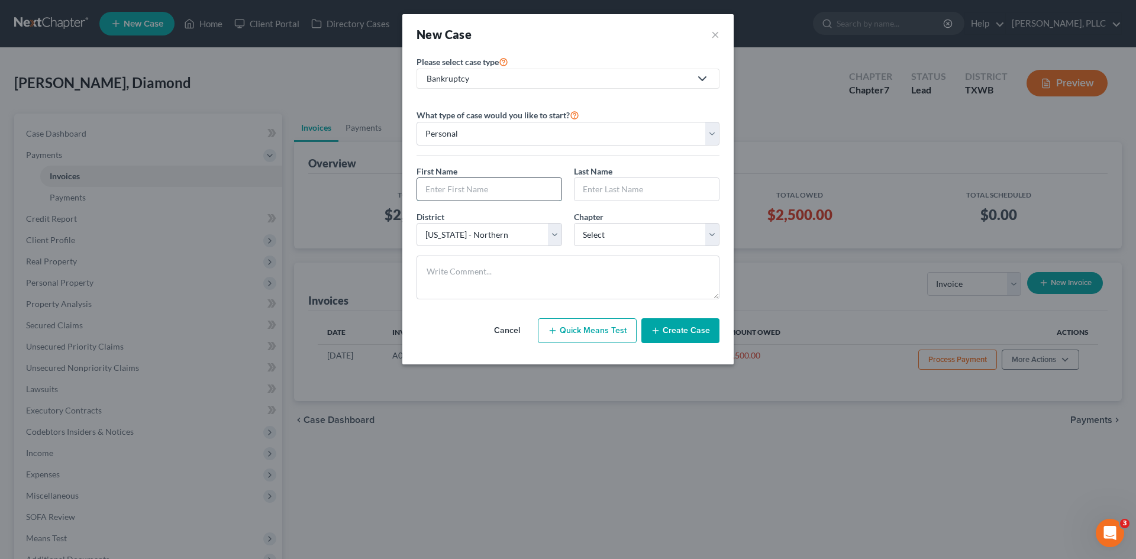
click at [498, 186] on input "text" at bounding box center [489, 189] width 144 height 22
type input "[PERSON_NAME]"
click at [606, 192] on input "text" at bounding box center [646, 189] width 144 height 22
type input "[PERSON_NAME]"
click at [598, 233] on select "Select 7 11 12 13" at bounding box center [647, 235] width 146 height 24
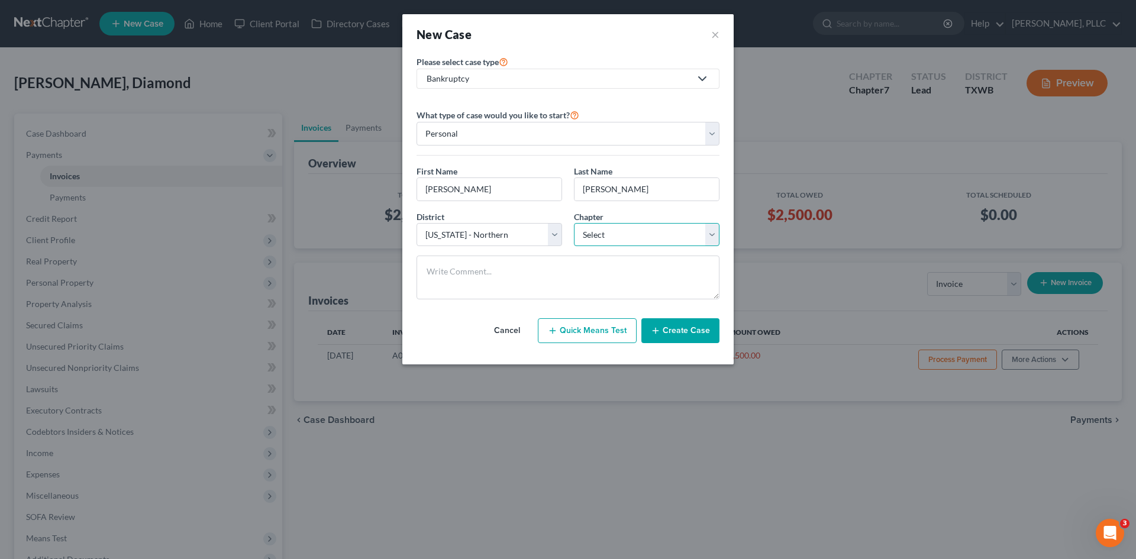
select select "0"
click at [574, 223] on select "Select 7 11 12 13" at bounding box center [647, 235] width 146 height 24
click at [528, 231] on select "Select [US_STATE] - [GEOGRAPHIC_DATA] [US_STATE] - [GEOGRAPHIC_DATA][US_STATE] …" at bounding box center [490, 235] width 146 height 24
select select "80"
click at [417, 223] on select "Select [US_STATE] - [GEOGRAPHIC_DATA] [US_STATE] - [GEOGRAPHIC_DATA][US_STATE] …" at bounding box center [490, 235] width 146 height 24
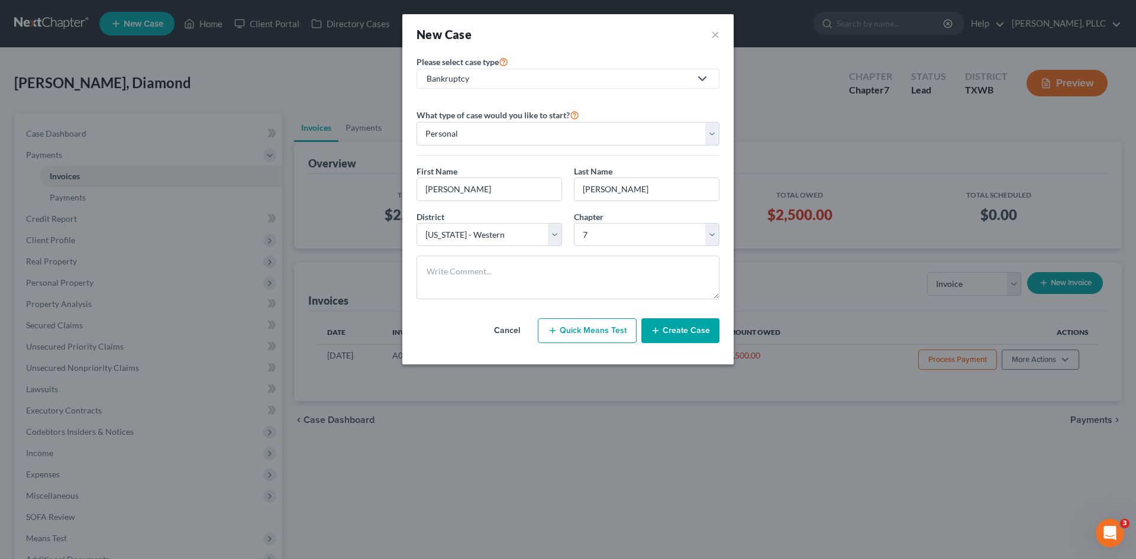
click at [696, 325] on button "Create Case" at bounding box center [680, 330] width 78 height 25
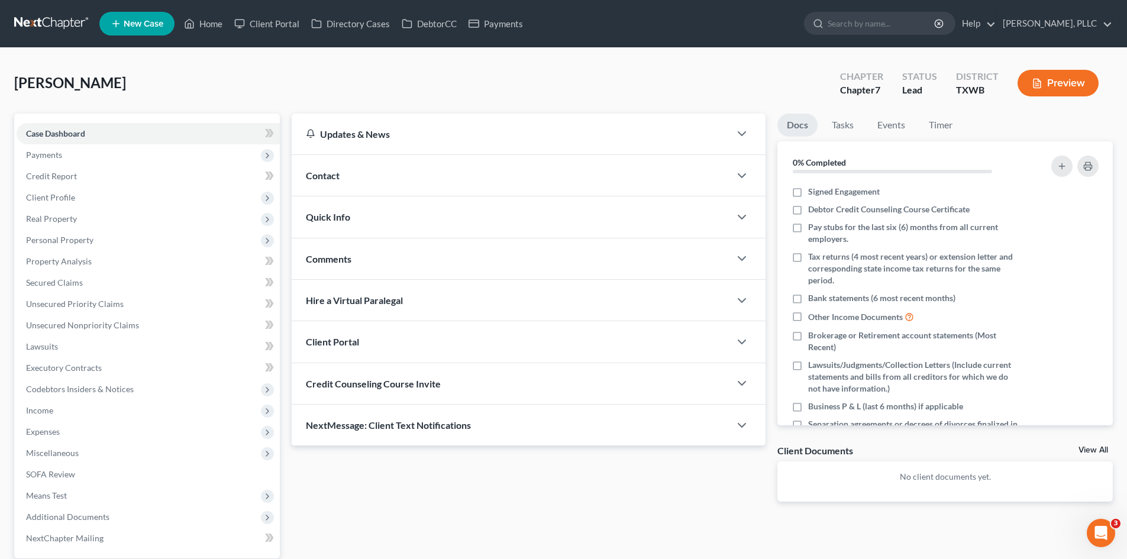
click at [371, 185] on div "Contact" at bounding box center [511, 175] width 438 height 41
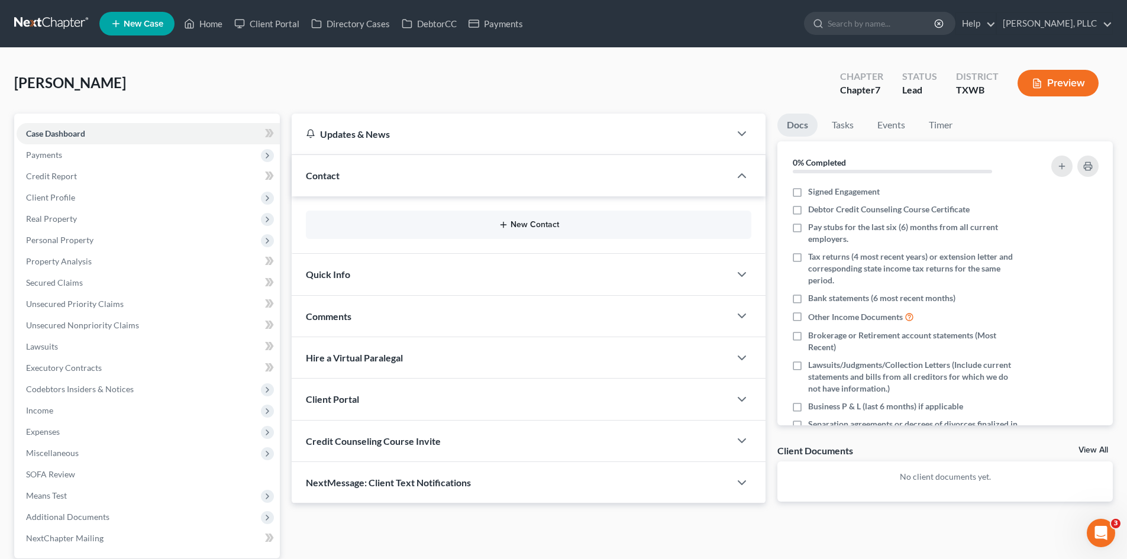
click at [522, 226] on button "New Contact" at bounding box center [528, 224] width 427 height 9
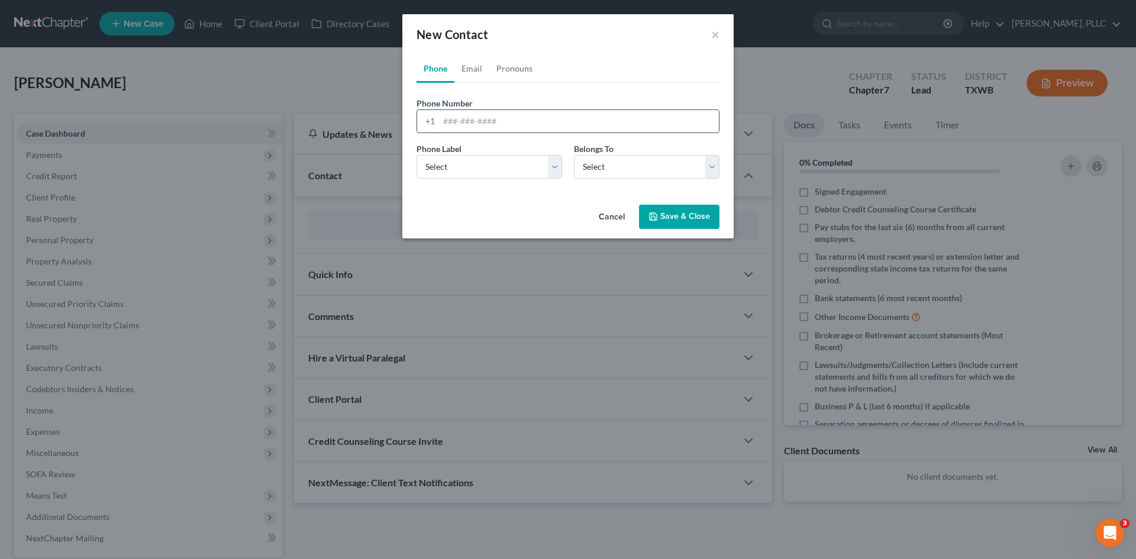
click at [464, 125] on input "tel" at bounding box center [579, 121] width 280 height 22
type input "[PHONE_NUMBER]"
click at [511, 177] on select "Select Mobile Home Work Other" at bounding box center [490, 167] width 146 height 24
select select "1"
click at [417, 155] on select "Select Mobile Home Work Other" at bounding box center [490, 167] width 146 height 24
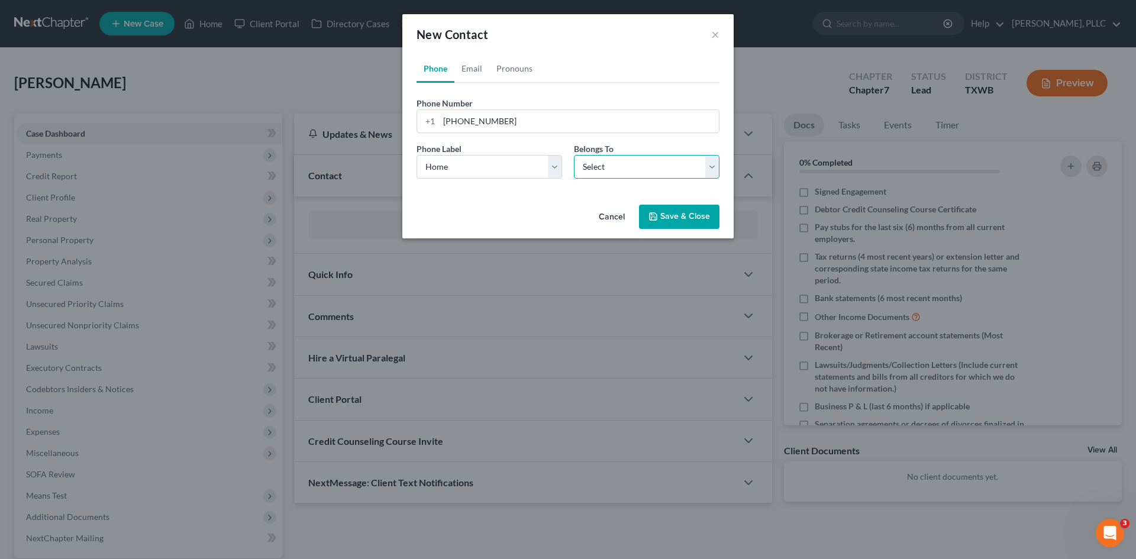
click at [589, 165] on select "Select Client Other" at bounding box center [647, 167] width 146 height 24
select select "0"
click at [574, 155] on select "Select Client Other" at bounding box center [647, 167] width 146 height 24
click at [479, 64] on link "Email" at bounding box center [471, 68] width 35 height 28
click at [473, 123] on input "email" at bounding box center [579, 121] width 280 height 22
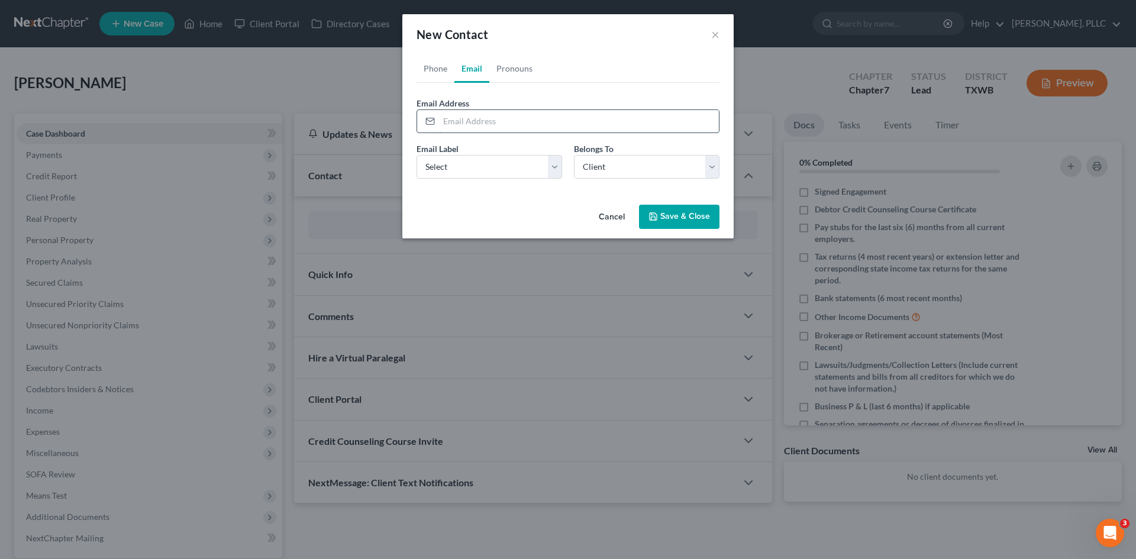
paste input "[EMAIL_ADDRESS][DOMAIN_NAME]"
type input "[EMAIL_ADDRESS][DOMAIN_NAME]"
click at [516, 173] on select "Select Home Work Other" at bounding box center [490, 167] width 146 height 24
select select "0"
click at [417, 155] on select "Select Home Work Other" at bounding box center [490, 167] width 146 height 24
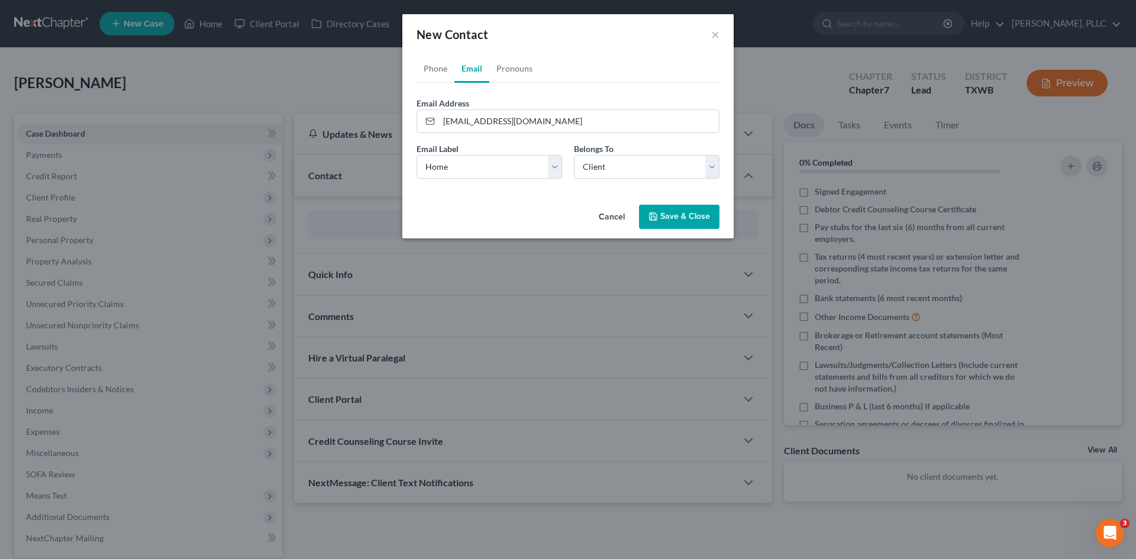
click at [673, 215] on button "Save & Close" at bounding box center [679, 217] width 80 height 25
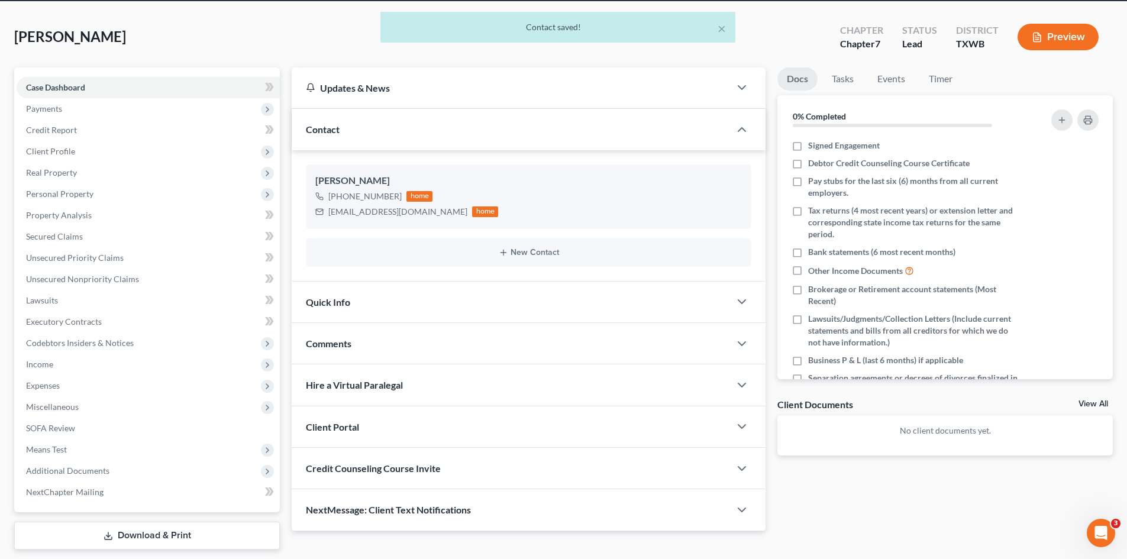
scroll to position [82, 0]
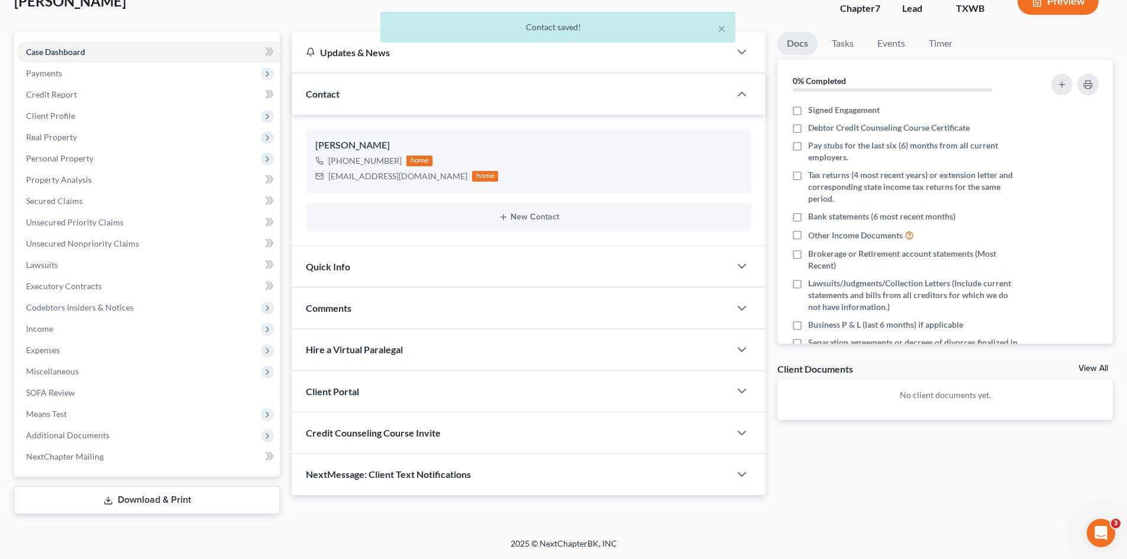
click at [391, 280] on div "Quick Info" at bounding box center [511, 266] width 438 height 41
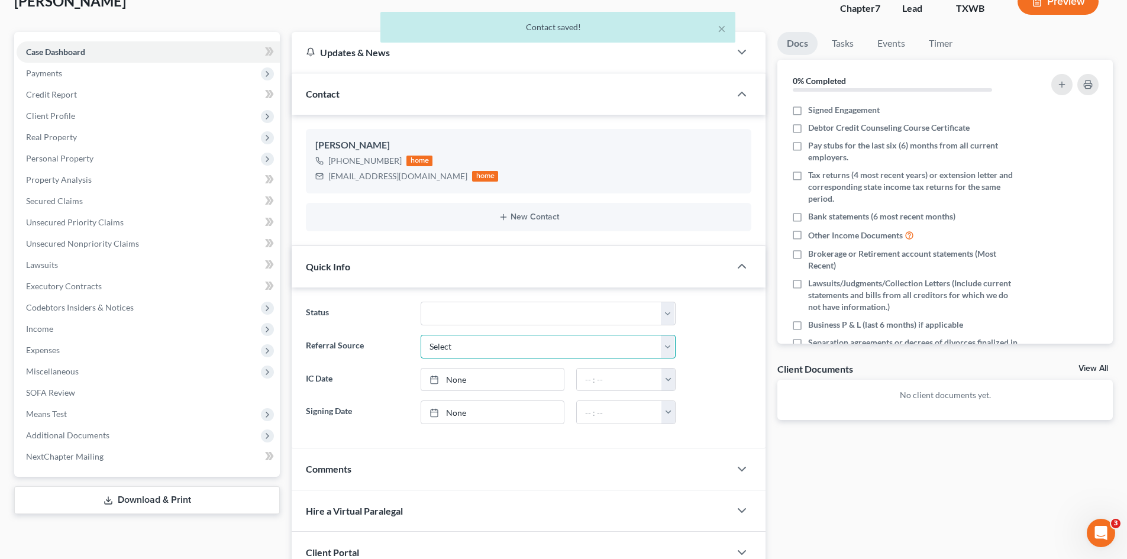
click at [477, 339] on select "Select Word Of Mouth Previous Clients Direct Mail Website Google Search Modern …" at bounding box center [548, 347] width 255 height 24
select select "4"
click at [421, 335] on select "Select Word Of Mouth Previous Clients Direct Mail Website Google Search Modern …" at bounding box center [548, 347] width 255 height 24
drag, startPoint x: 477, startPoint y: 380, endPoint x: 540, endPoint y: 373, distance: 63.2
click at [480, 380] on link "None" at bounding box center [492, 380] width 143 height 22
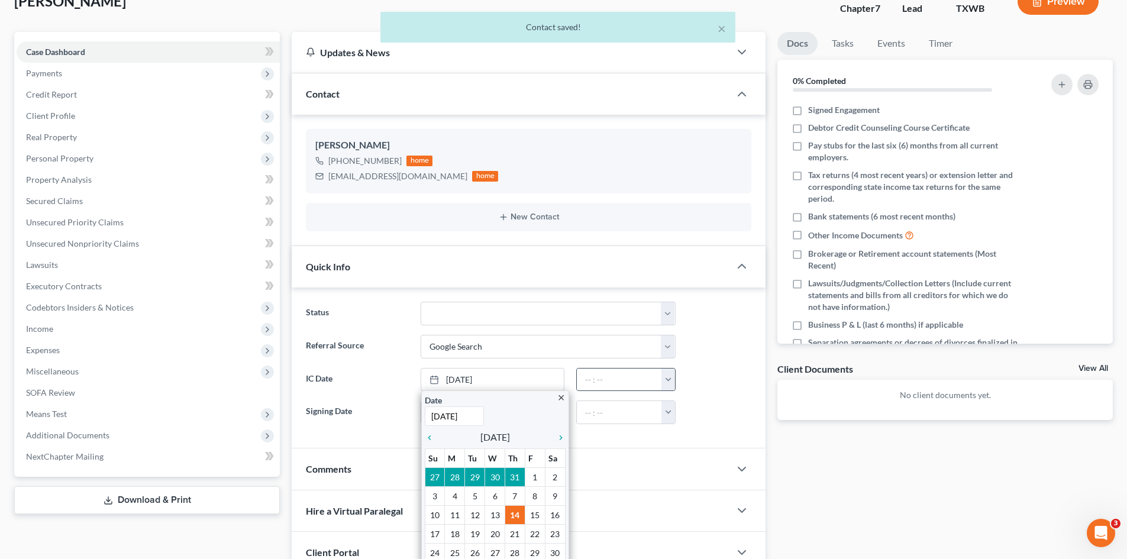
click at [672, 385] on button "button" at bounding box center [668, 380] width 14 height 22
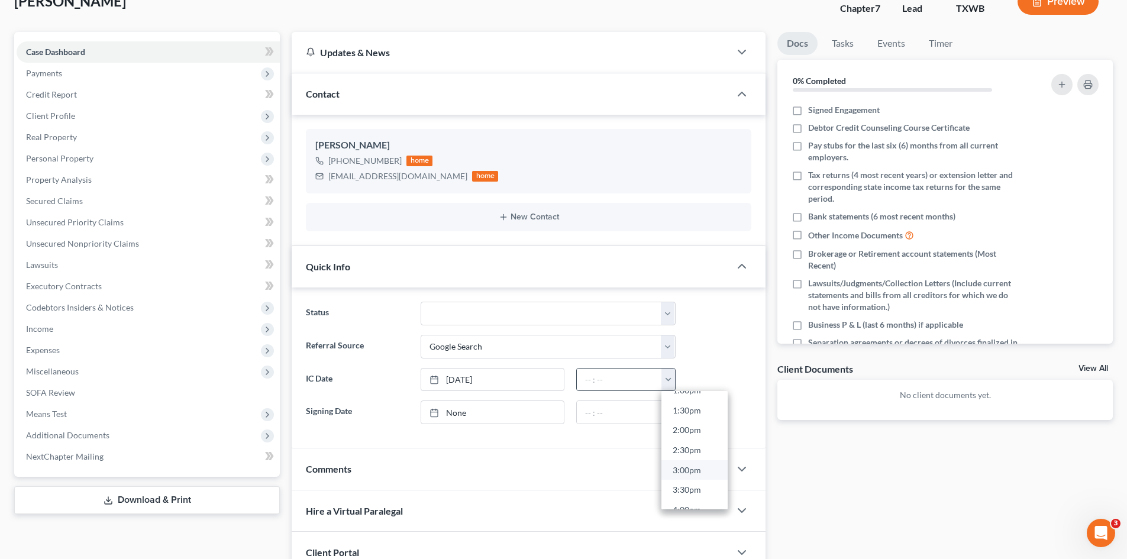
scroll to position [532, 0]
click at [690, 451] on link "2:30pm" at bounding box center [694, 450] width 66 height 20
type input "2:30pm"
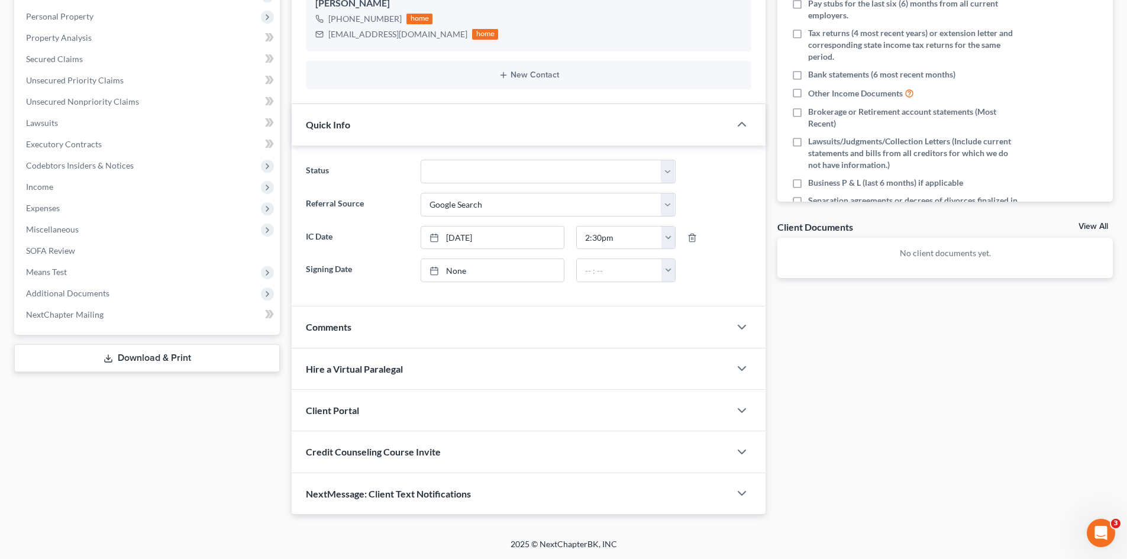
scroll to position [224, 0]
click at [375, 402] on div "Client Portal" at bounding box center [511, 409] width 438 height 41
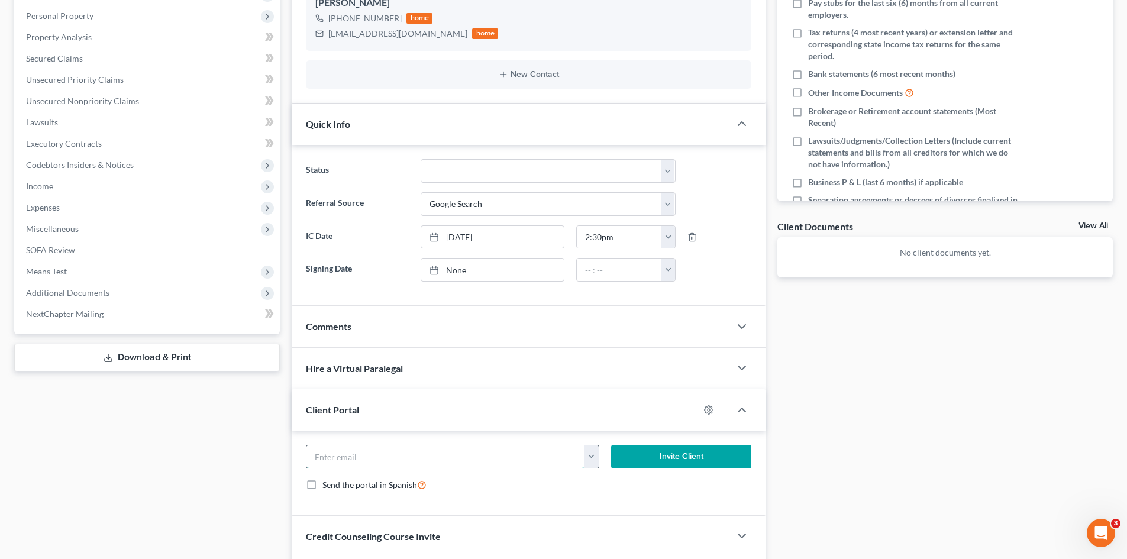
click at [383, 460] on input "email" at bounding box center [445, 457] width 278 height 22
paste input "[EMAIL_ADDRESS][DOMAIN_NAME]"
type input "[EMAIL_ADDRESS][DOMAIN_NAME]"
click at [694, 454] on button "Invite Client" at bounding box center [681, 457] width 141 height 24
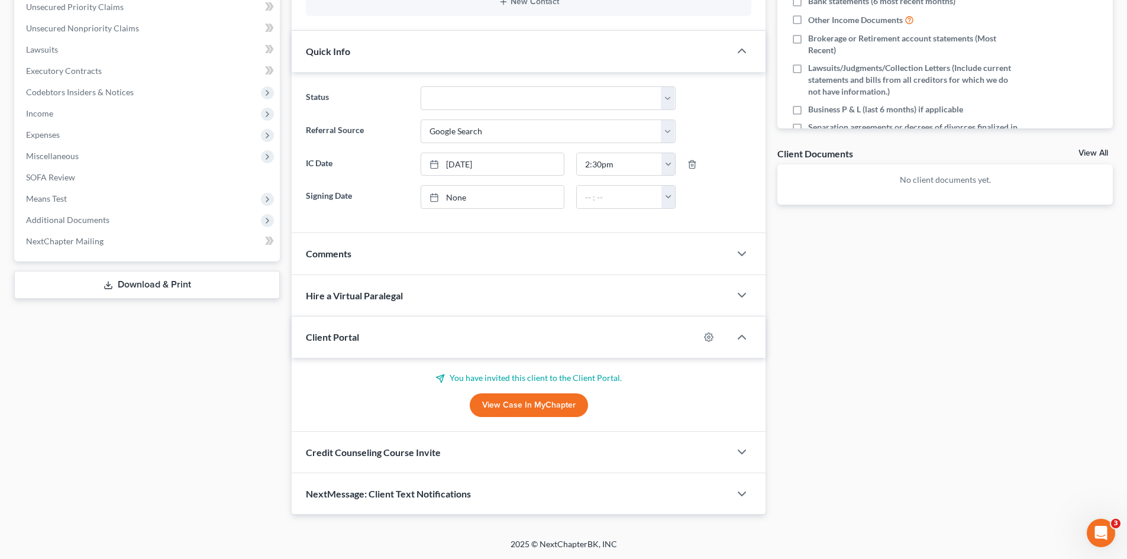
scroll to position [298, 0]
click at [388, 451] on span "Credit Counseling Course Invite" at bounding box center [373, 451] width 135 height 11
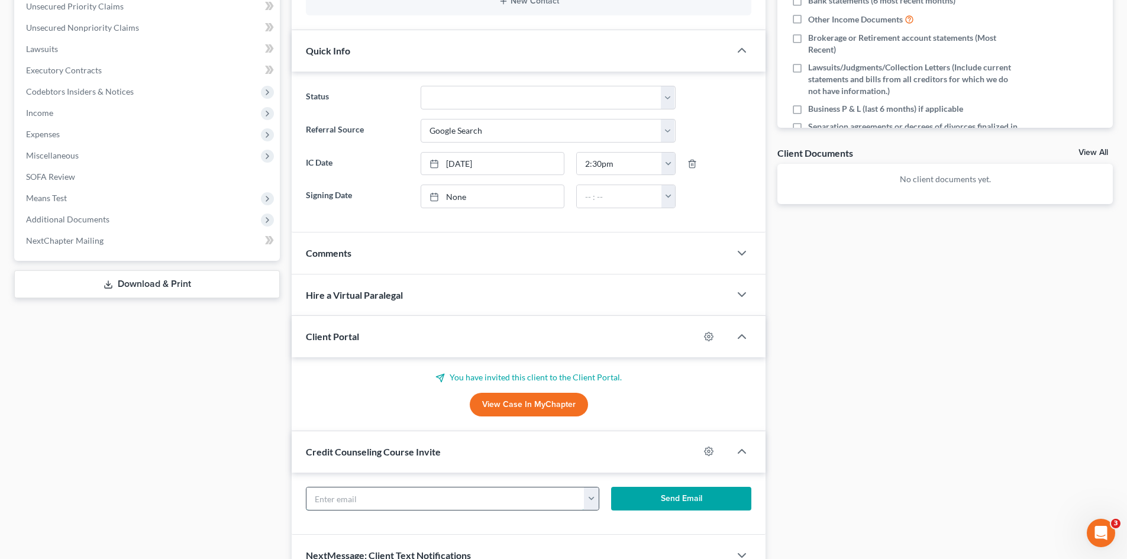
click at [380, 496] on input "text" at bounding box center [445, 499] width 278 height 22
paste input "[EMAIL_ADDRESS][DOMAIN_NAME]"
type input "[EMAIL_ADDRESS][DOMAIN_NAME]"
drag, startPoint x: 718, startPoint y: 495, endPoint x: 706, endPoint y: 490, distance: 12.2
click at [717, 495] on button "Send Email" at bounding box center [681, 499] width 141 height 24
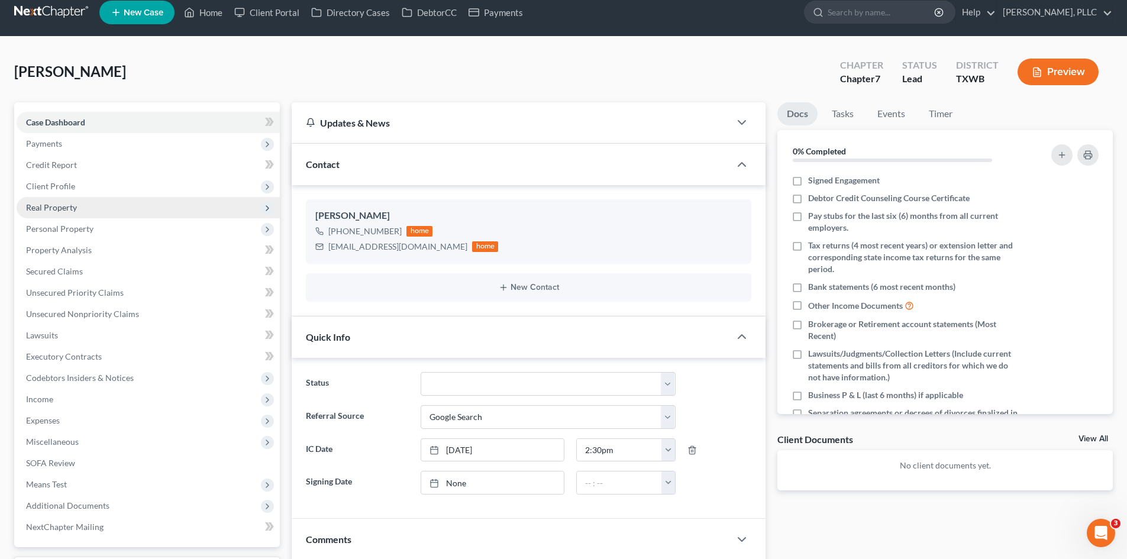
scroll to position [2, 0]
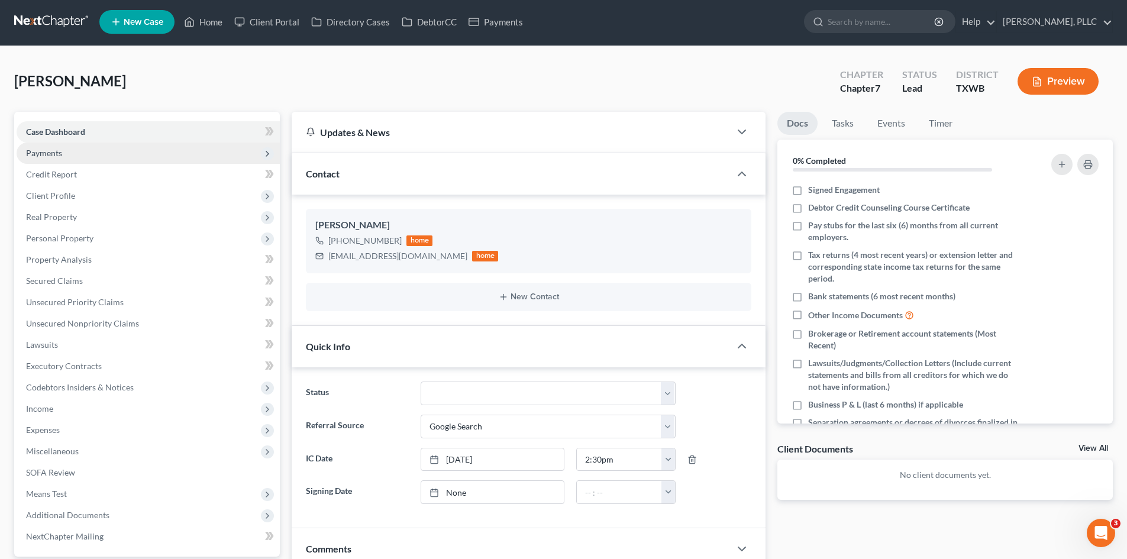
click at [57, 151] on span "Payments" at bounding box center [44, 153] width 36 height 10
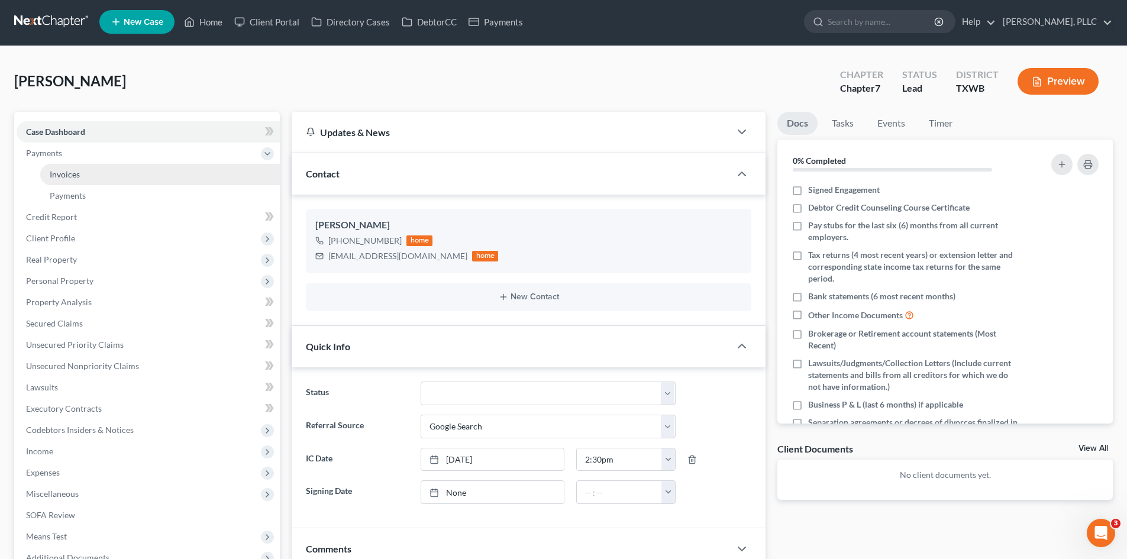
click at [82, 170] on link "Invoices" at bounding box center [160, 174] width 240 height 21
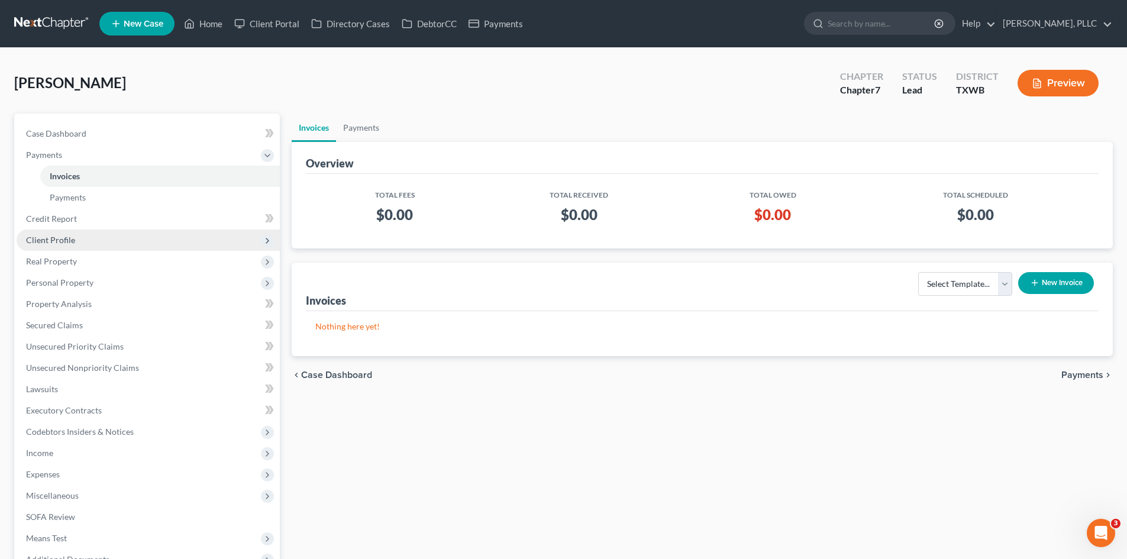
click at [54, 240] on span "Client Profile" at bounding box center [50, 240] width 49 height 10
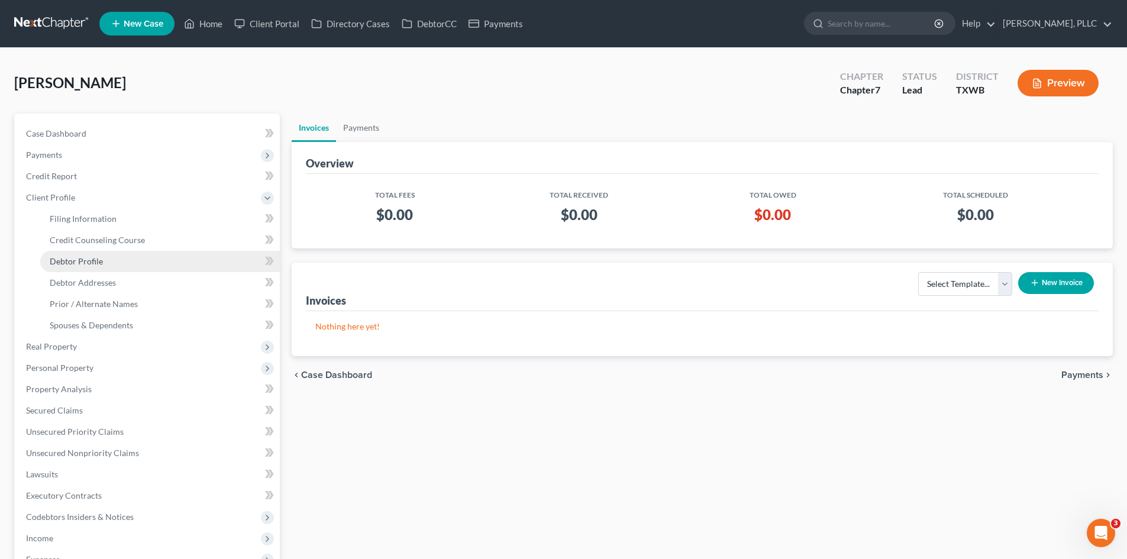
click at [73, 259] on span "Debtor Profile" at bounding box center [76, 261] width 53 height 10
select select "0"
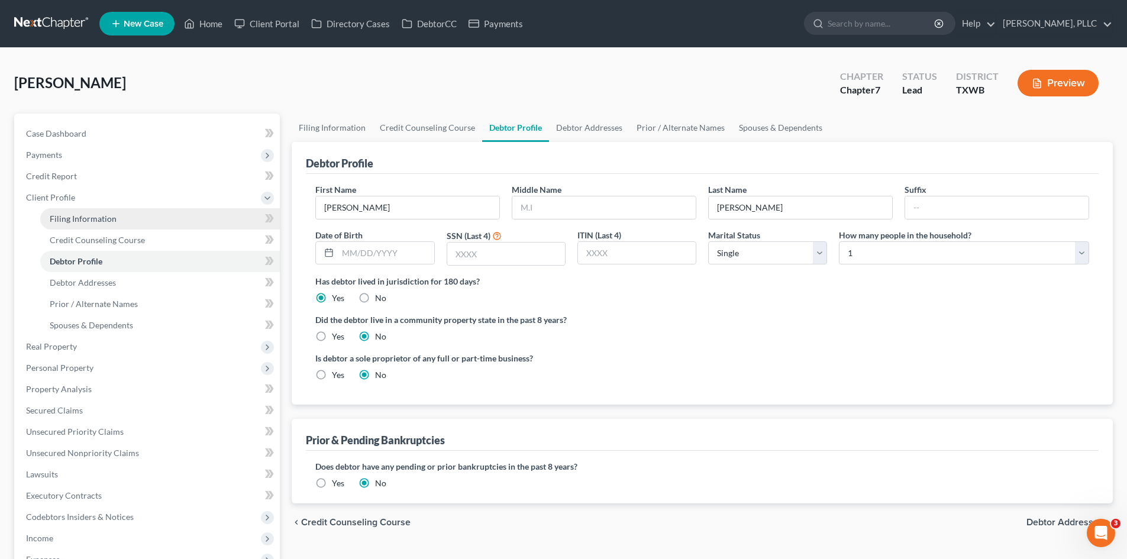
click at [74, 223] on span "Filing Information" at bounding box center [83, 219] width 67 height 10
select select "1"
select select "0"
select select "80"
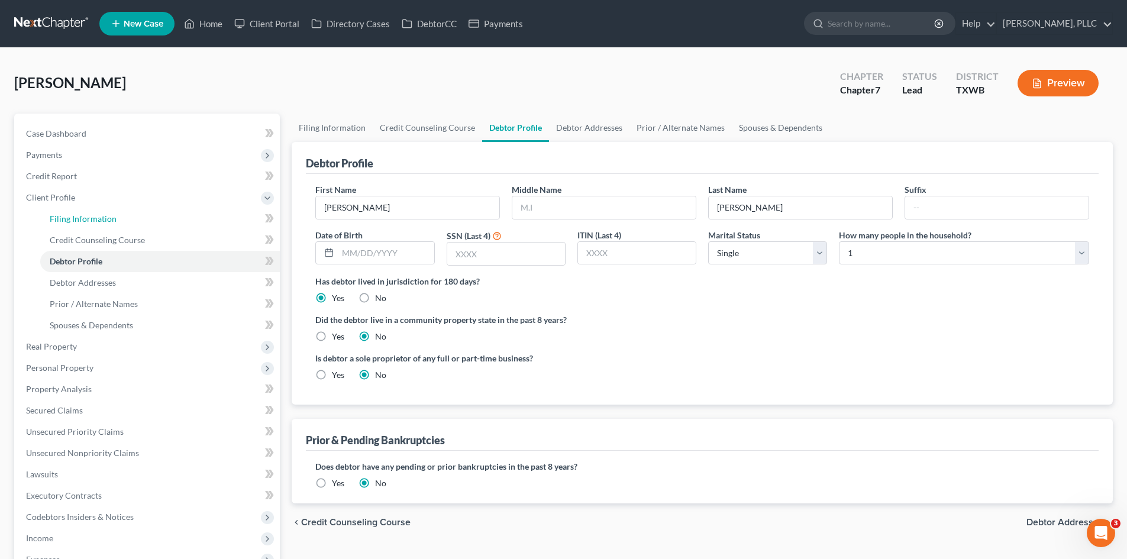
select select "45"
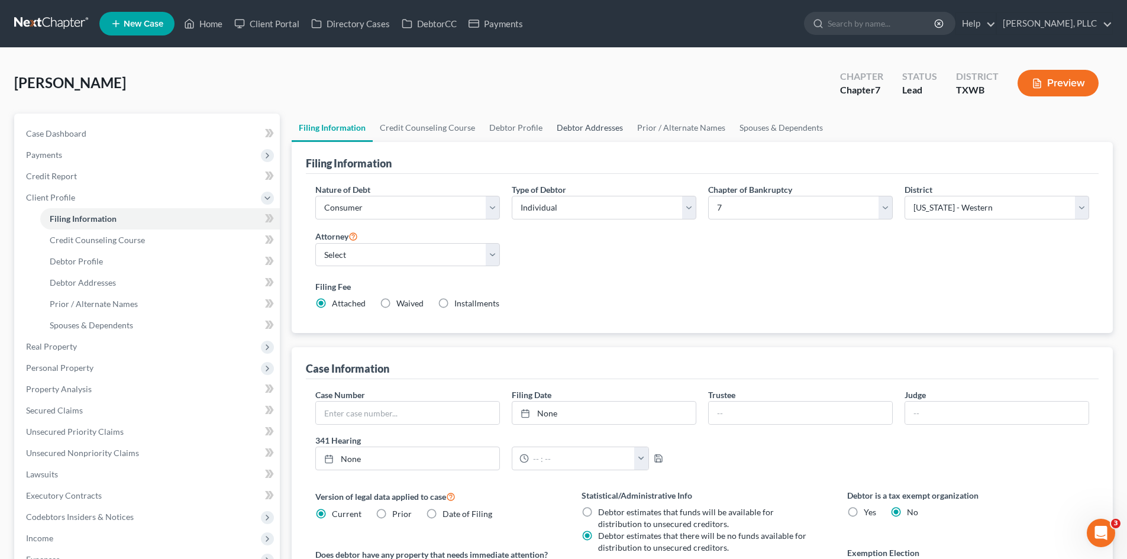
click at [582, 127] on link "Debtor Addresses" at bounding box center [590, 128] width 80 height 28
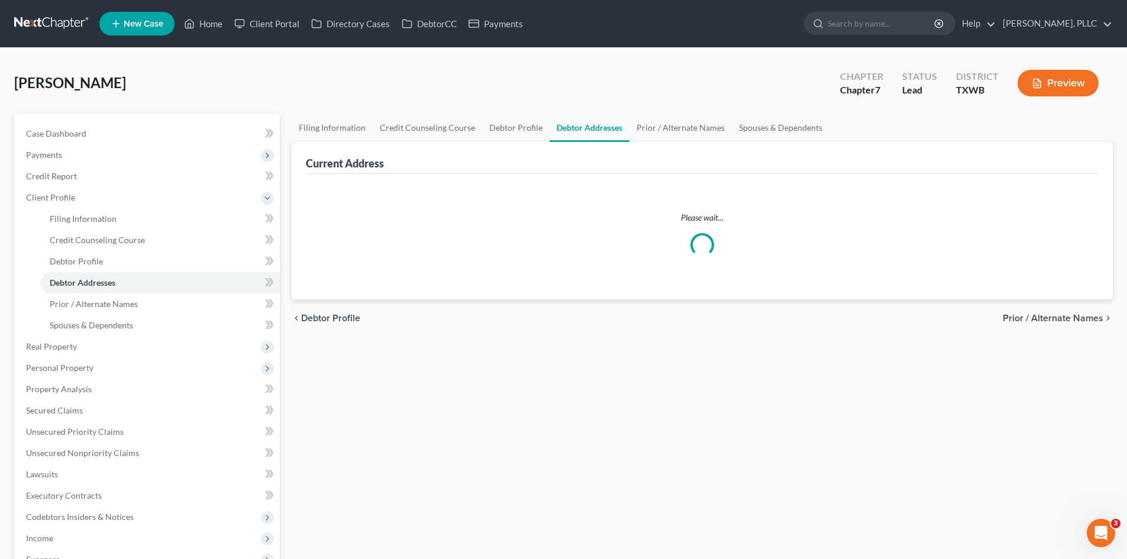
select select "0"
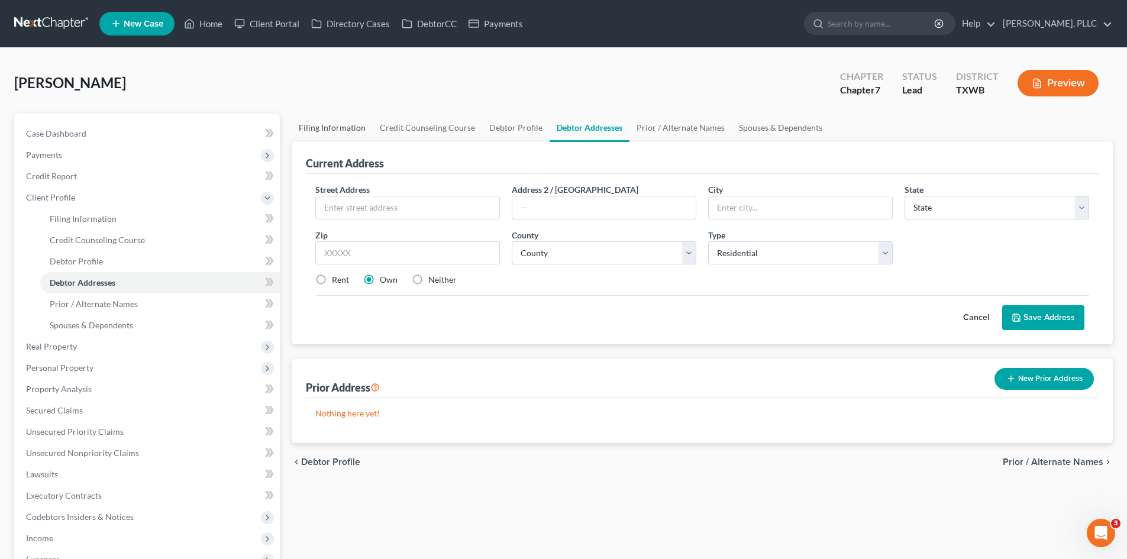
click at [338, 125] on link "Filing Information" at bounding box center [332, 128] width 81 height 28
select select "1"
select select "0"
select select "80"
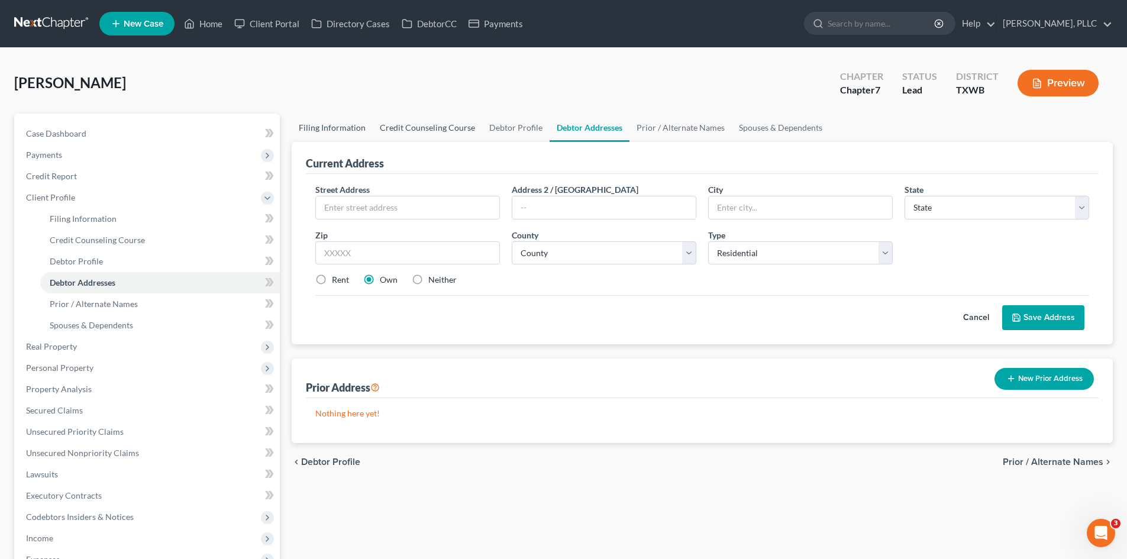
select select "45"
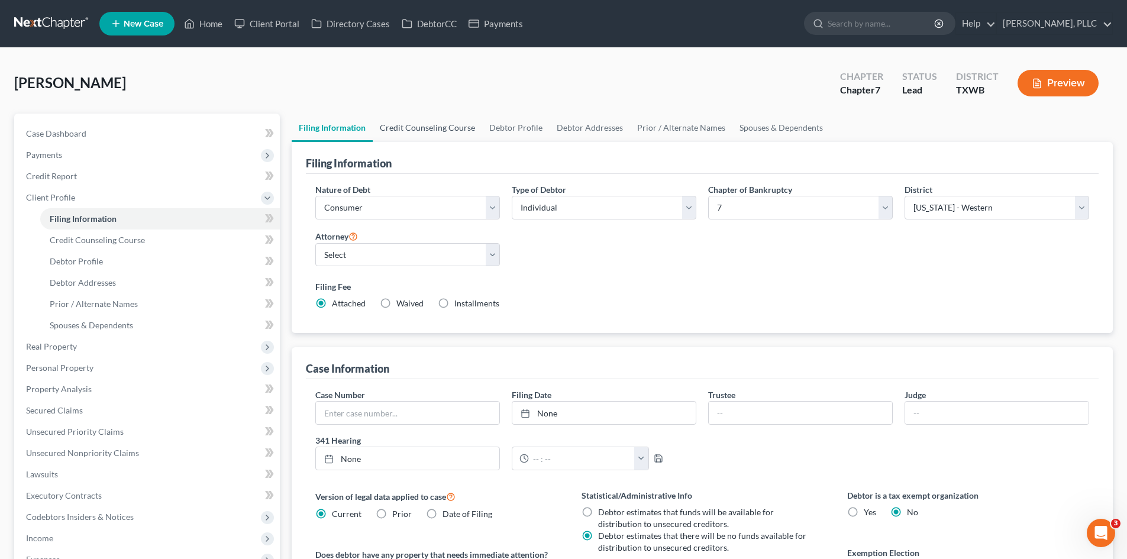
click at [429, 125] on link "Credit Counseling Course" at bounding box center [427, 128] width 109 height 28
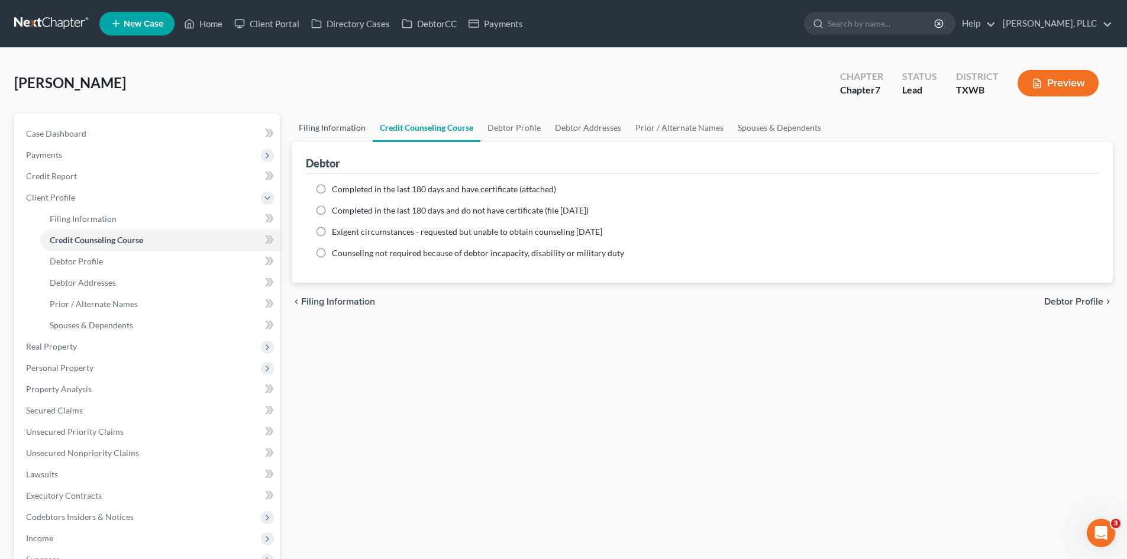
click at [333, 131] on link "Filing Information" at bounding box center [332, 128] width 81 height 28
select select "1"
select select "0"
select select "80"
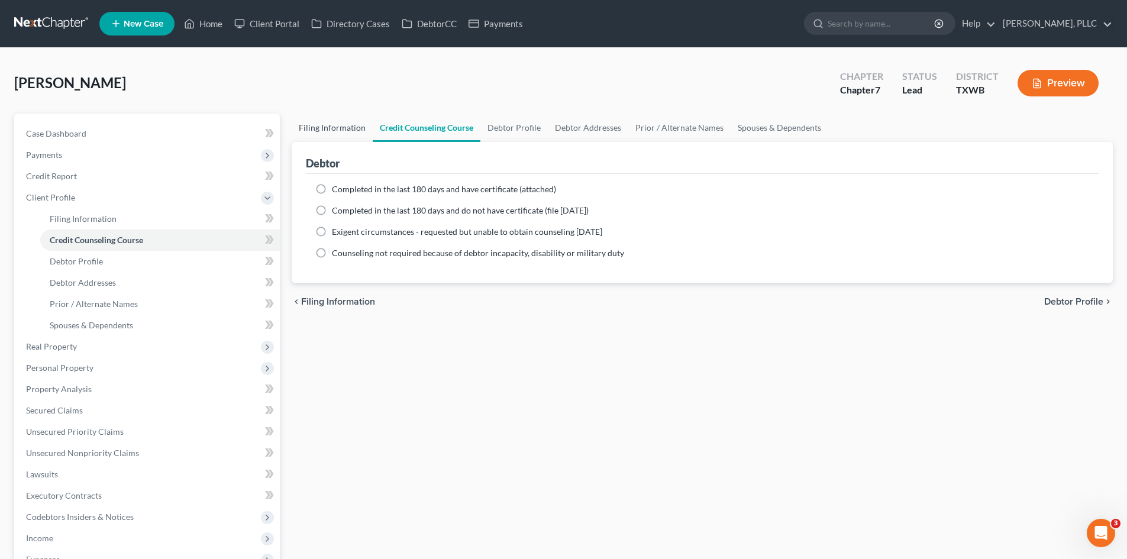
select select "45"
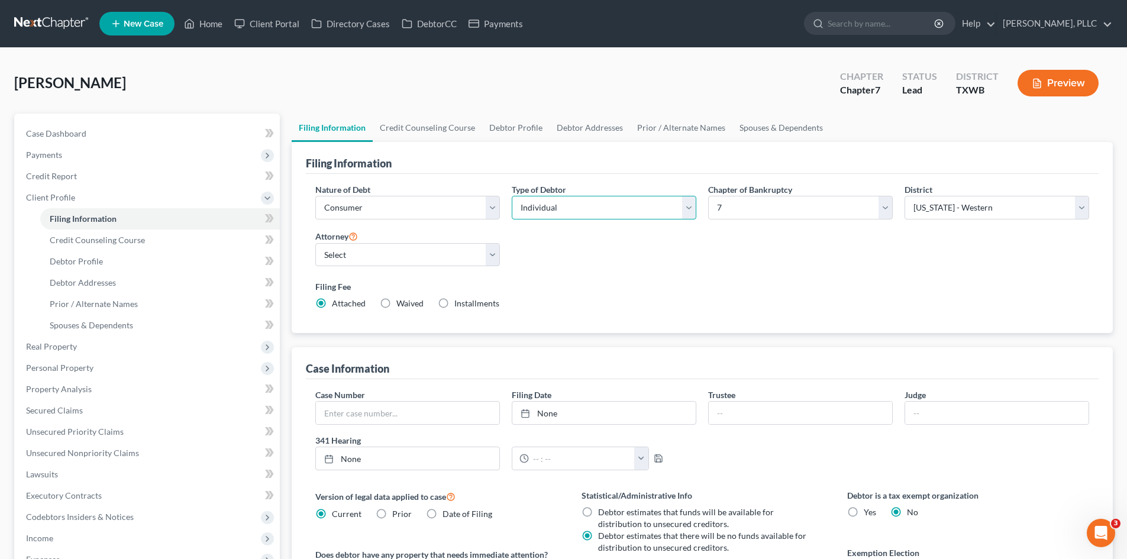
drag, startPoint x: 608, startPoint y: 206, endPoint x: 602, endPoint y: 211, distance: 7.7
click at [608, 206] on select "Select Individual Joint" at bounding box center [604, 208] width 185 height 24
select select "1"
click at [512, 196] on select "Select Individual Joint" at bounding box center [604, 208] width 185 height 24
click at [652, 124] on link "Joint Debtor Profile" at bounding box center [674, 128] width 88 height 28
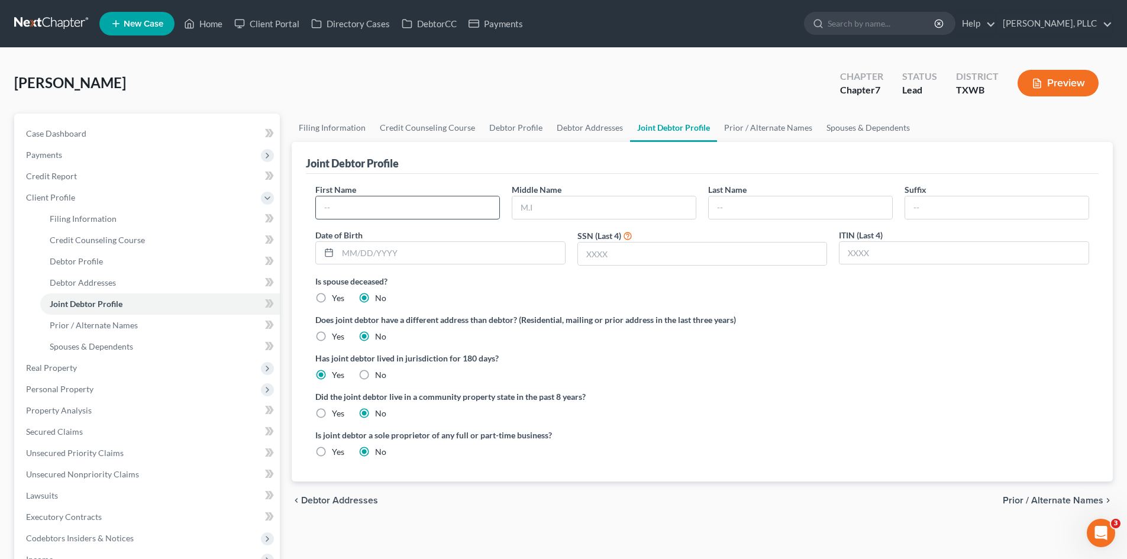
click at [422, 211] on input "text" at bounding box center [407, 207] width 183 height 22
type input "[PERSON_NAME]"
click at [745, 212] on input "text" at bounding box center [800, 207] width 183 height 22
type input "[PERSON_NAME]"
click at [77, 128] on span "Case Dashboard" at bounding box center [56, 133] width 60 height 10
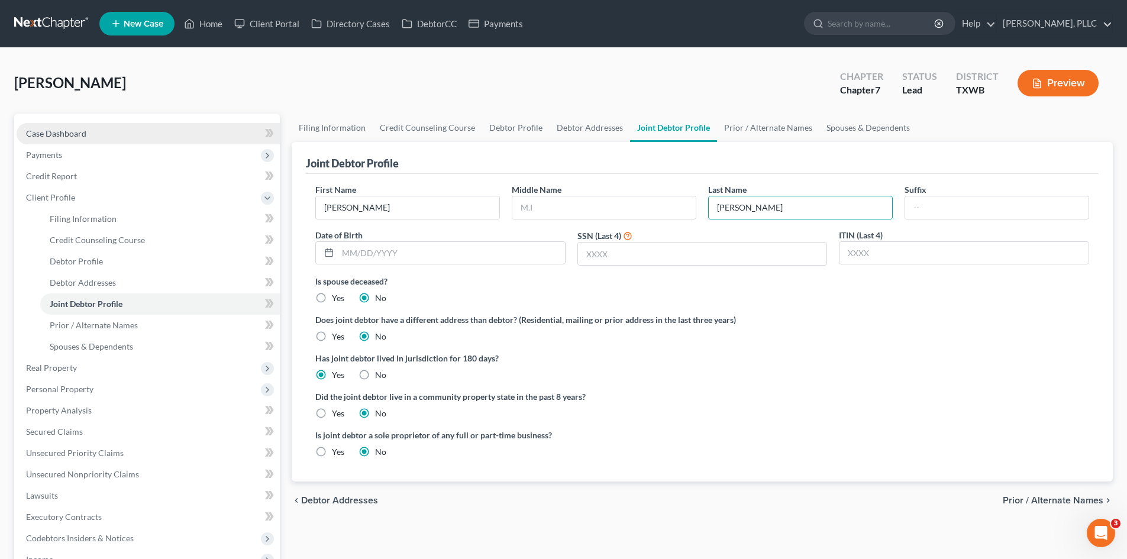
select select "4"
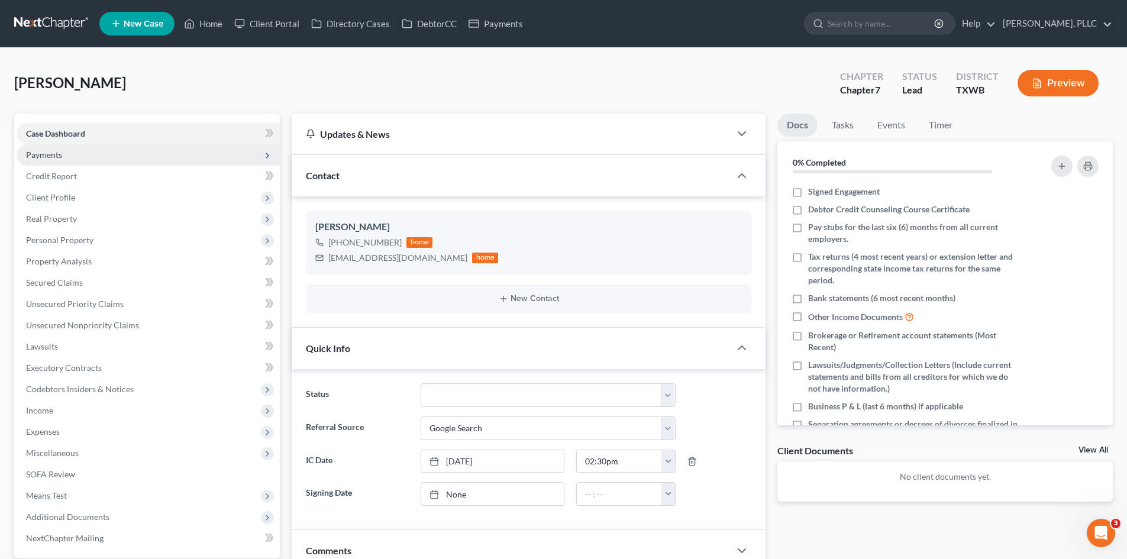
click at [87, 145] on span "Payments" at bounding box center [148, 154] width 263 height 21
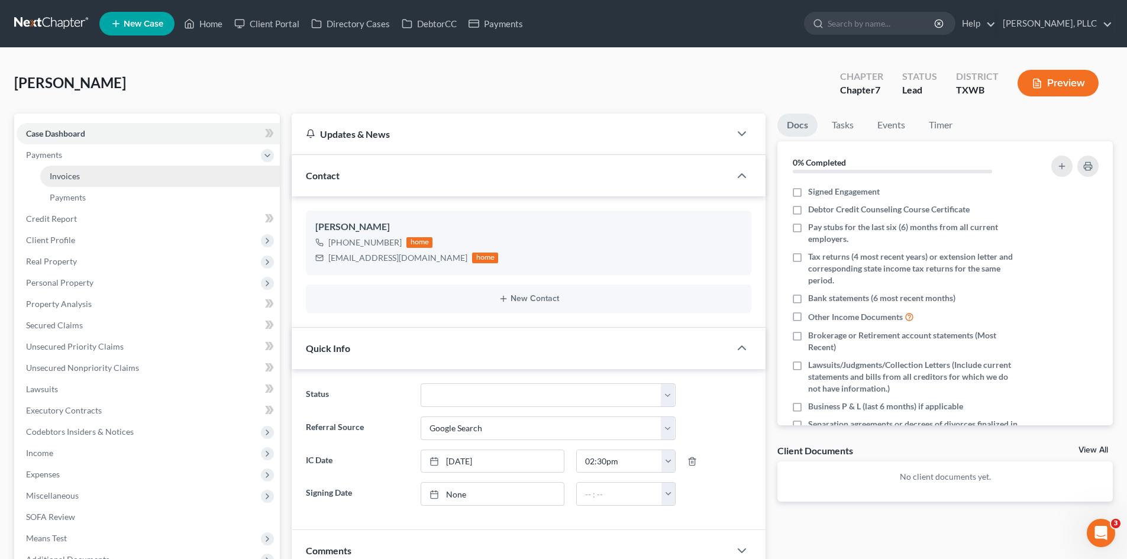
click at [96, 168] on link "Invoices" at bounding box center [160, 176] width 240 height 21
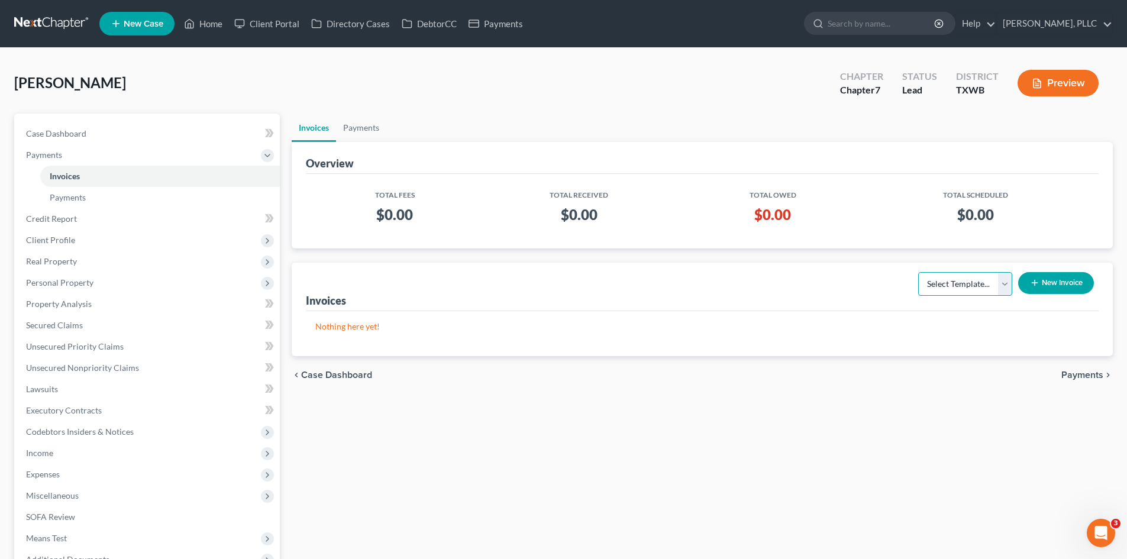
click at [965, 292] on select "Select Template... Invoice" at bounding box center [965, 284] width 94 height 24
select select "0"
click at [918, 272] on select "Select Template... Invoice" at bounding box center [965, 284] width 94 height 24
click at [1051, 280] on button "New Invoice" at bounding box center [1056, 283] width 76 height 22
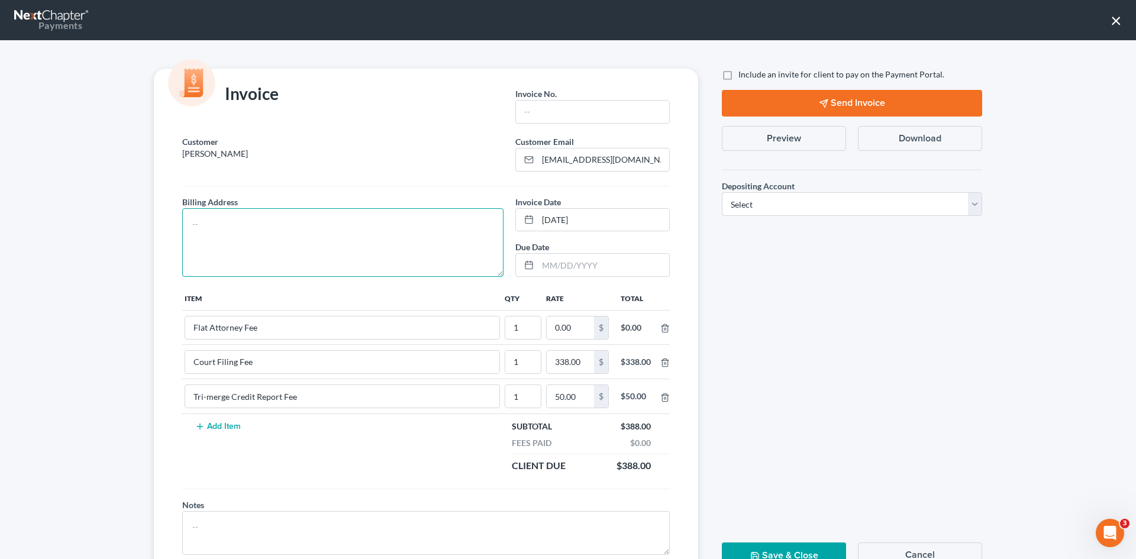
click at [326, 257] on textarea at bounding box center [342, 242] width 321 height 69
type textarea "To be provided."
click at [548, 118] on input "text" at bounding box center [592, 112] width 153 height 22
type input "A0562"
click at [580, 333] on input "0.00" at bounding box center [570, 328] width 47 height 22
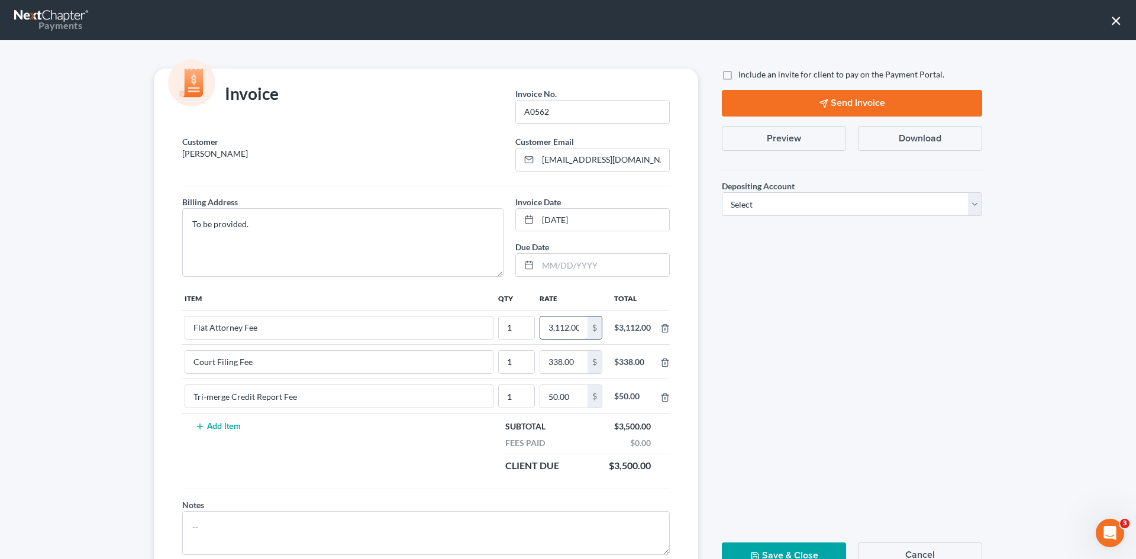
scroll to position [0, 2]
type input "3,112.00"
click at [738, 76] on label "Include an invite for client to pay on the Payment Portal." at bounding box center [841, 75] width 206 height 12
click at [743, 76] on input "Include an invite for client to pay on the Payment Portal." at bounding box center [747, 73] width 8 height 8
checkbox input "true"
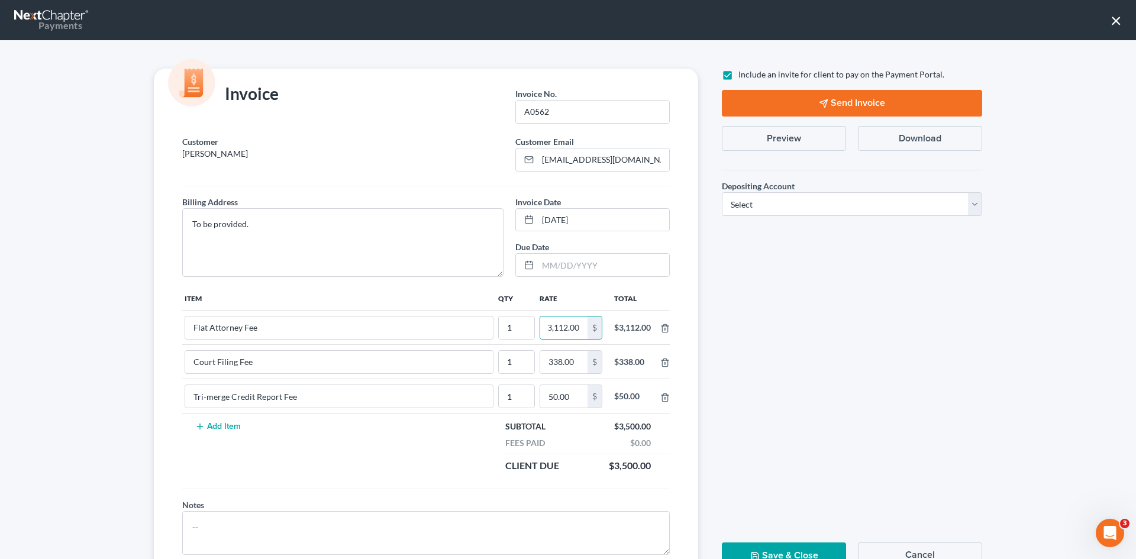
scroll to position [0, 0]
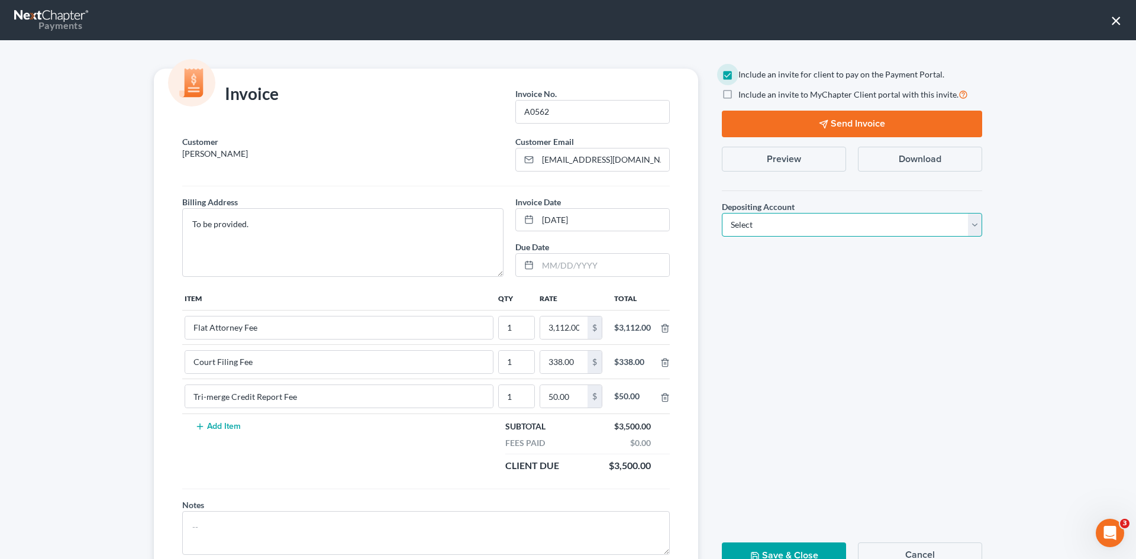
click at [806, 223] on select "Select Operation Trust" at bounding box center [852, 225] width 260 height 24
select select "1"
click at [722, 213] on select "Select Operation Trust" at bounding box center [852, 225] width 260 height 24
click at [854, 118] on button "Send Invoice" at bounding box center [852, 124] width 260 height 27
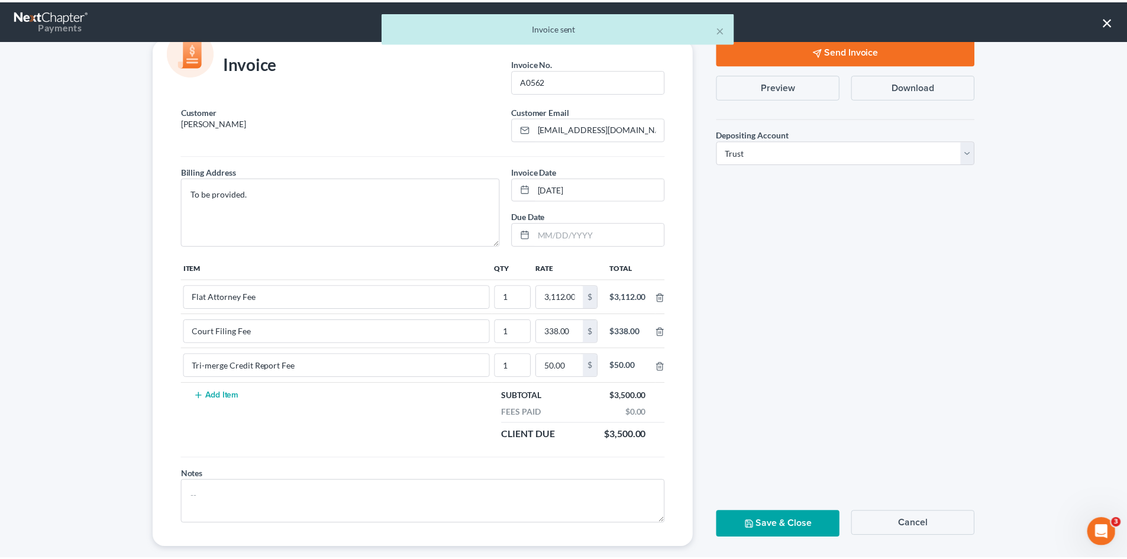
scroll to position [48, 0]
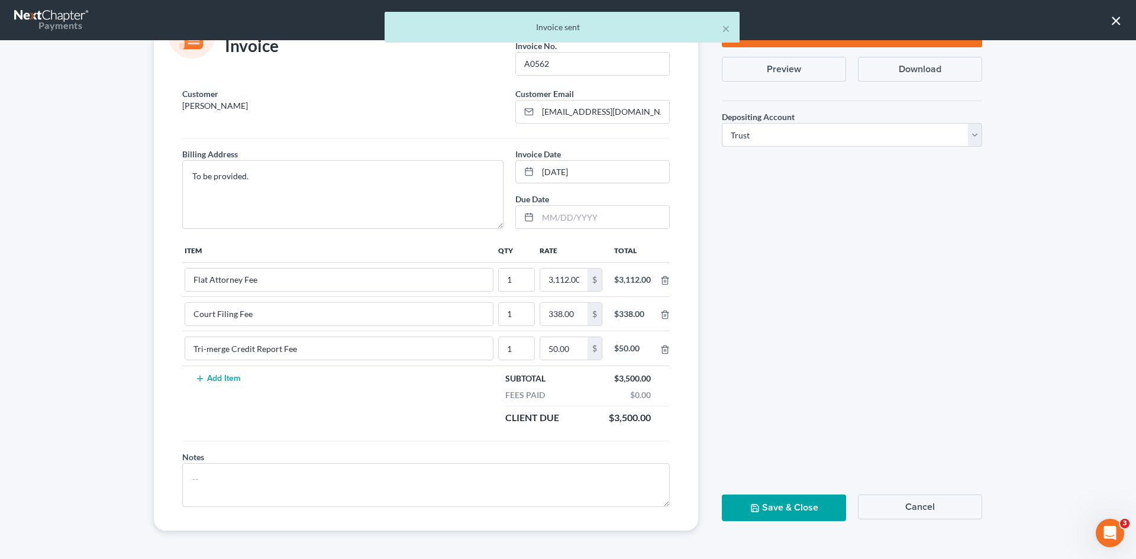
click at [812, 512] on button "Save & Close" at bounding box center [784, 508] width 124 height 27
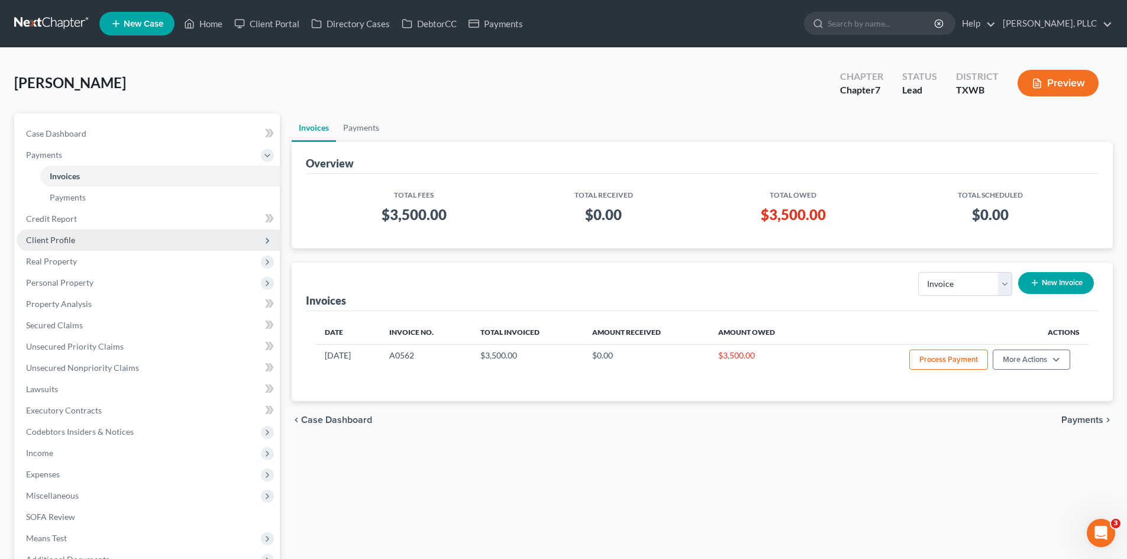
click at [74, 234] on span "Client Profile" at bounding box center [148, 240] width 263 height 21
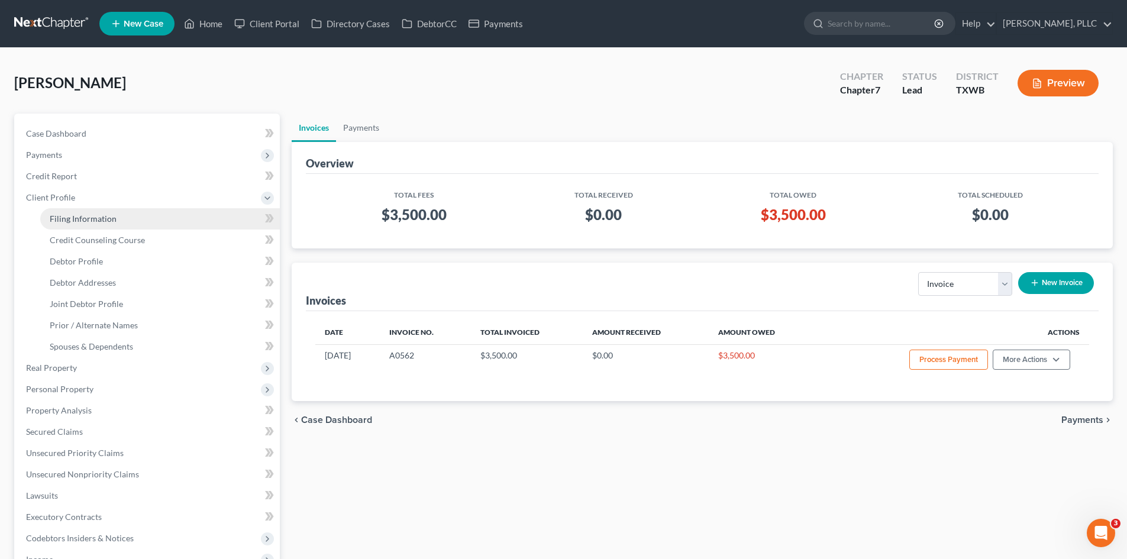
click at [92, 220] on span "Filing Information" at bounding box center [83, 219] width 67 height 10
select select "1"
select select "0"
select select "80"
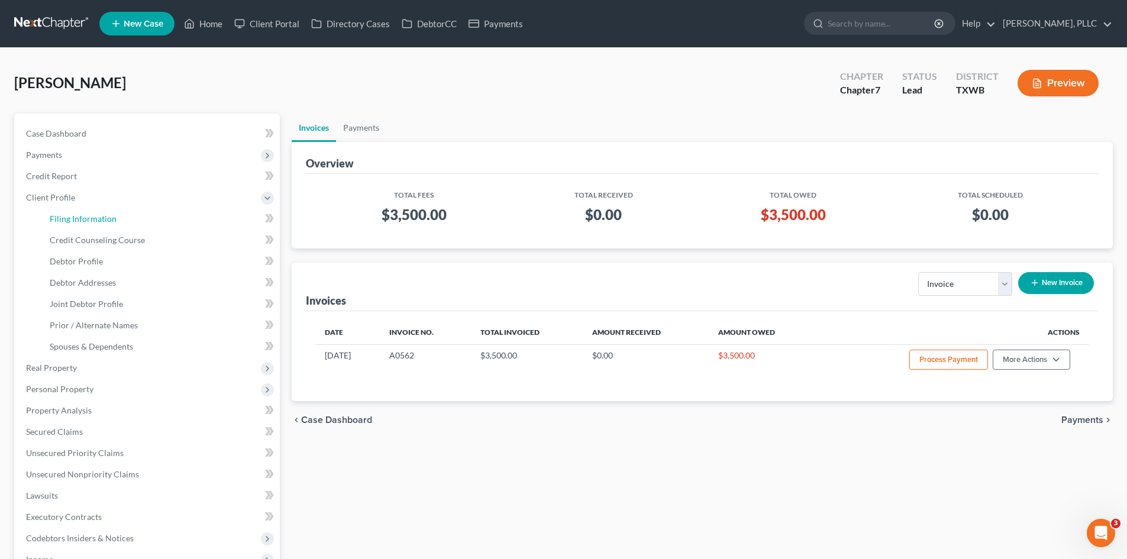
select select "45"
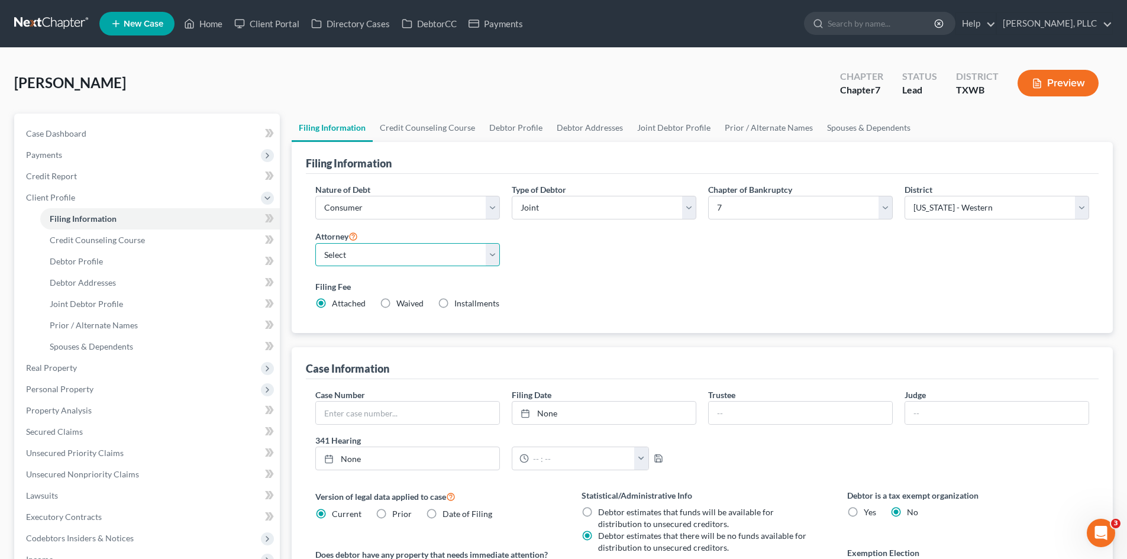
drag, startPoint x: 427, startPoint y: 255, endPoint x: 433, endPoint y: 266, distance: 12.2
click at [427, 255] on select "Select [PERSON_NAME] - TXEB [PERSON_NAME] - [GEOGRAPHIC_DATA] [PERSON_NAME] - […" at bounding box center [407, 255] width 185 height 24
select select "3"
click at [315, 243] on select "Select [PERSON_NAME] - TXEB [PERSON_NAME] - [GEOGRAPHIC_DATA] [PERSON_NAME] - […" at bounding box center [407, 255] width 185 height 24
click at [140, 121] on div "Case Dashboard Payments Invoices Payments Payments Credit Report Client Profile…" at bounding box center [147, 411] width 266 height 594
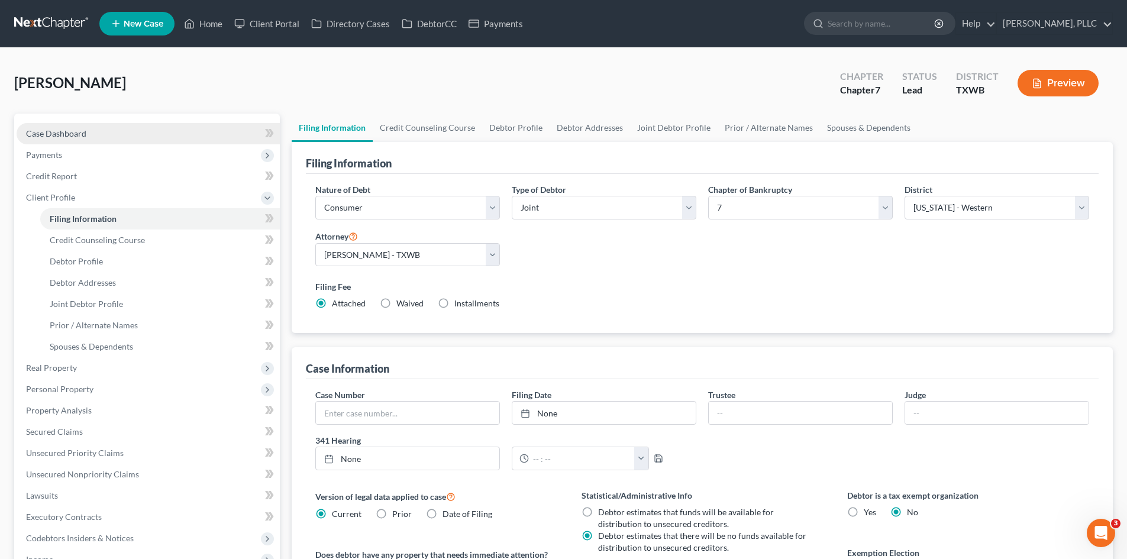
click at [141, 127] on link "Case Dashboard" at bounding box center [148, 133] width 263 height 21
select select "4"
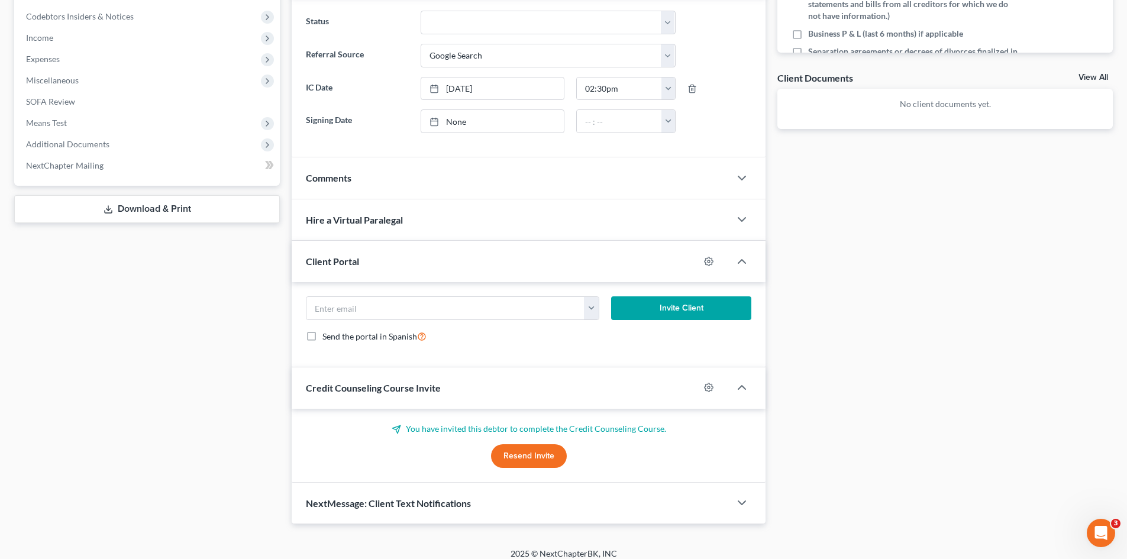
scroll to position [383, 0]
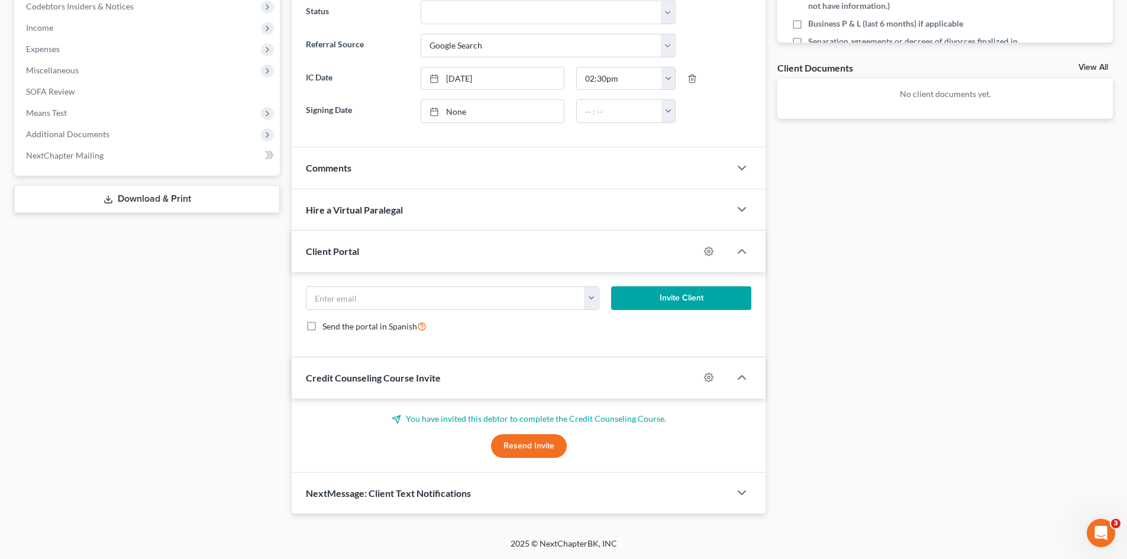
click at [428, 172] on div "Comments" at bounding box center [511, 167] width 438 height 41
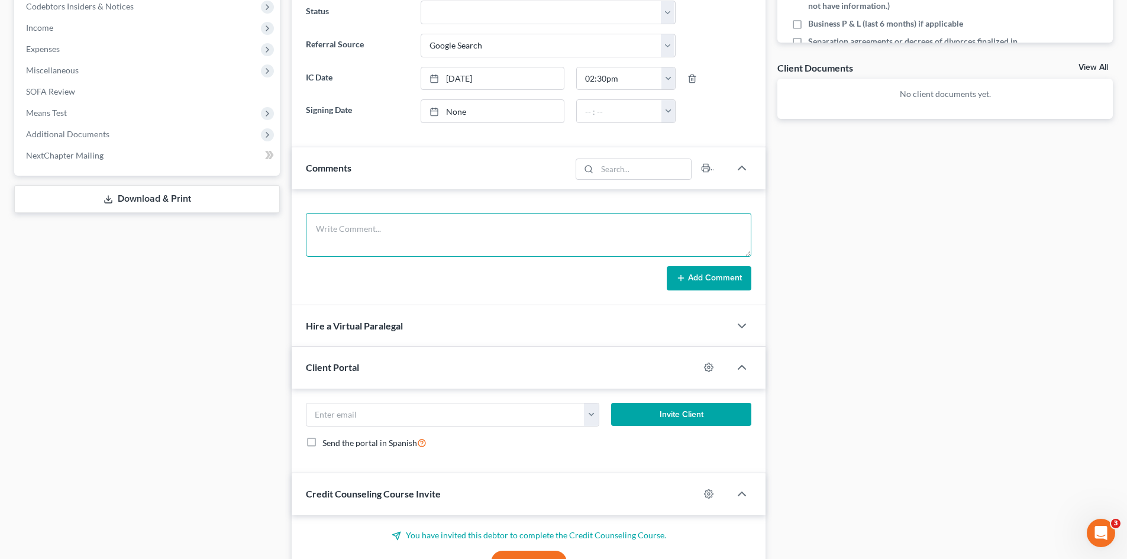
click at [375, 241] on textarea at bounding box center [529, 235] width 446 height 44
type textarea "Can only file [DATE] -do not give courtesy call until then."
click at [714, 282] on button "Add Comment" at bounding box center [709, 278] width 85 height 25
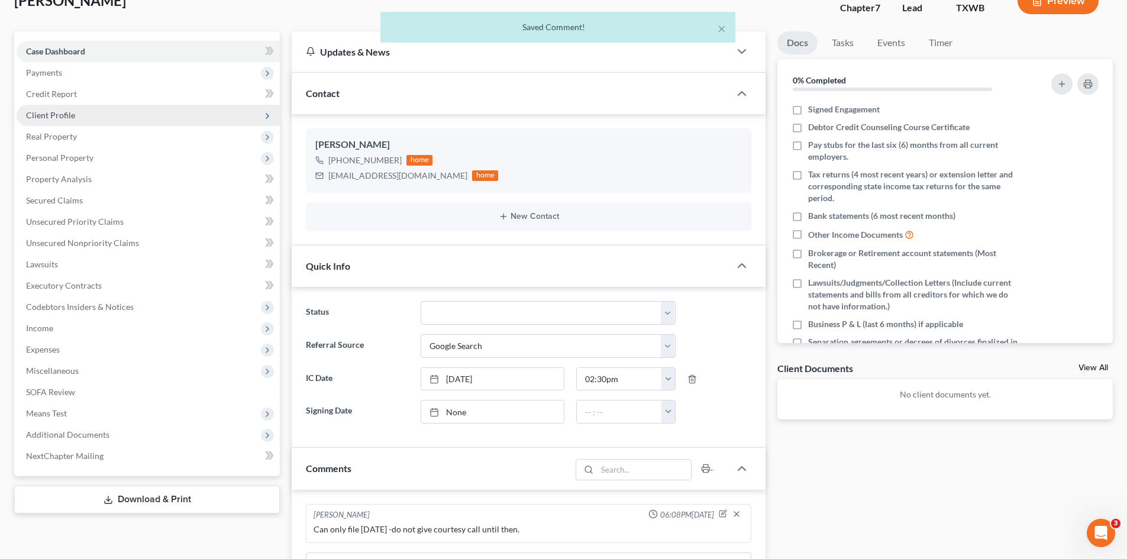
scroll to position [0, 0]
